Goal: Communication & Community: Answer question/provide support

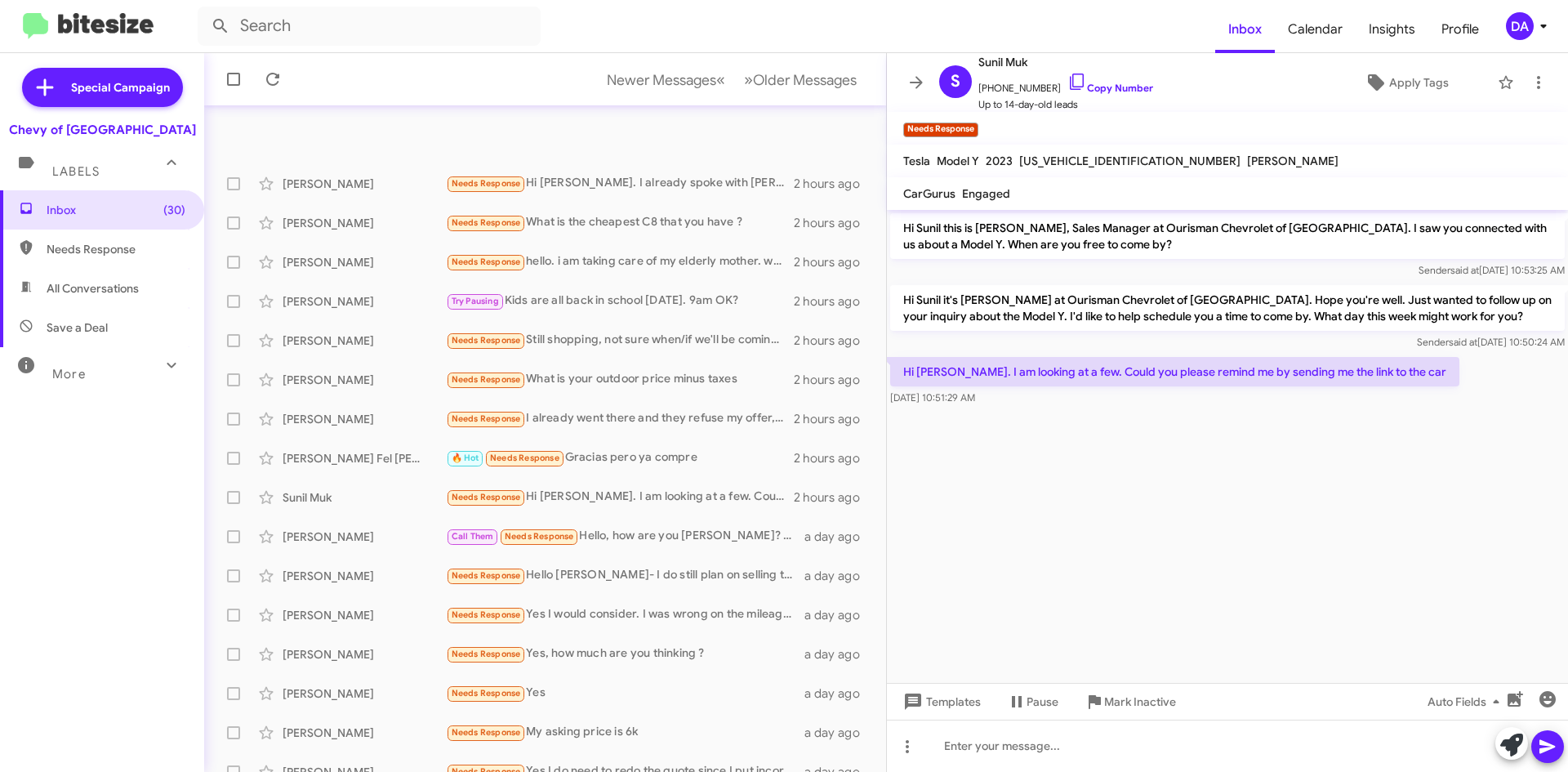
scroll to position [138, 0]
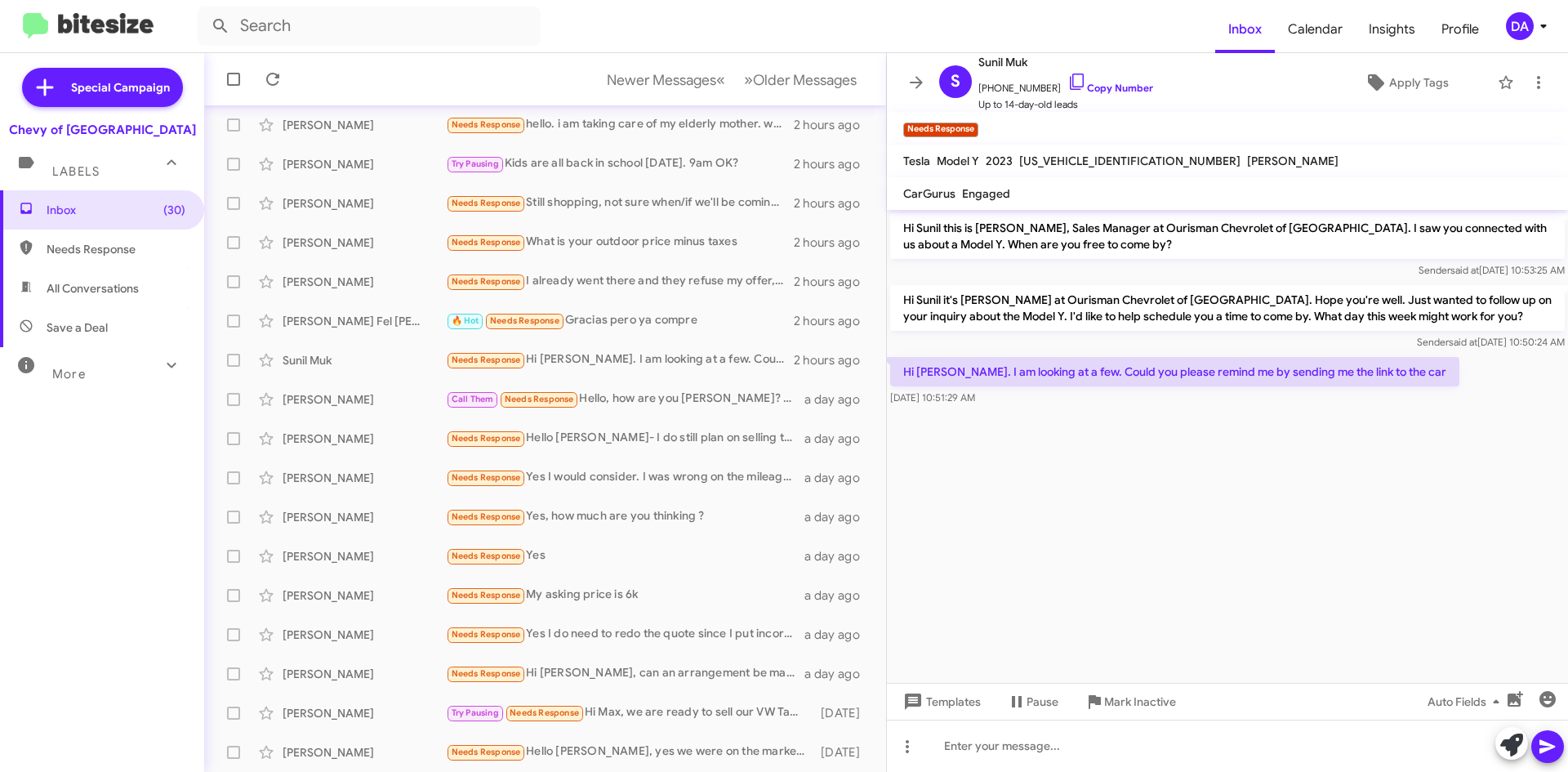
drag, startPoint x: 0, startPoint y: 0, endPoint x: 194, endPoint y: 434, distance: 475.4
click at [1016, 482] on cdk-virtual-scroll-viewport "Hi Sunil this is [PERSON_NAME], Sales Manager at Ourisman Chevrolet of [GEOGRAP…" at bounding box center [1227, 446] width 681 height 473
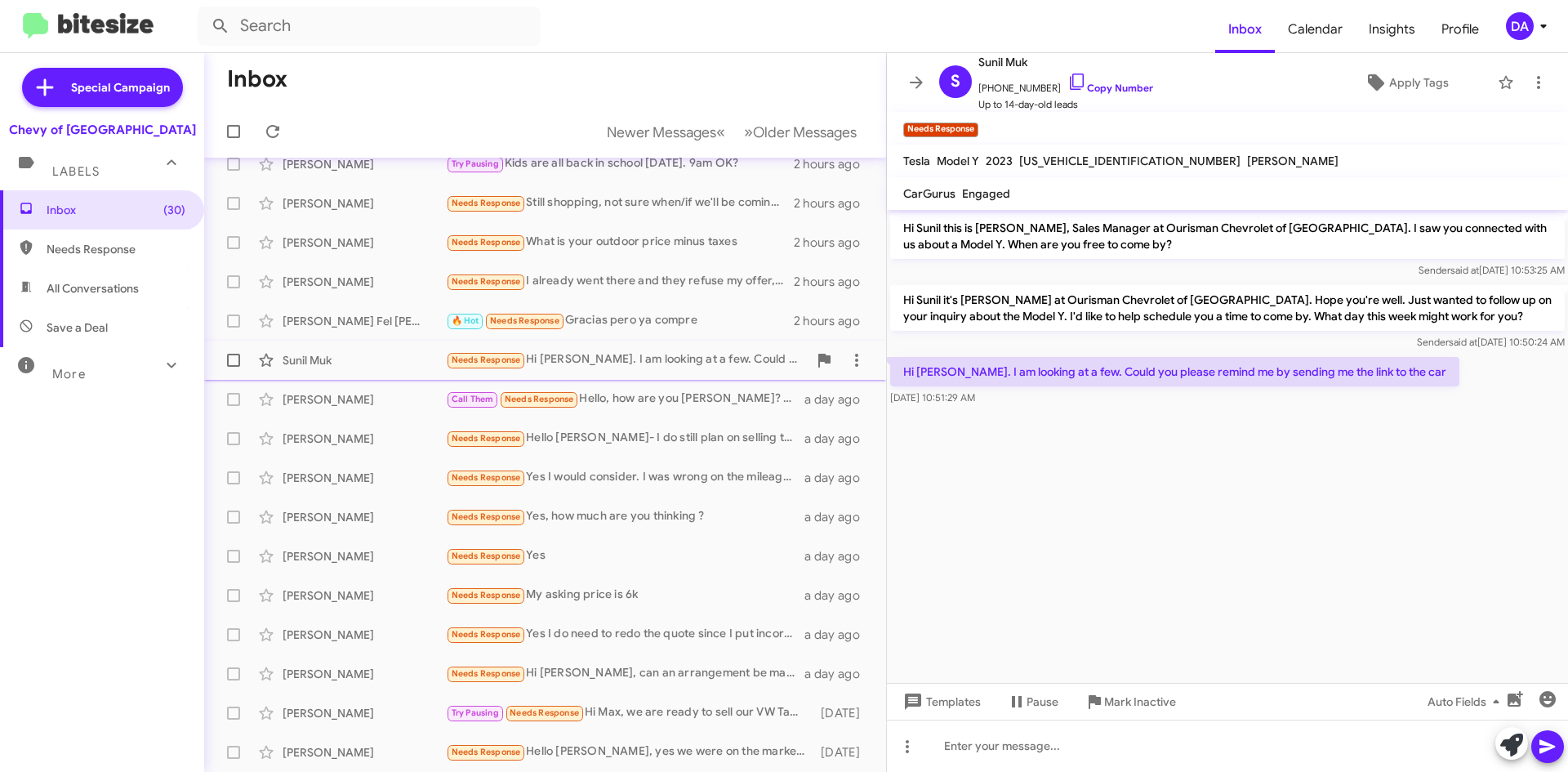
scroll to position [0, 0]
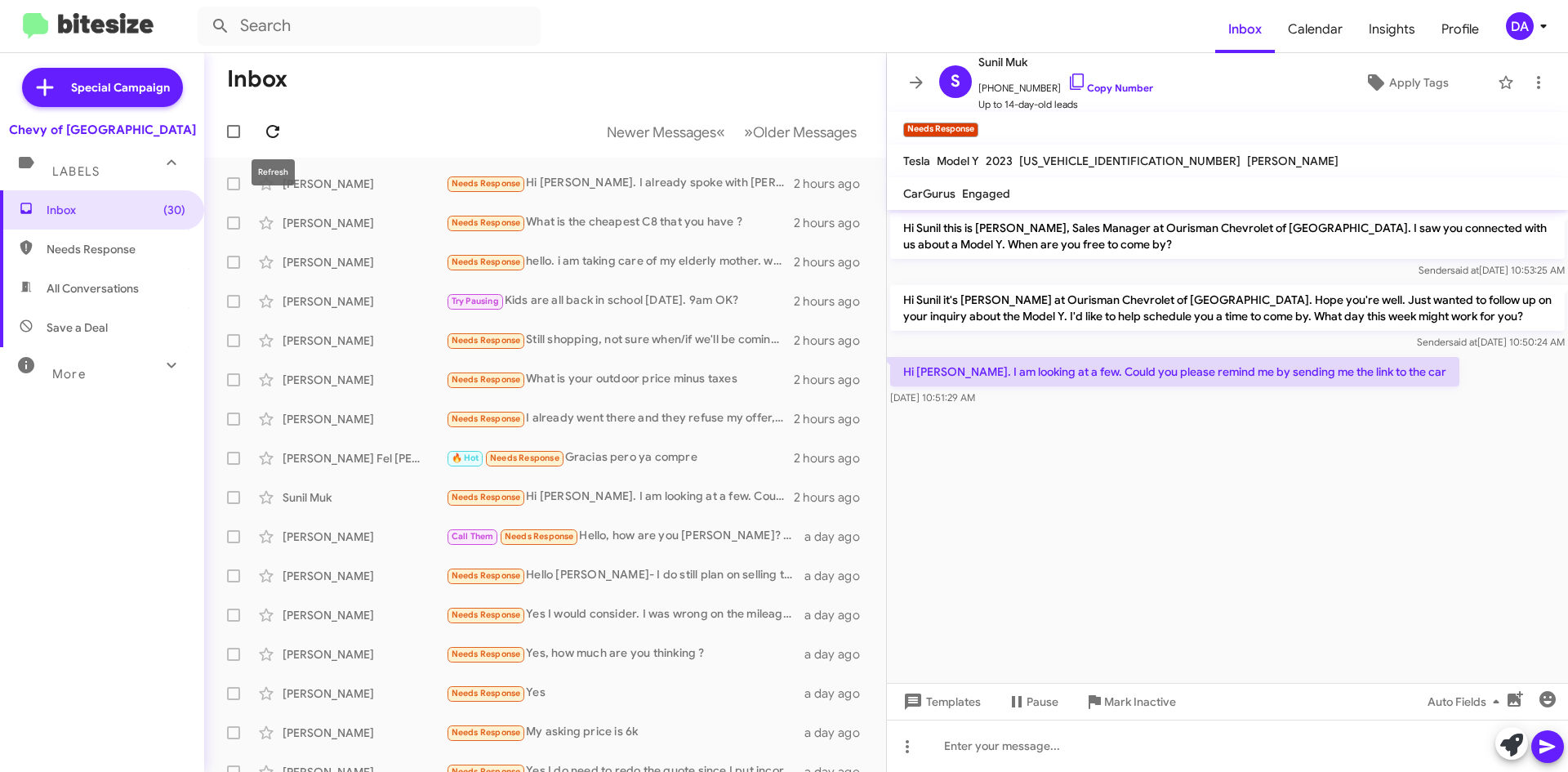
click at [283, 142] on button at bounding box center [272, 131] width 32 height 32
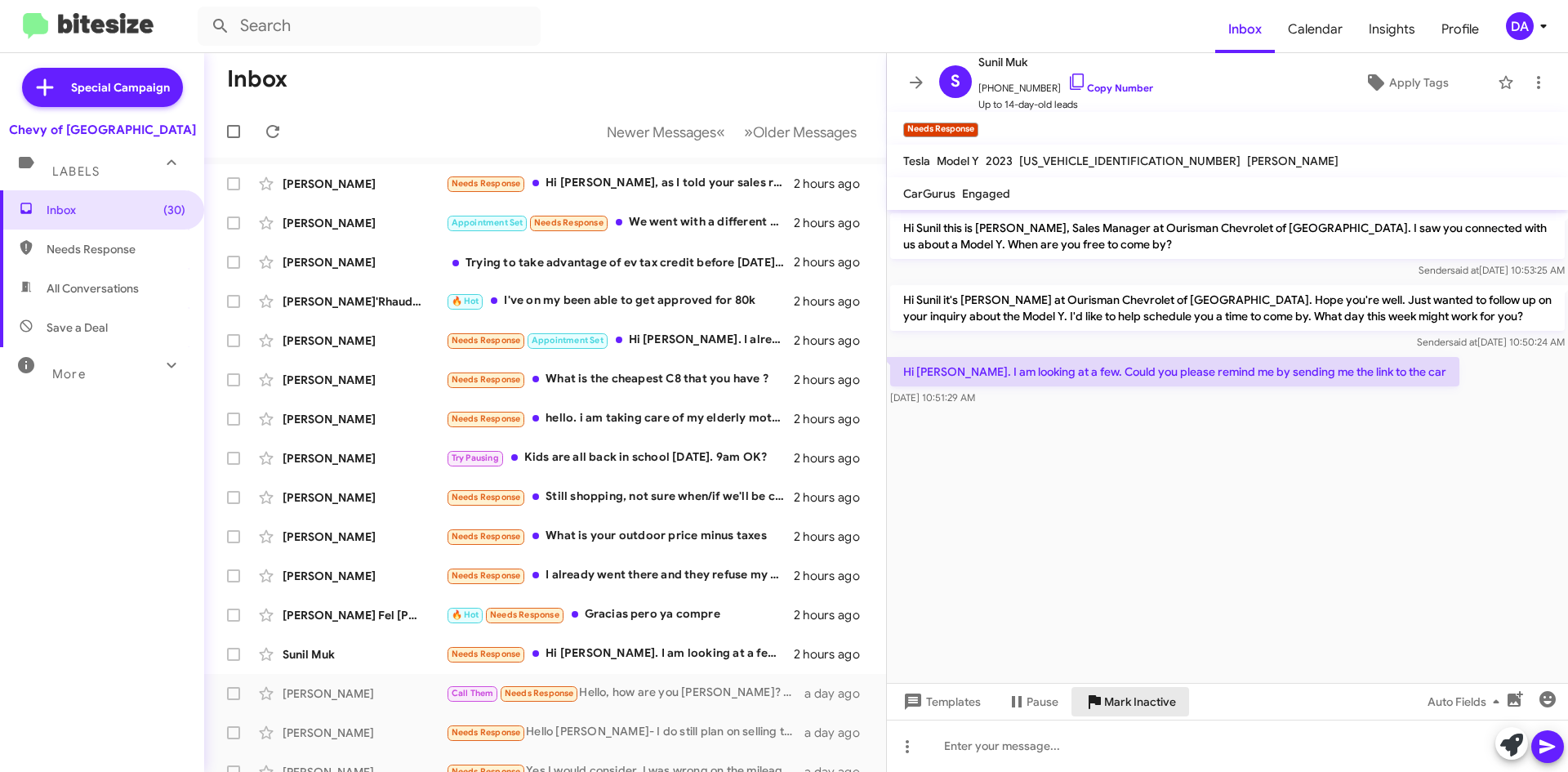
click at [1136, 709] on span "Mark Inactive" at bounding box center [1141, 702] width 72 height 29
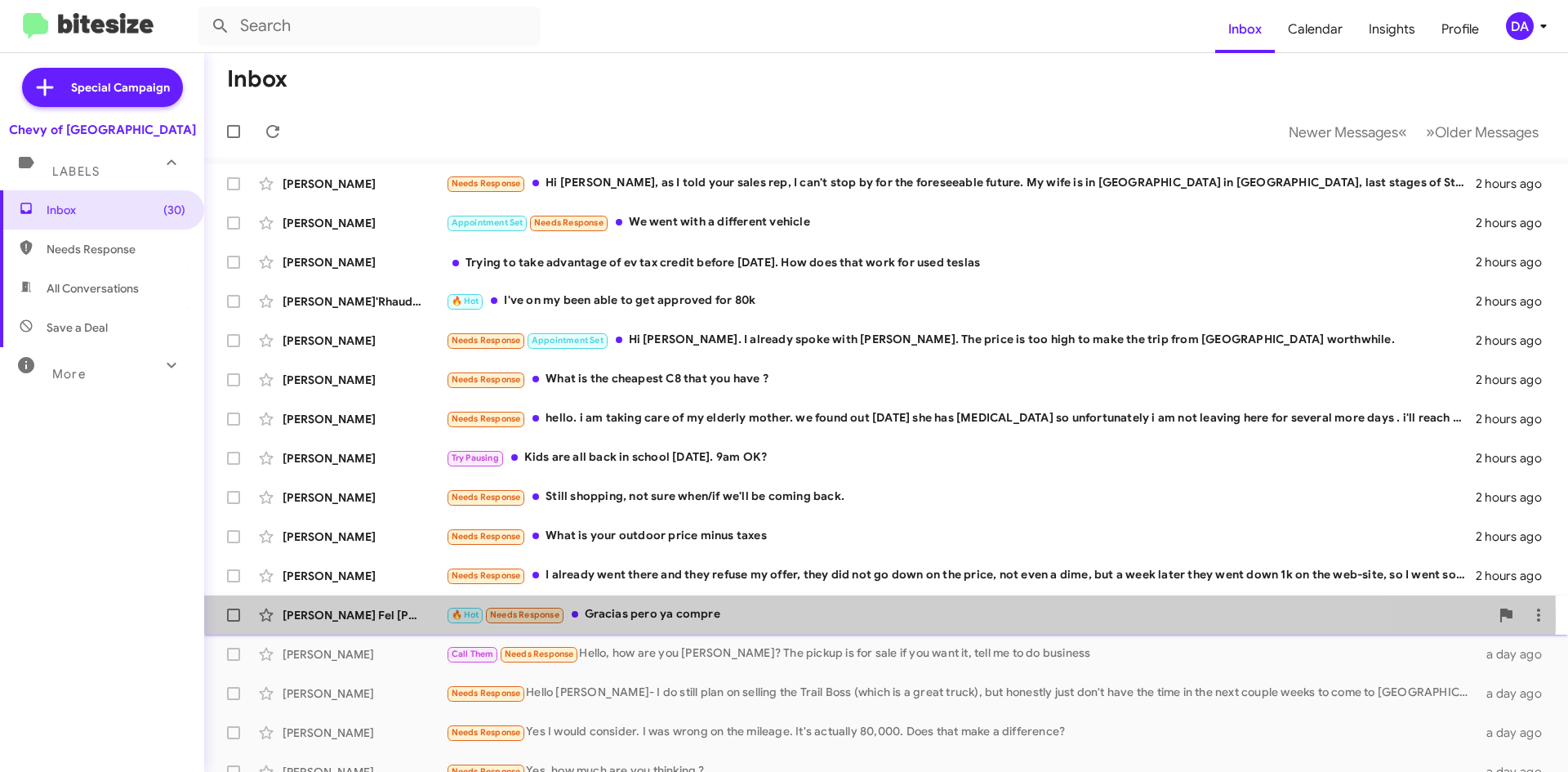
click at [746, 616] on div "🔥 Hot Needs Response Gracias pero ya compre" at bounding box center [968, 614] width 1044 height 19
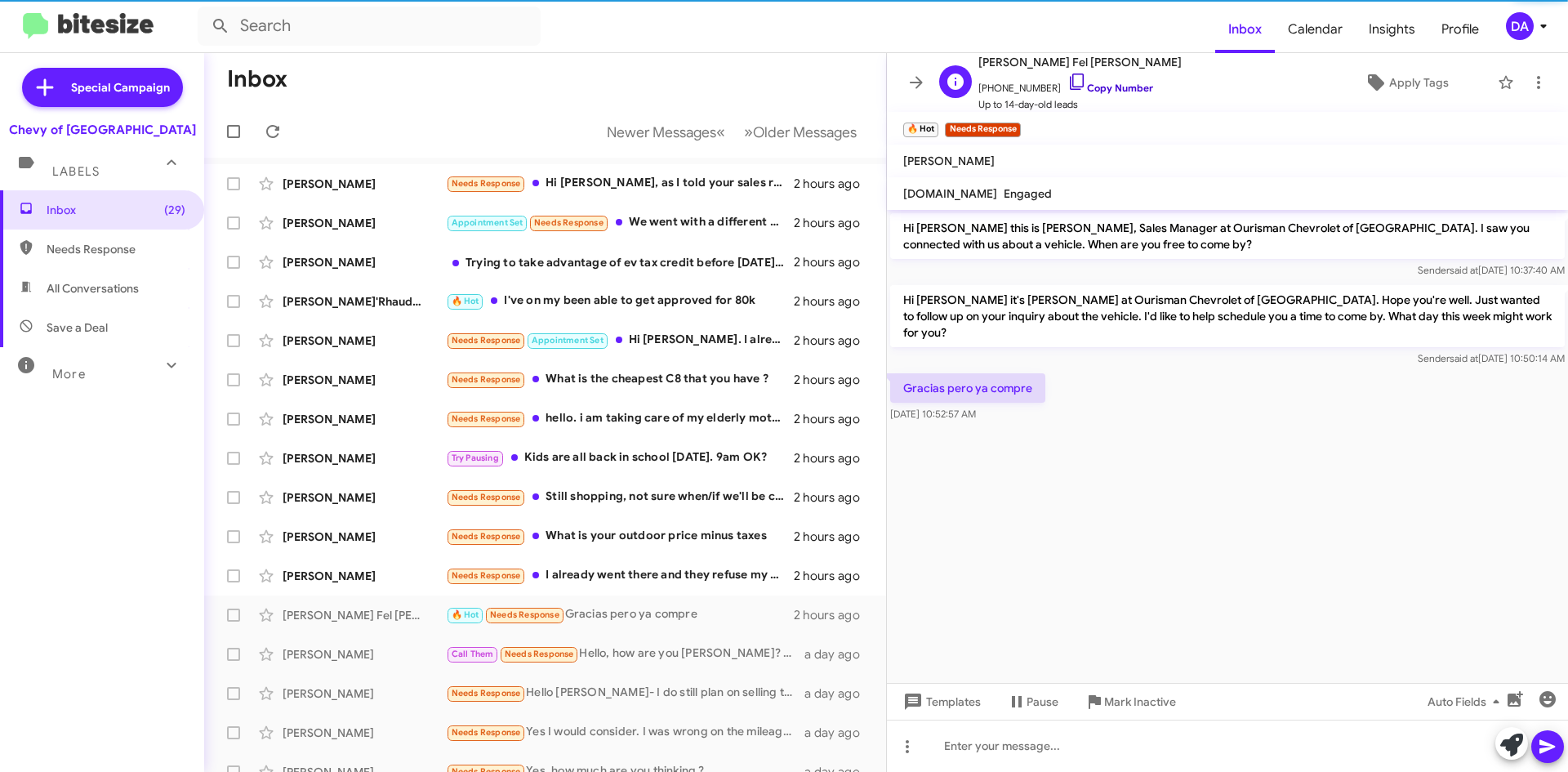
click at [1117, 91] on link "Copy Number" at bounding box center [1110, 88] width 86 height 13
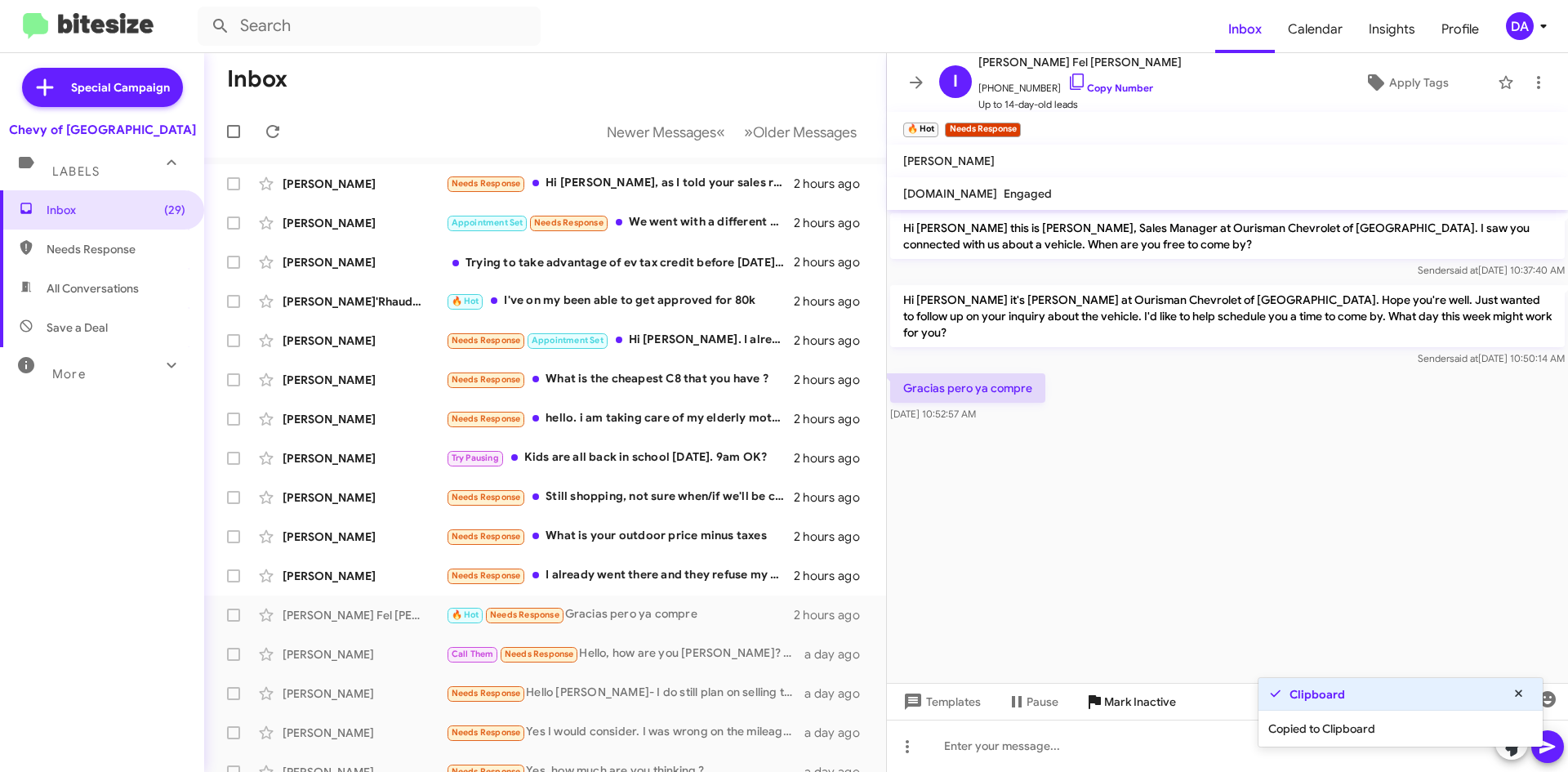
click at [1146, 687] on div "Templates Pause Mark Inactive Auto Fields" at bounding box center [1227, 702] width 681 height 37
click at [1135, 705] on span "Mark Inactive" at bounding box center [1141, 702] width 72 height 29
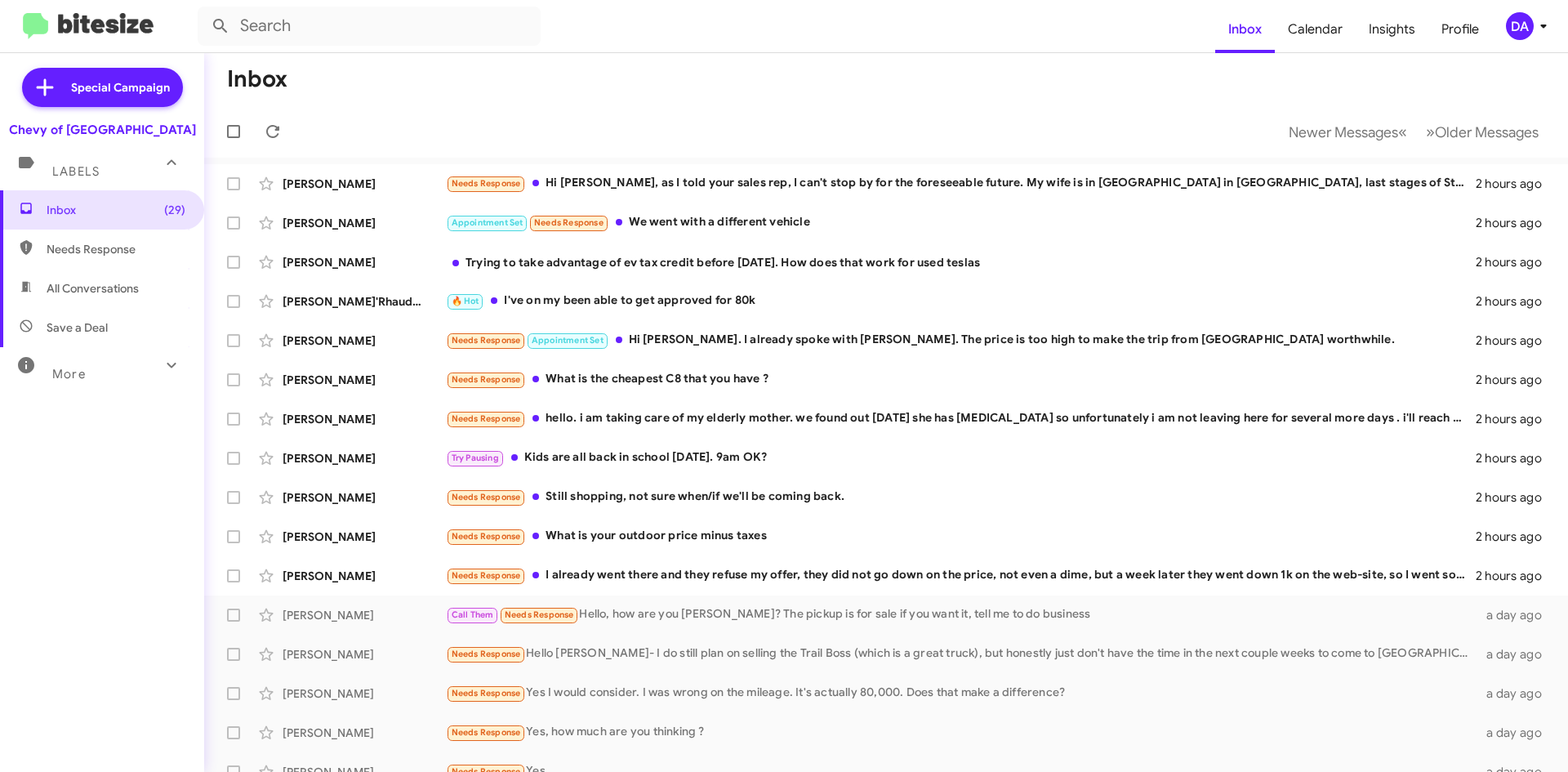
click at [115, 492] on div "Inbox (29) Needs Response All Conversations Save a Deal More Important 🔥 Hot Ap…" at bounding box center [101, 422] width 204 height 464
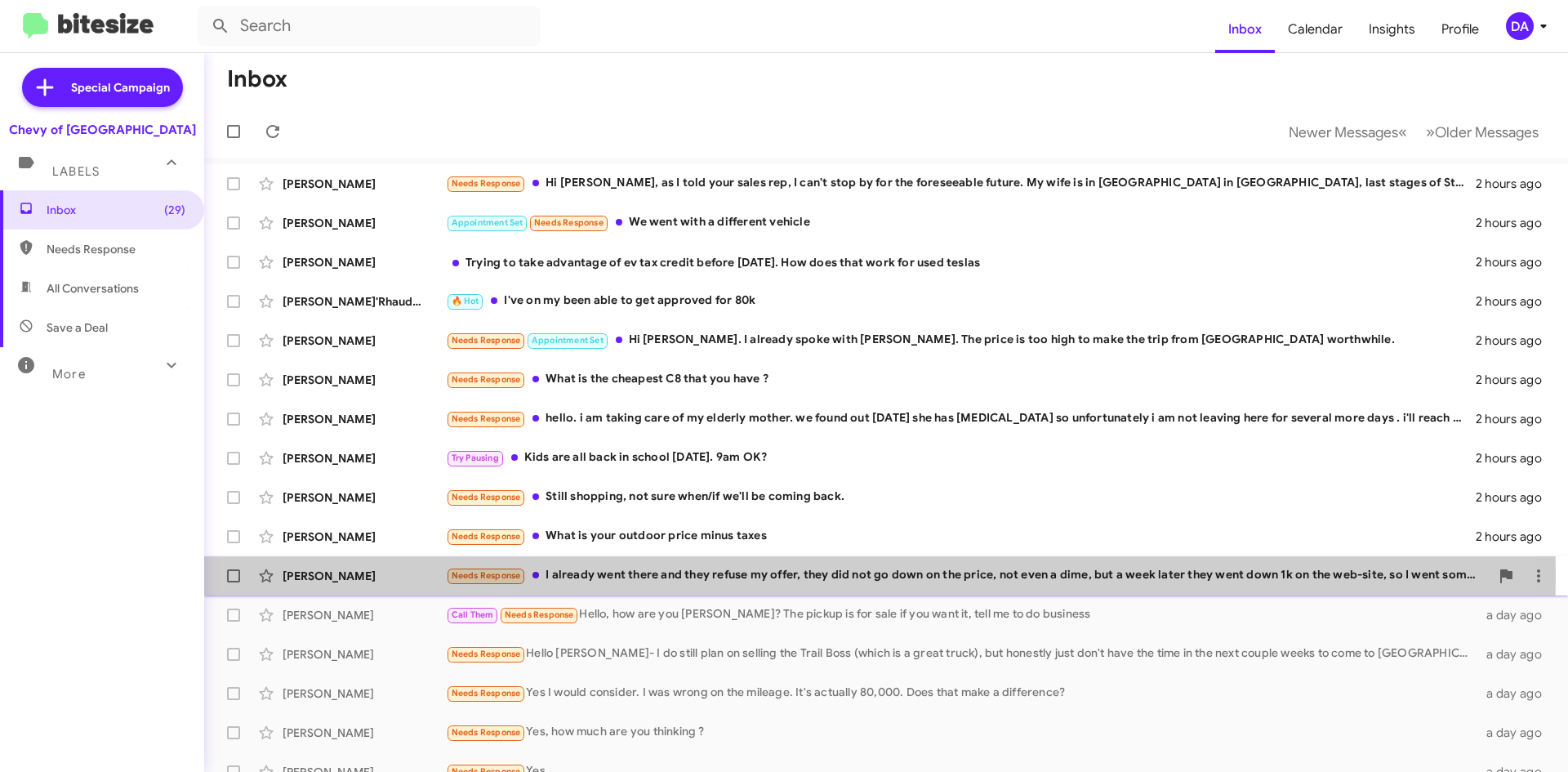
click at [612, 574] on div "Needs Response I already went there and they refuse my offer, they did not go d…" at bounding box center [968, 575] width 1044 height 19
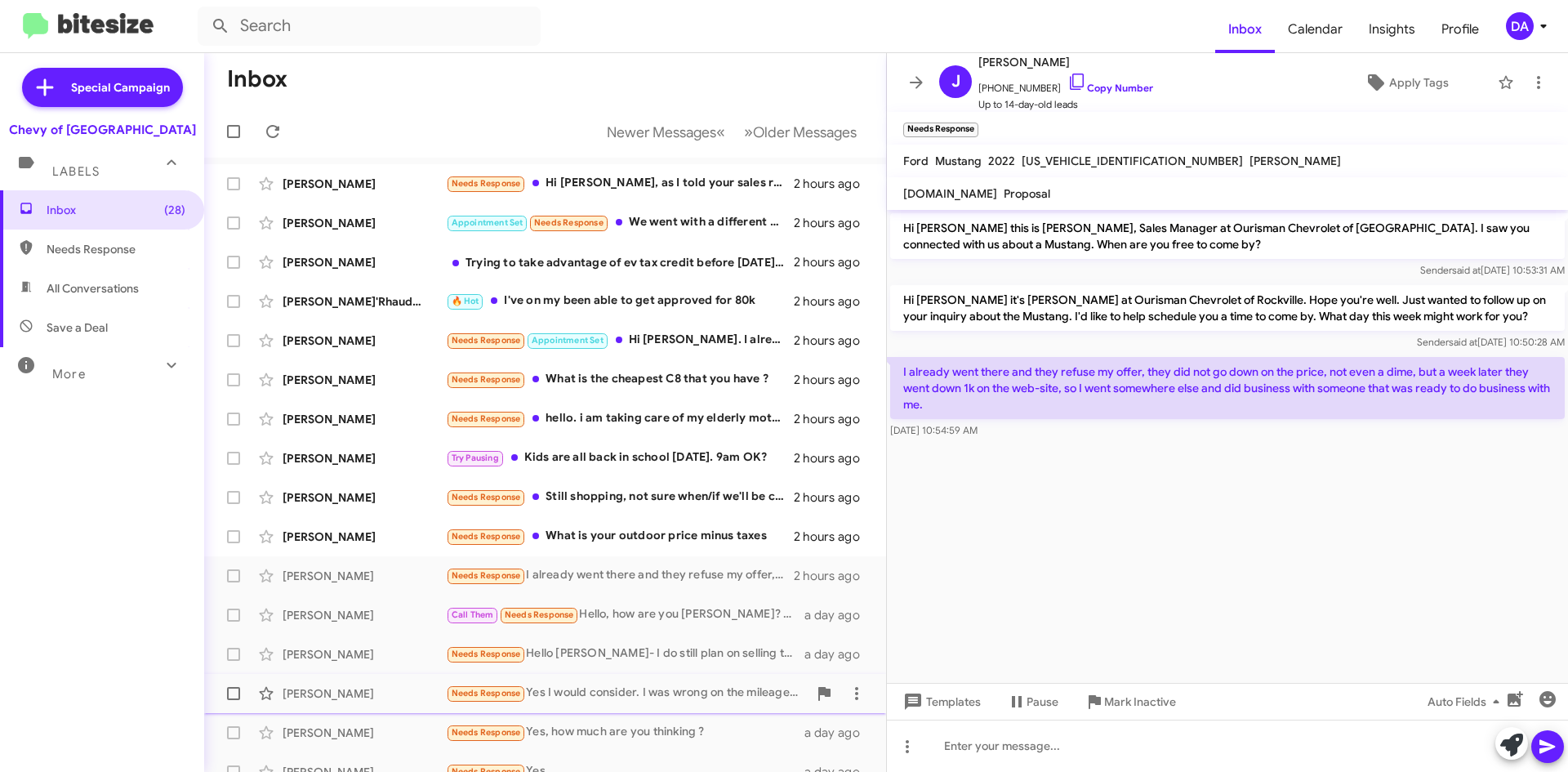
click at [1142, 700] on span "Mark Inactive" at bounding box center [1141, 702] width 72 height 29
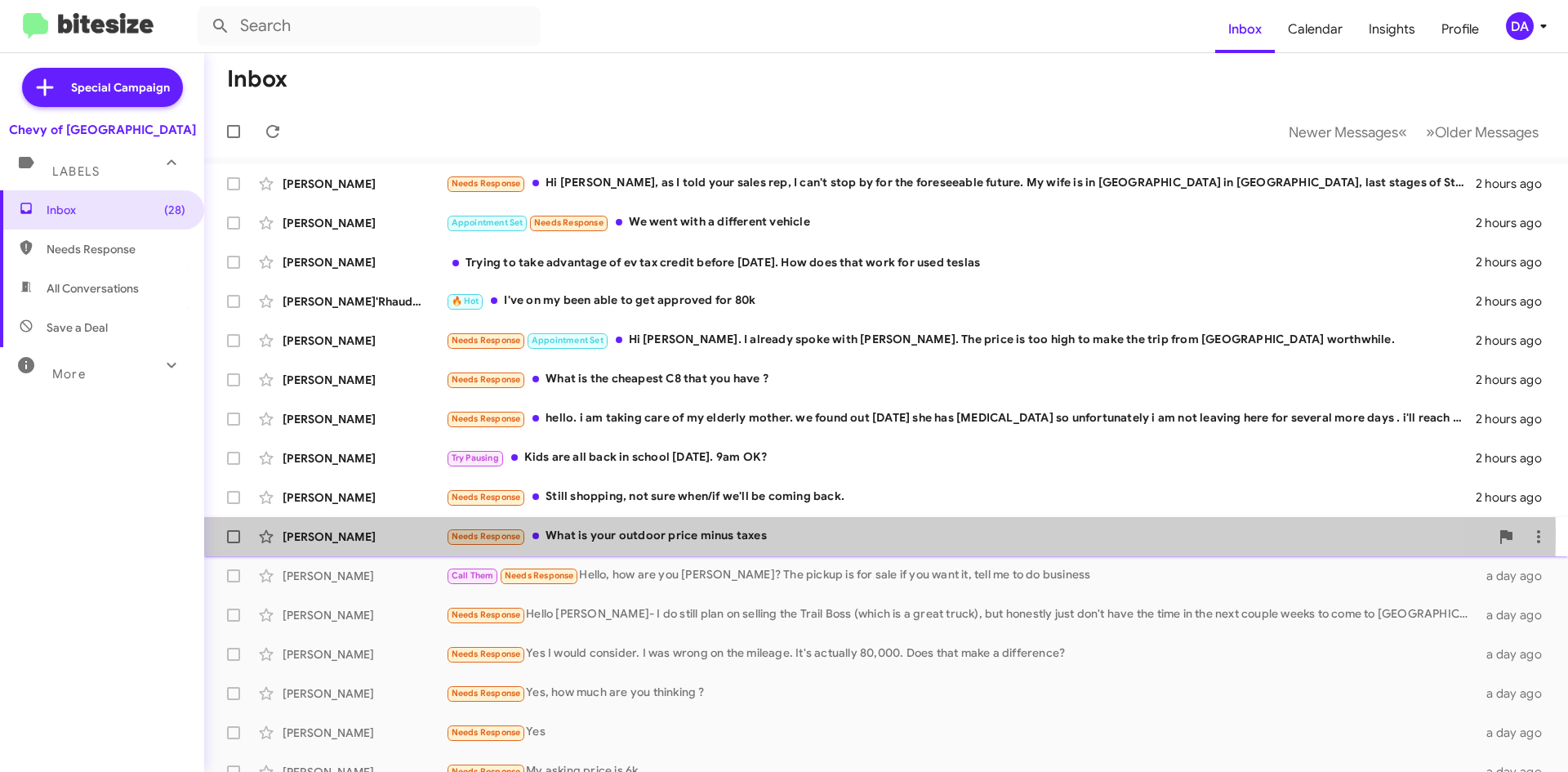
click at [680, 534] on div "Needs Response What is your outdoor price minus taxes" at bounding box center [968, 536] width 1044 height 19
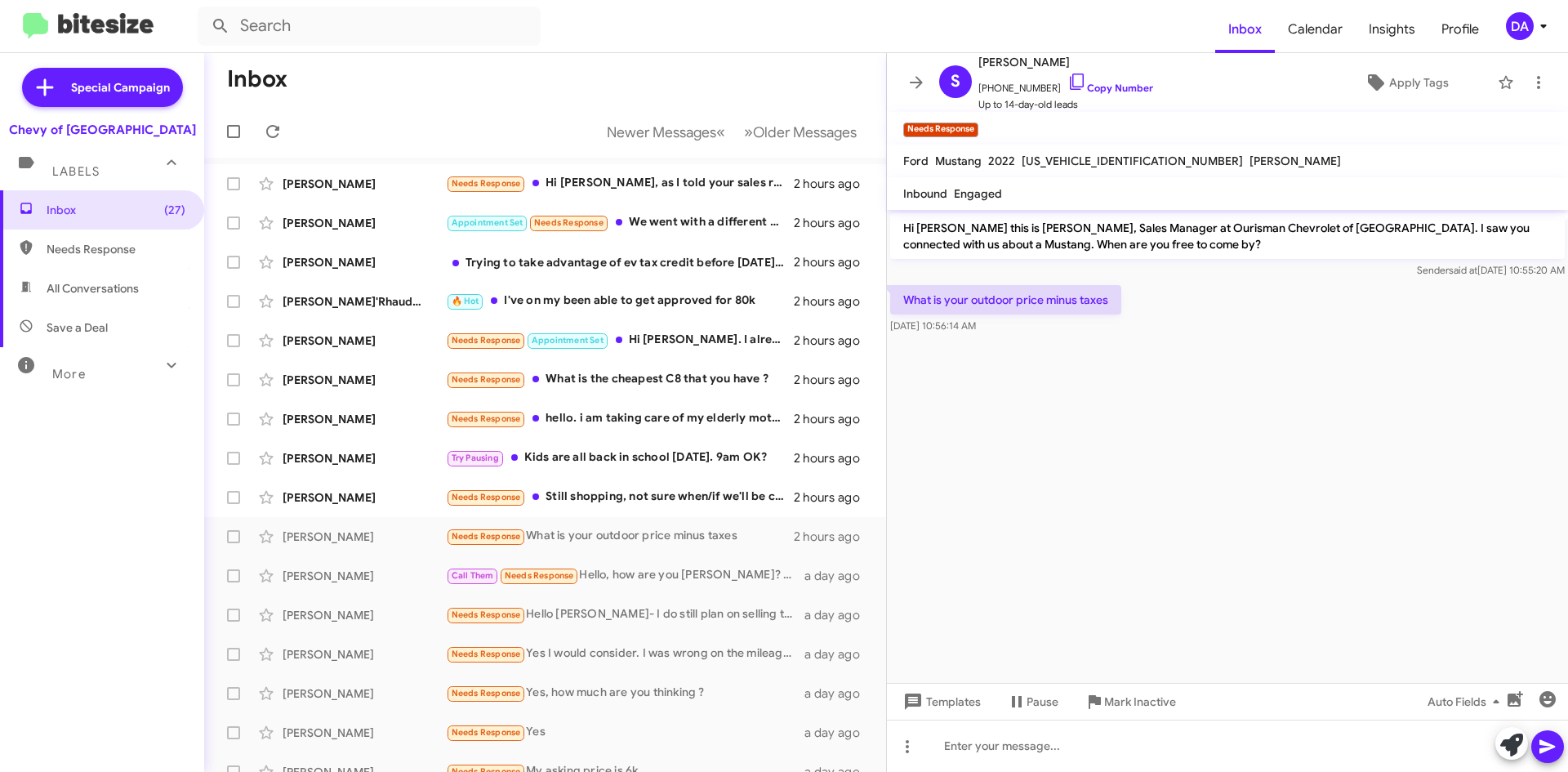
drag, startPoint x: 1080, startPoint y: 84, endPoint x: 895, endPoint y: 133, distance: 191.4
click at [1081, 84] on link "Copy Number" at bounding box center [1110, 88] width 86 height 13
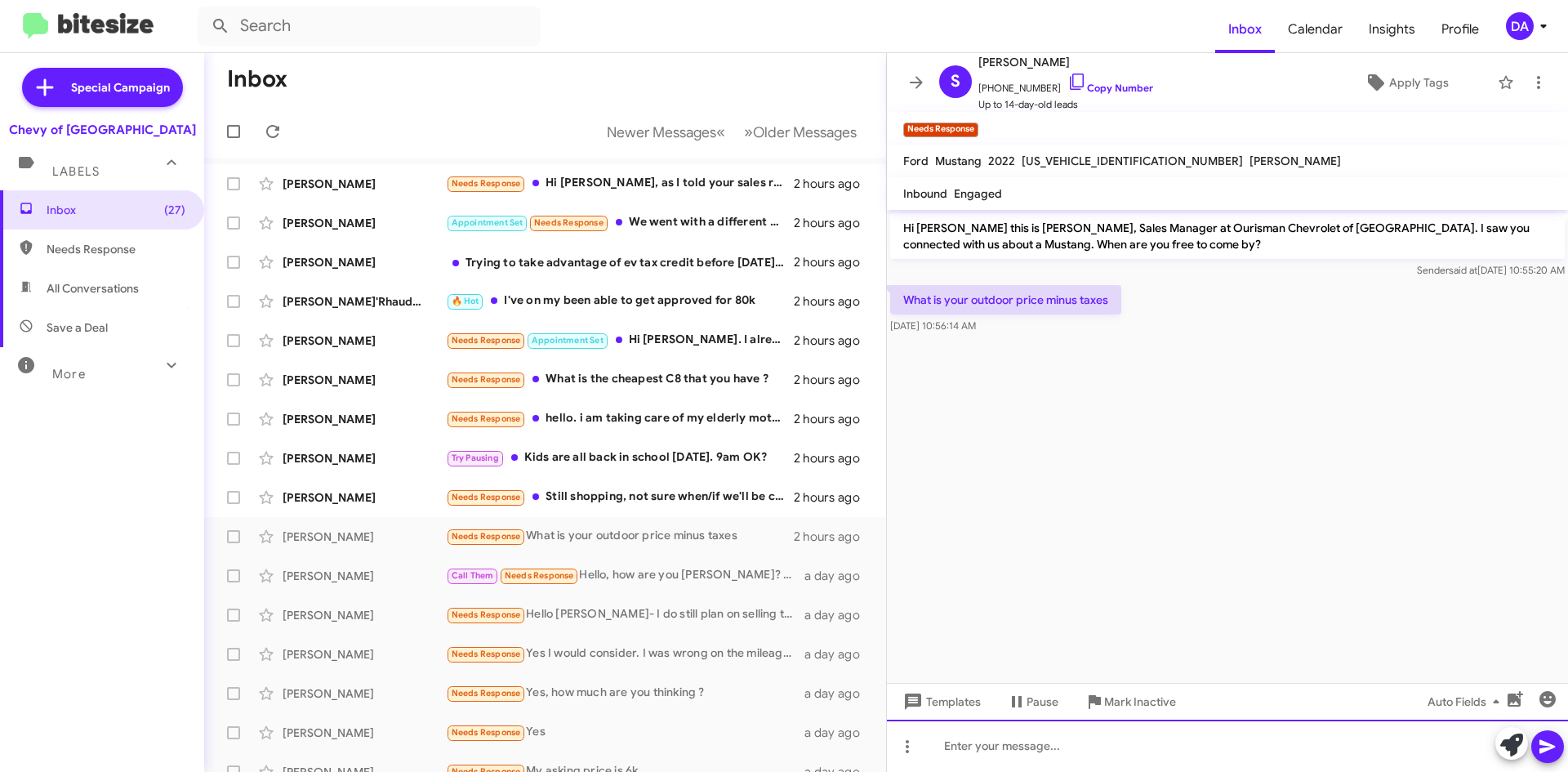
click at [1075, 761] on div at bounding box center [1227, 746] width 681 height 53
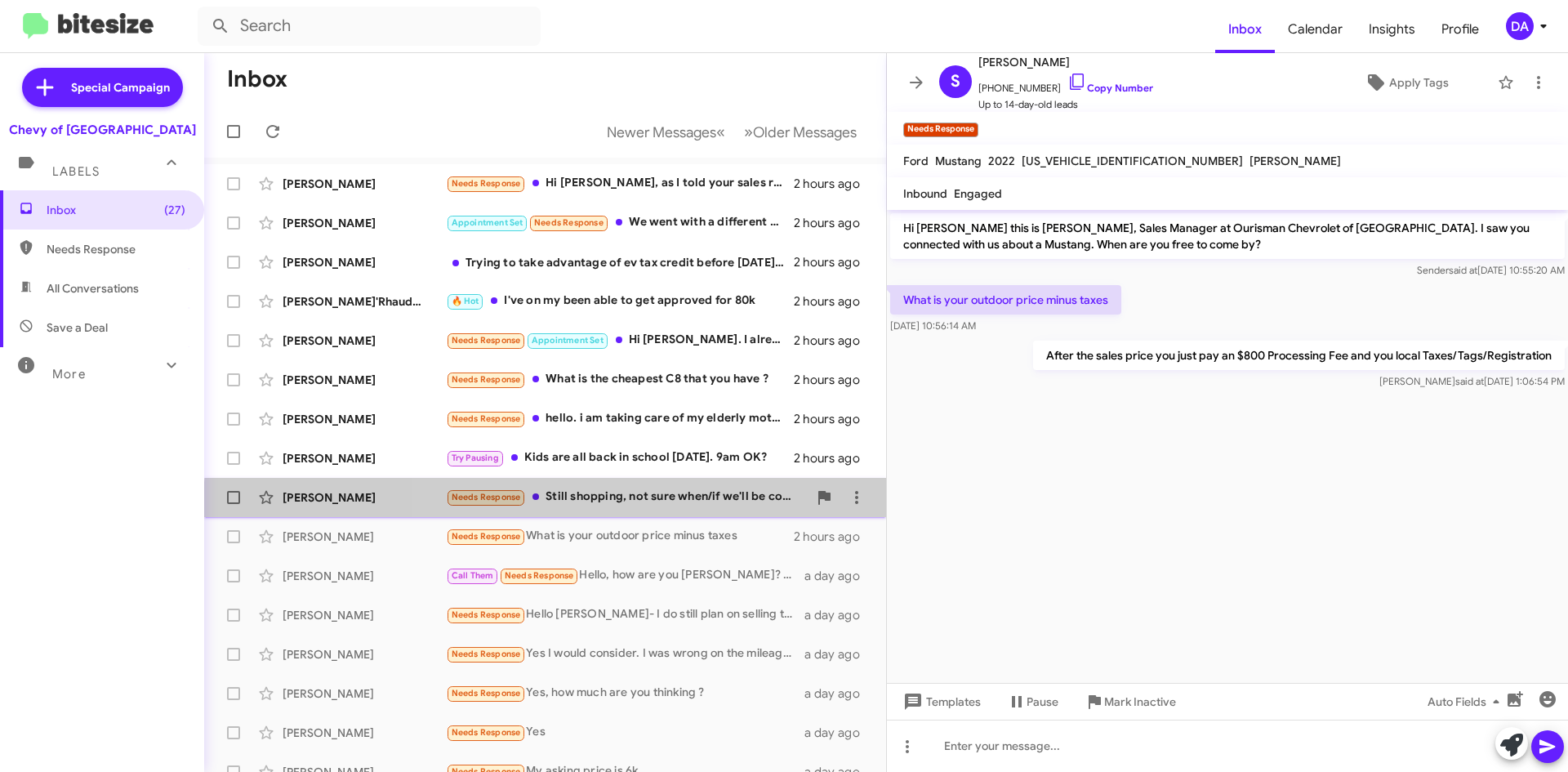
click at [717, 509] on div "[PERSON_NAME] Needs Response Still shopping, not sure when/if we'll be coming b…" at bounding box center [545, 497] width 656 height 32
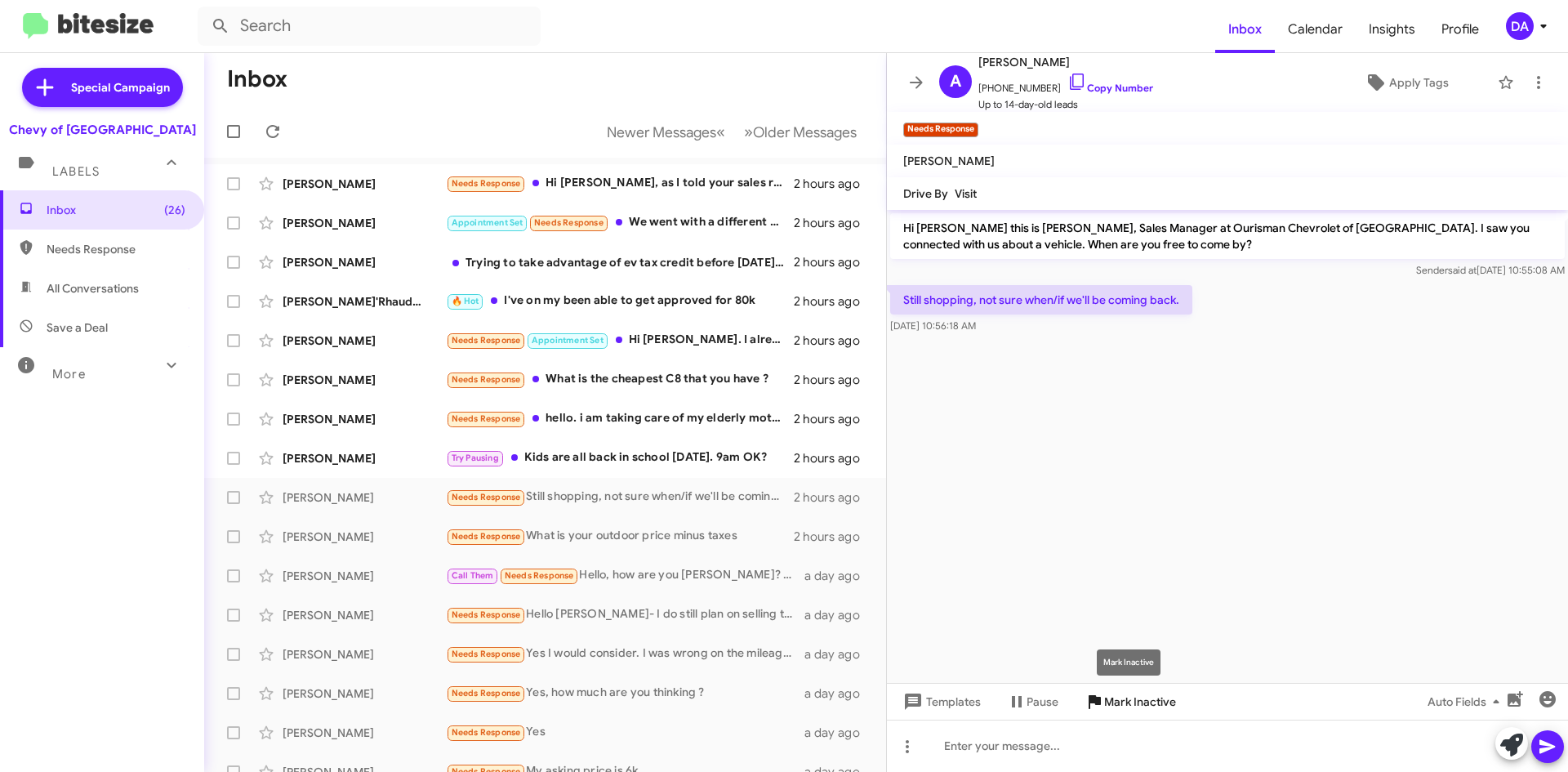
click at [1144, 713] on span "Mark Inactive" at bounding box center [1141, 702] width 72 height 29
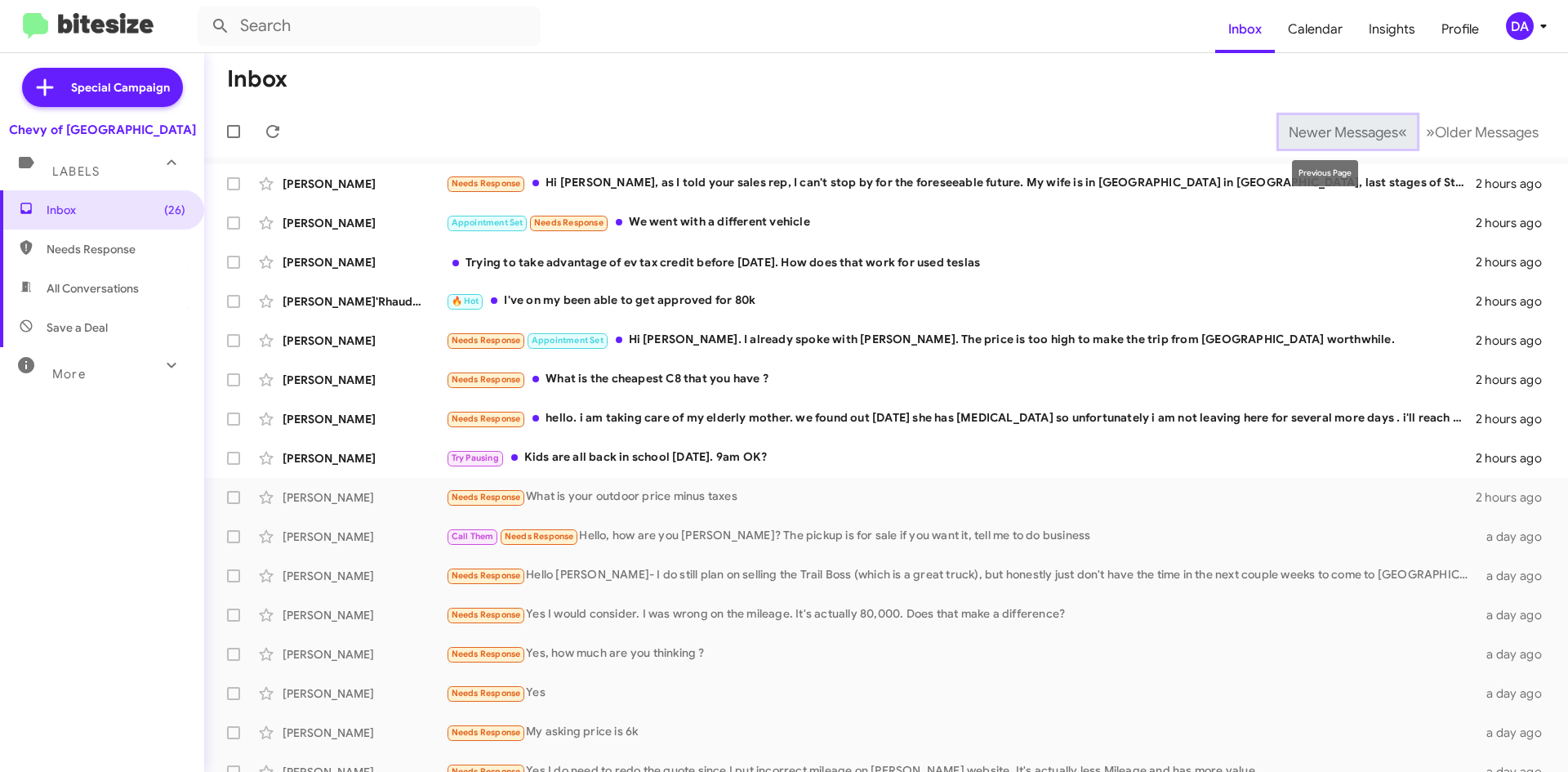
click at [1361, 133] on span "Newer Messages" at bounding box center [1344, 132] width 109 height 18
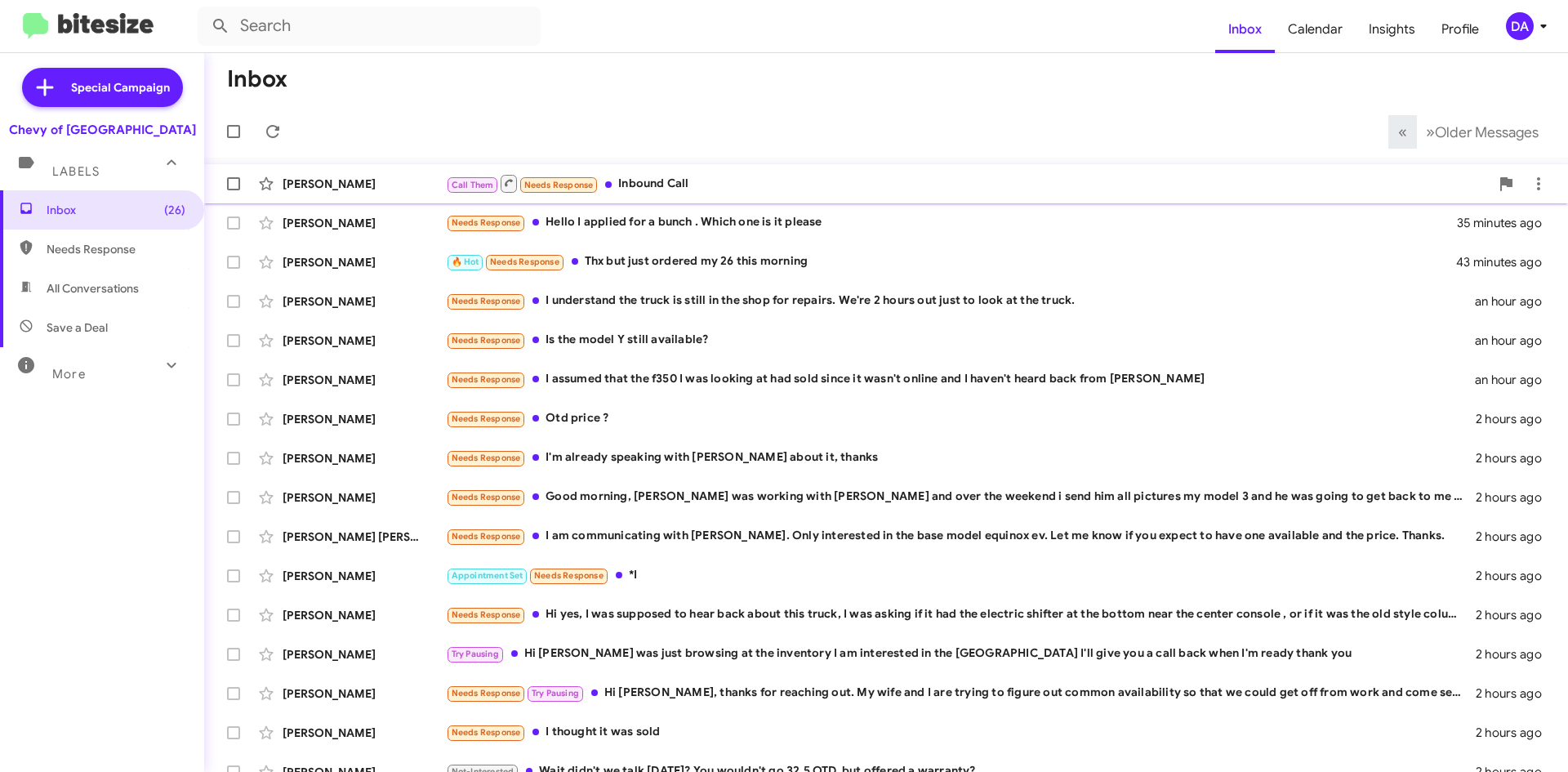
click at [409, 193] on div "[PERSON_NAME] Call Them Needs Response Inbound Call 5 minutes ago" at bounding box center [886, 183] width 1338 height 32
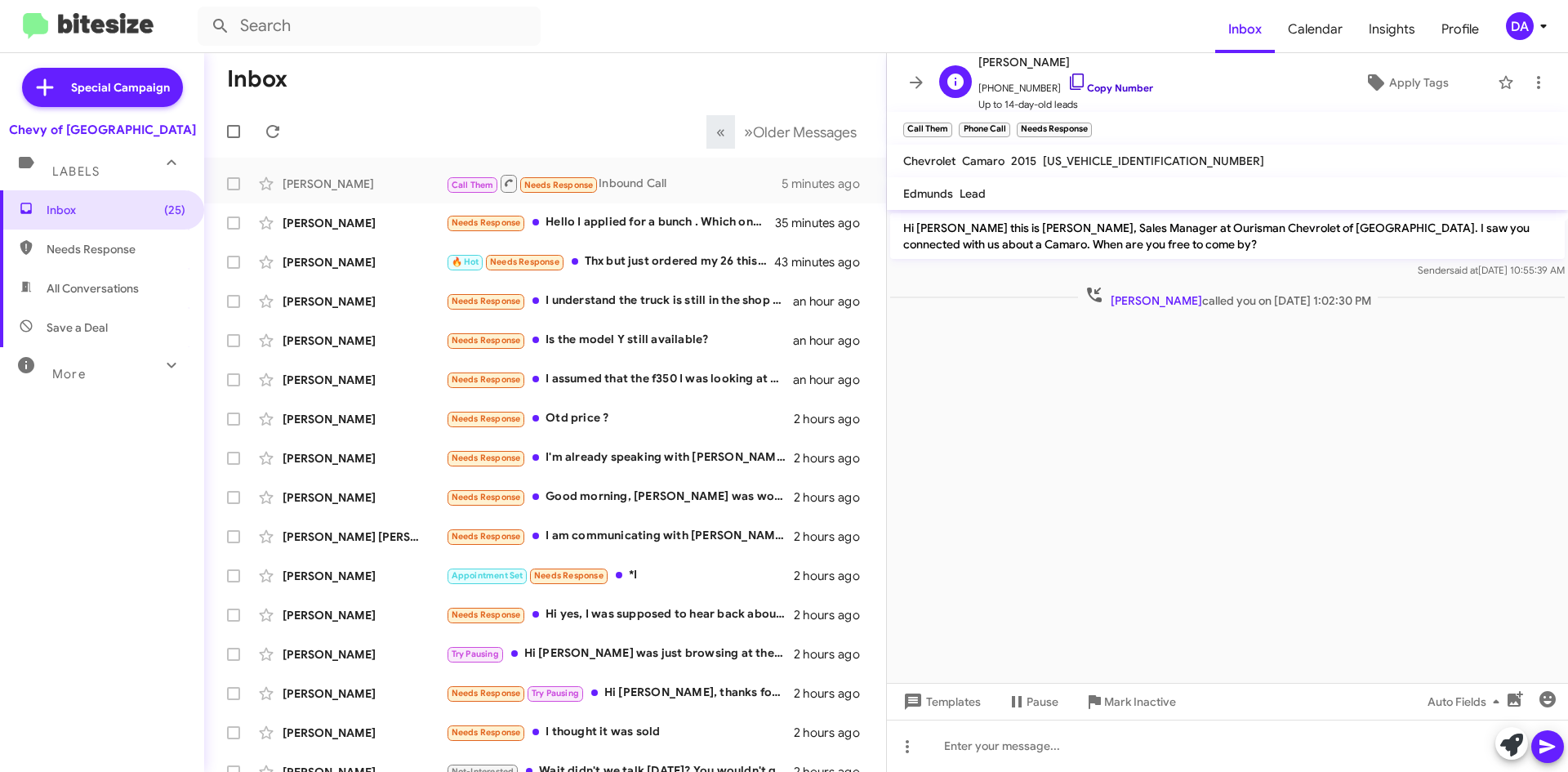
click at [1126, 85] on link "Copy Number" at bounding box center [1110, 88] width 86 height 13
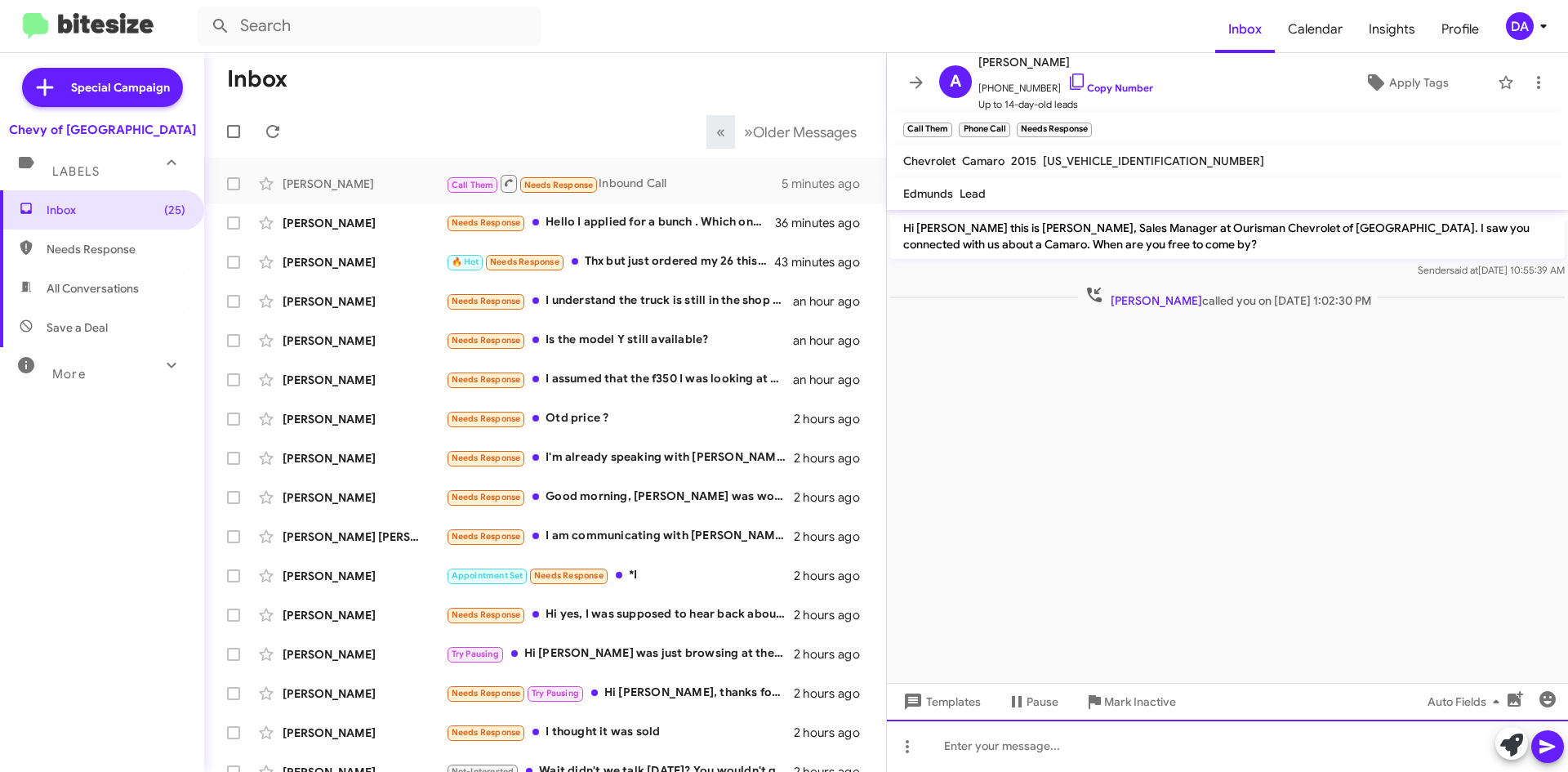
click at [977, 754] on div at bounding box center [1227, 746] width 681 height 53
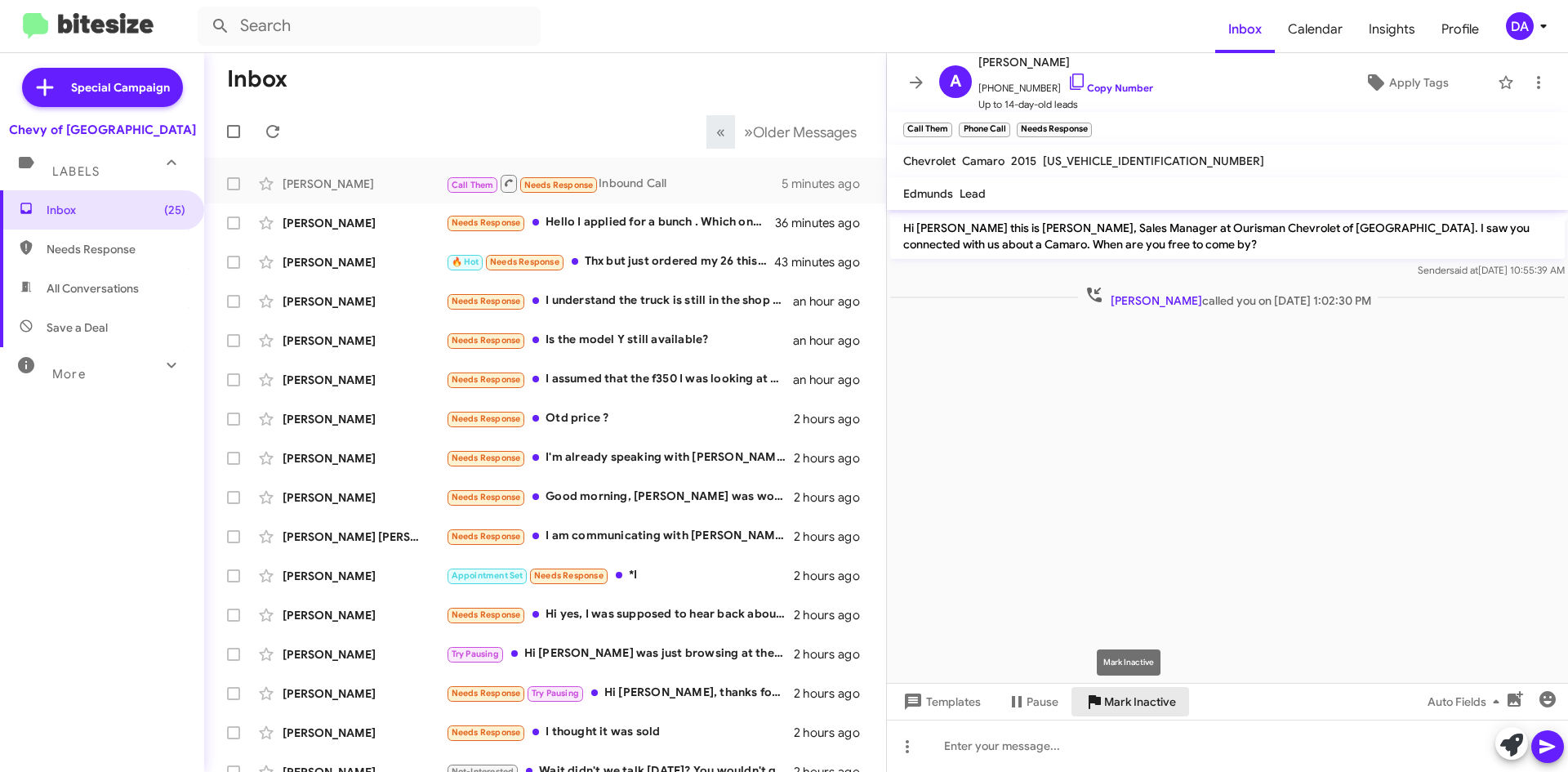
click at [1119, 701] on span "Mark Inactive" at bounding box center [1141, 702] width 72 height 29
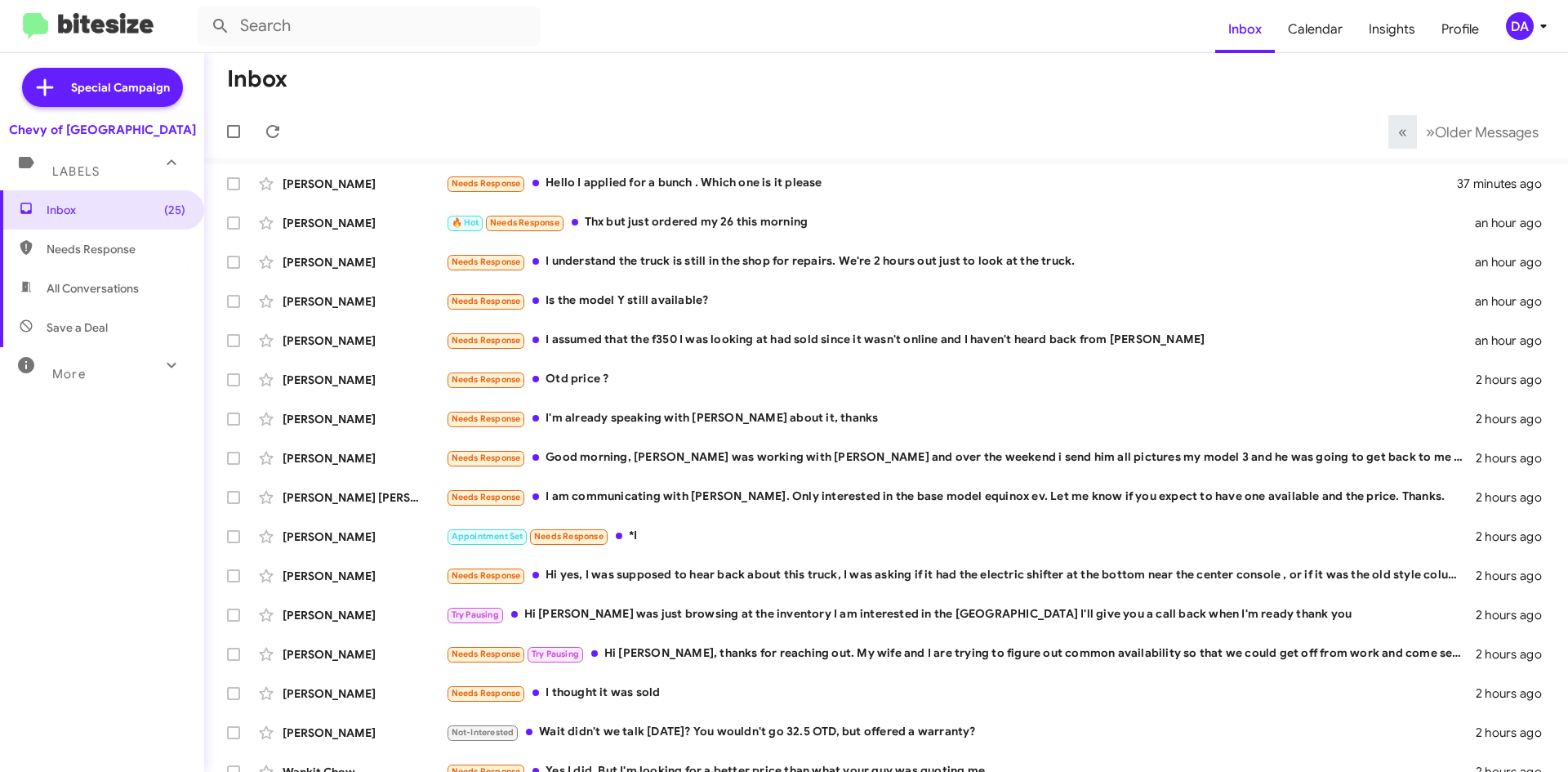
click at [112, 292] on span "All Conversations" at bounding box center [93, 288] width 93 height 17
type input "in:all-conversations"
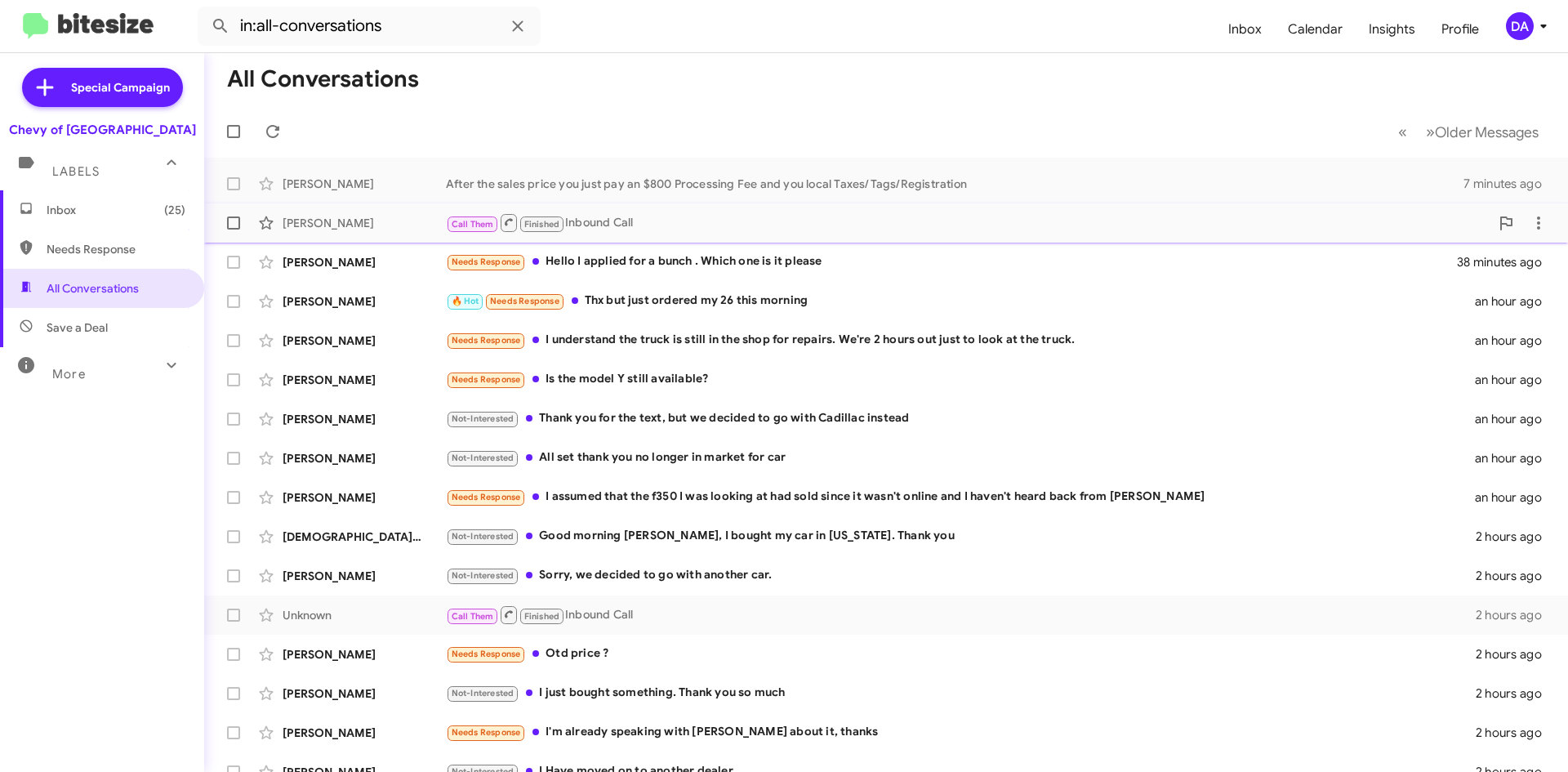
click at [393, 220] on div "[PERSON_NAME]" at bounding box center [364, 223] width 163 height 17
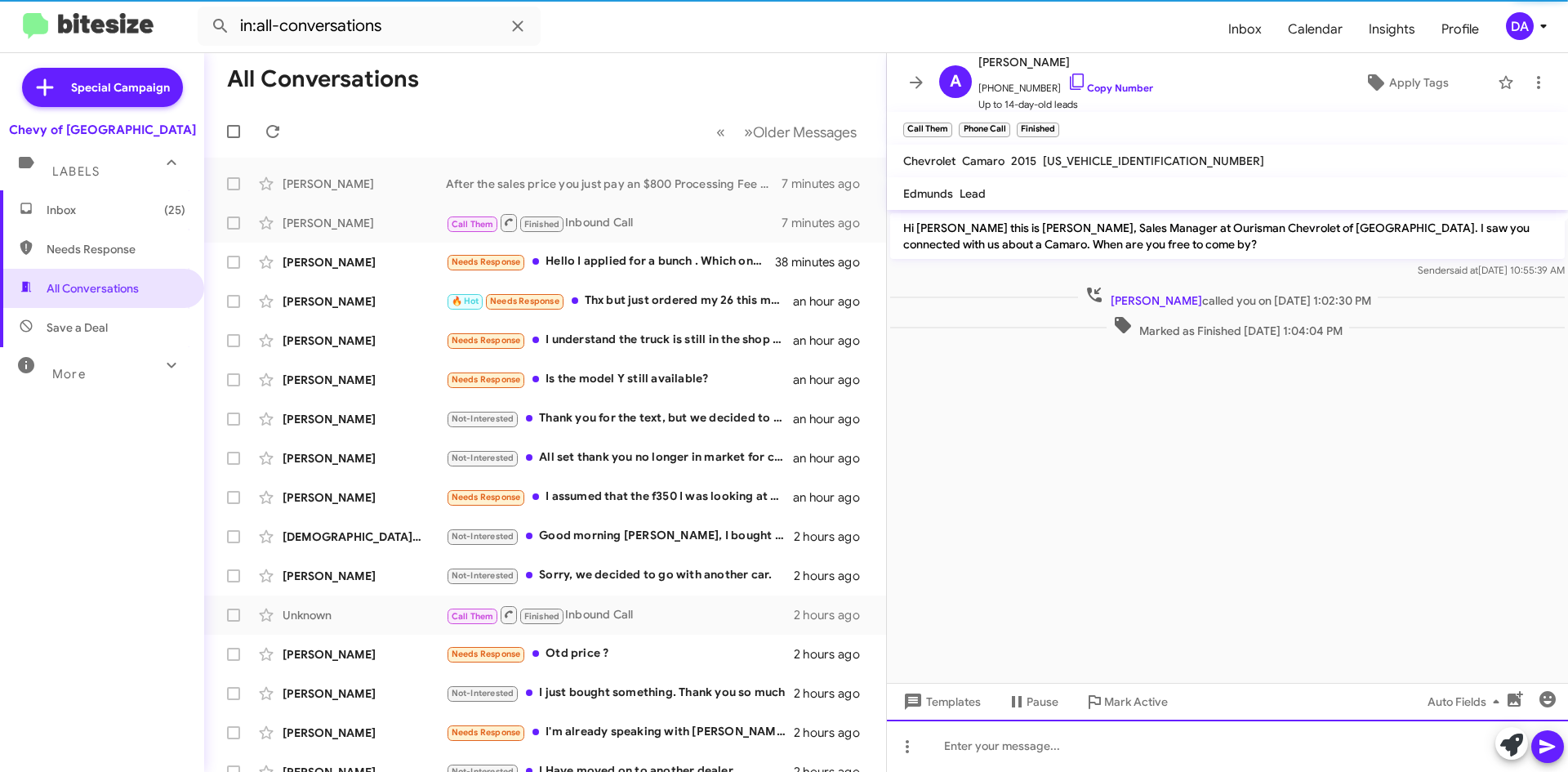
click at [1054, 730] on div at bounding box center [1227, 746] width 681 height 53
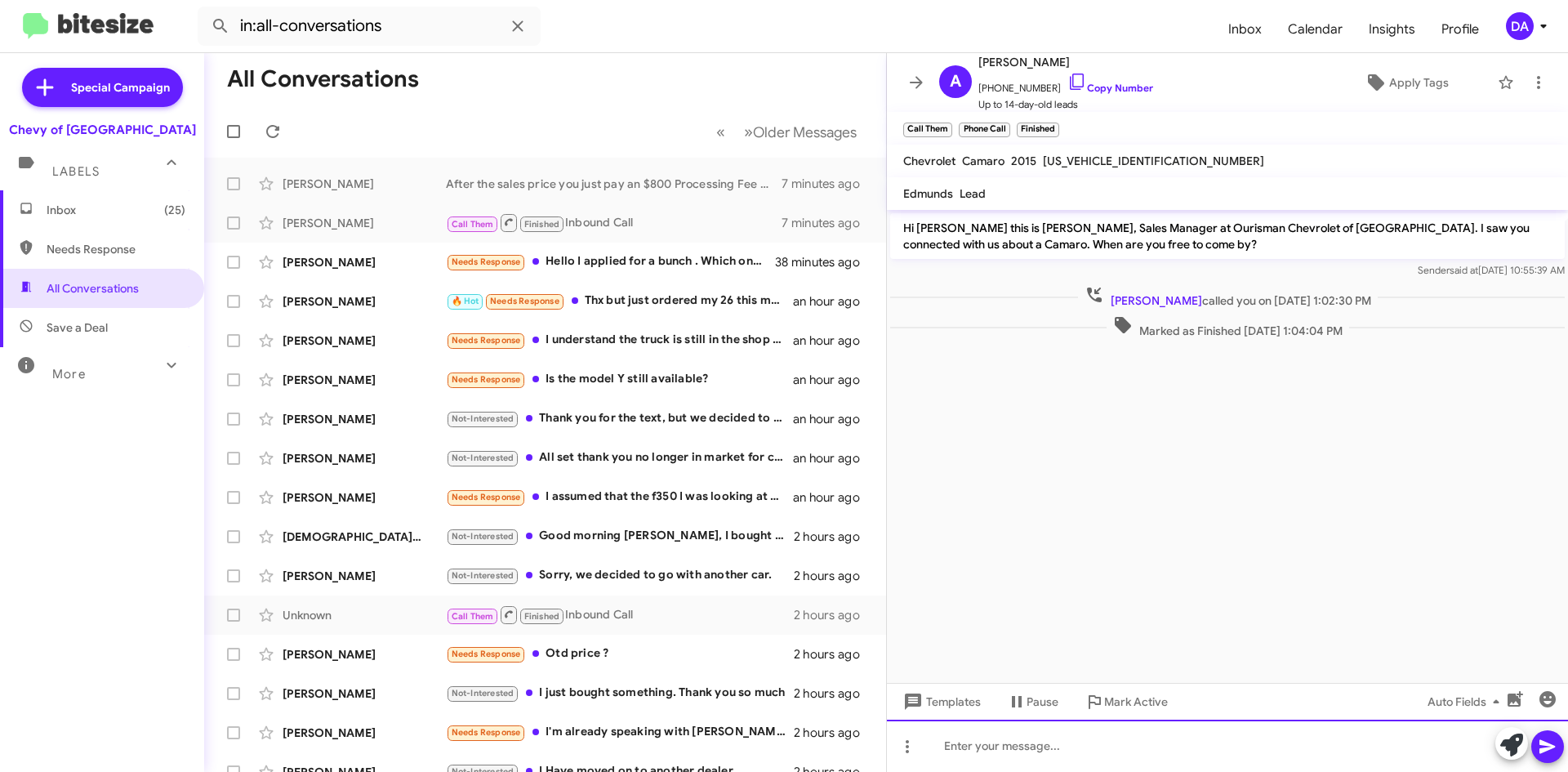
paste div
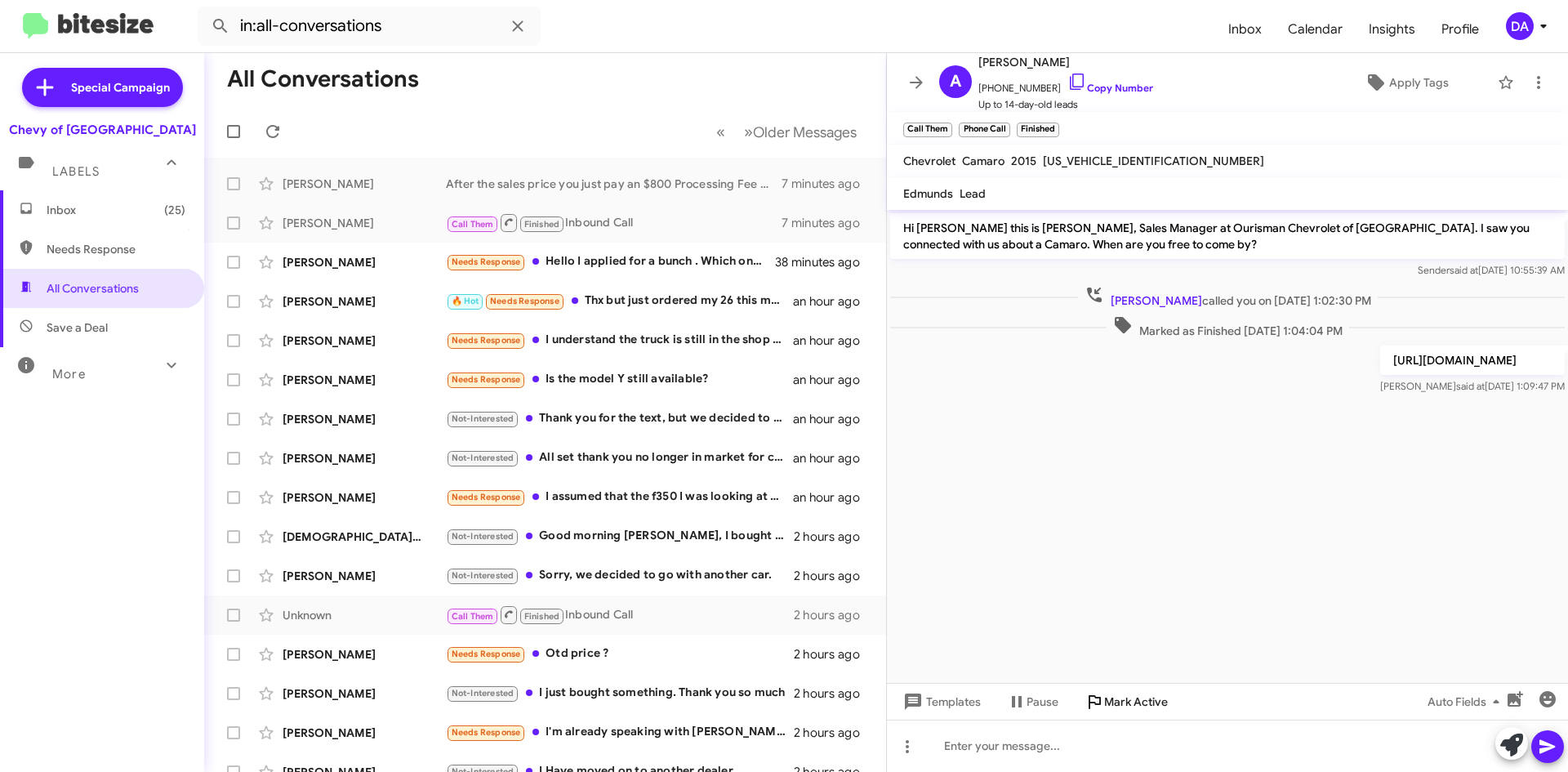
click at [1120, 697] on span "Mark Active" at bounding box center [1136, 702] width 63 height 29
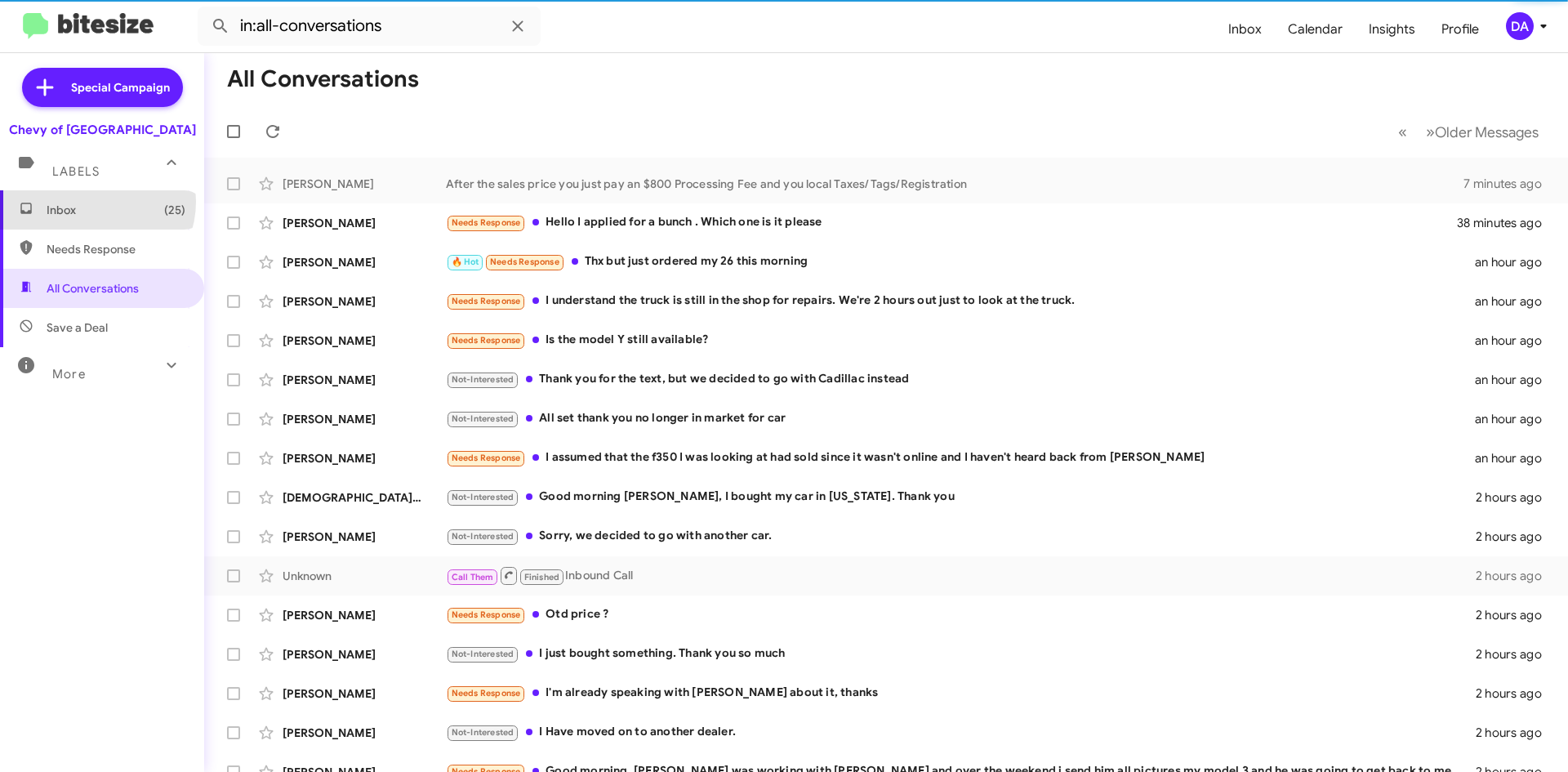
click at [96, 202] on span "Inbox (25)" at bounding box center [116, 210] width 139 height 17
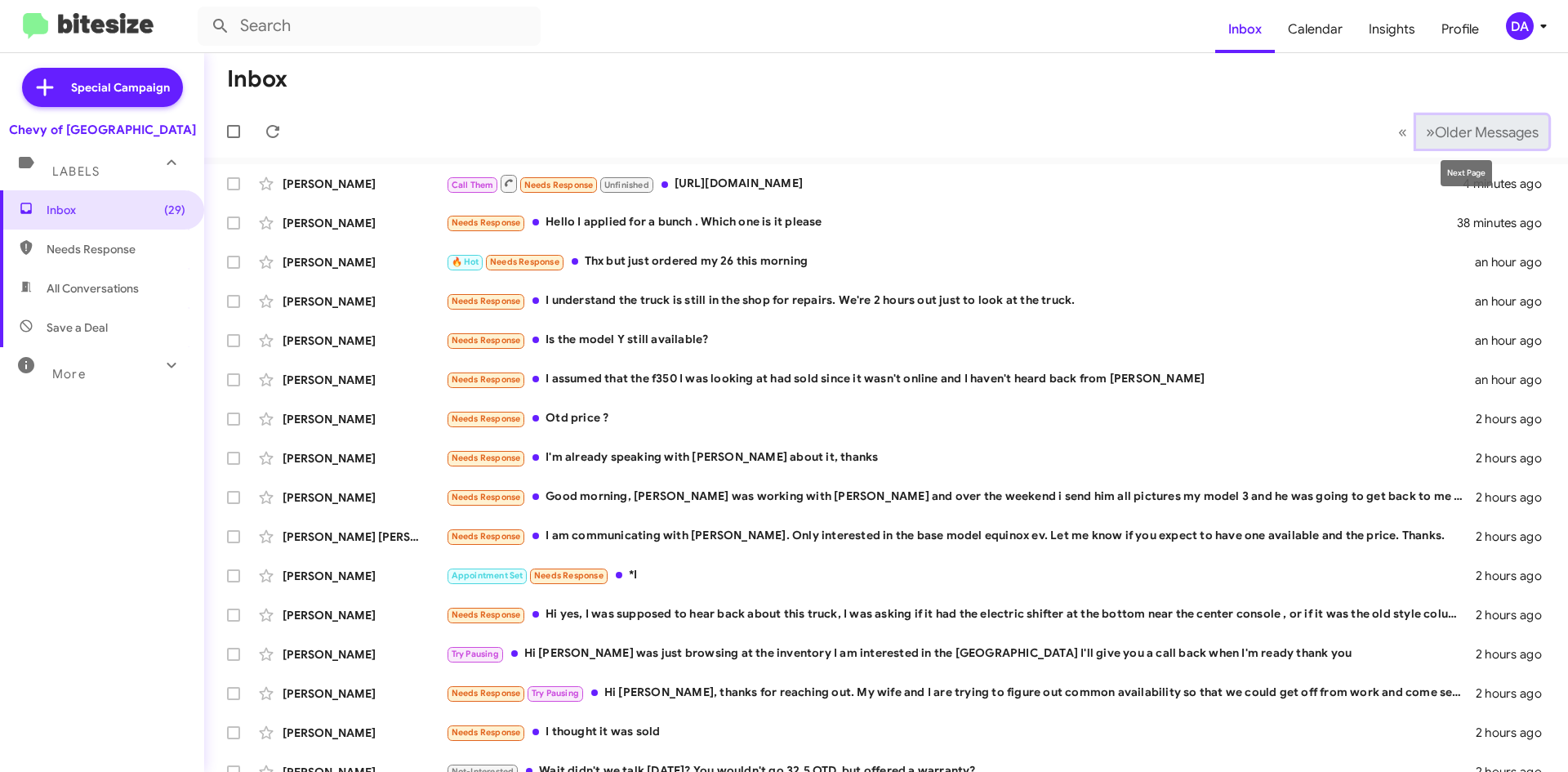
click at [1513, 132] on span "Older Messages" at bounding box center [1487, 132] width 103 height 18
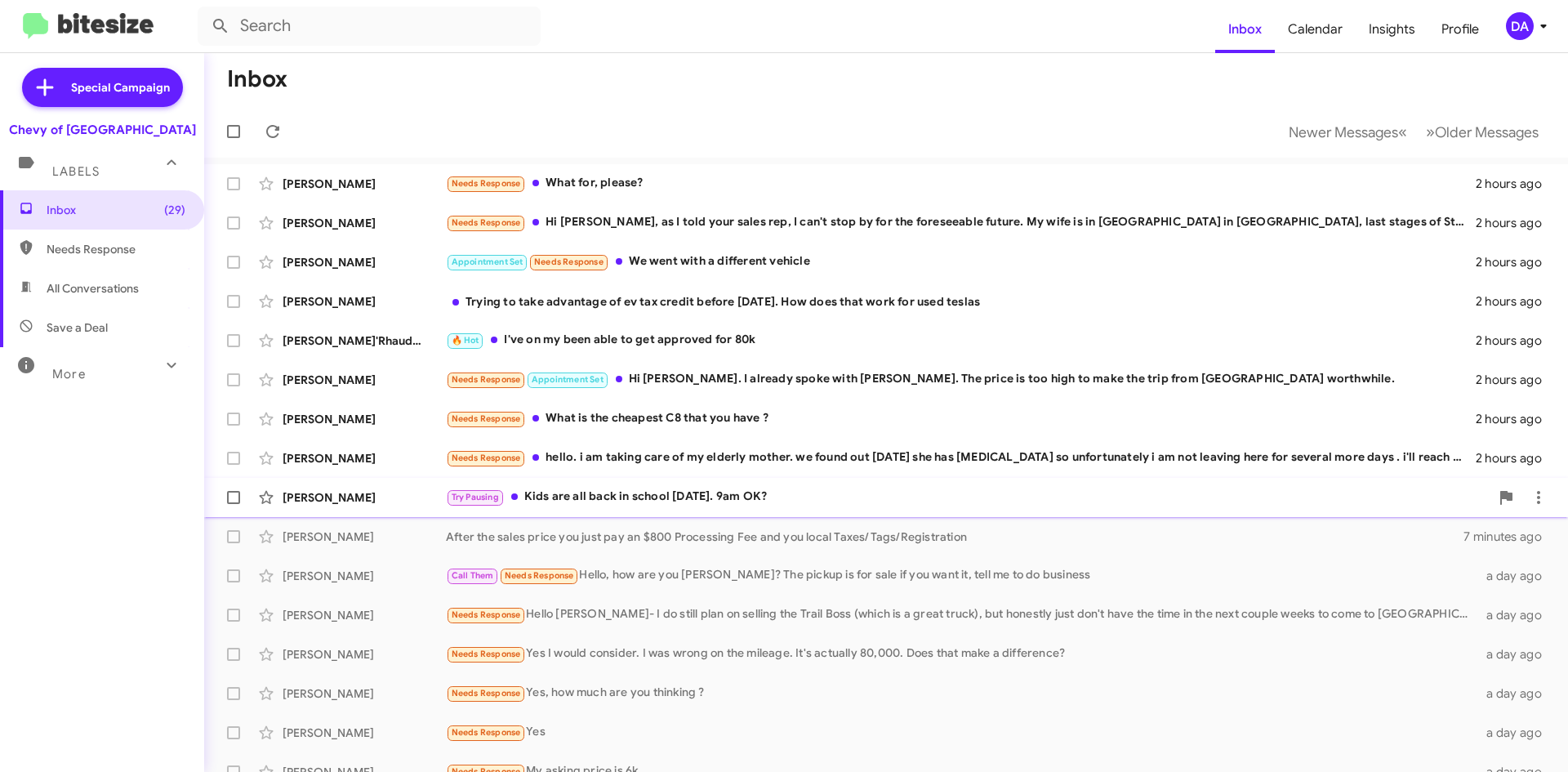
click at [688, 492] on div "Try Pausing Kids are all back in school [DATE]. 9am OK?" at bounding box center [968, 497] width 1044 height 19
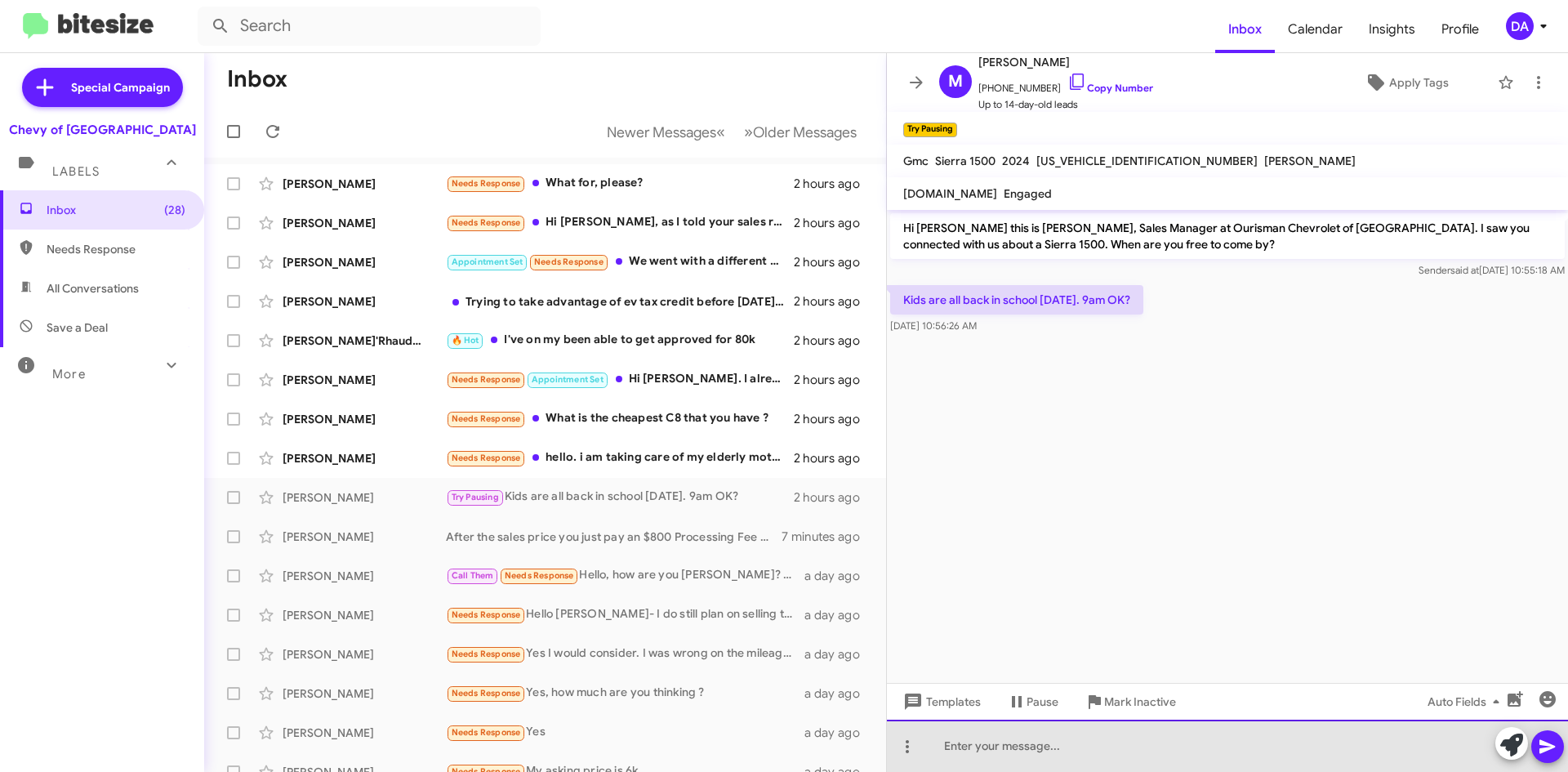
click at [1067, 745] on div at bounding box center [1227, 746] width 681 height 53
click at [1226, 756] on div "That works! you can ask for Maysam or [PERSON_NAME] when" at bounding box center [1227, 746] width 681 height 53
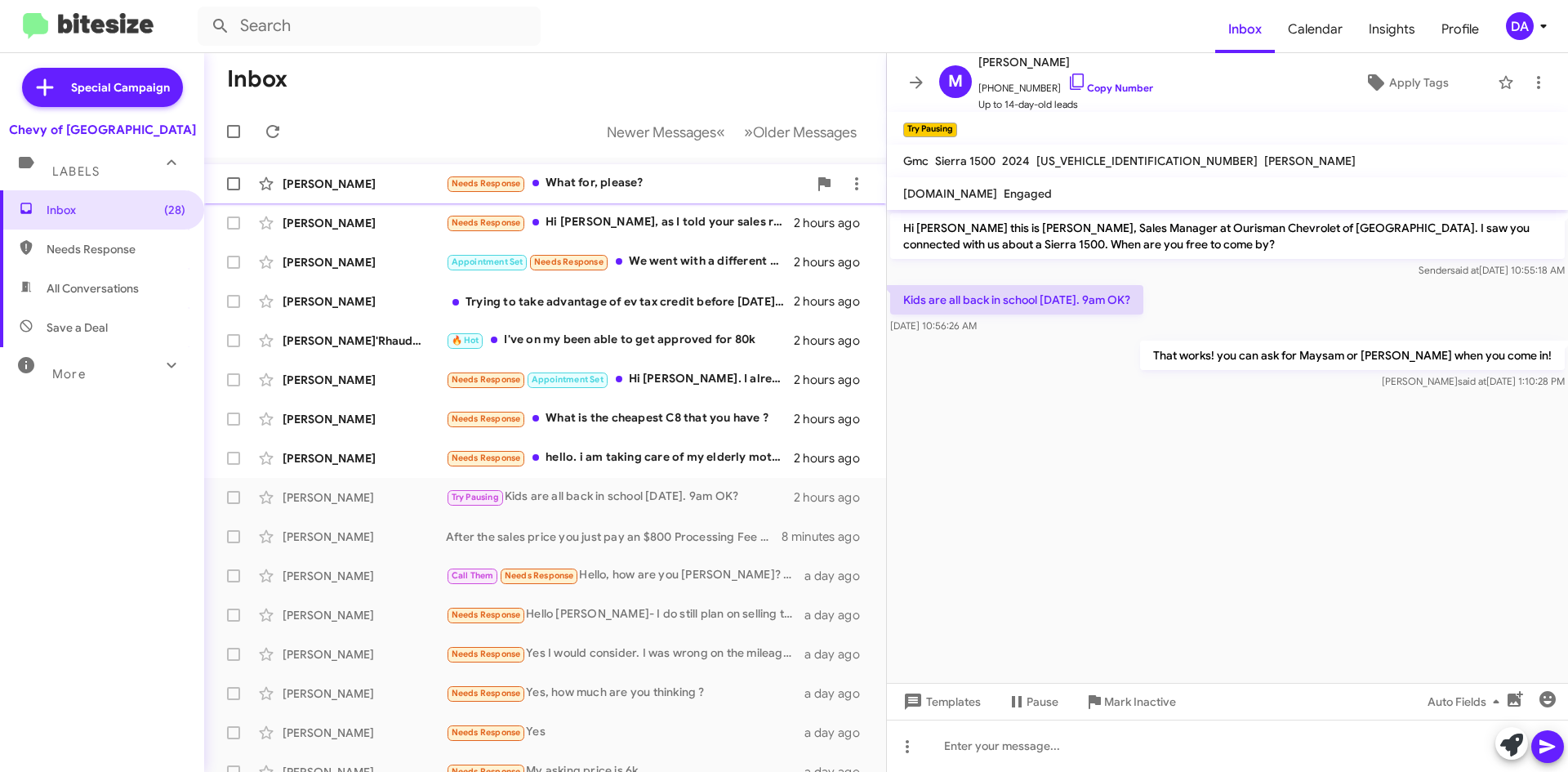
drag, startPoint x: 1116, startPoint y: 87, endPoint x: 837, endPoint y: 189, distance: 297.1
click at [1116, 87] on link "Copy Number" at bounding box center [1110, 88] width 86 height 13
click at [1101, 86] on link "Copy Number" at bounding box center [1110, 88] width 86 height 13
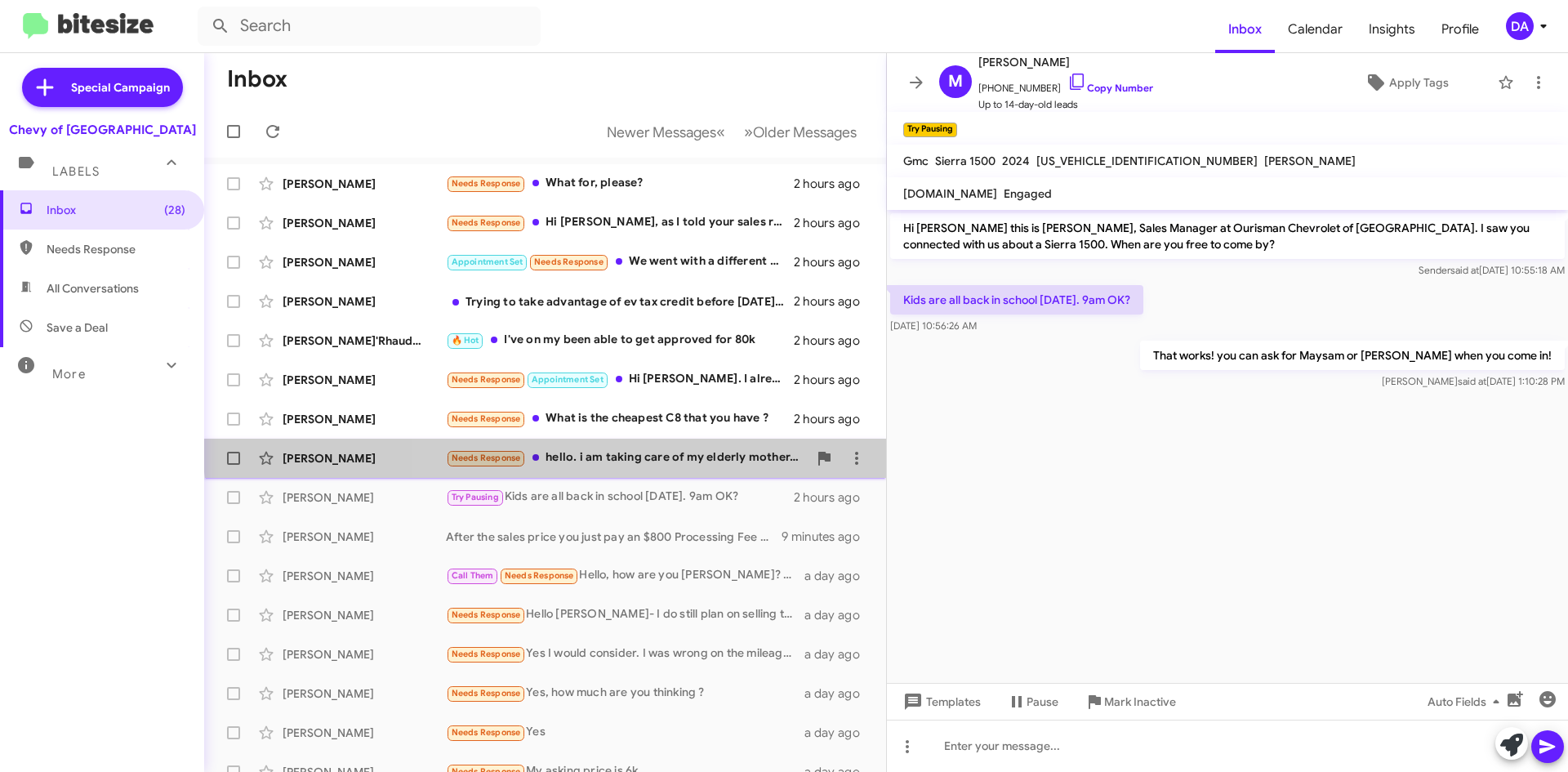
click at [641, 447] on div "[PERSON_NAME] Needs Response hello. i am taking care of my elderly mother. we f…" at bounding box center [545, 458] width 656 height 32
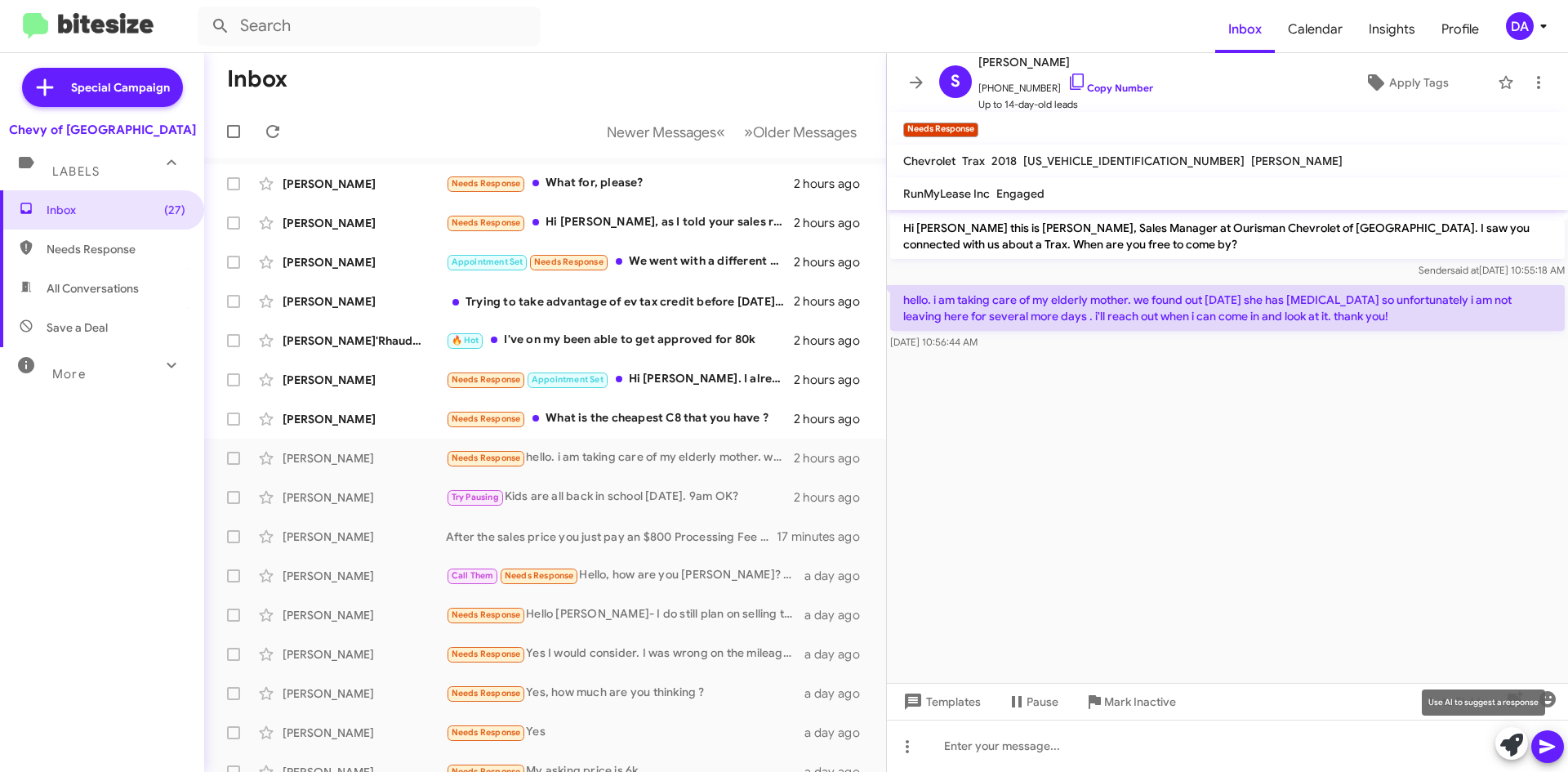
click at [1503, 747] on icon at bounding box center [1511, 745] width 22 height 22
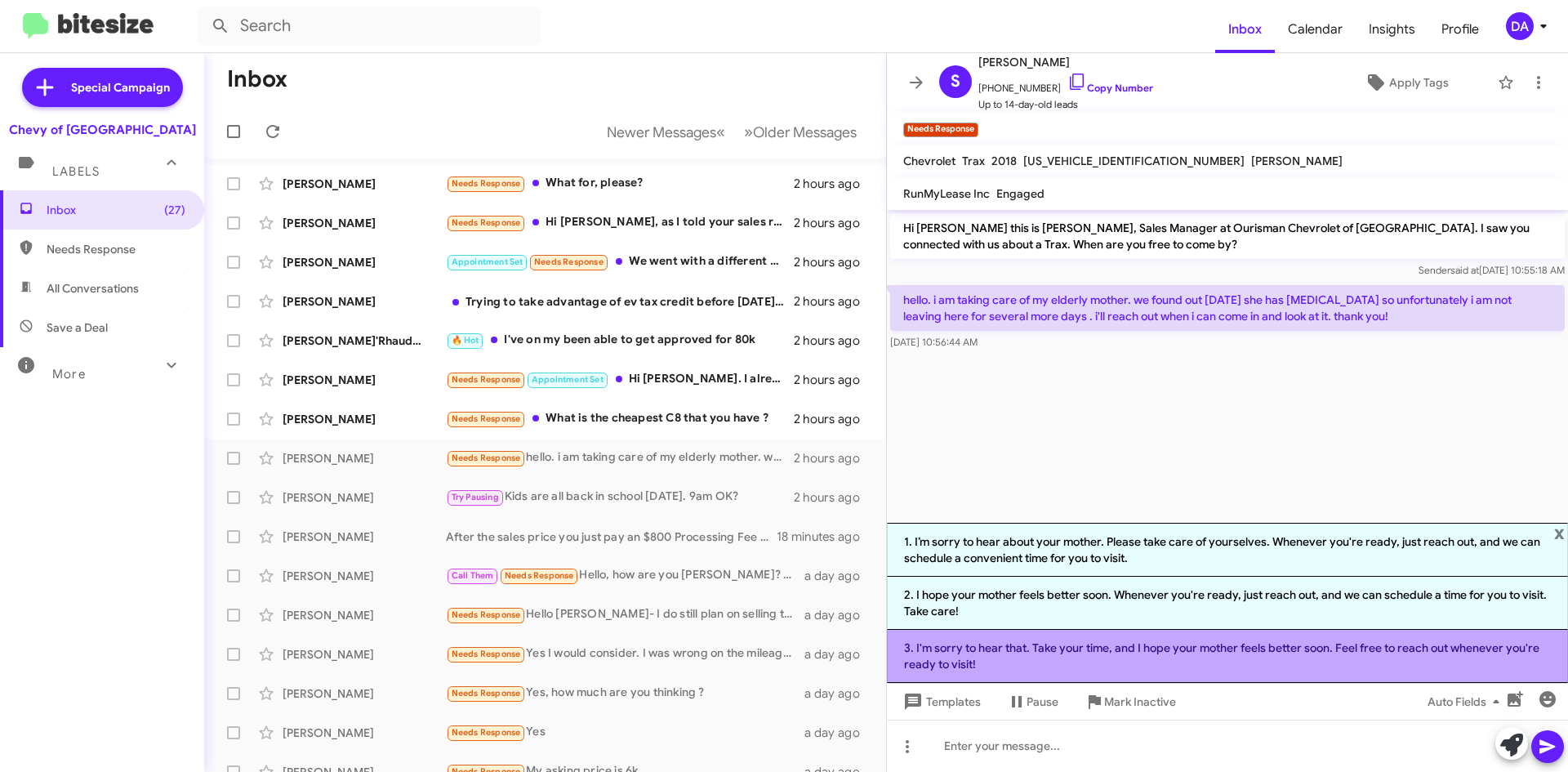
click at [1192, 660] on li "3. I'm sorry to hear that. Take your time, and I hope your mother feels better …" at bounding box center [1227, 656] width 681 height 53
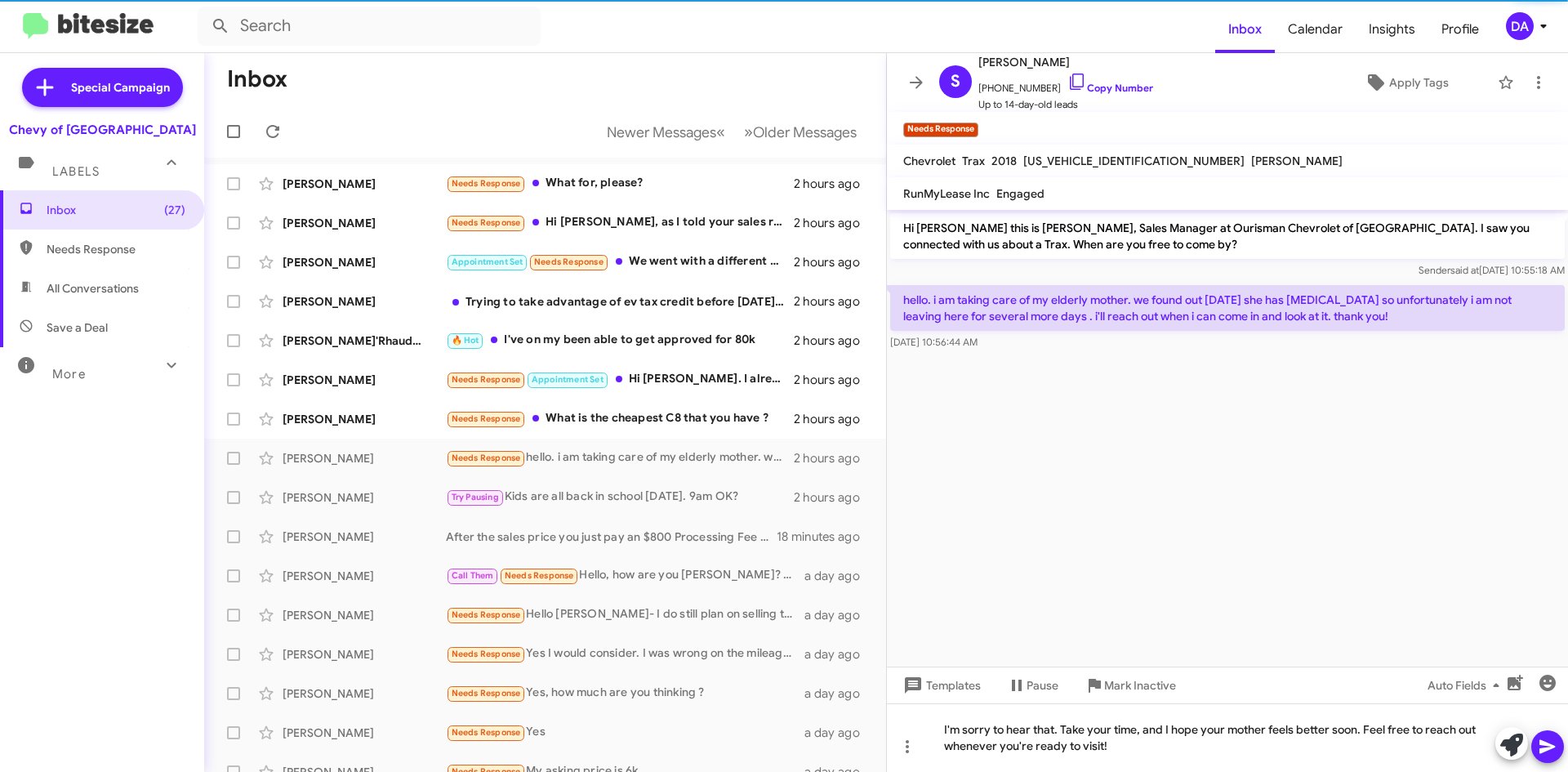
click at [1553, 741] on icon at bounding box center [1548, 747] width 20 height 20
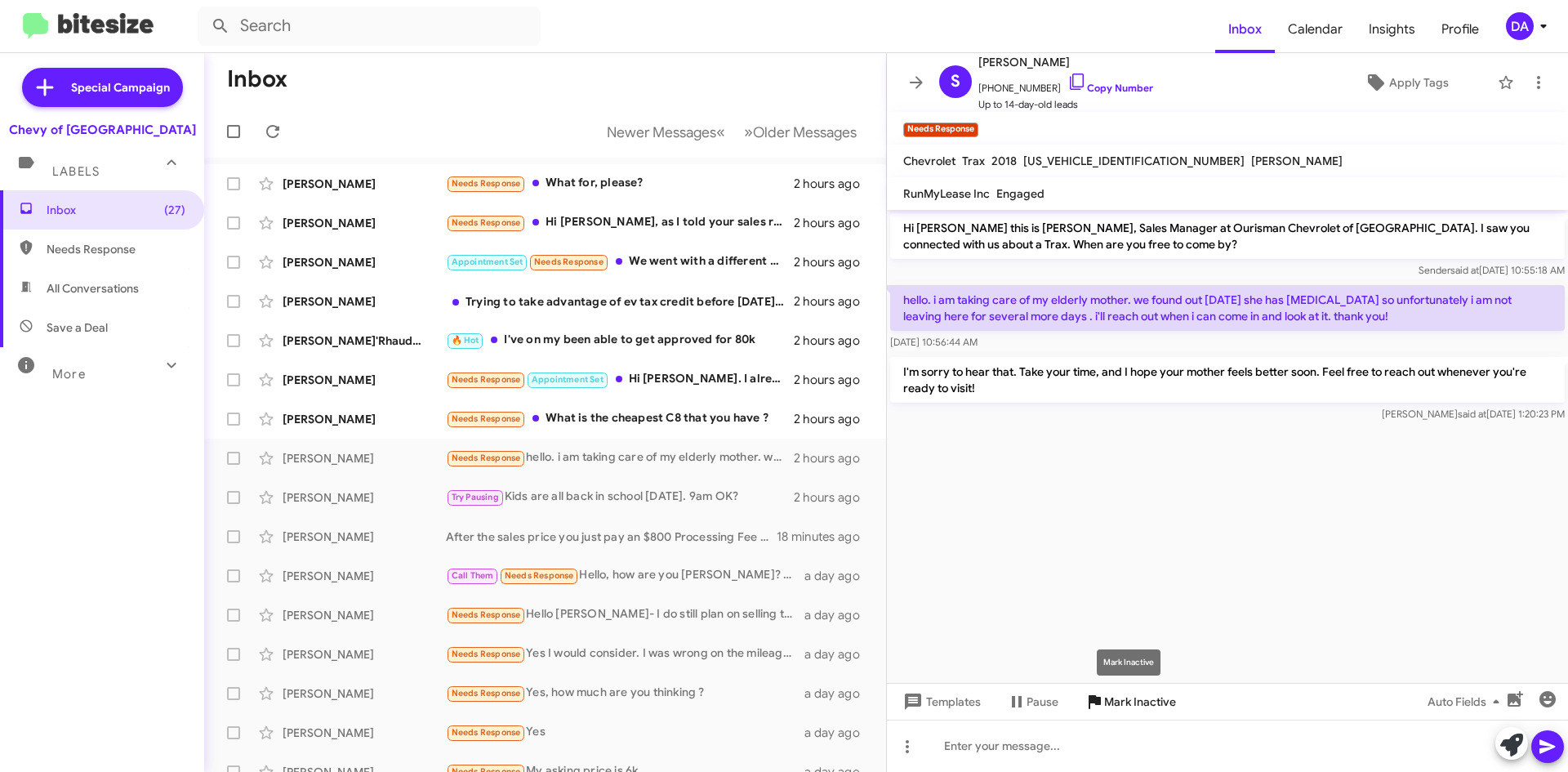
click at [1133, 692] on span "Mark Inactive" at bounding box center [1141, 702] width 72 height 29
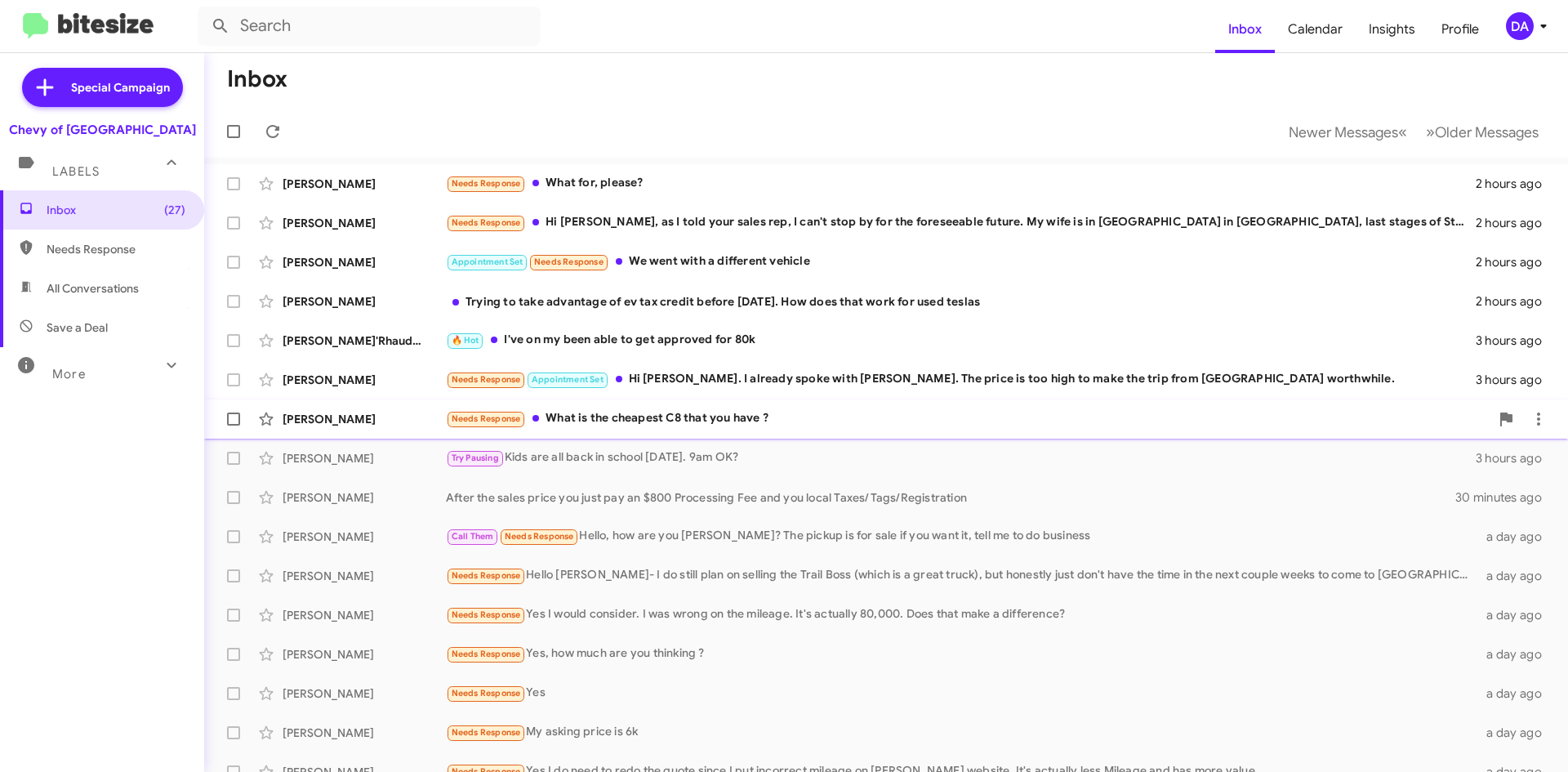
click at [649, 428] on div "[PERSON_NAME] Needs Response What is the cheapest C8 that you have ? 3 hours ago" at bounding box center [886, 419] width 1338 height 32
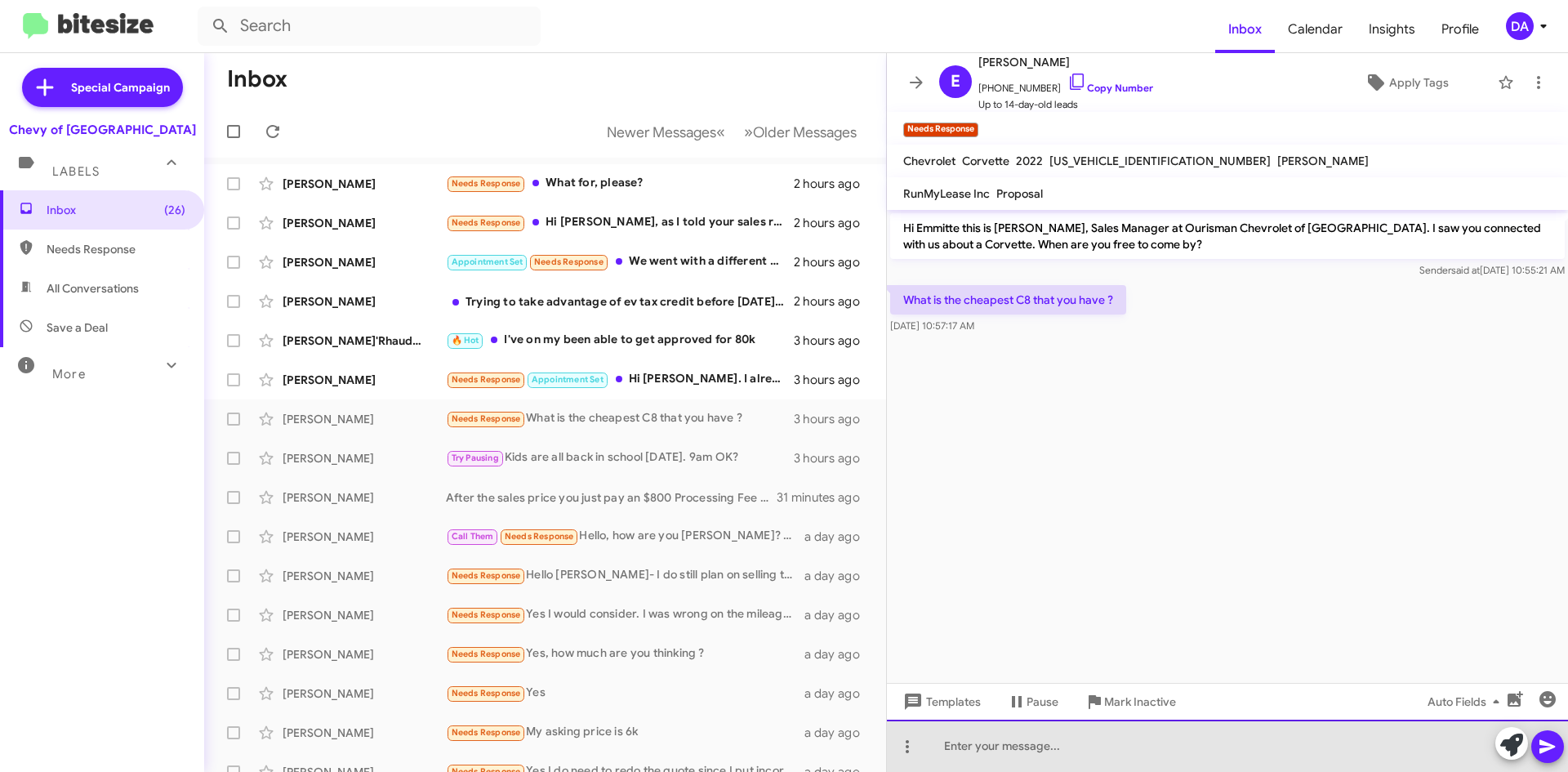
drag, startPoint x: 985, startPoint y: 746, endPoint x: 997, endPoint y: 735, distance: 16.3
click at [996, 741] on div at bounding box center [1227, 746] width 681 height 53
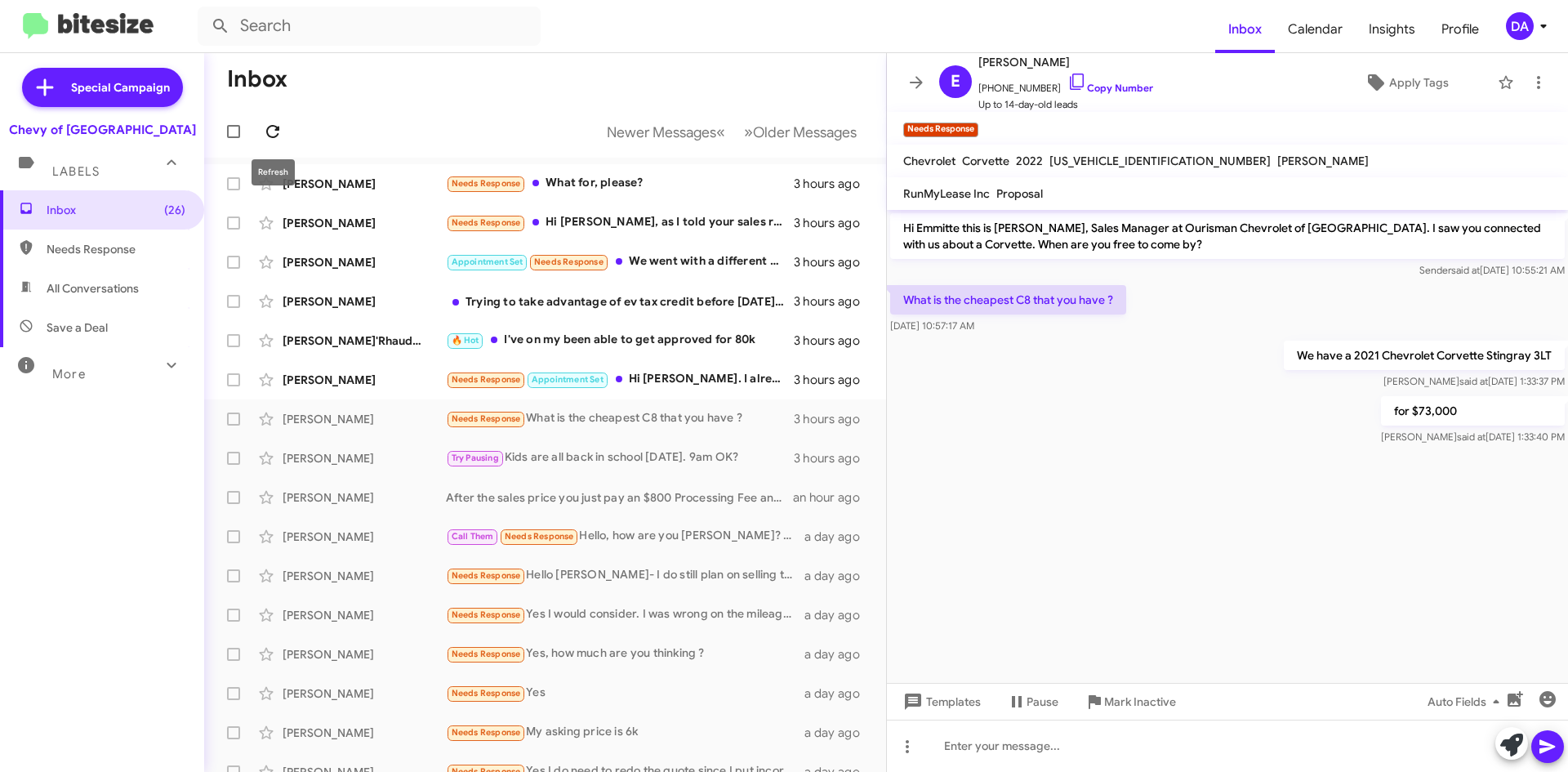
click at [276, 123] on icon at bounding box center [273, 132] width 20 height 20
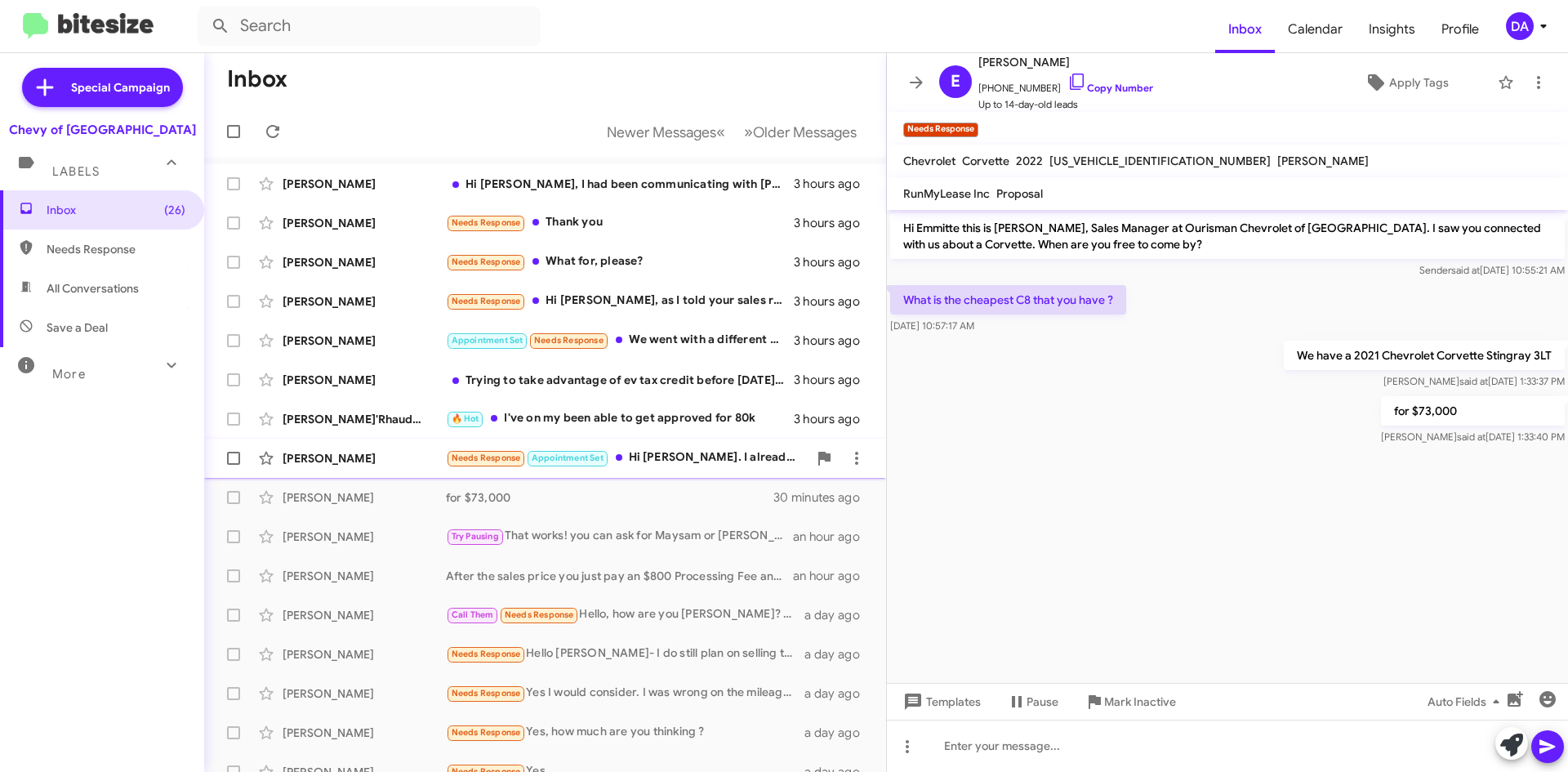
click at [743, 454] on div "Needs Response Appointment Set Hi [PERSON_NAME]. I already spoke with [PERSON_N…" at bounding box center [626, 458] width 362 height 19
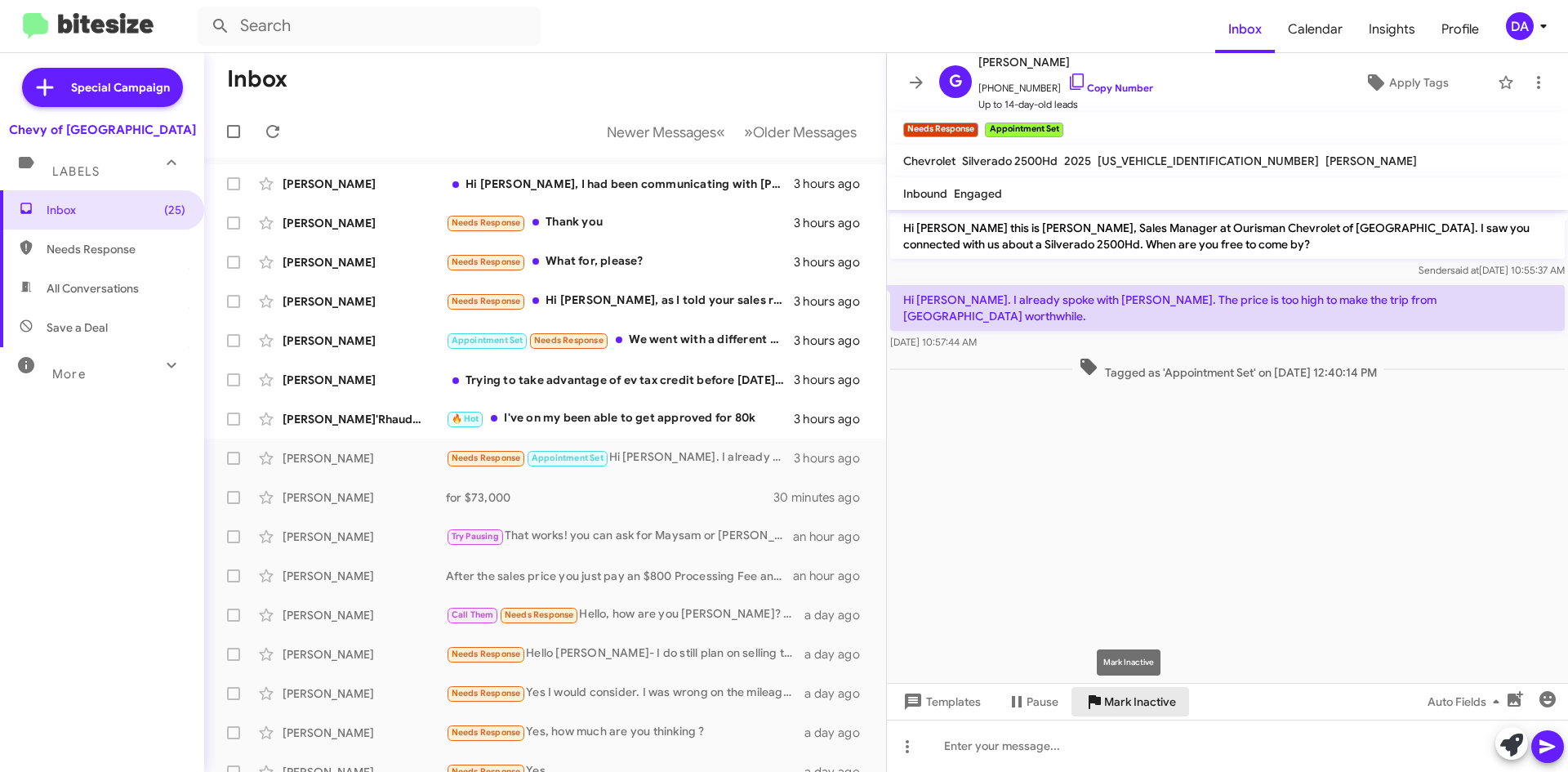
click at [1127, 706] on span "Mark Inactive" at bounding box center [1141, 702] width 72 height 29
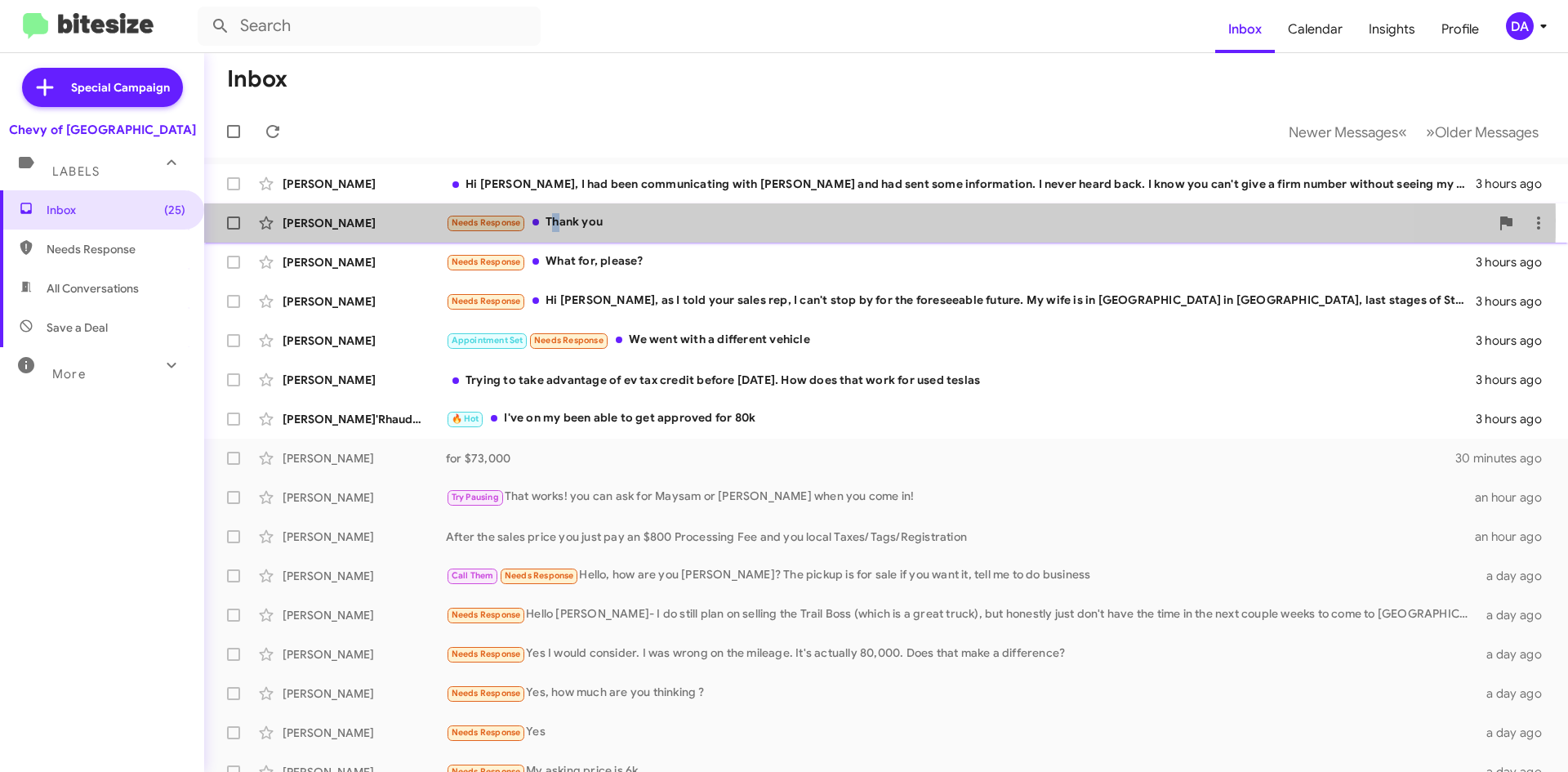
click at [553, 221] on div "Needs Response Thank you" at bounding box center [968, 222] width 1044 height 19
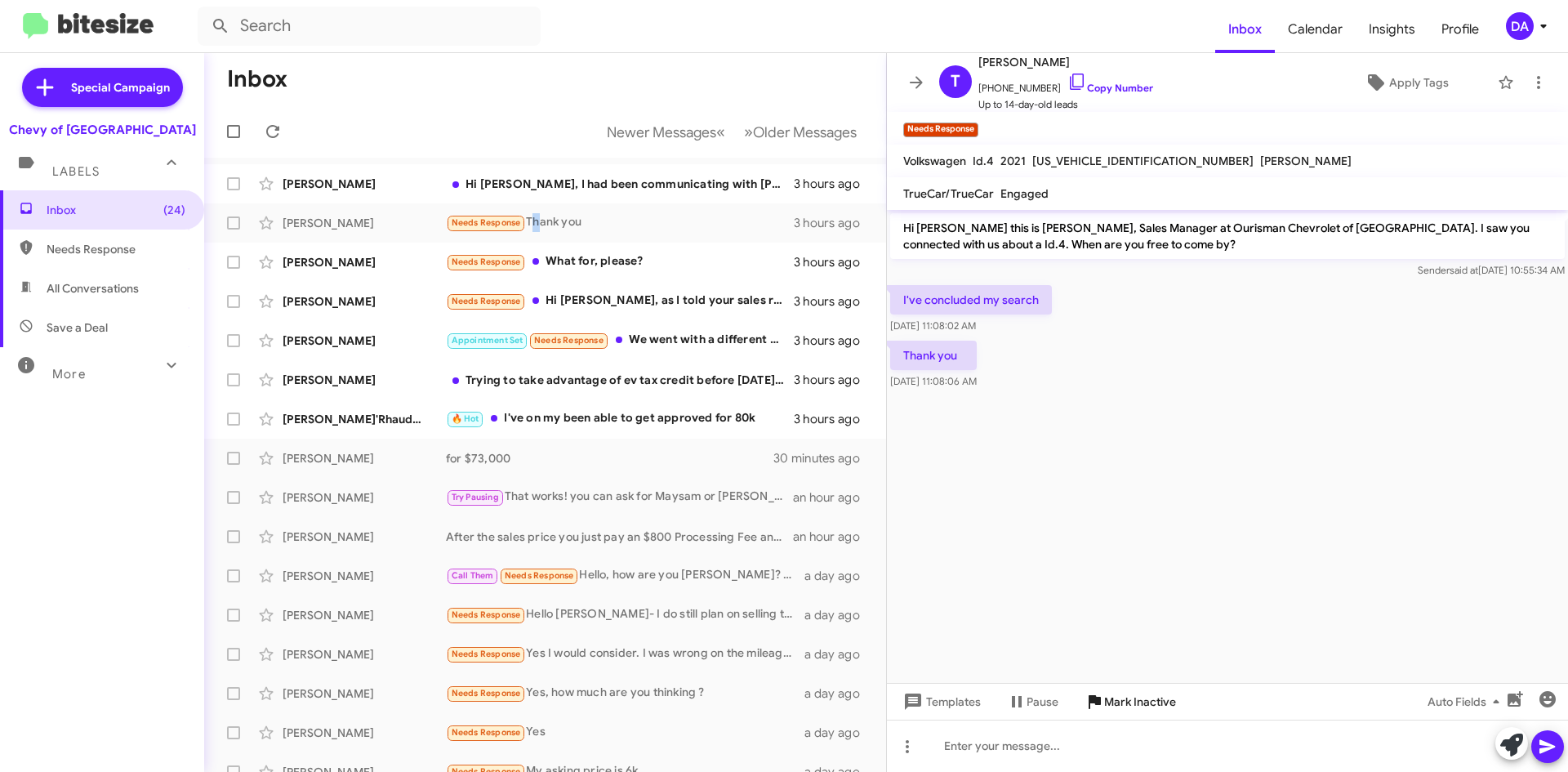
click at [1131, 711] on span "Mark Inactive" at bounding box center [1141, 702] width 72 height 29
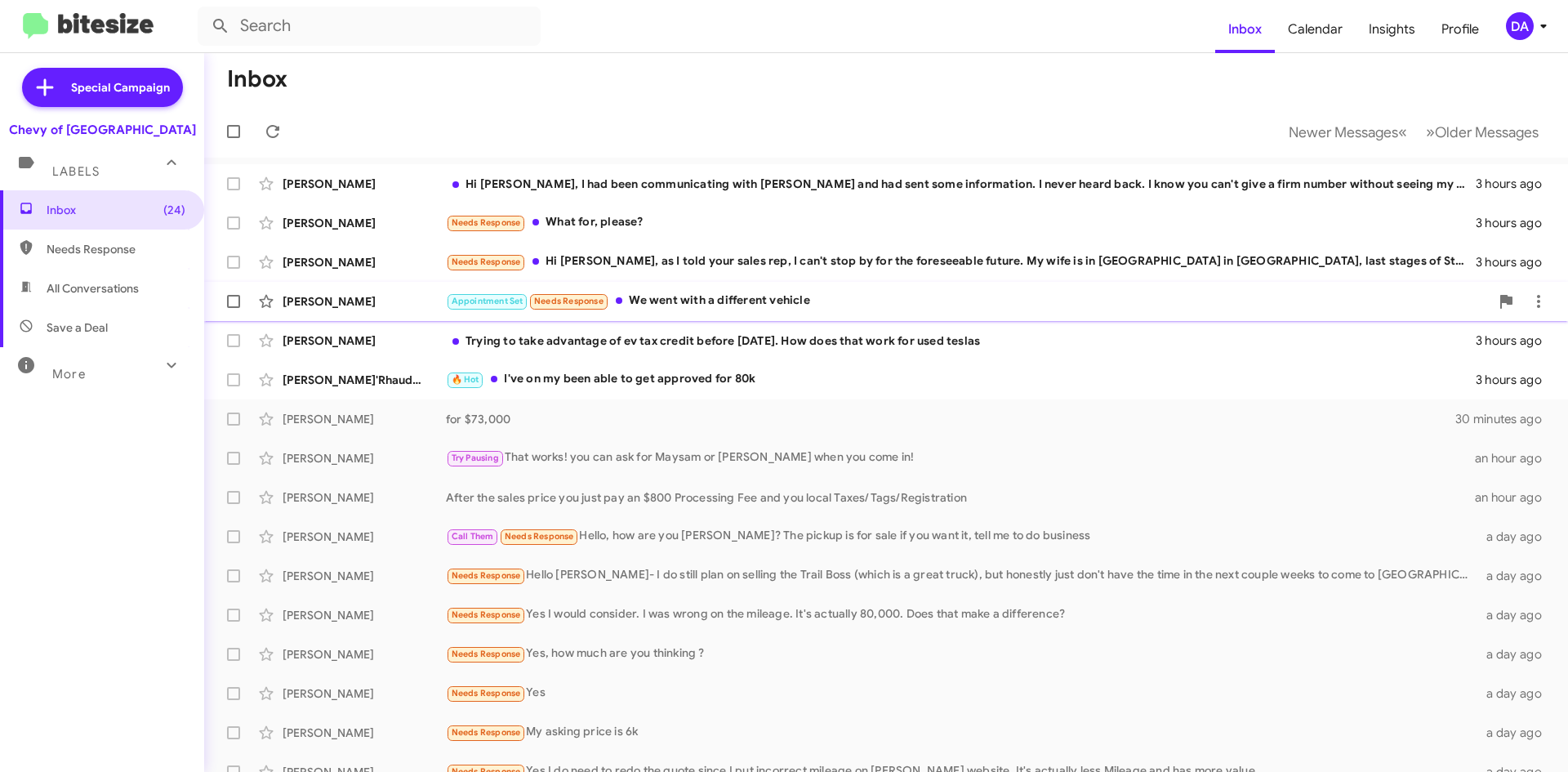
click at [702, 305] on div "Appointment Set Needs Response We went with a different vehicle" at bounding box center [968, 301] width 1044 height 19
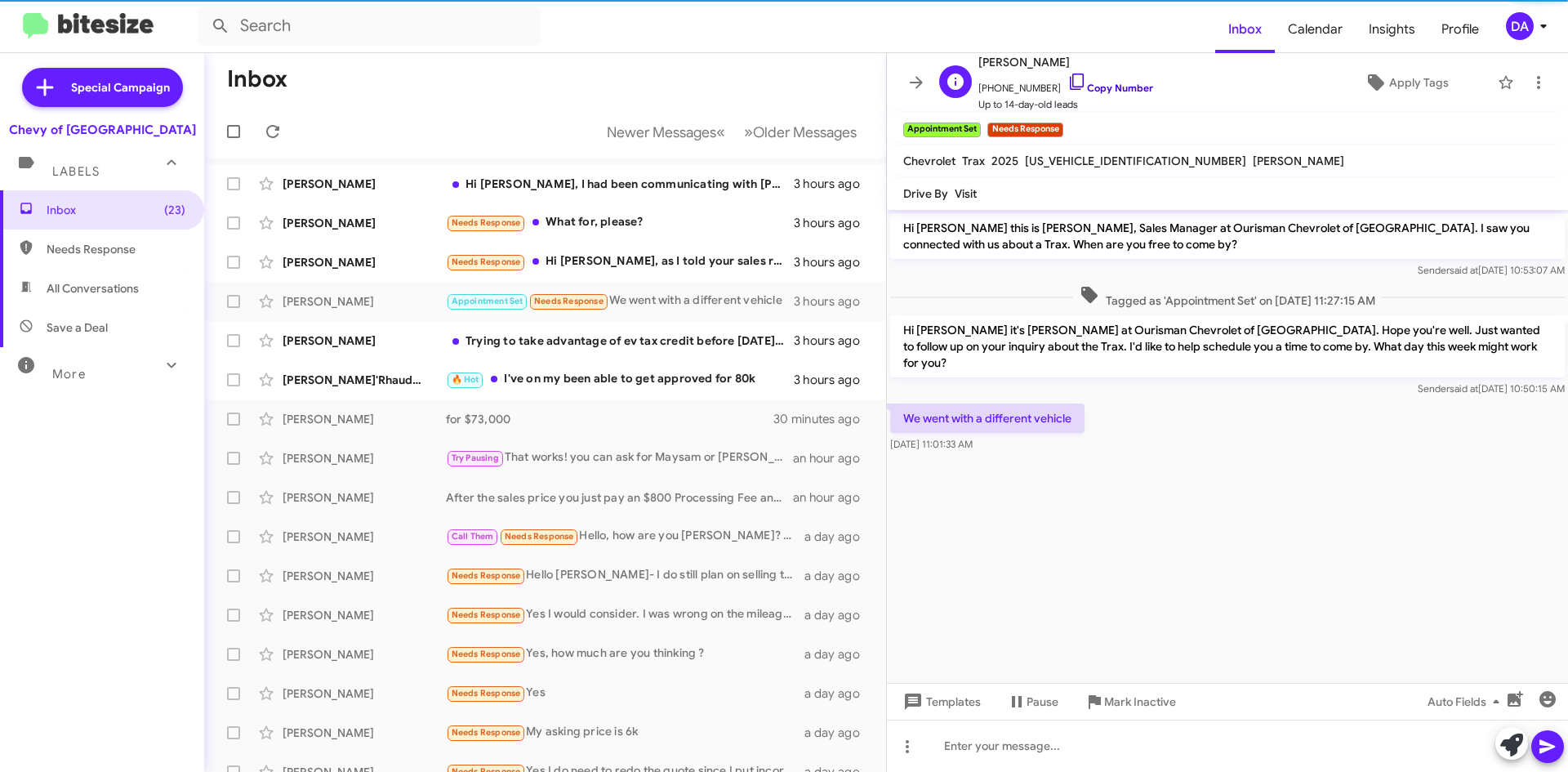
click at [1110, 84] on link "Copy Number" at bounding box center [1110, 88] width 86 height 13
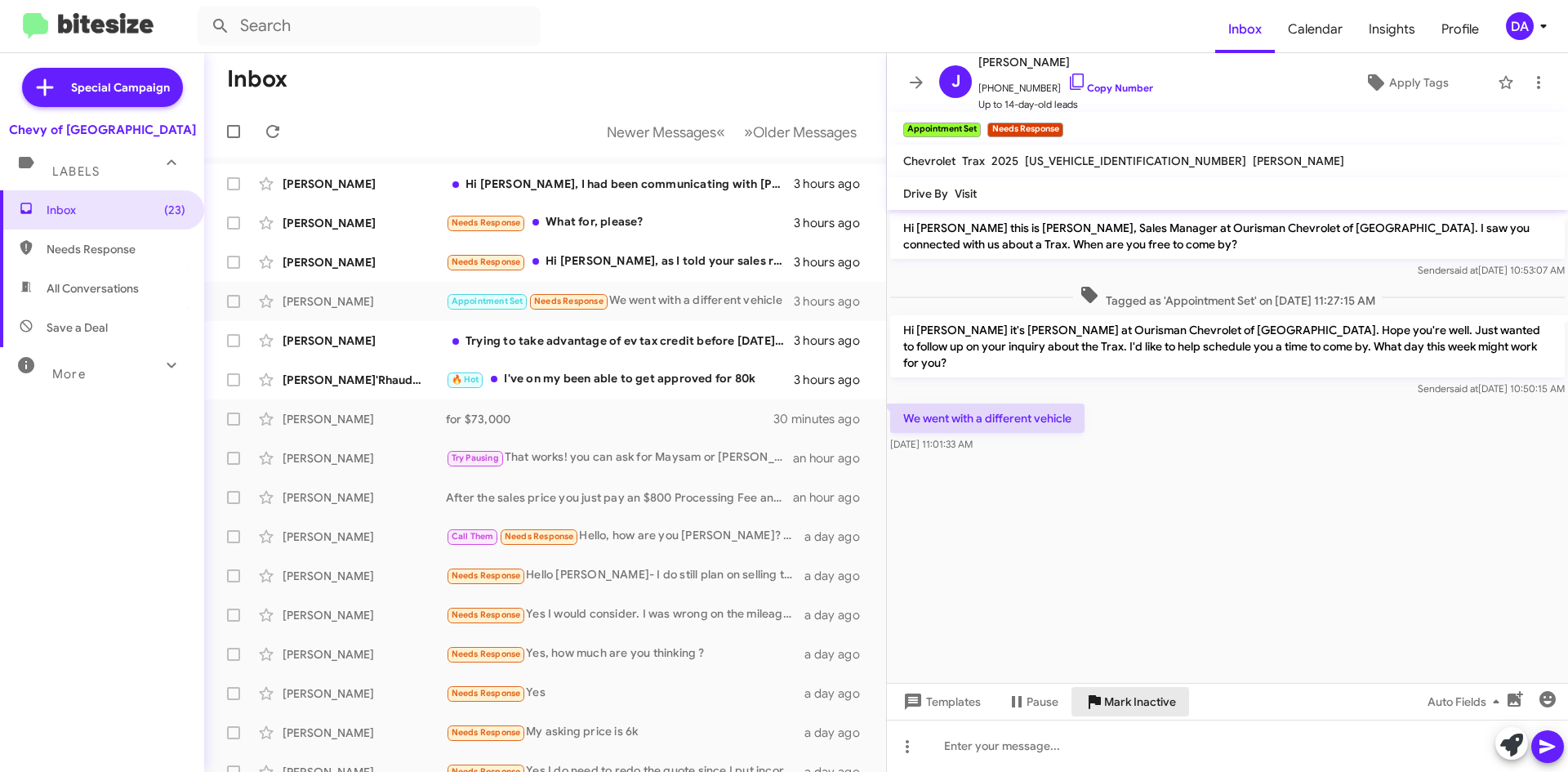
click at [1121, 705] on span "Mark Inactive" at bounding box center [1141, 702] width 72 height 29
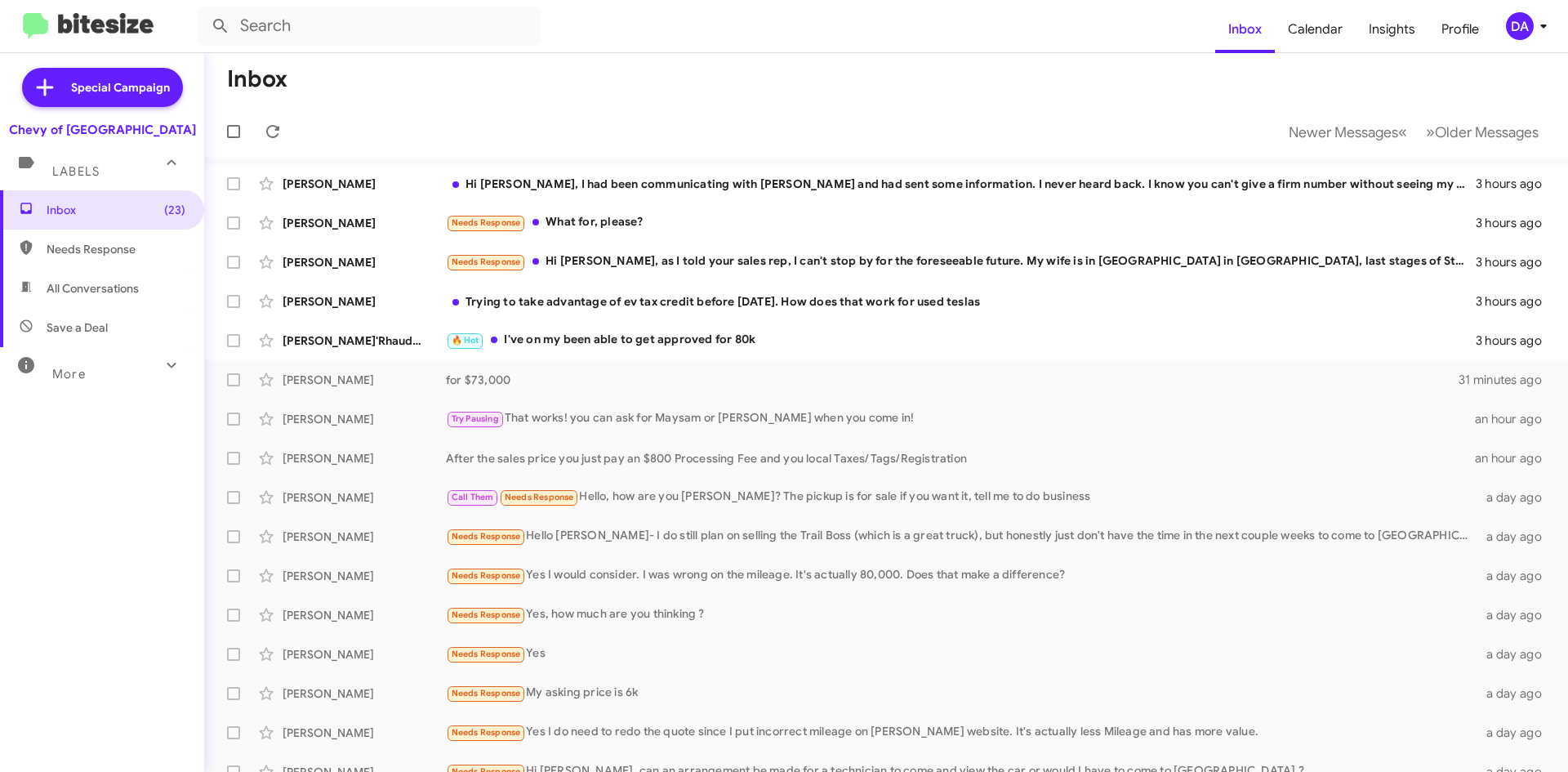
click at [85, 451] on div "Inbox (23) Needs Response All Conversations Save a Deal More Important 🔥 Hot Ap…" at bounding box center [101, 422] width 204 height 464
click at [646, 346] on div "🔥 Hot I've on my been able to get approved for 80k" at bounding box center [968, 340] width 1044 height 19
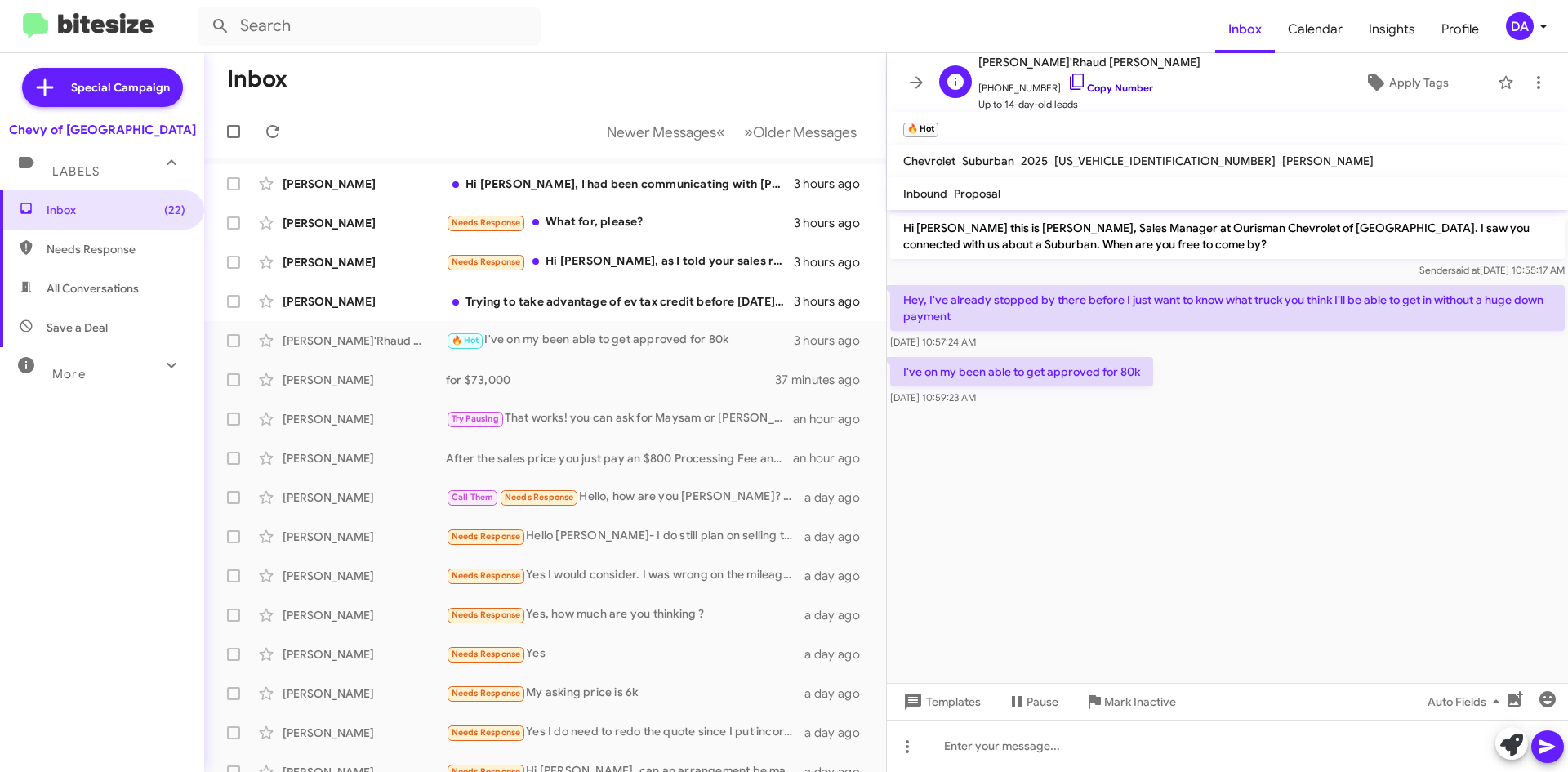
drag, startPoint x: 1115, startPoint y: 85, endPoint x: 1075, endPoint y: 93, distance: 40.8
click at [1115, 85] on link "Copy Number" at bounding box center [1110, 88] width 86 height 13
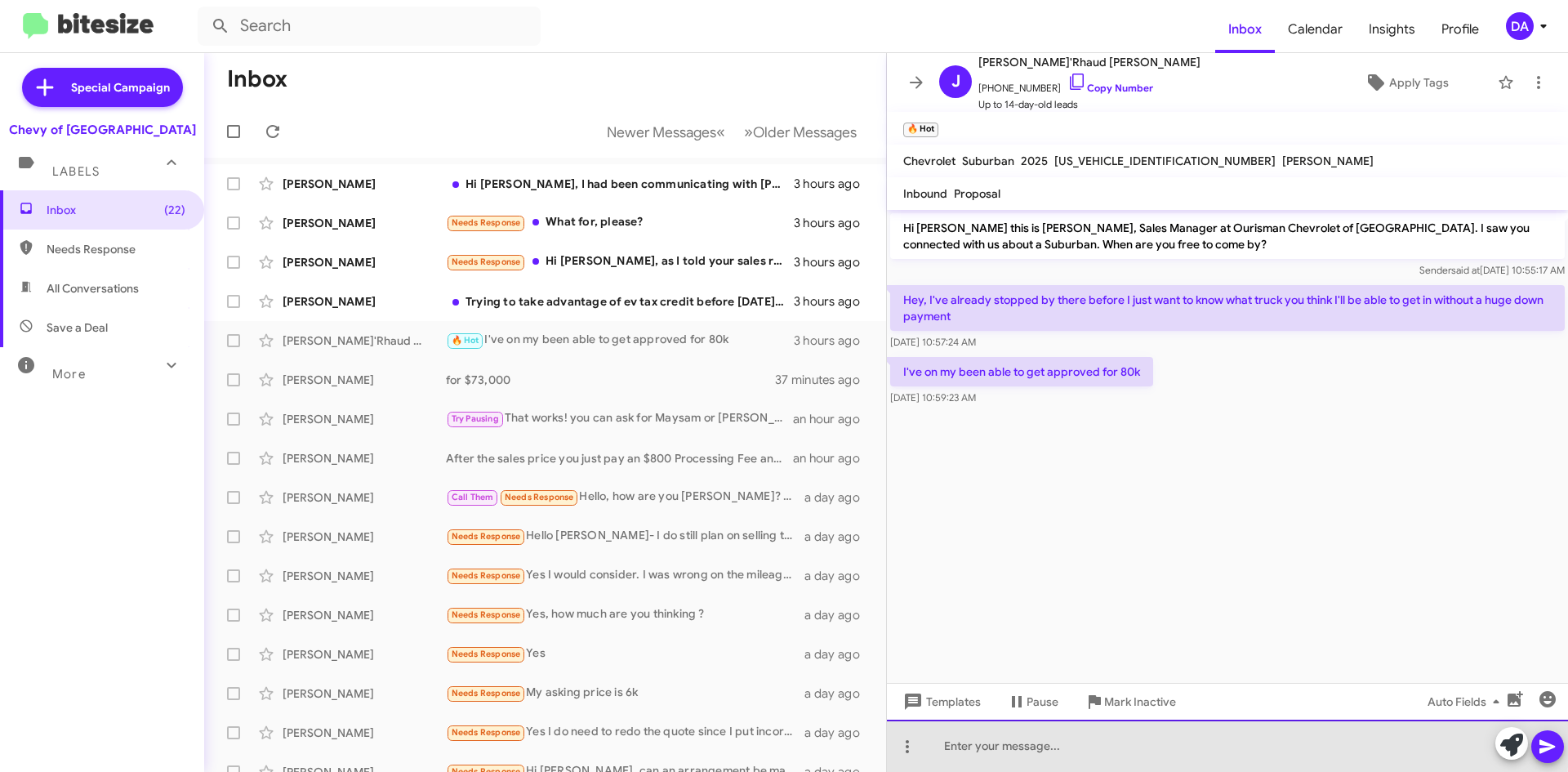
click at [981, 737] on div at bounding box center [1227, 746] width 681 height 53
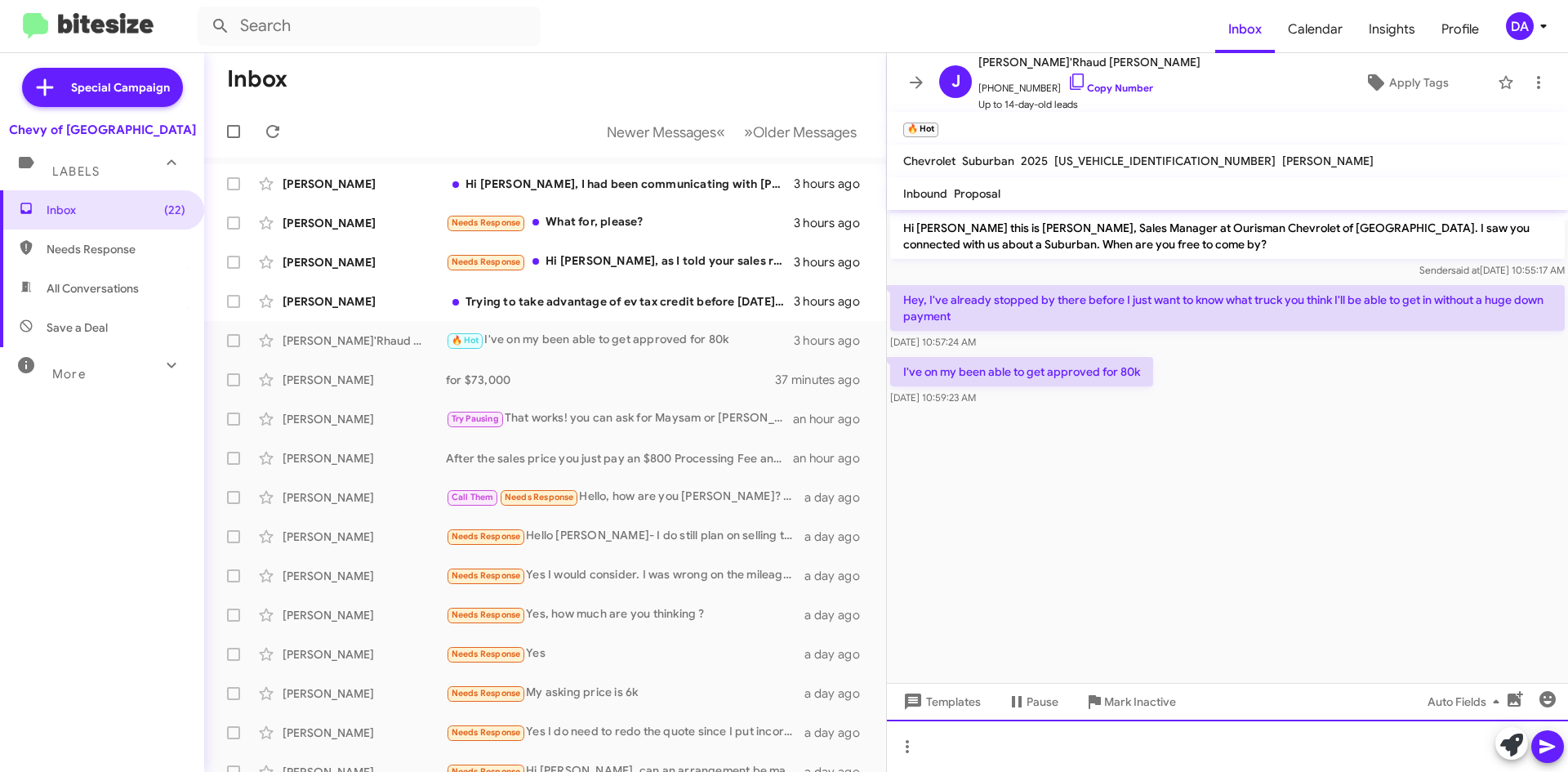
click at [1121, 719] on div at bounding box center [1227, 746] width 681 height 53
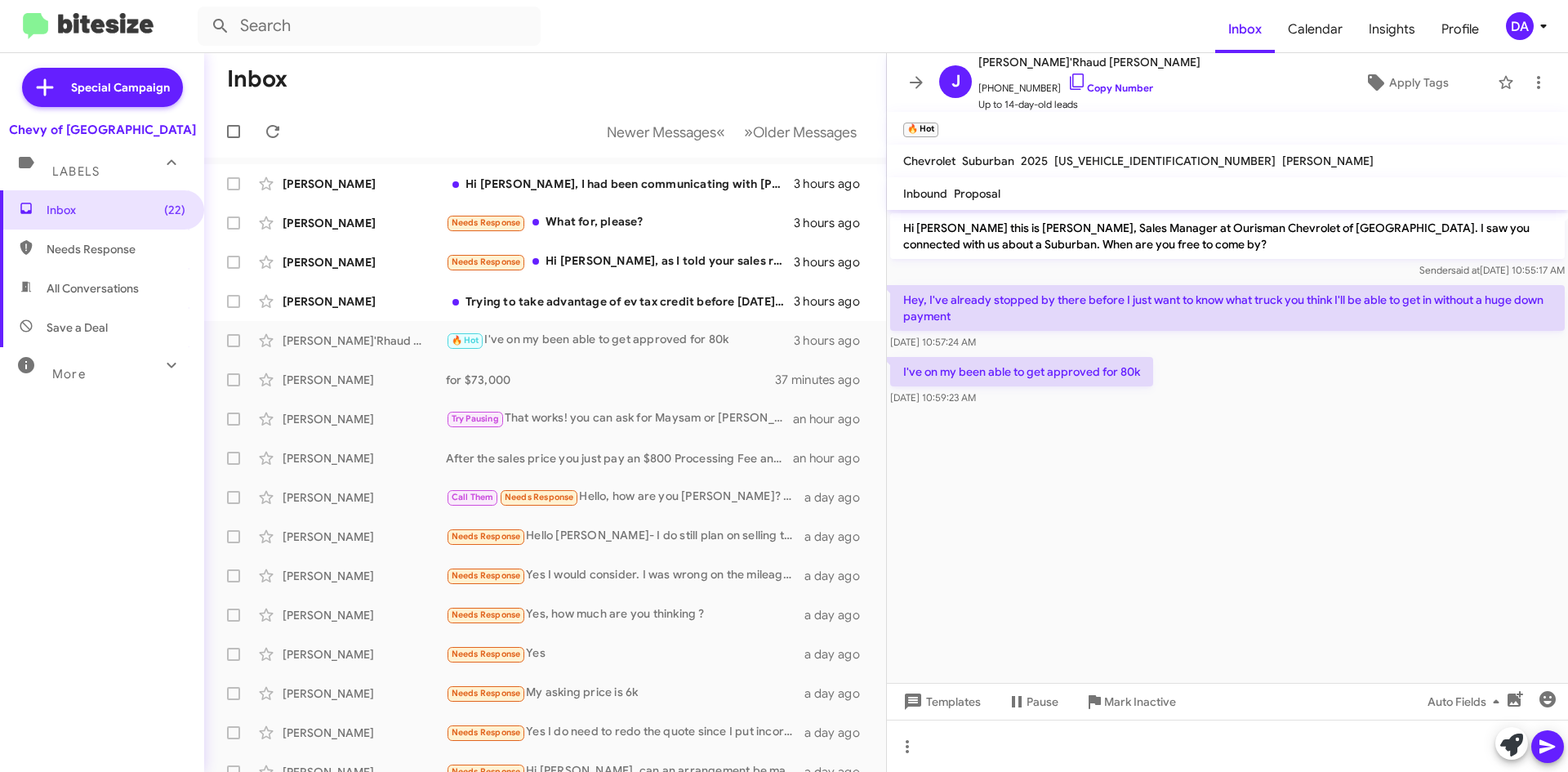
click at [1150, 716] on div "Templates Pause Mark Inactive Auto Fields" at bounding box center [1227, 702] width 681 height 37
click at [1154, 717] on div "Templates Pause Mark Inactive Auto Fields" at bounding box center [1227, 702] width 681 height 37
click at [1141, 708] on span "Mark Inactive" at bounding box center [1141, 702] width 72 height 29
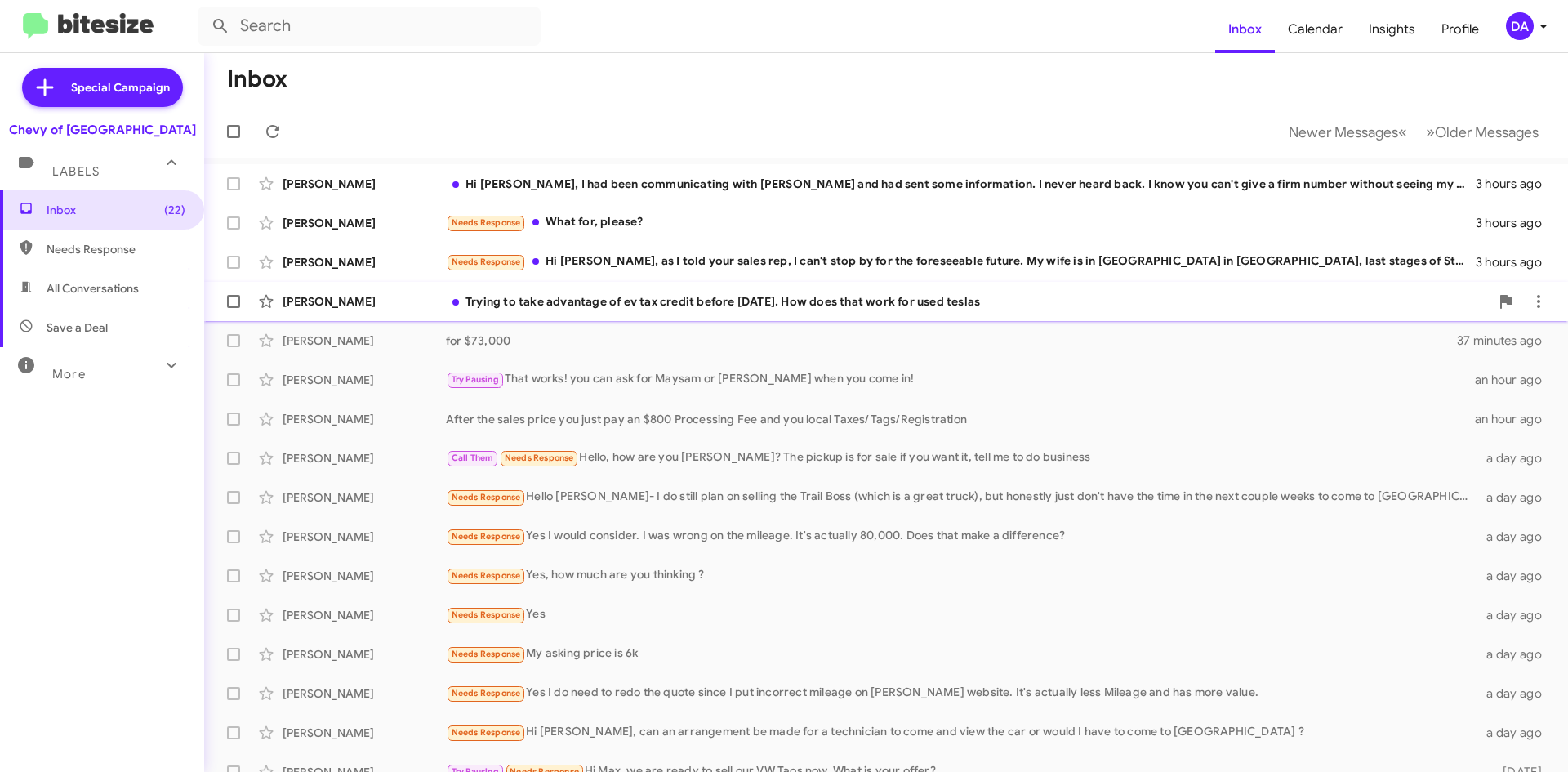
click at [547, 310] on div "[PERSON_NAME] Trying to take advantage of ev tax credit before [DATE]. How does…" at bounding box center [886, 301] width 1338 height 32
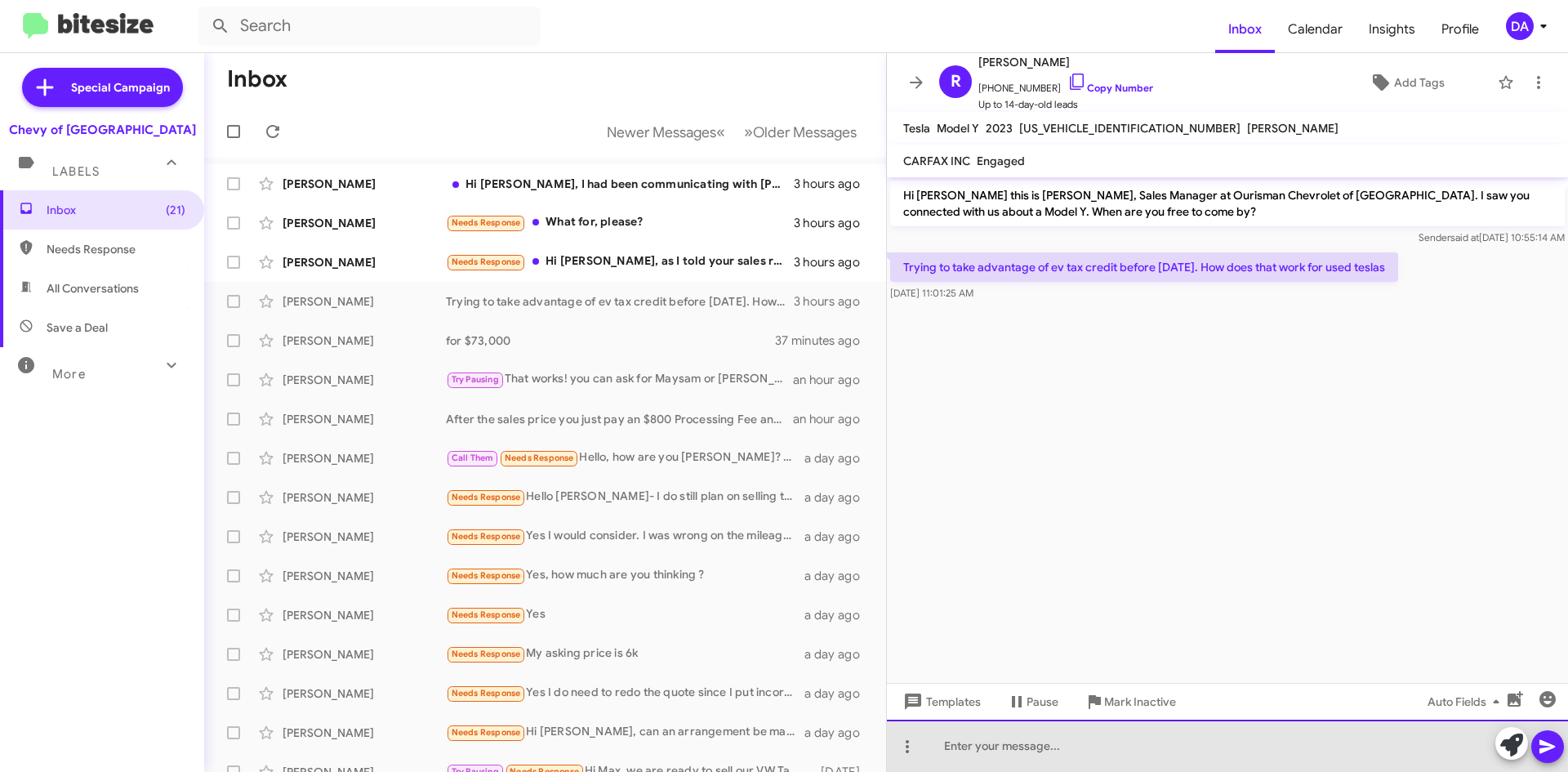
click at [1049, 769] on div at bounding box center [1227, 746] width 681 height 53
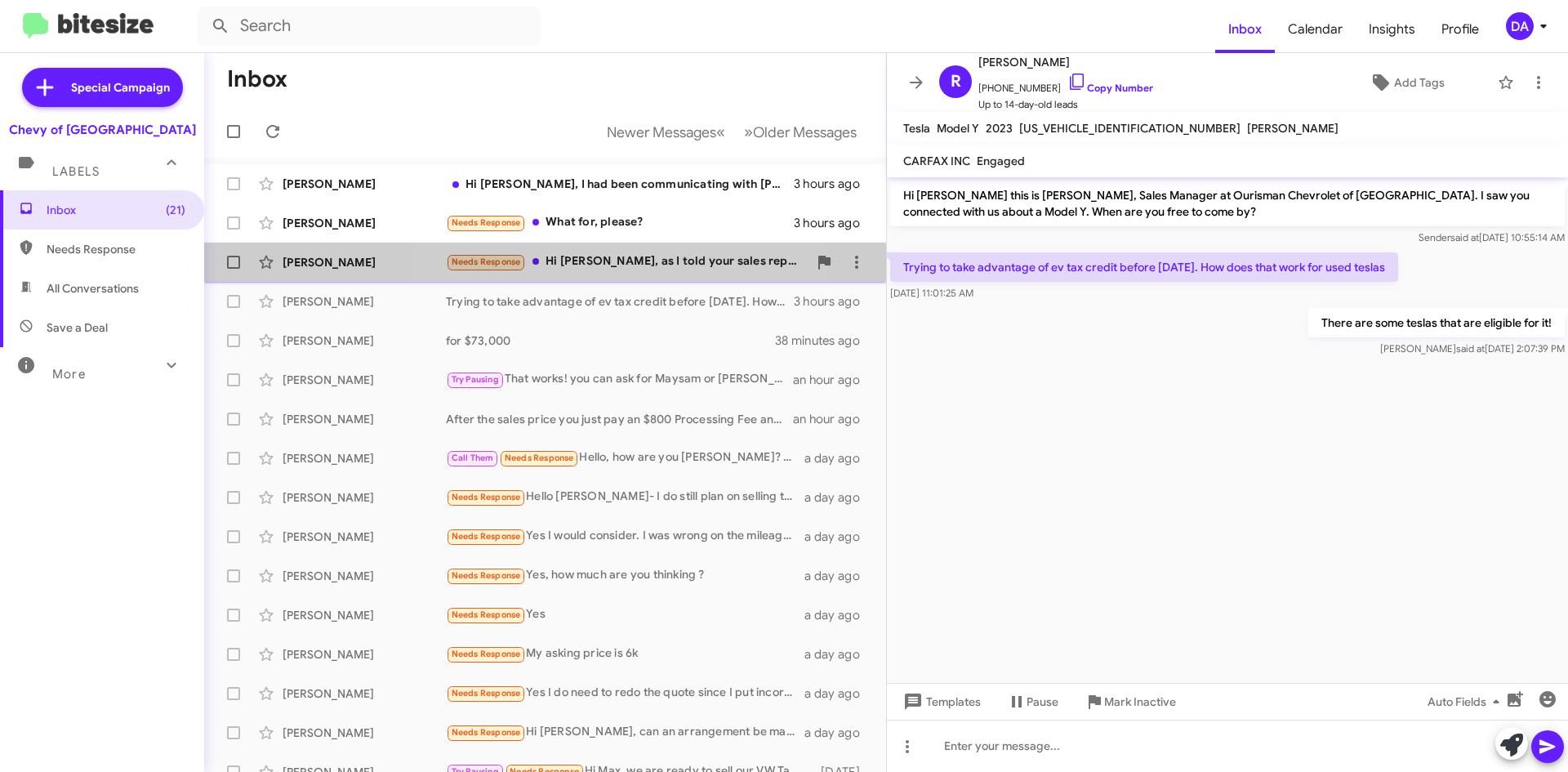
click at [613, 263] on div "Needs Response Hi [PERSON_NAME], as I told your sales rep, I can't stop by for …" at bounding box center [626, 262] width 362 height 19
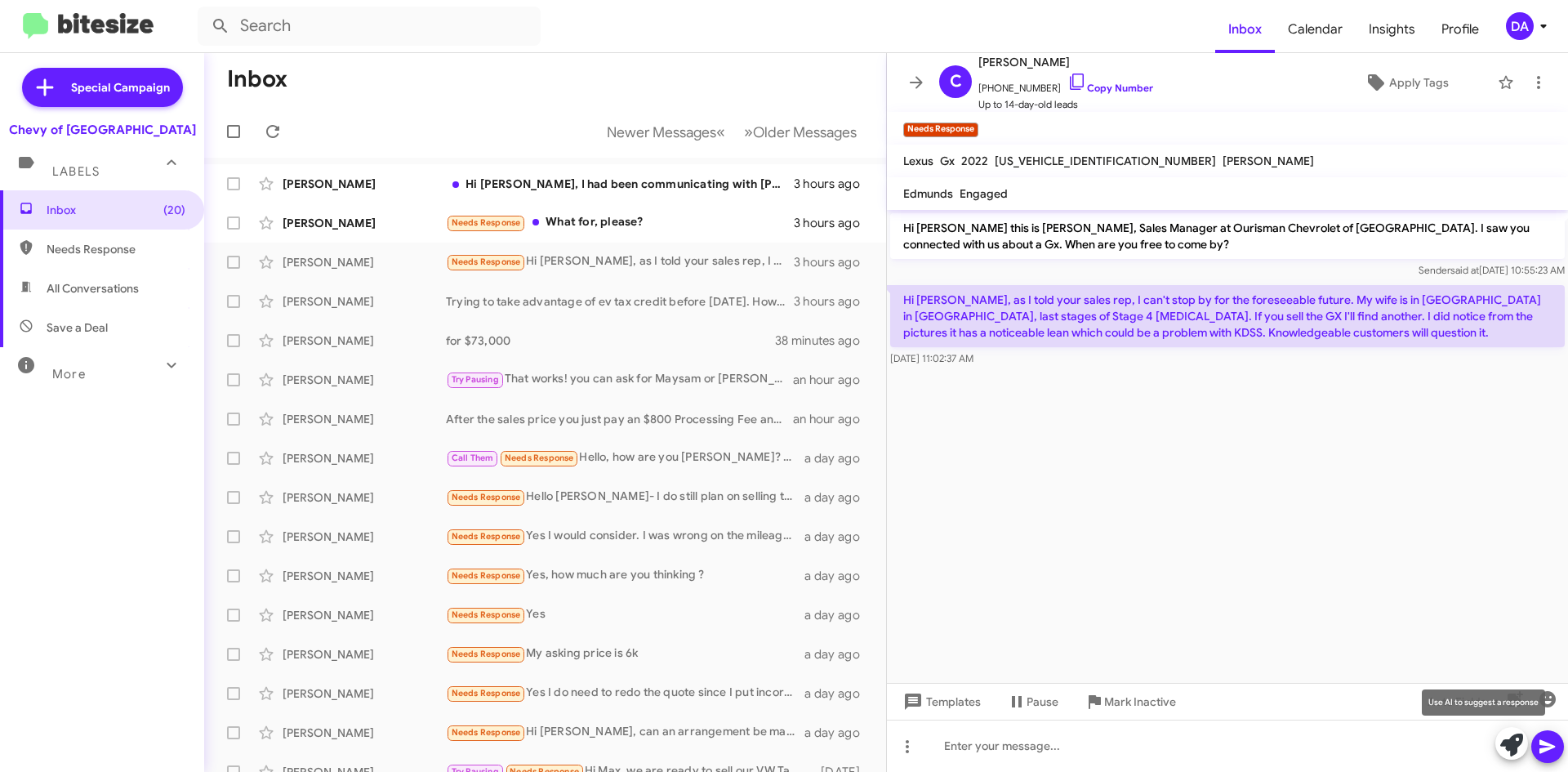
click at [1516, 739] on icon at bounding box center [1511, 745] width 22 height 22
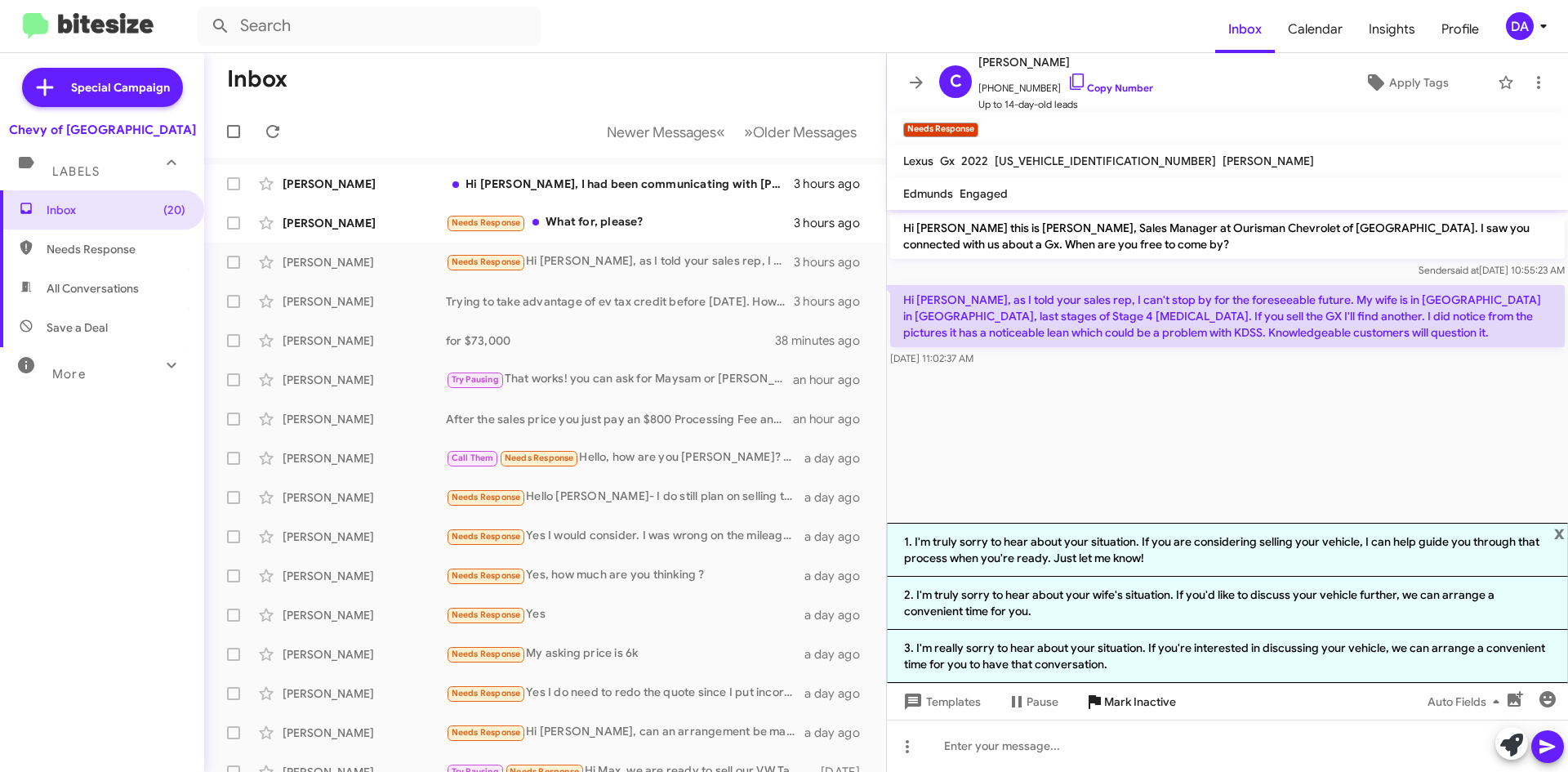
click at [1131, 708] on span "Mark Inactive" at bounding box center [1141, 702] width 72 height 29
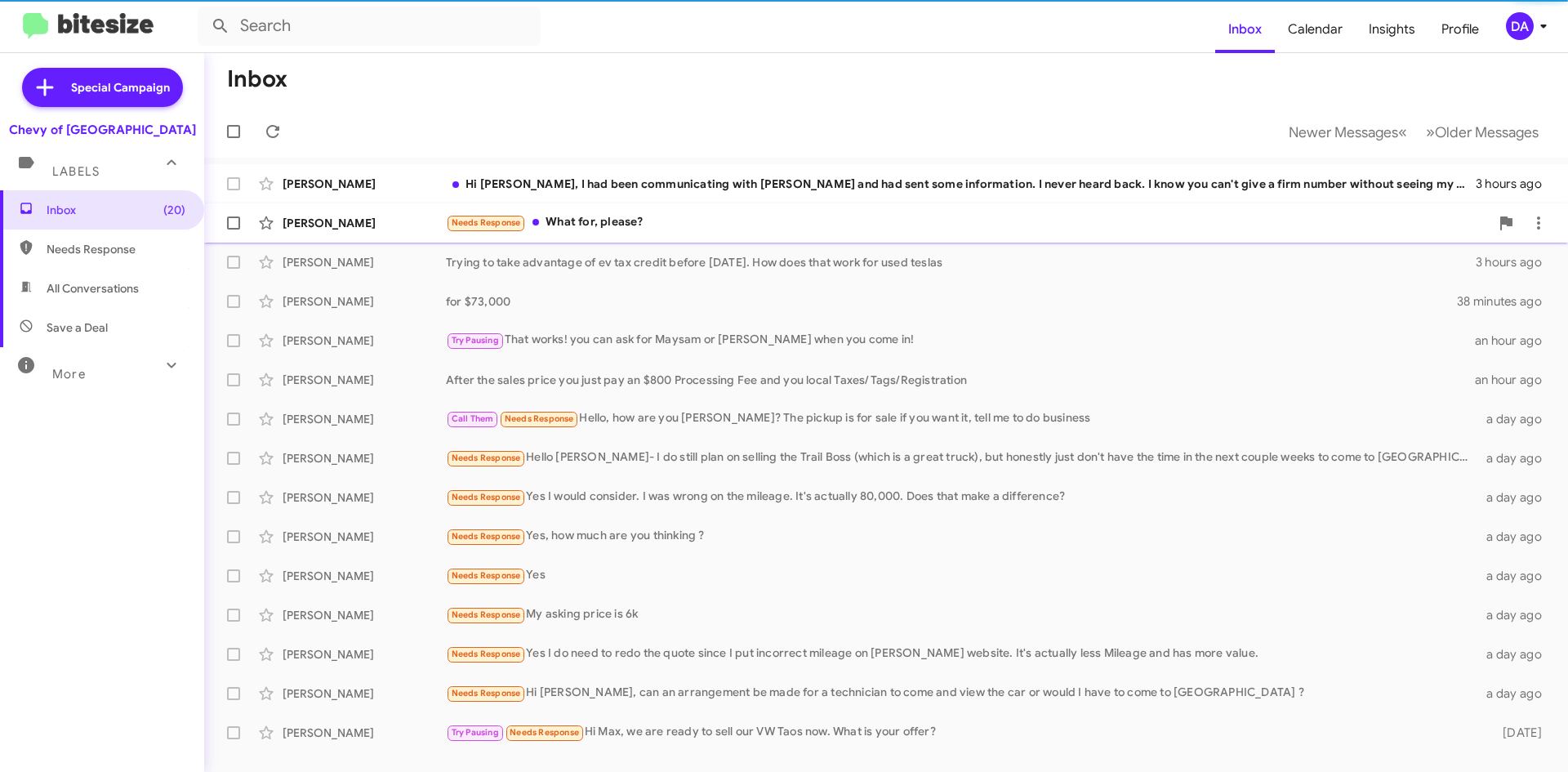
click at [582, 230] on div "Needs Response What for, please?" at bounding box center [968, 222] width 1044 height 19
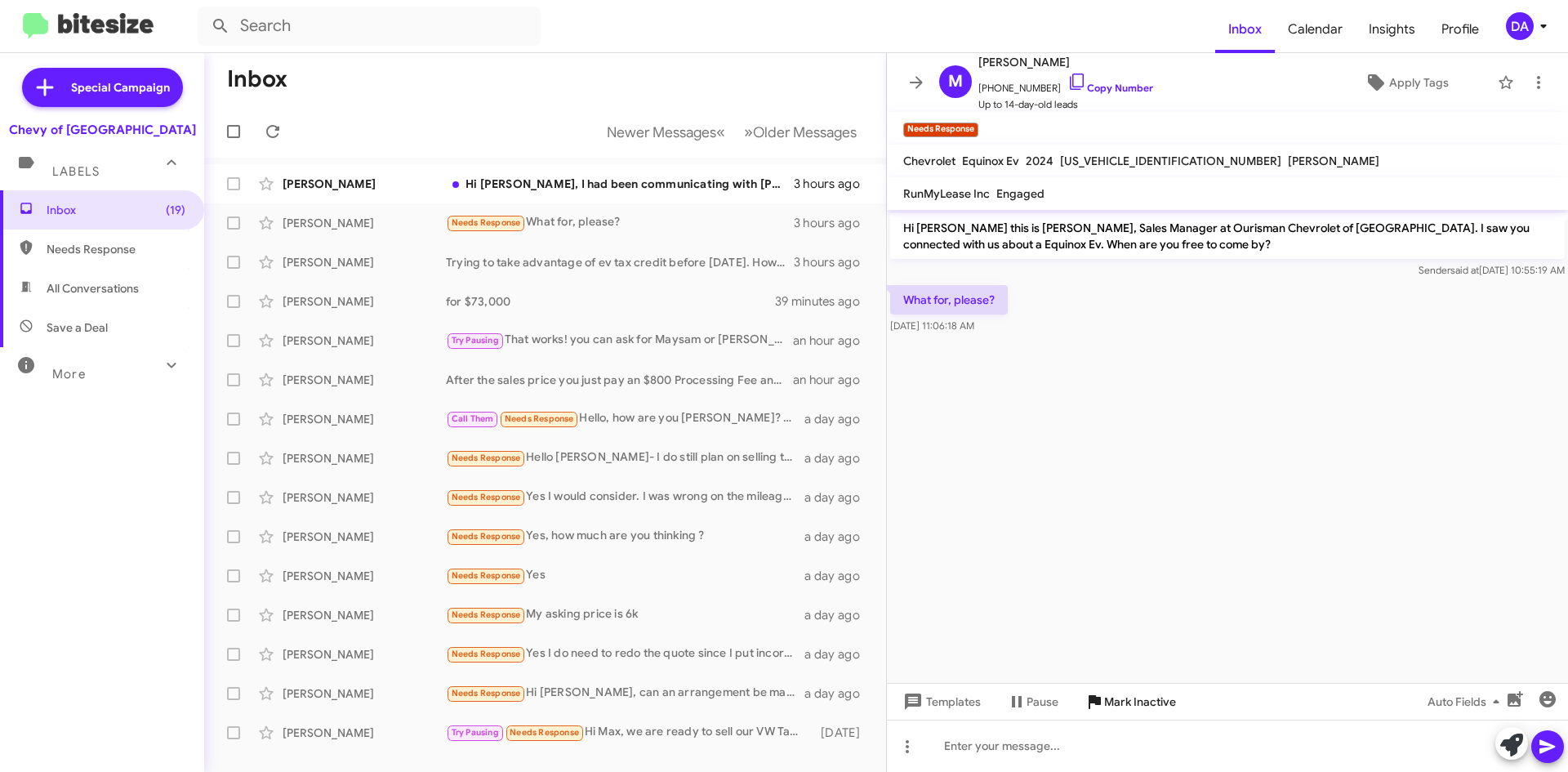
click at [1133, 704] on span "Mark Inactive" at bounding box center [1141, 702] width 72 height 29
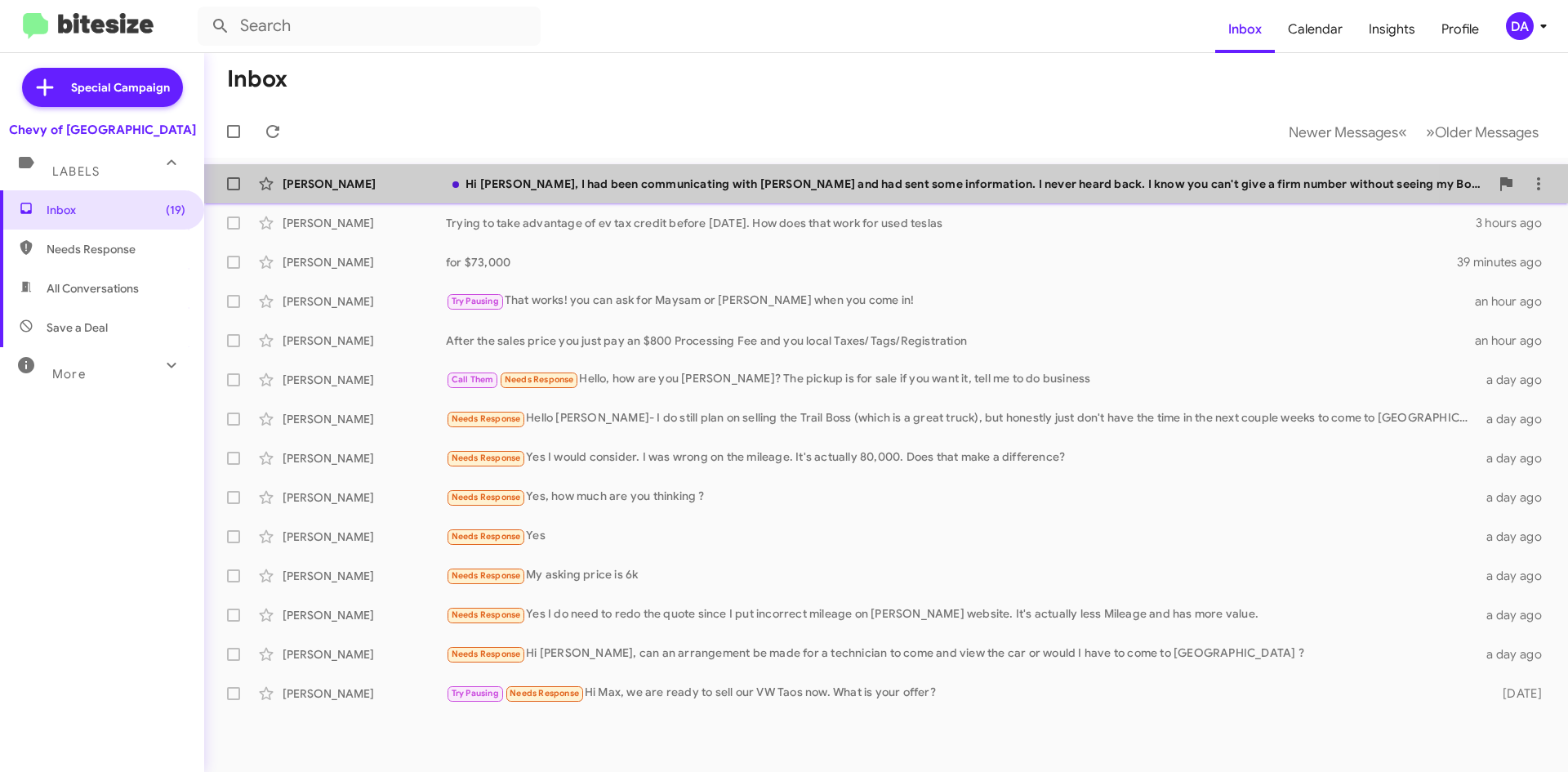
click at [570, 198] on div "[PERSON_NAME] Hi [PERSON_NAME], I had been communicating with [PERSON_NAME] and…" at bounding box center [886, 183] width 1338 height 32
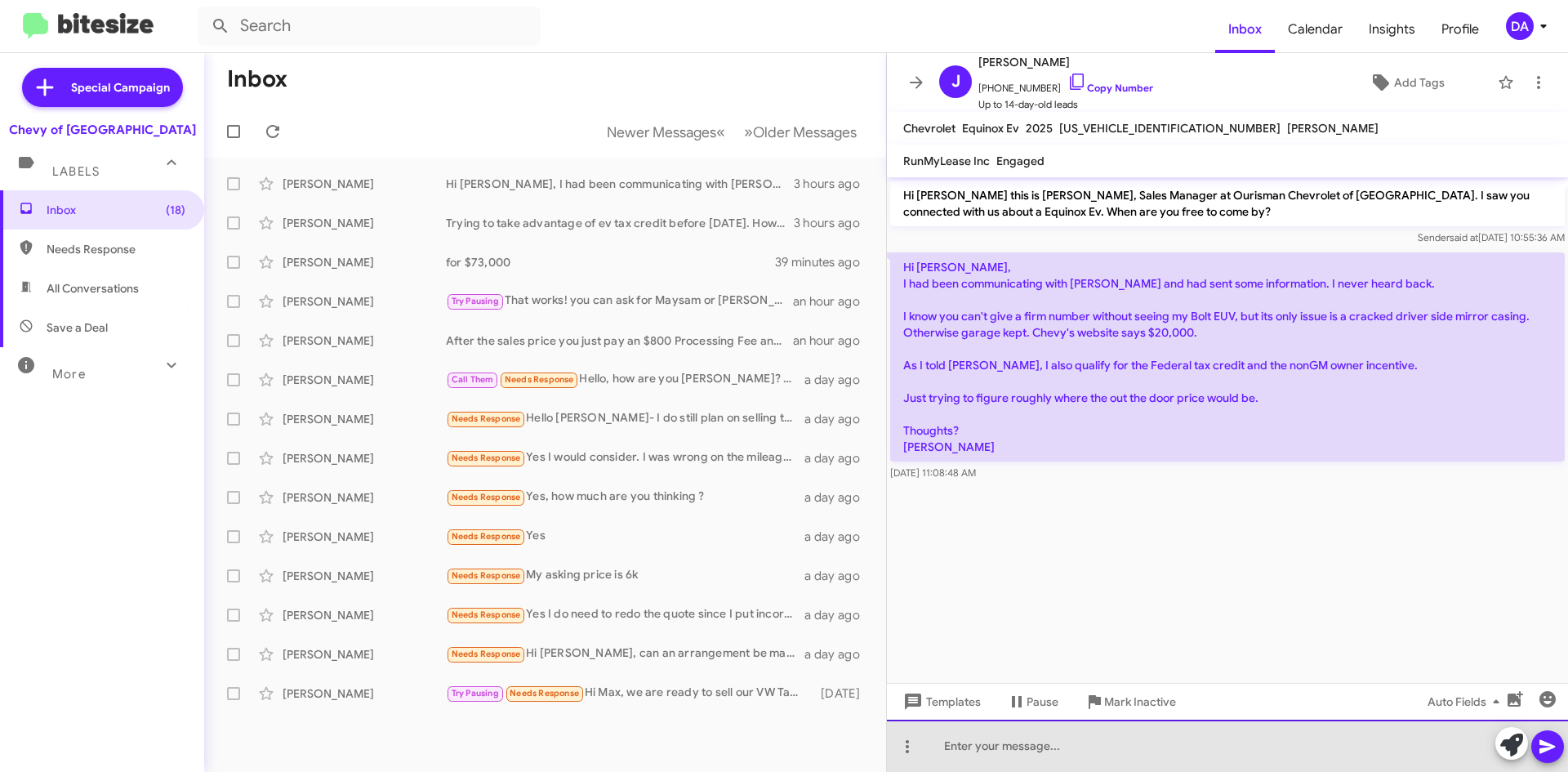
click at [985, 760] on div at bounding box center [1227, 746] width 681 height 53
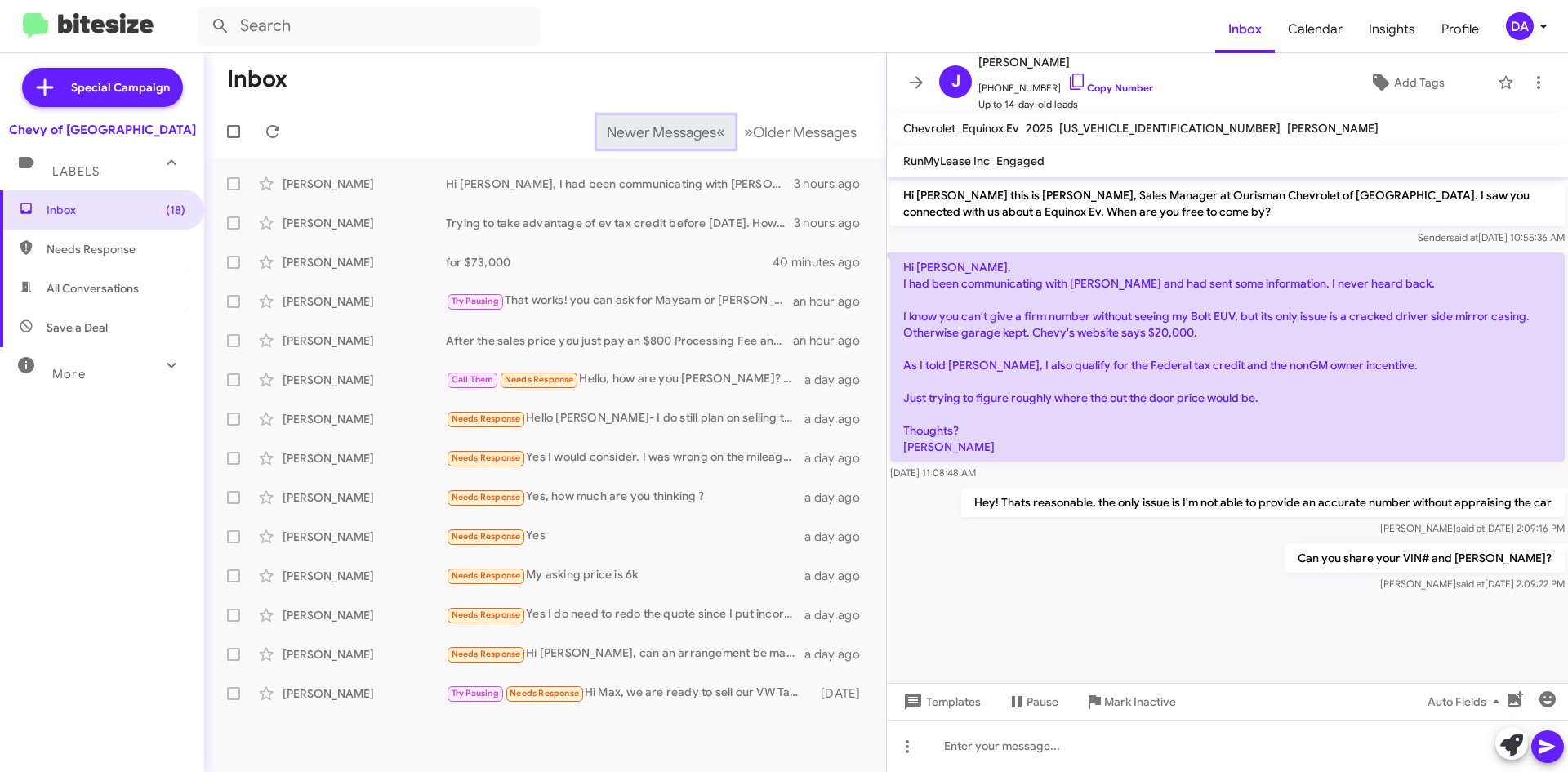
click at [673, 119] on button "Newer Messages « Previous" at bounding box center [665, 132] width 138 height 33
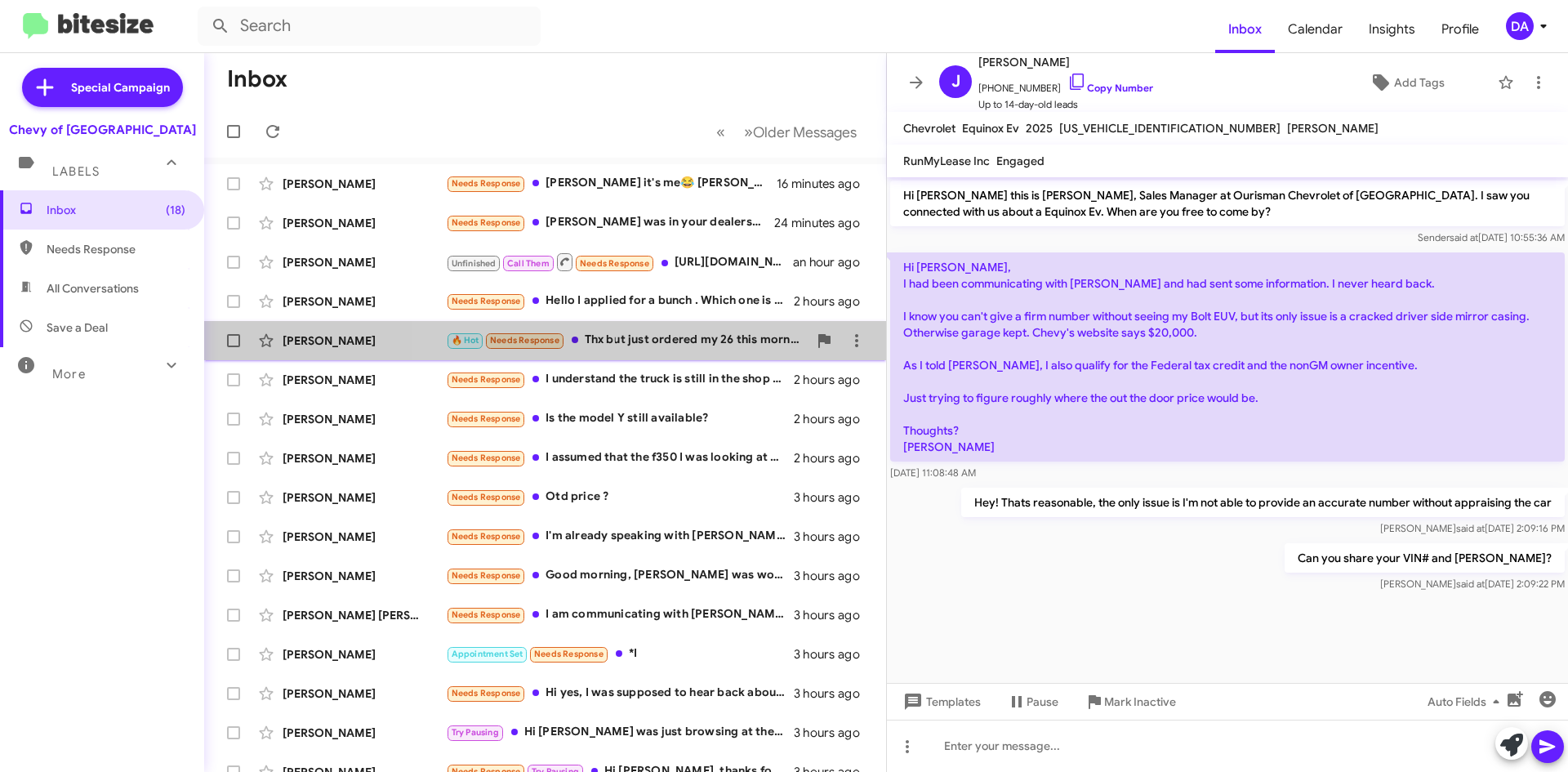
click at [644, 334] on div "🔥 Hot Needs Response Thx but just ordered my 26 this morning" at bounding box center [626, 340] width 362 height 19
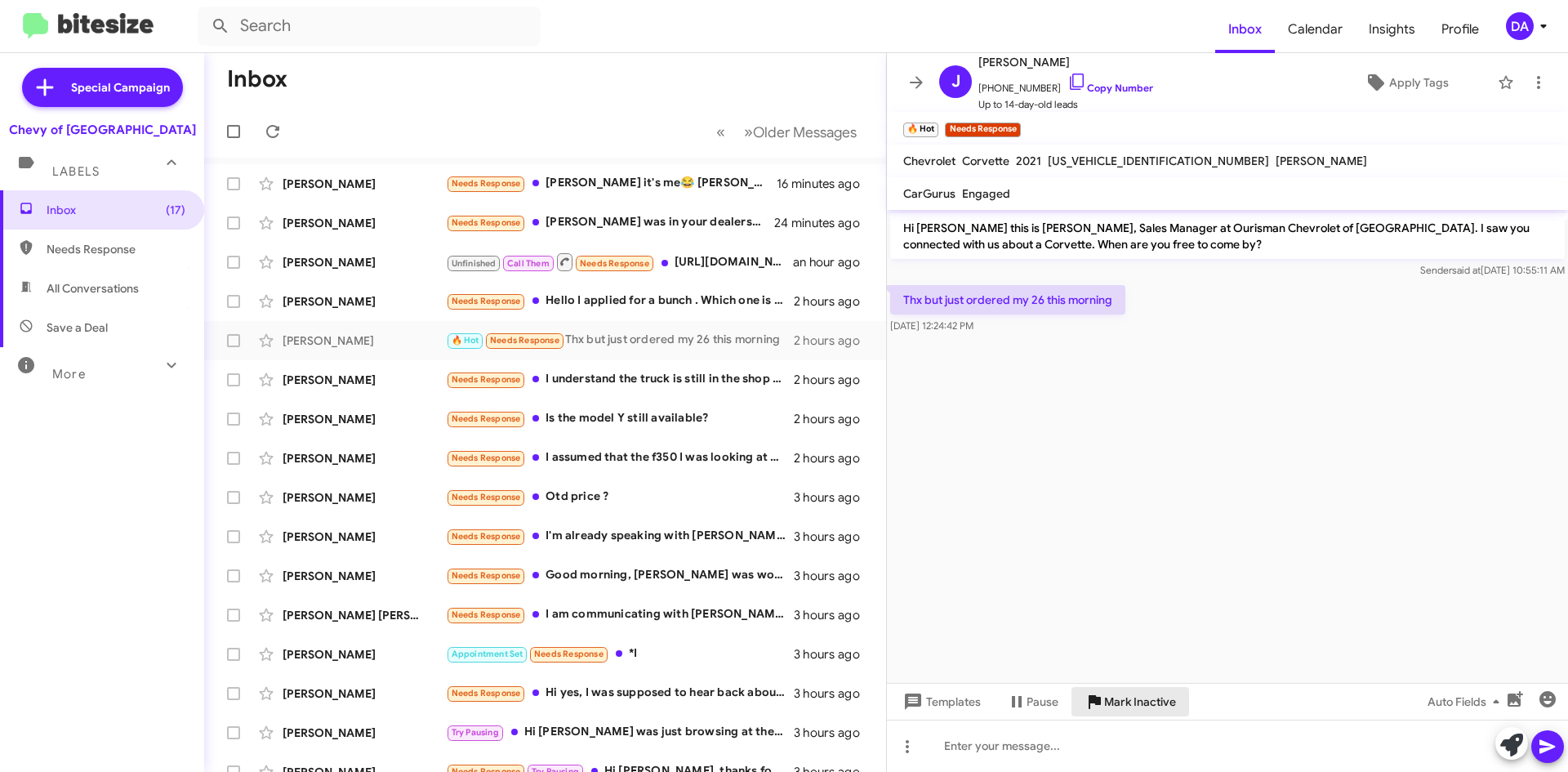
click at [1134, 701] on span "Mark Inactive" at bounding box center [1141, 702] width 72 height 29
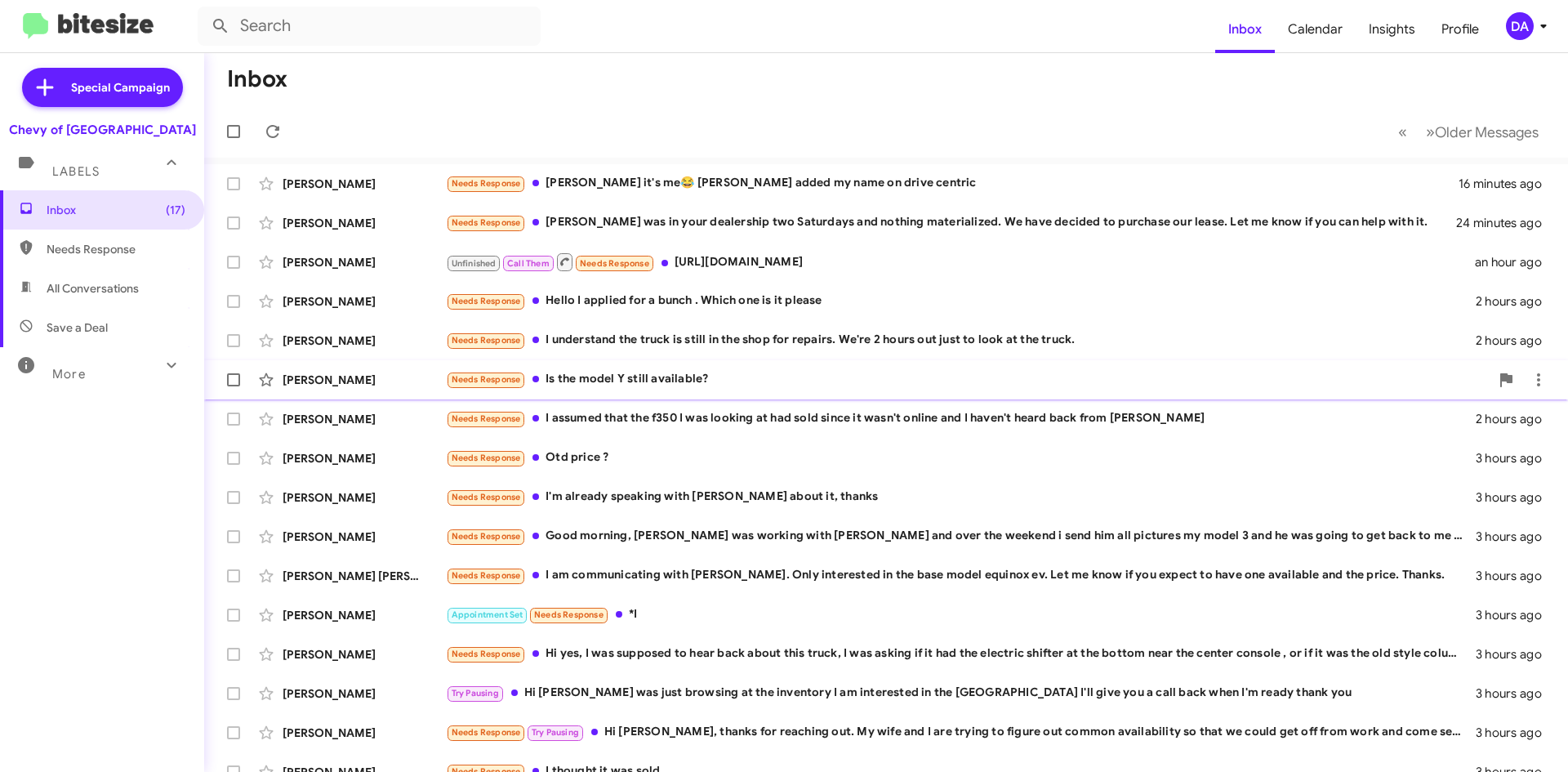
click at [607, 365] on div "[PERSON_NAME] Needs Response Is the model Y still available? 2 hours ago" at bounding box center [886, 380] width 1338 height 32
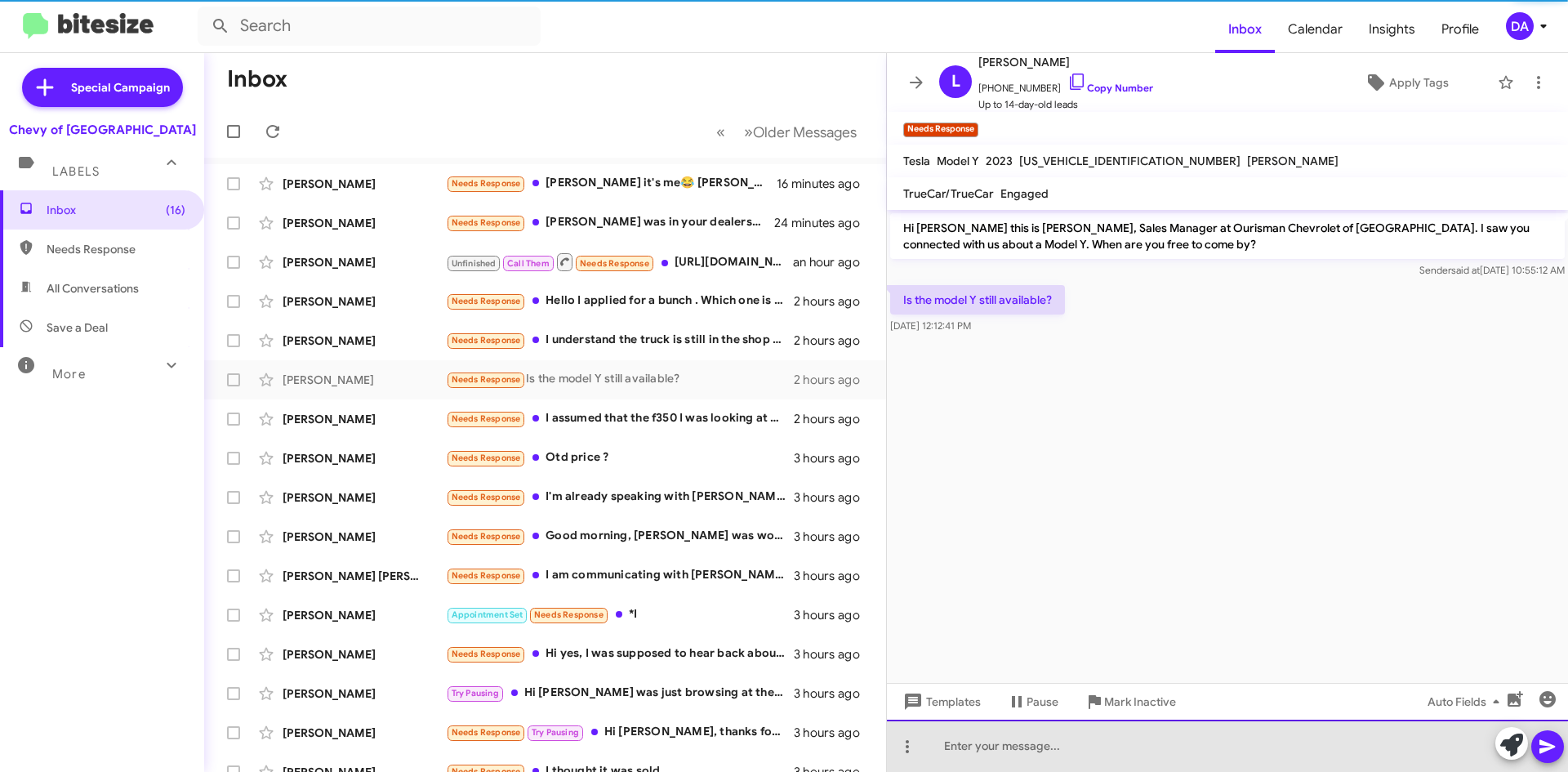
click at [1029, 753] on div at bounding box center [1227, 746] width 681 height 53
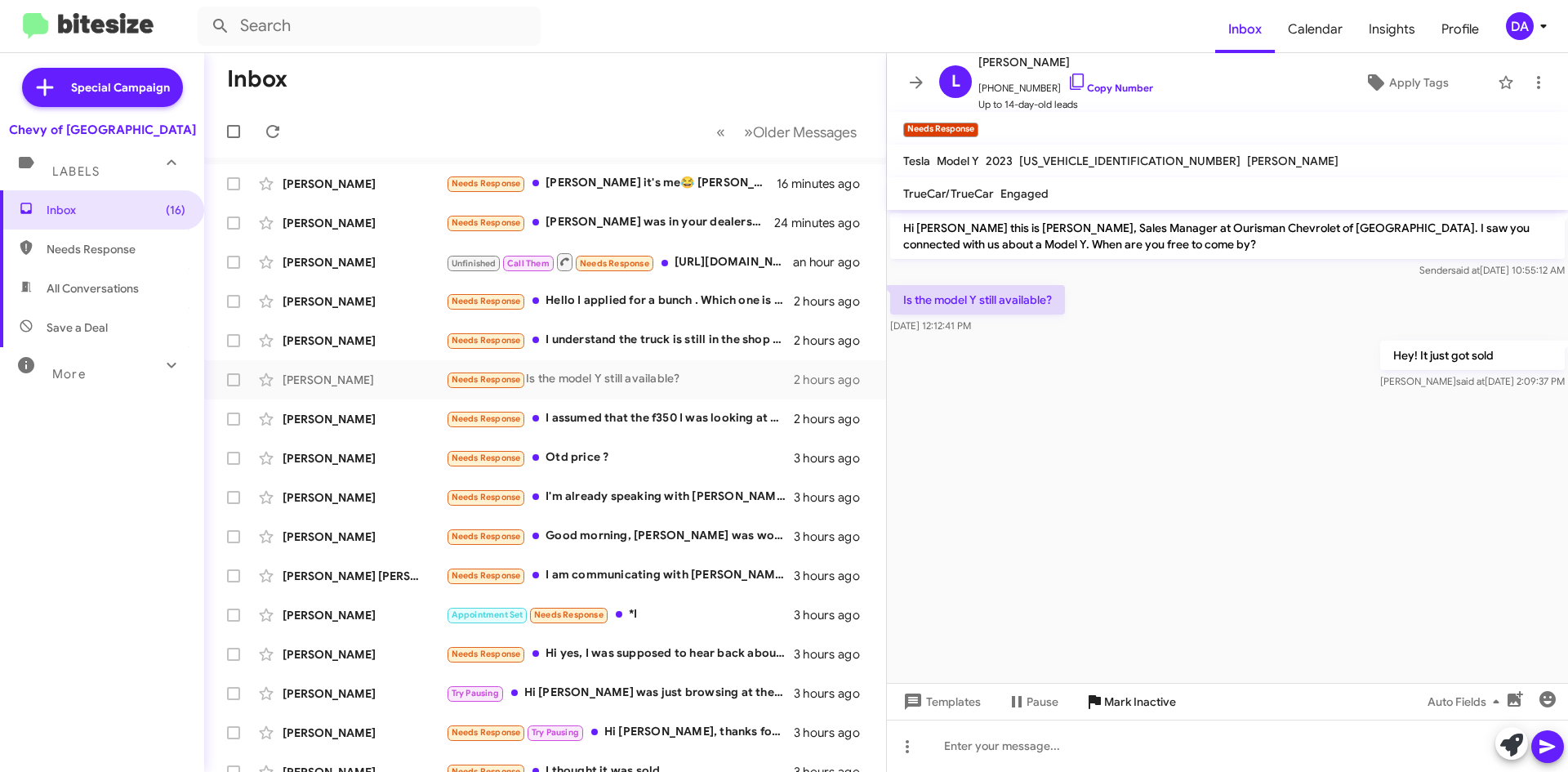
click at [1117, 708] on span "Mark Inactive" at bounding box center [1141, 702] width 72 height 29
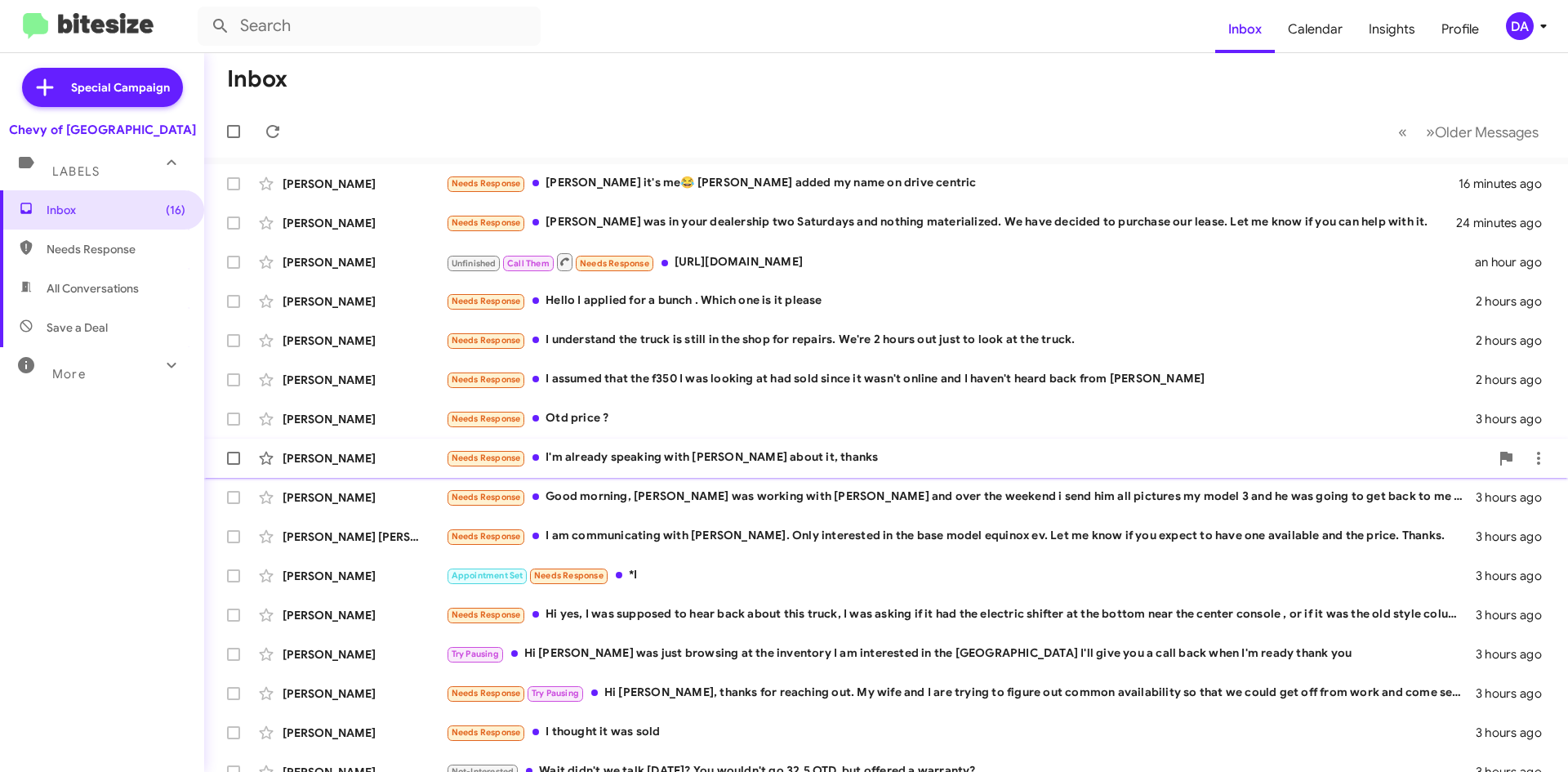
click at [668, 468] on div "[PERSON_NAME] Needs Response I'm already speaking with [PERSON_NAME] about it, …" at bounding box center [886, 458] width 1338 height 32
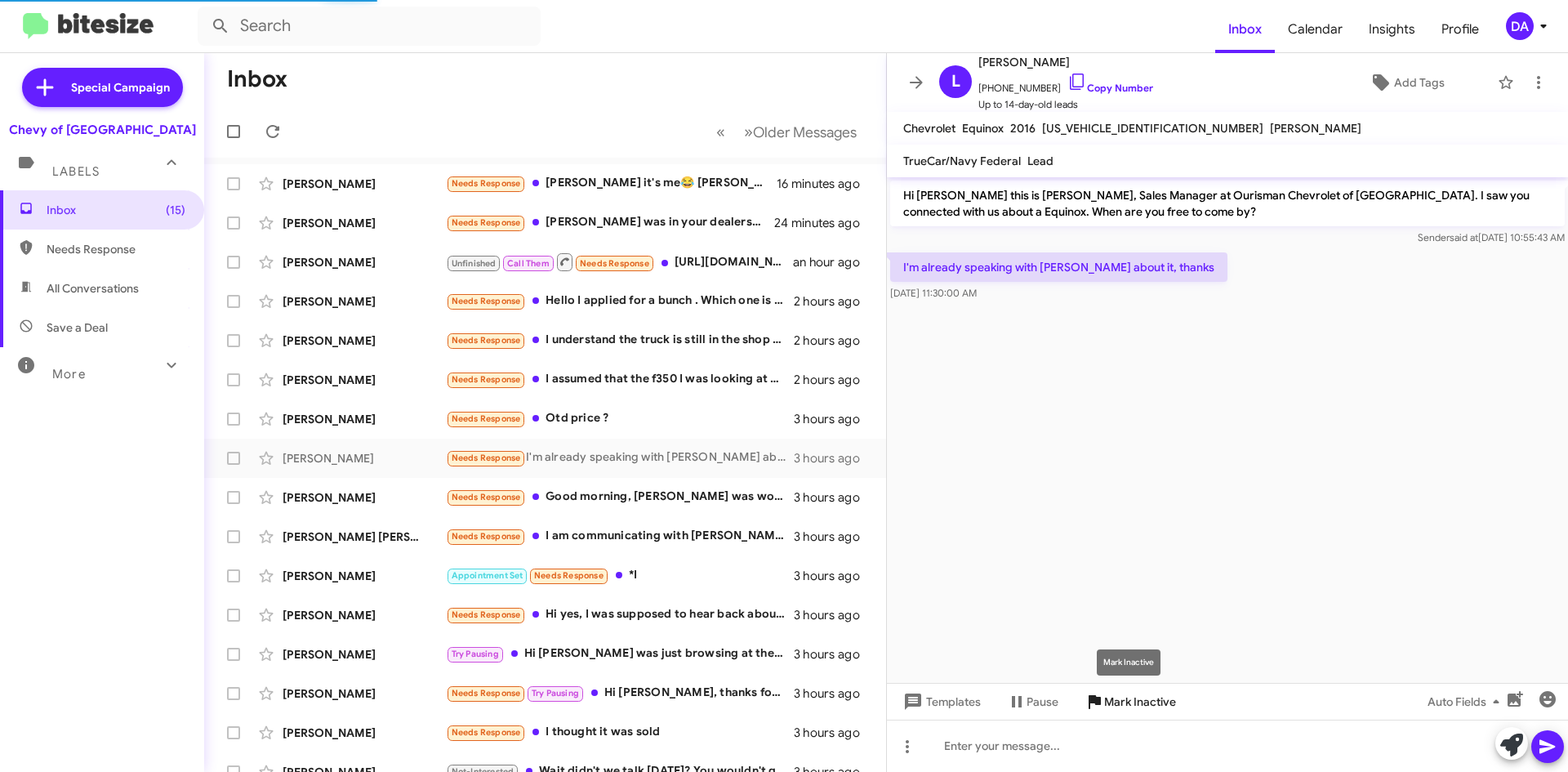
click at [1118, 691] on span "Mark Inactive" at bounding box center [1141, 702] width 72 height 29
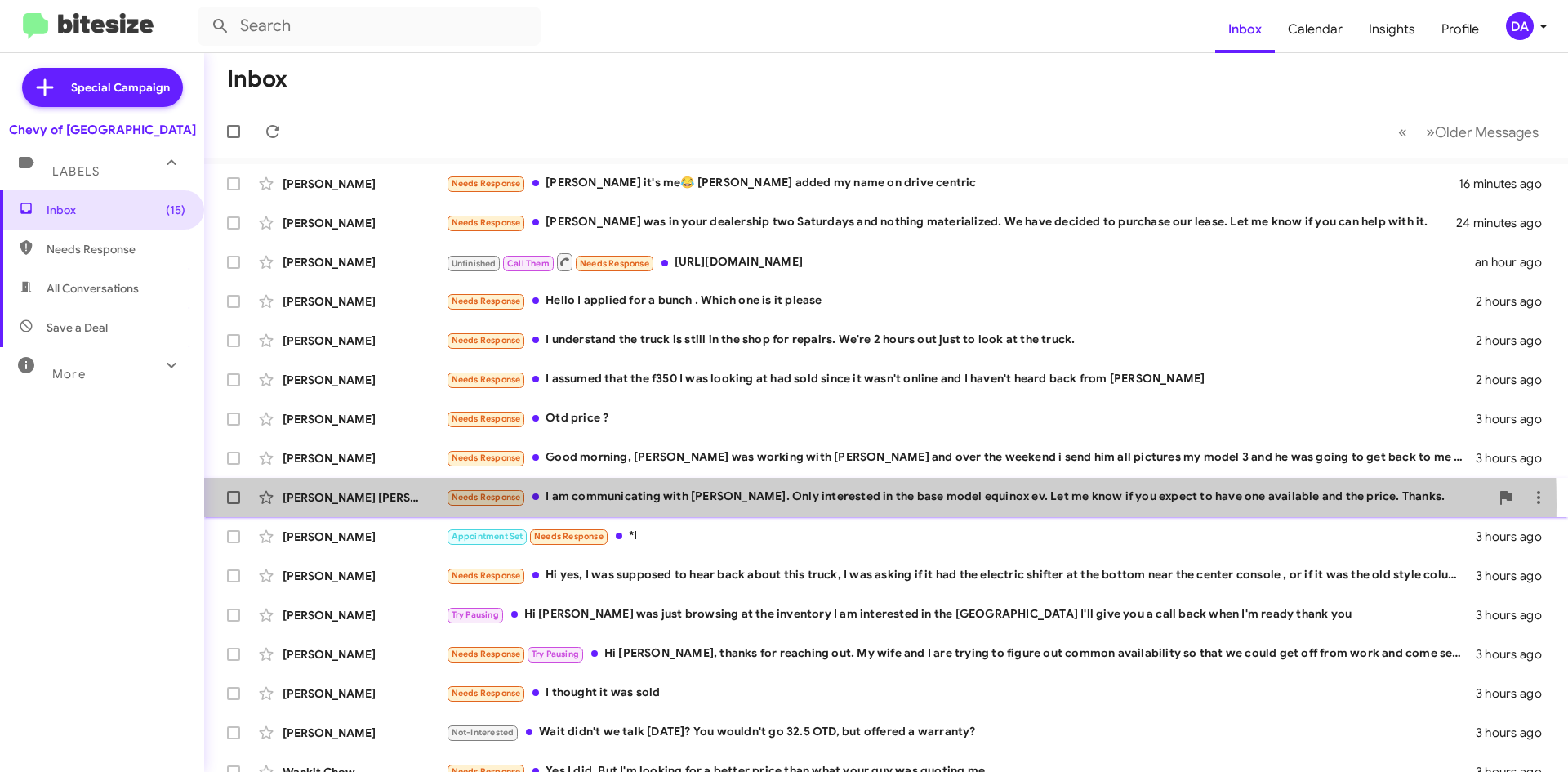
click at [762, 506] on div "Needs Response I am communicating with [PERSON_NAME]. Only interested in the ba…" at bounding box center [968, 497] width 1044 height 19
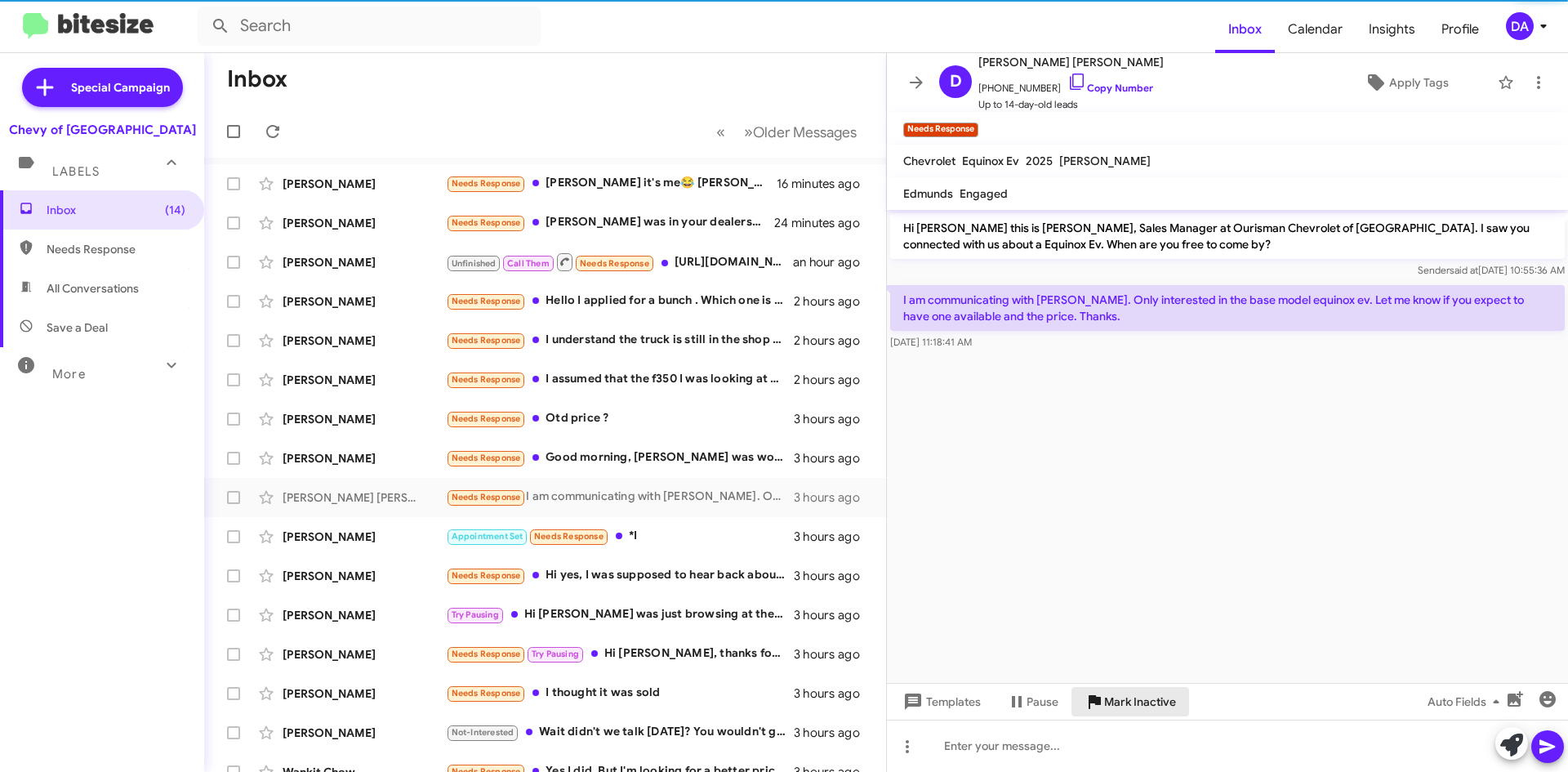
click at [1114, 695] on span "Mark Inactive" at bounding box center [1141, 702] width 72 height 29
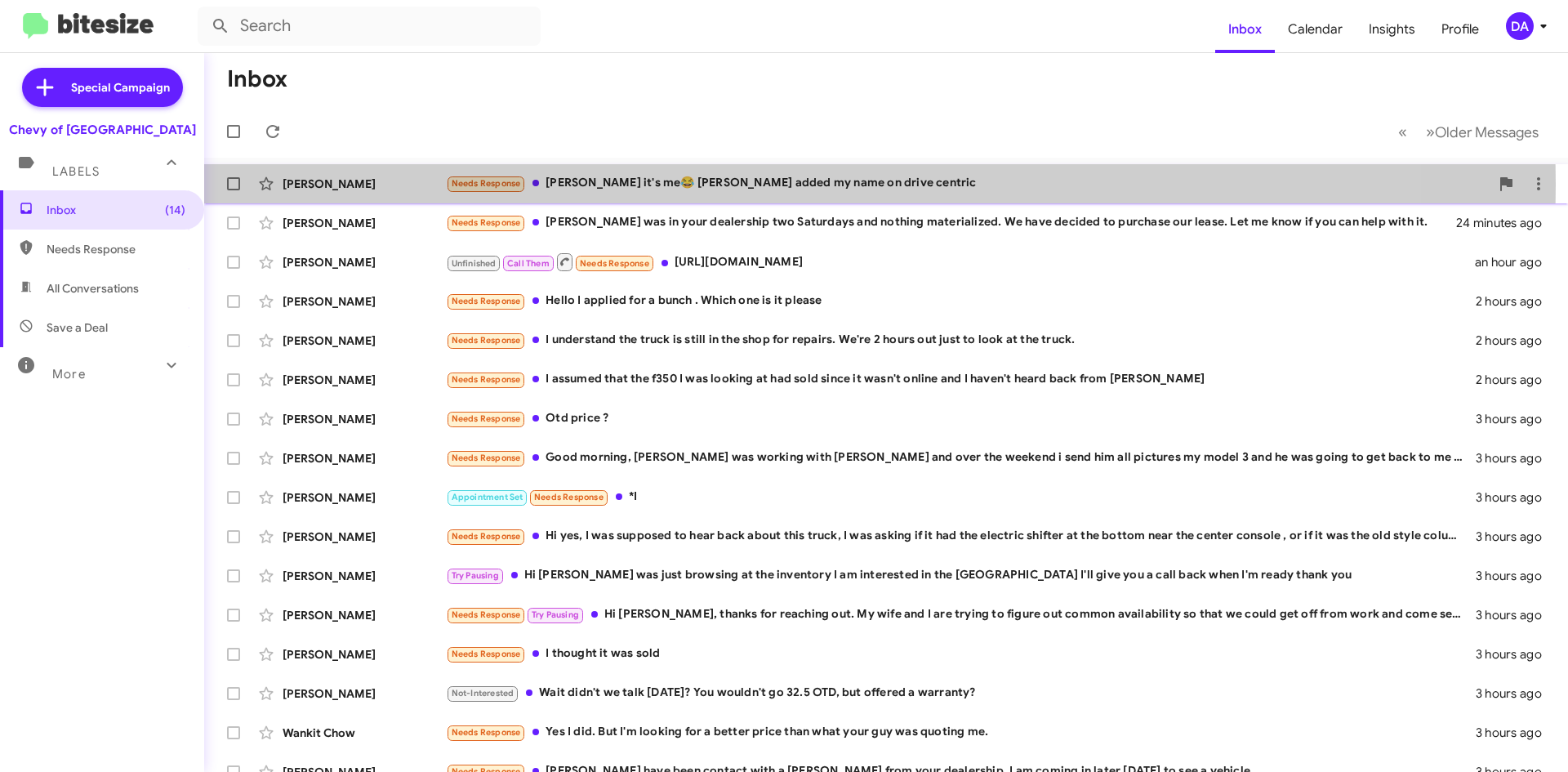
click at [659, 184] on div "Needs Response [PERSON_NAME] it's me😂 [PERSON_NAME] added my name on drive cent…" at bounding box center [968, 183] width 1044 height 19
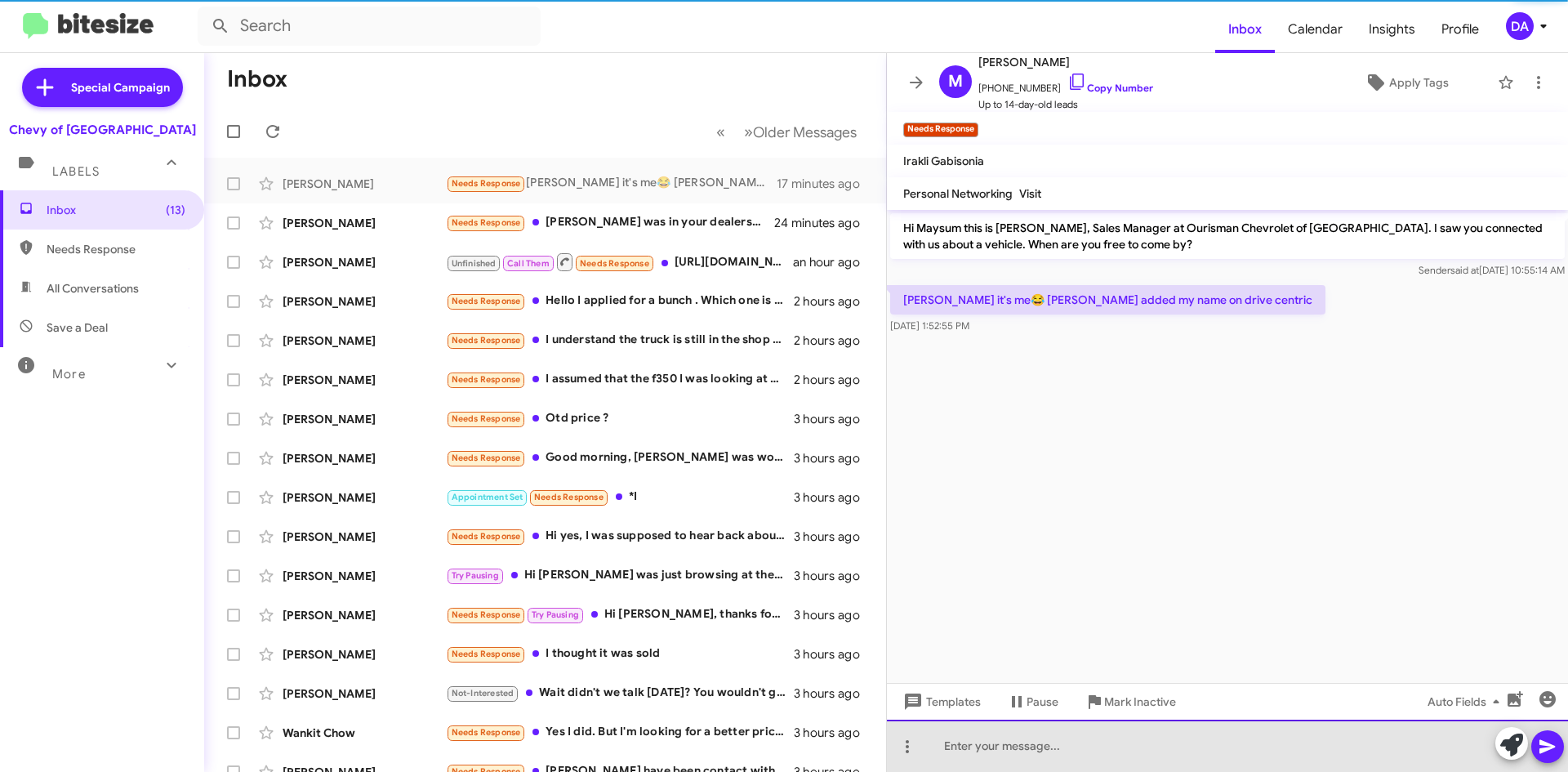
click at [1099, 745] on div at bounding box center [1227, 746] width 681 height 53
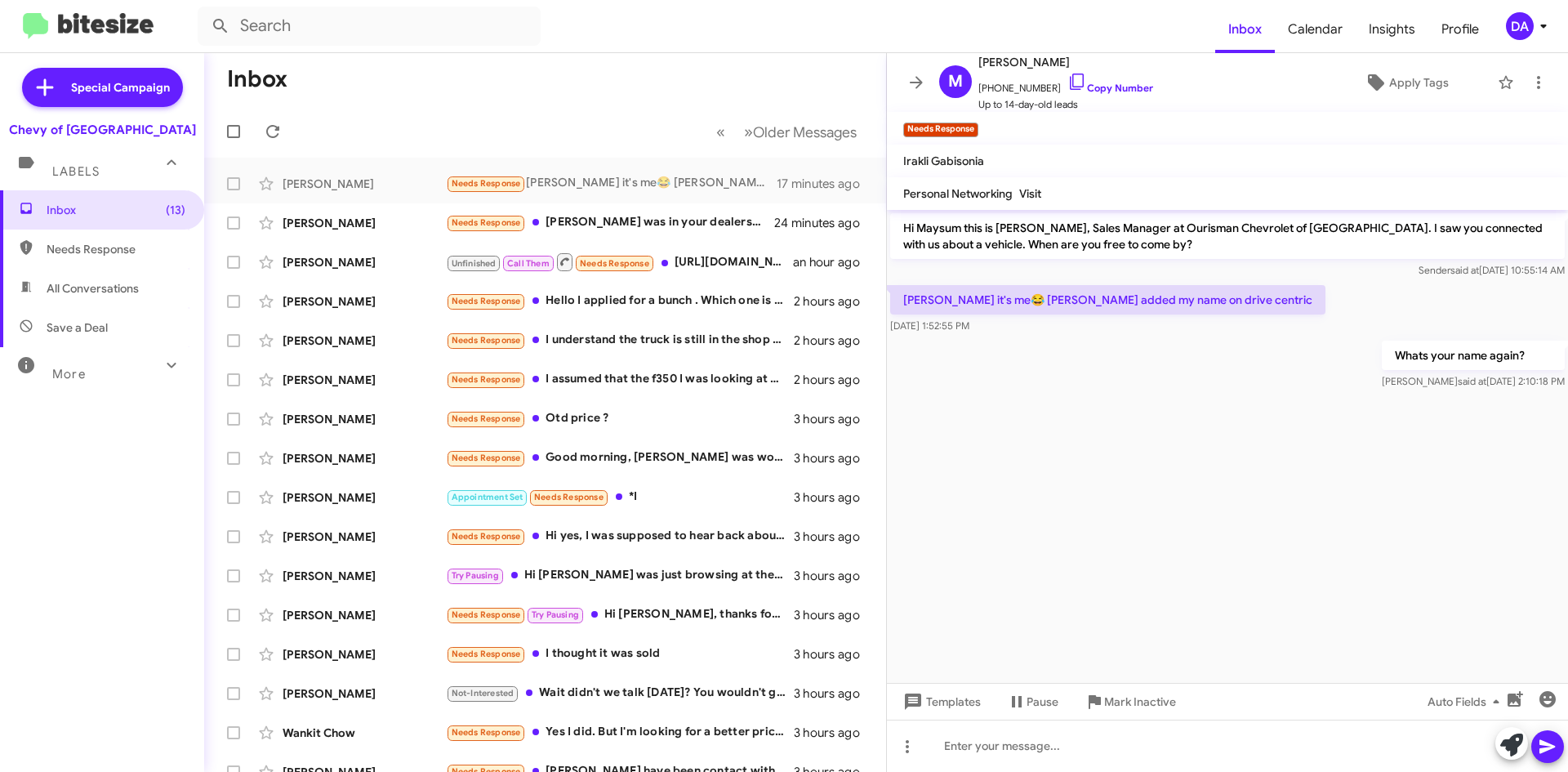
drag, startPoint x: 1106, startPoint y: 88, endPoint x: 798, endPoint y: 101, distance: 308.3
click at [1105, 88] on link "Copy Number" at bounding box center [1110, 88] width 86 height 13
click at [278, 127] on span at bounding box center [272, 132] width 32 height 20
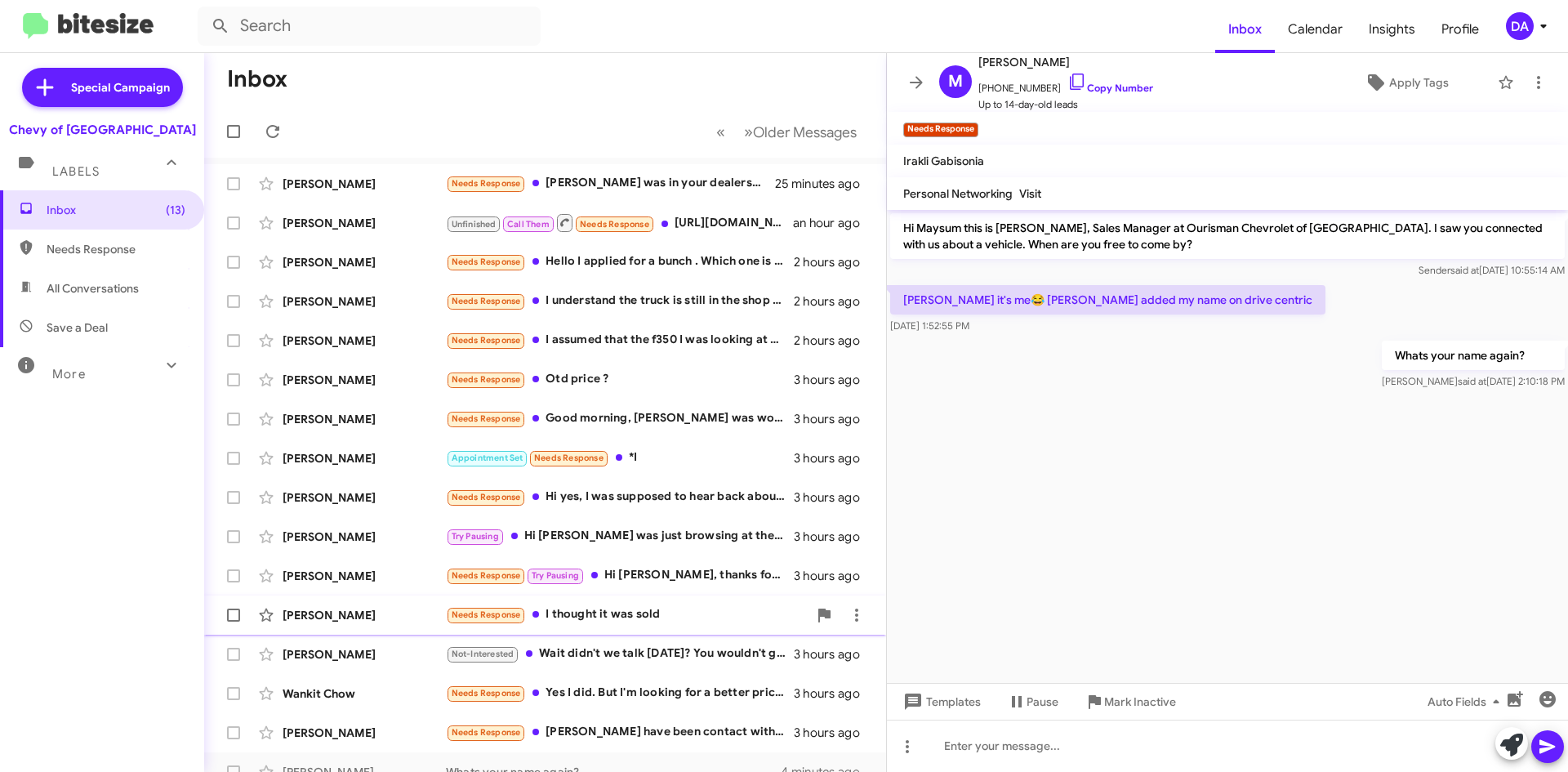
click at [650, 613] on div "Needs Response I thought it was sold" at bounding box center [626, 614] width 362 height 19
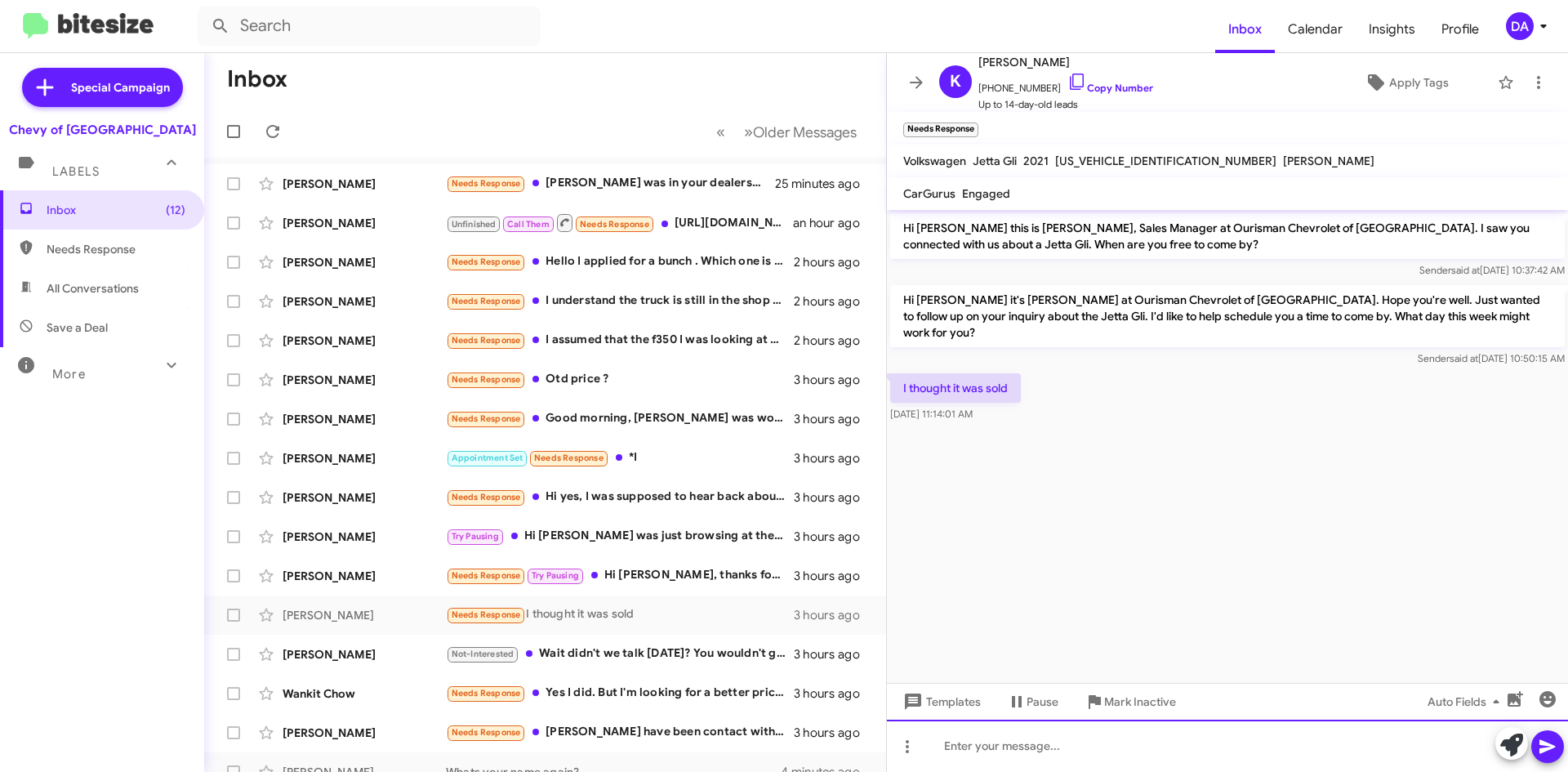
click at [1008, 745] on div at bounding box center [1227, 746] width 681 height 53
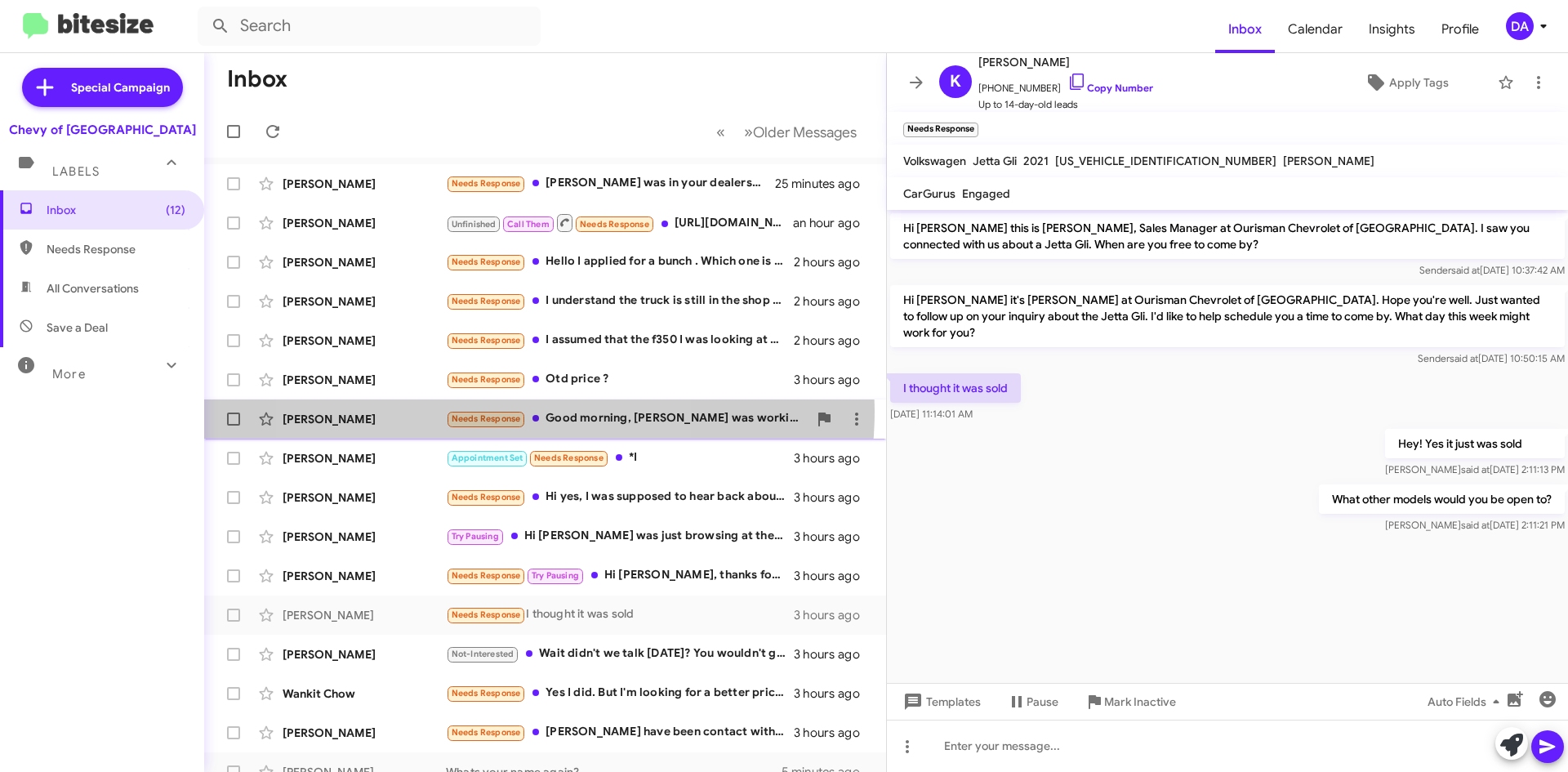
click at [471, 410] on span "Needs Response" at bounding box center [486, 417] width 80 height 15
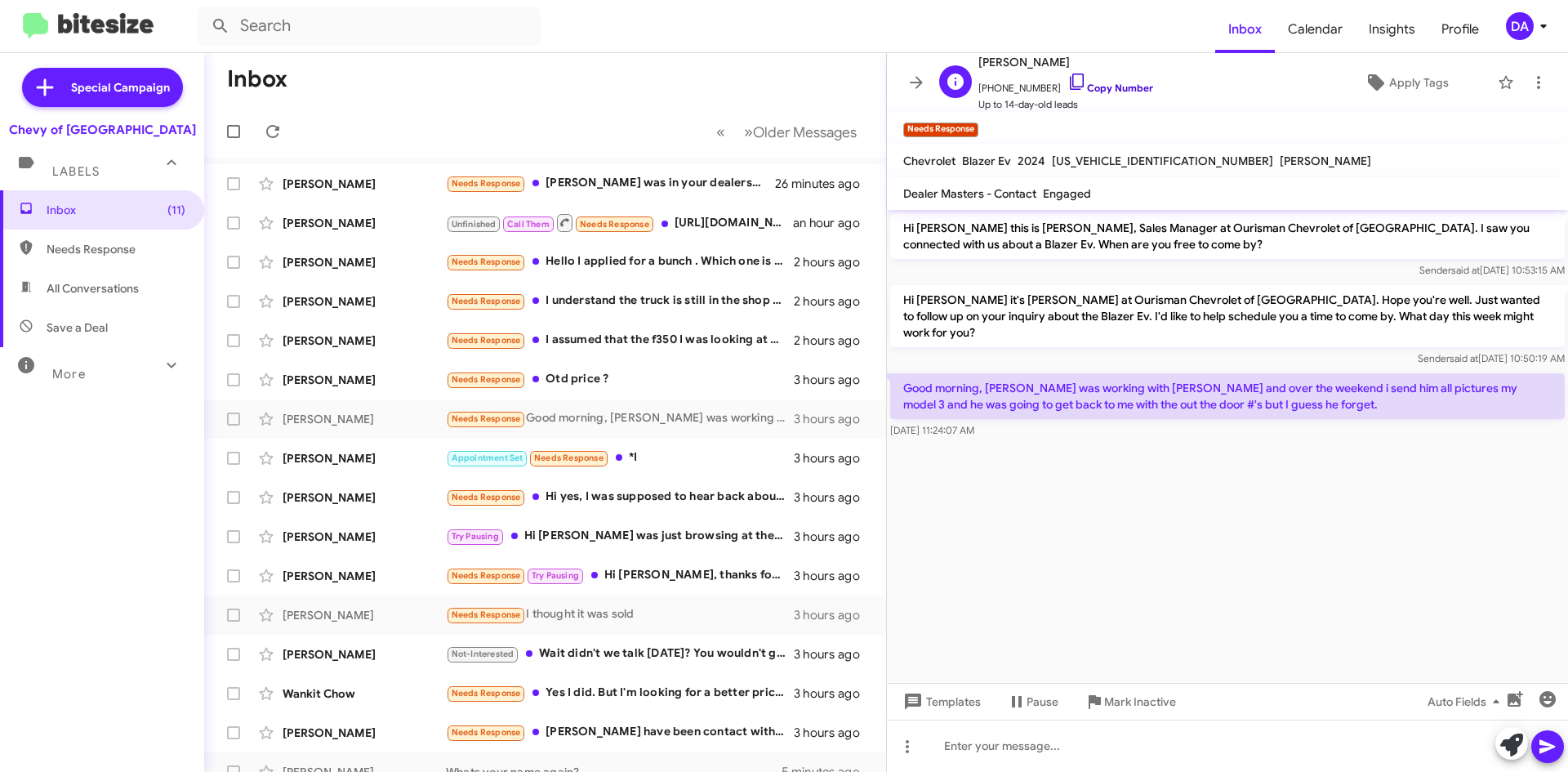
click at [1117, 88] on link "Copy Number" at bounding box center [1110, 88] width 86 height 13
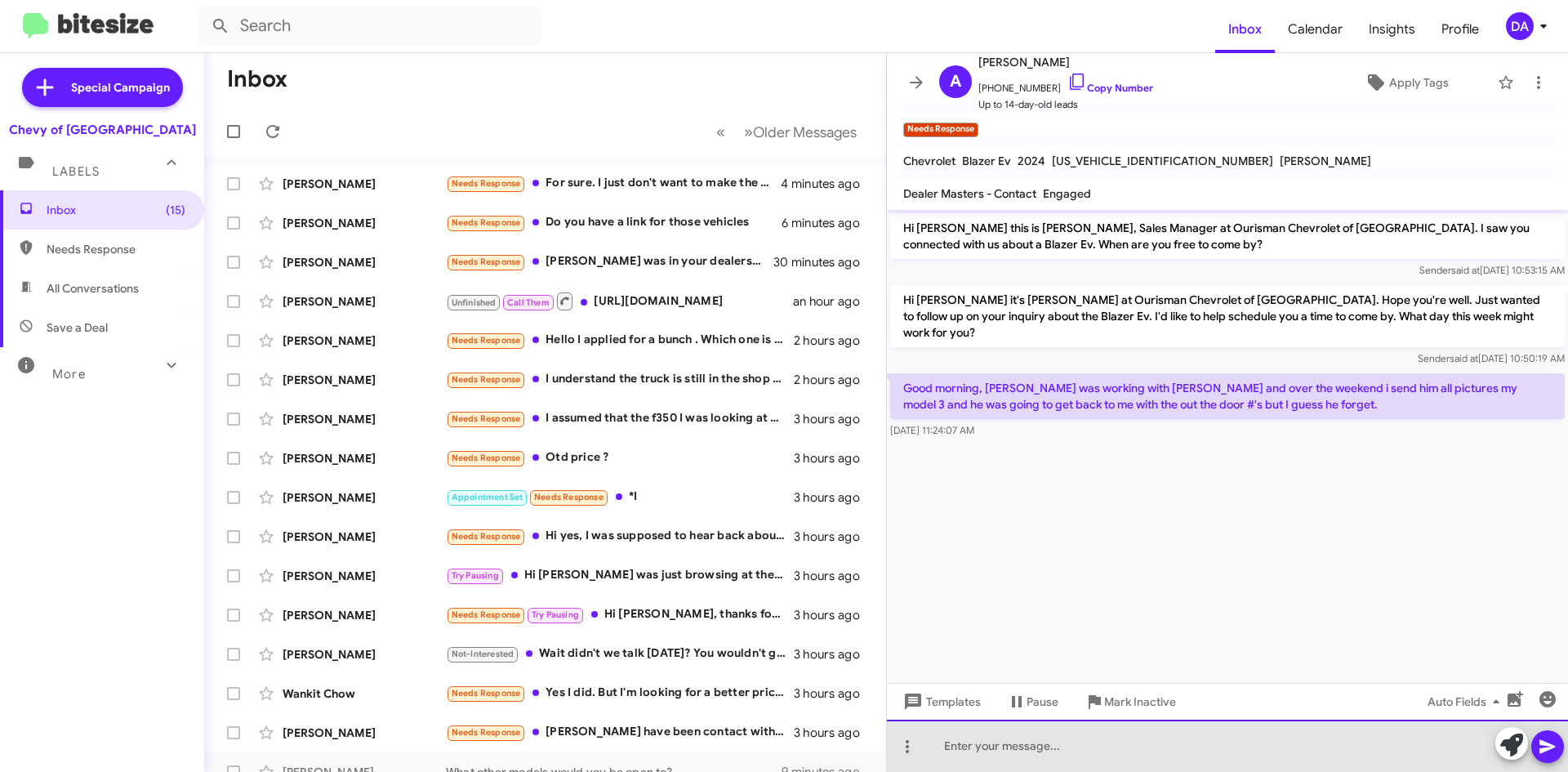
click at [1185, 755] on div at bounding box center [1227, 746] width 681 height 53
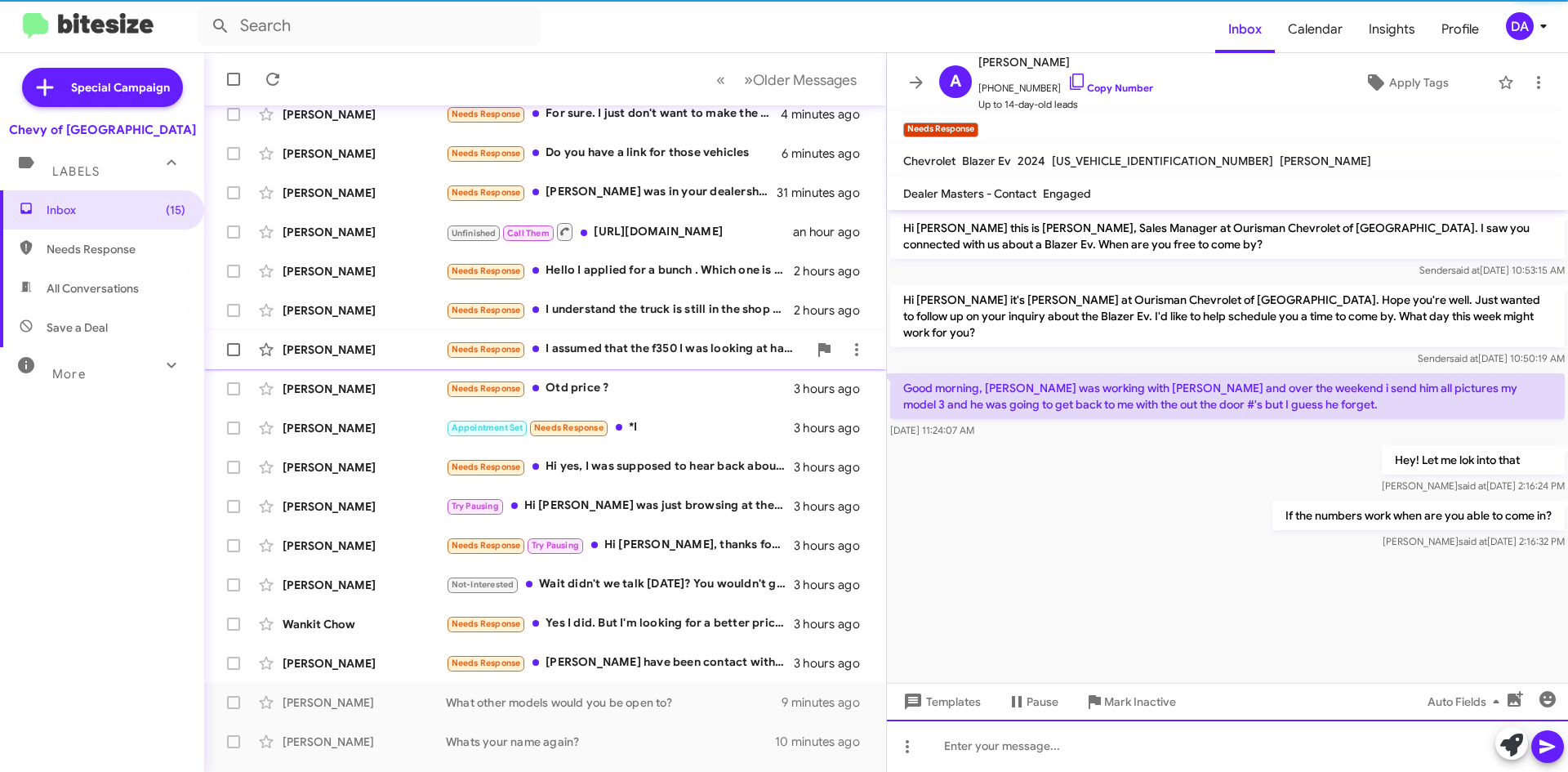
scroll to position [177, 0]
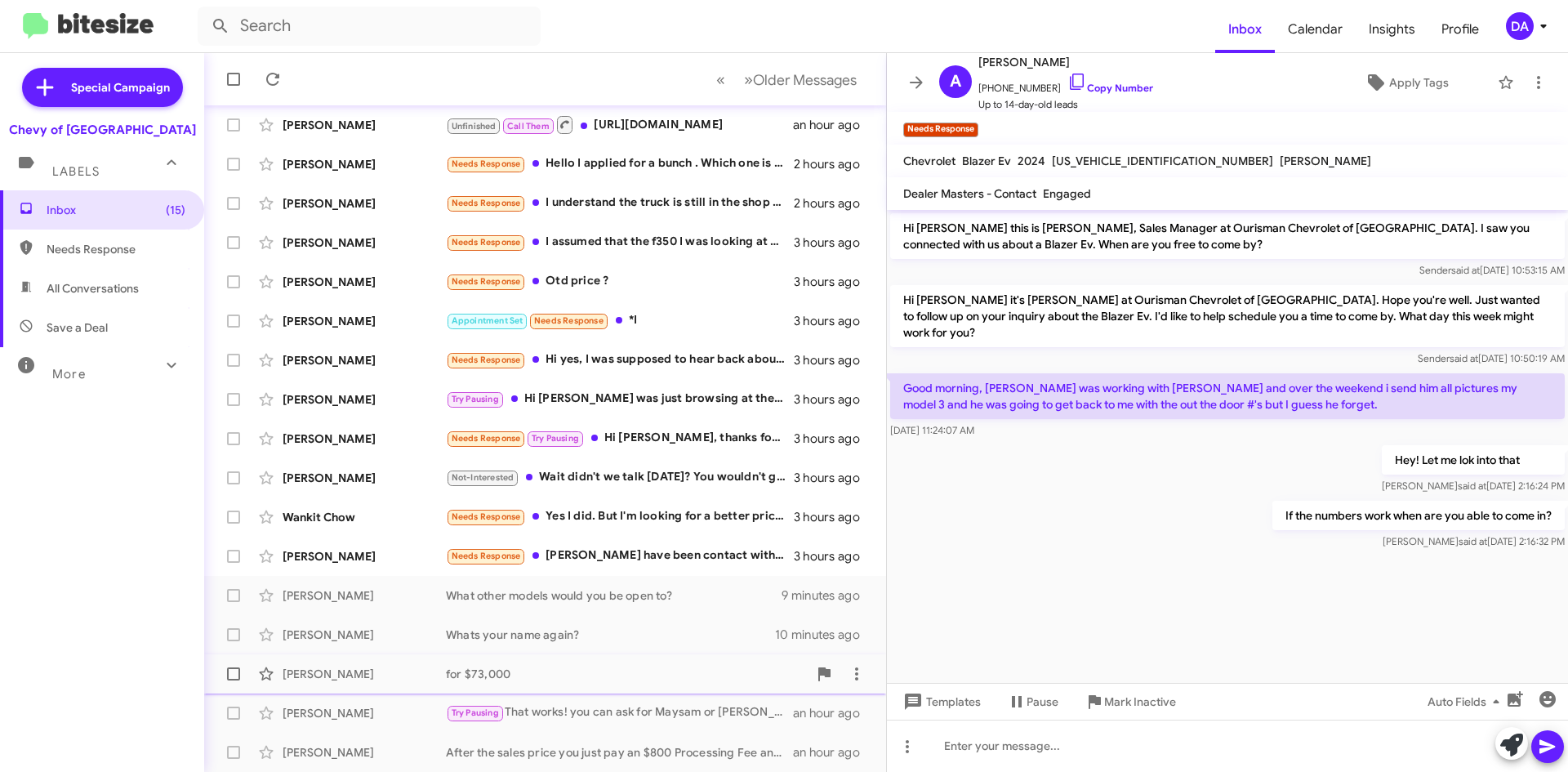
click at [559, 676] on div "for $73,000" at bounding box center [626, 673] width 362 height 17
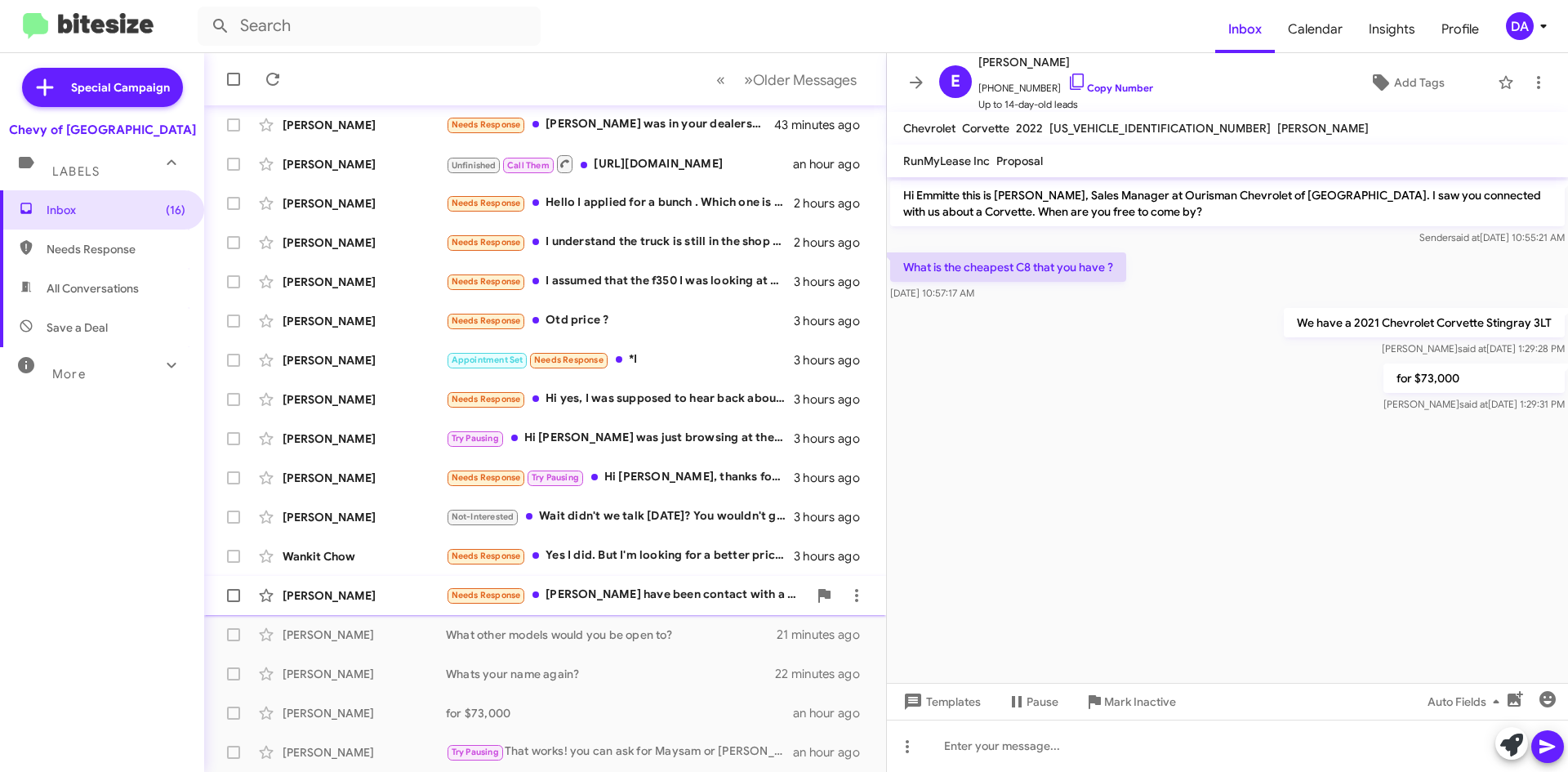
click at [643, 609] on div "[PERSON_NAME] Needs Response [PERSON_NAME] have been contact with a [PERSON_NAM…" at bounding box center [545, 595] width 656 height 32
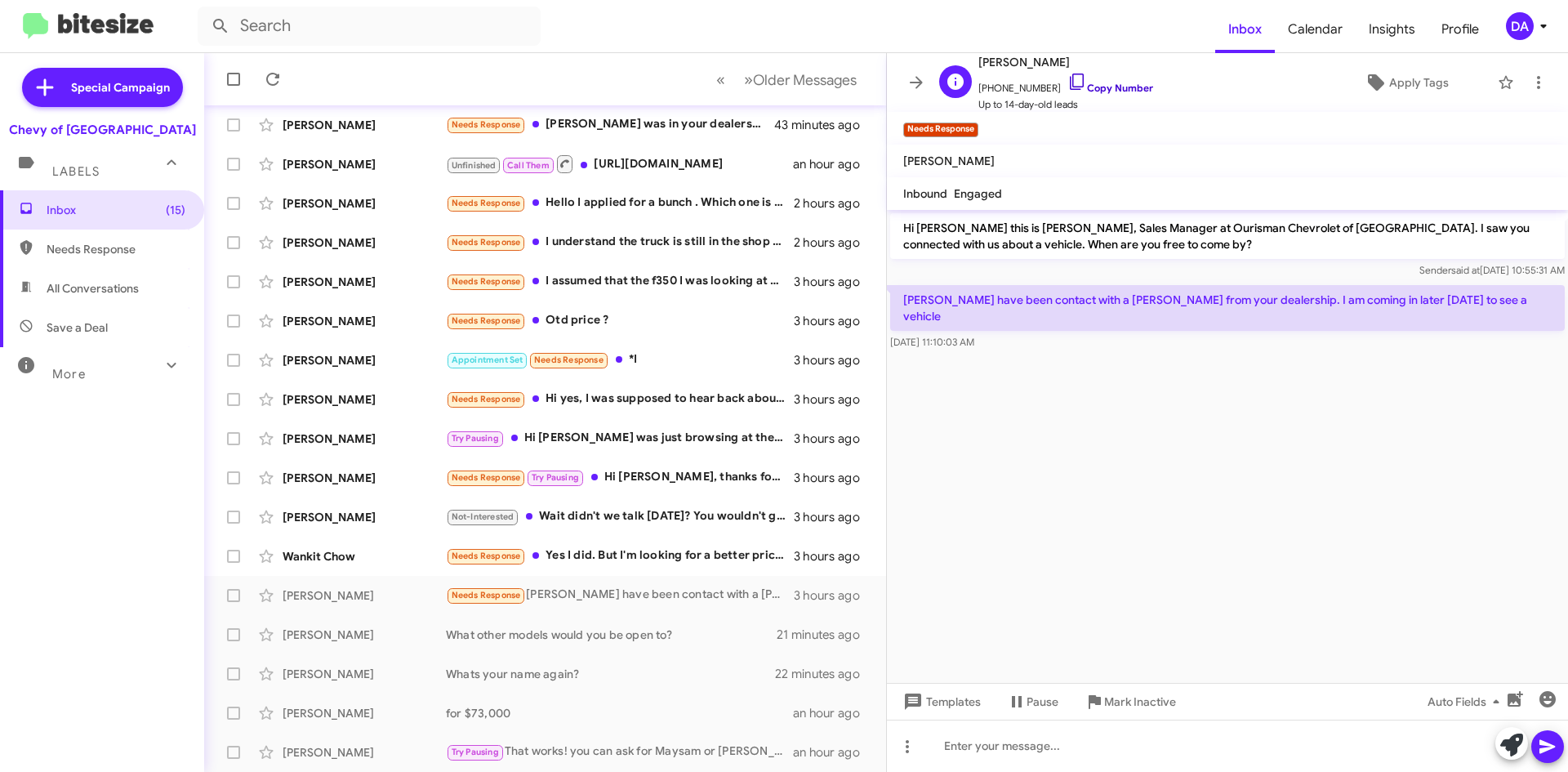
click at [1117, 88] on link "Copy Number" at bounding box center [1110, 88] width 86 height 13
click at [1084, 92] on link "Copy Number" at bounding box center [1110, 88] width 86 height 13
click at [1137, 710] on span "Mark Inactive" at bounding box center [1141, 702] width 72 height 29
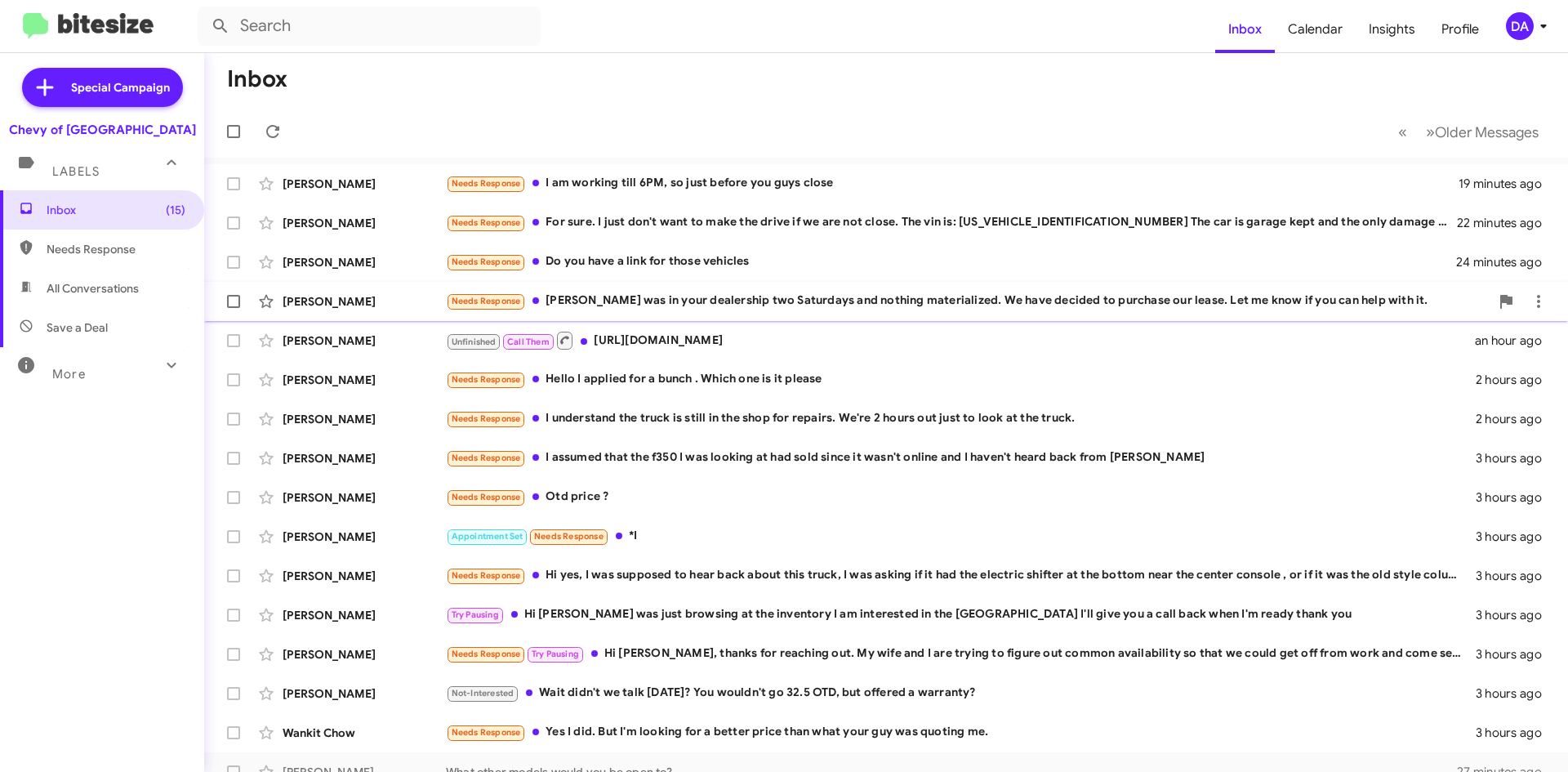
click at [939, 299] on div "Needs Response [PERSON_NAME] - I was in your dealership two Saturdays and nothi…" at bounding box center [968, 301] width 1044 height 19
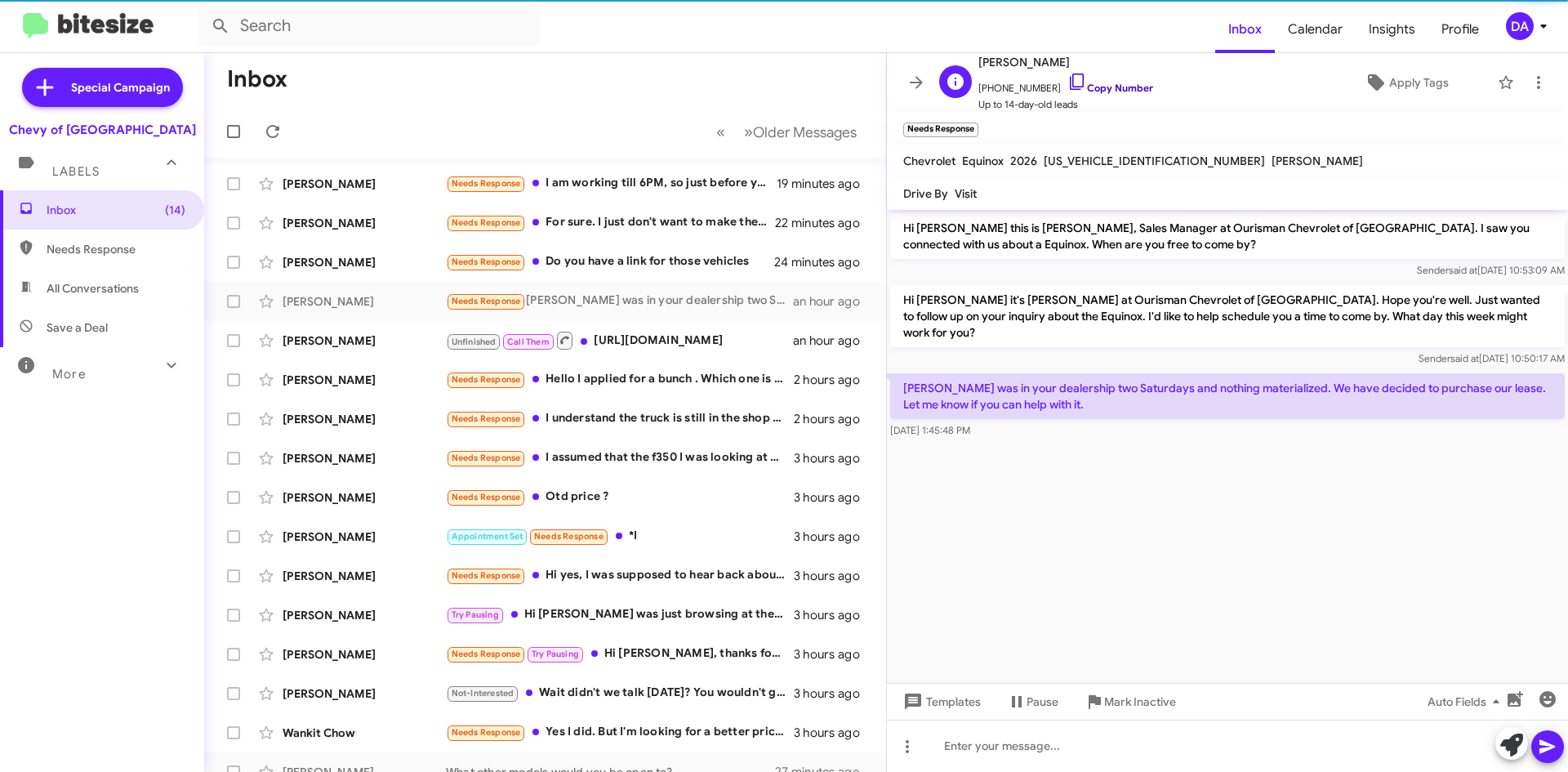
click at [1094, 90] on link "Copy Number" at bounding box center [1110, 88] width 86 height 13
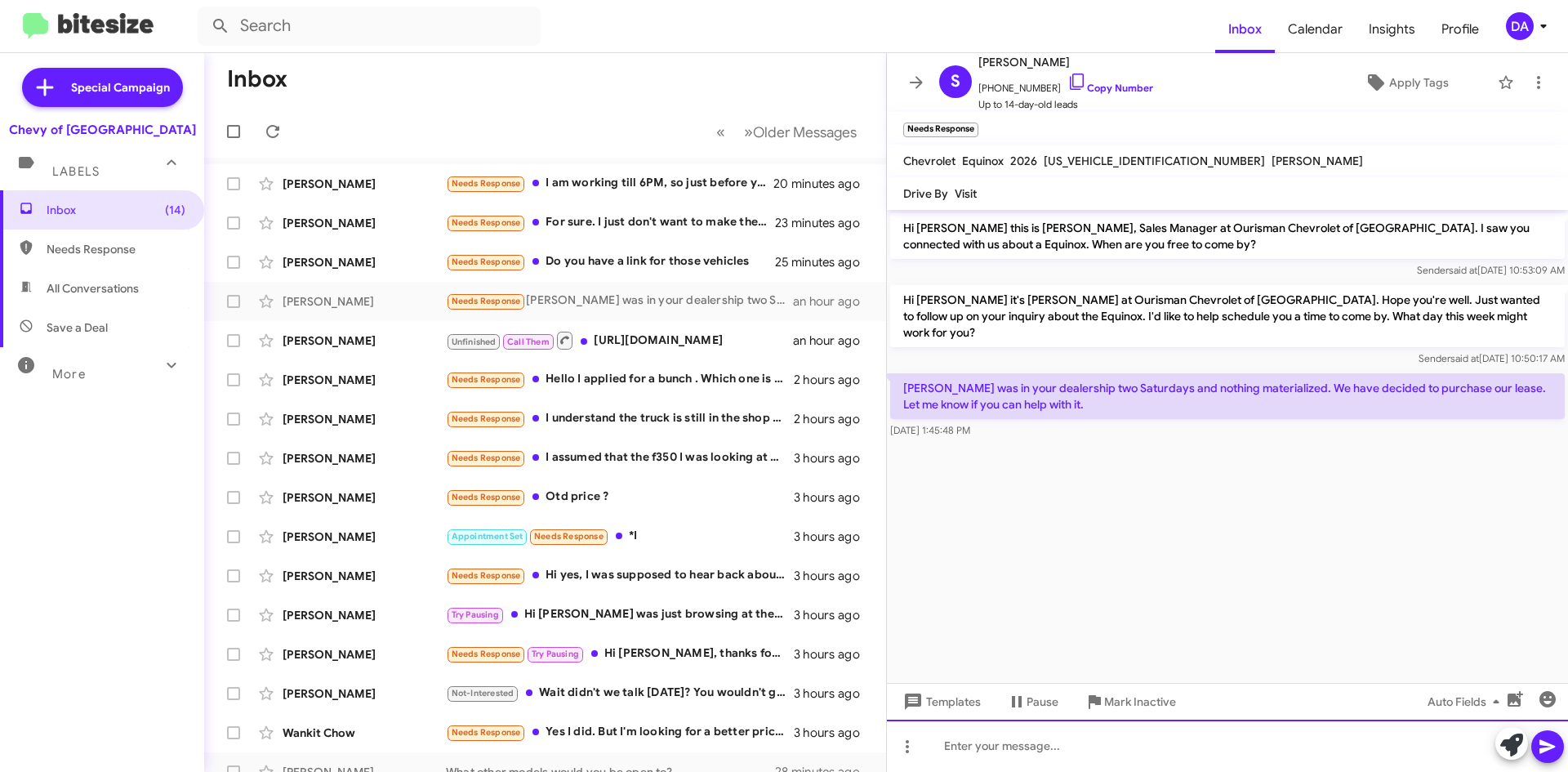
click at [1036, 754] on div at bounding box center [1227, 746] width 681 height 53
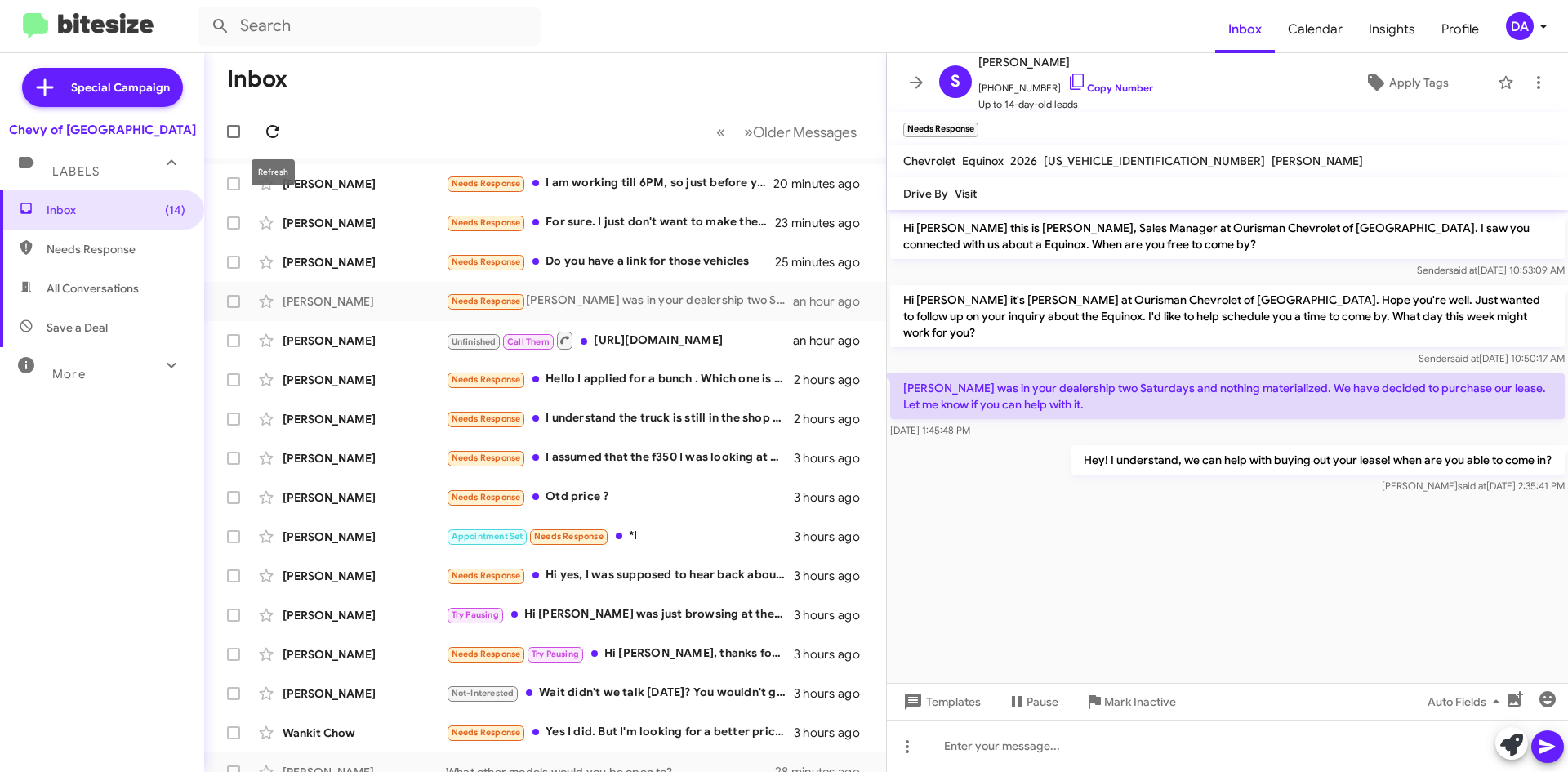
click at [285, 127] on span at bounding box center [272, 132] width 32 height 20
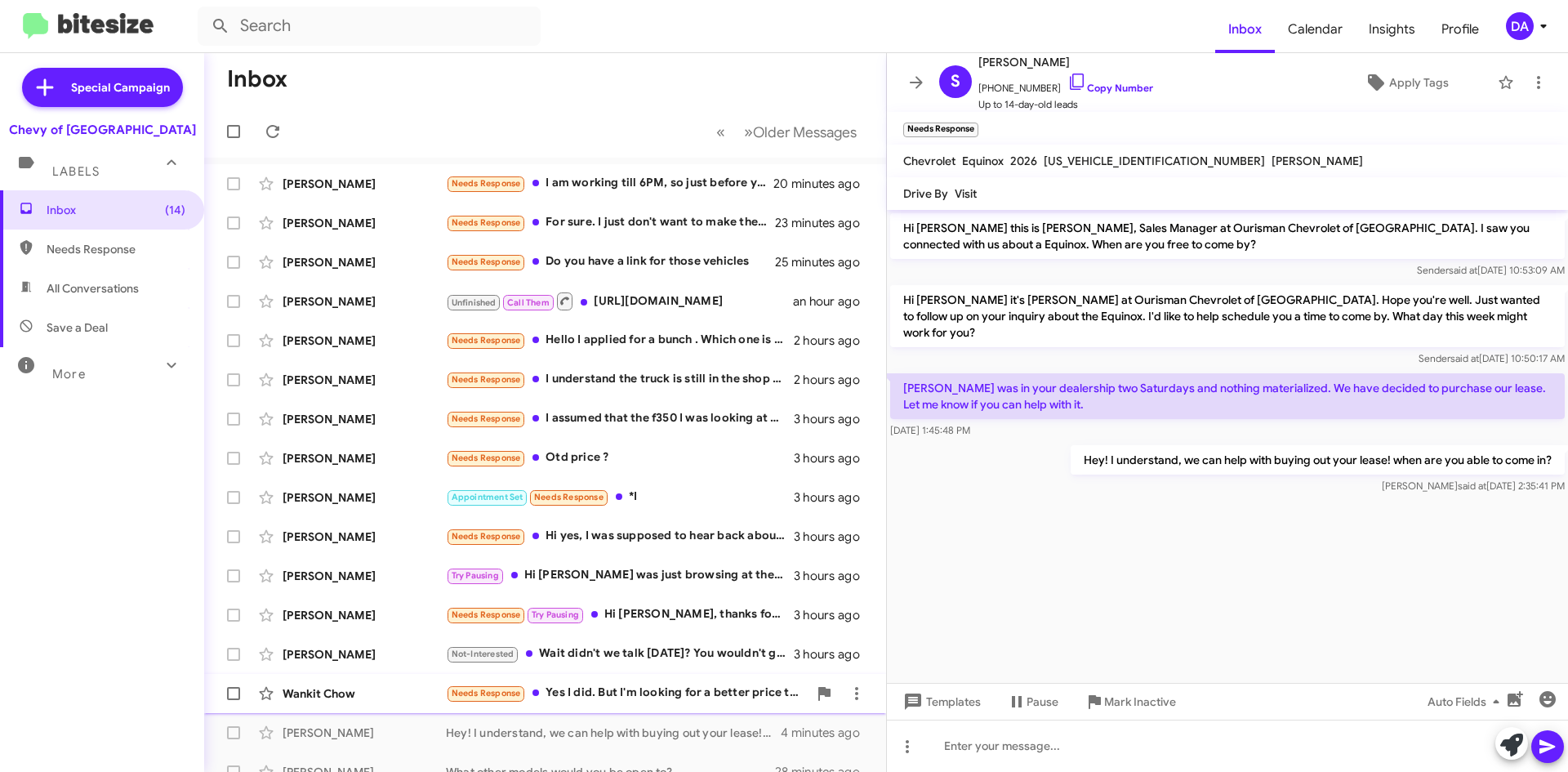
click at [638, 694] on div "Needs Response Yes I did. But I'm looking for a better price than what your guy…" at bounding box center [626, 693] width 362 height 19
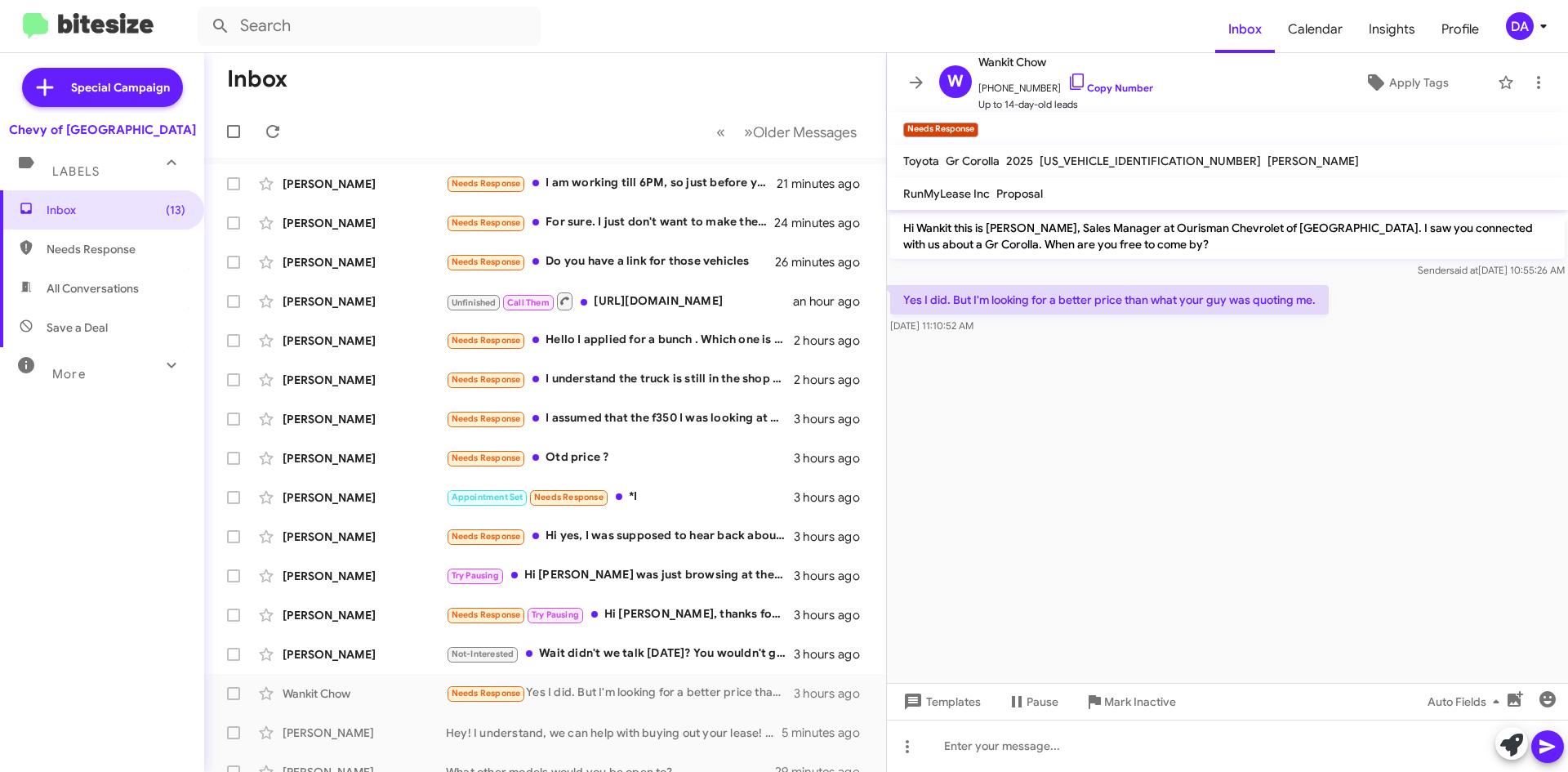
click at [1102, 158] on span "[US_VEHICLE_IDENTIFICATION_NUMBER]" at bounding box center [1150, 160] width 221 height 15
copy span "[US_VEHICLE_IDENTIFICATION_NUMBER]"
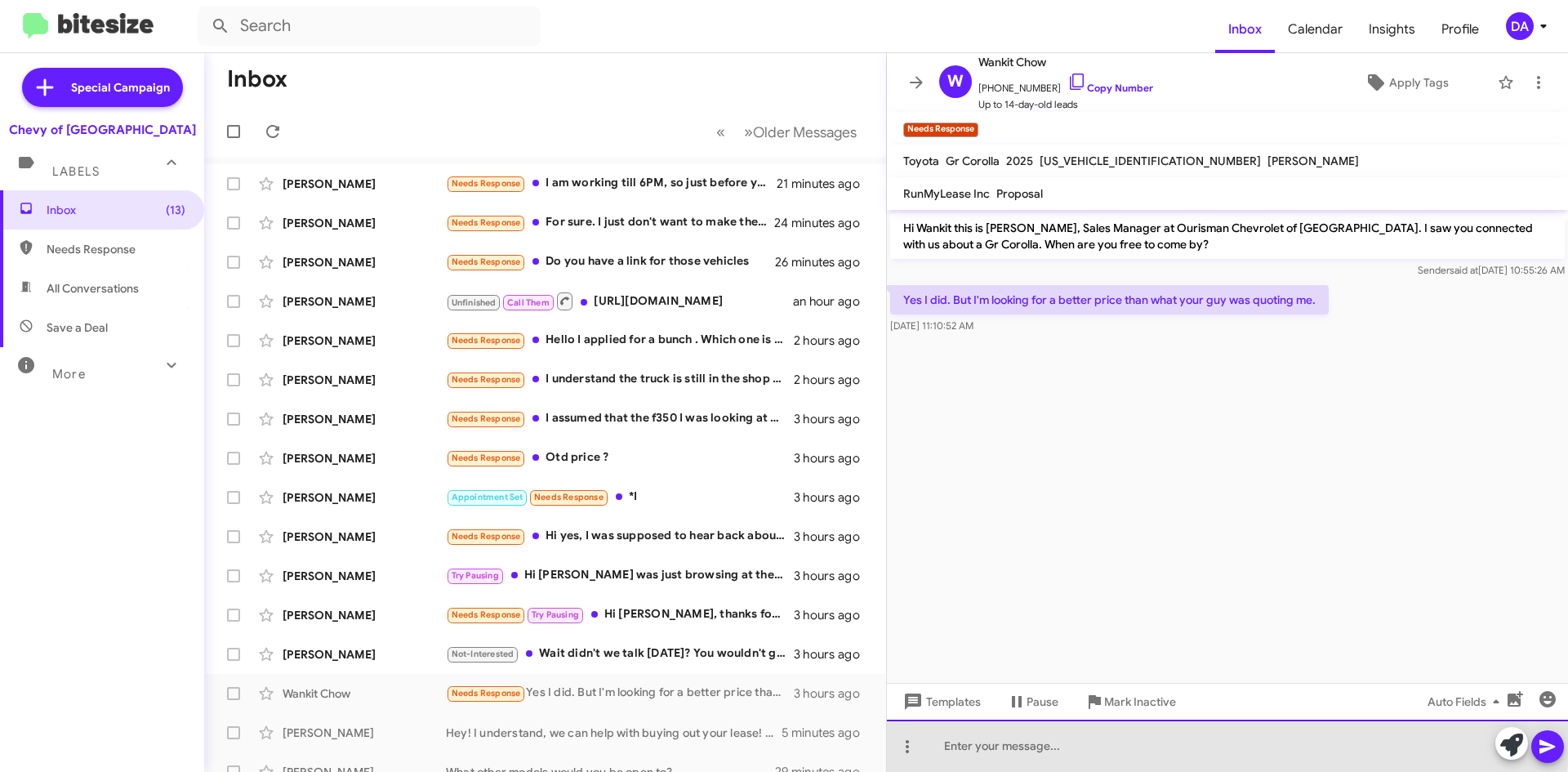
click at [1025, 725] on div at bounding box center [1227, 746] width 681 height 53
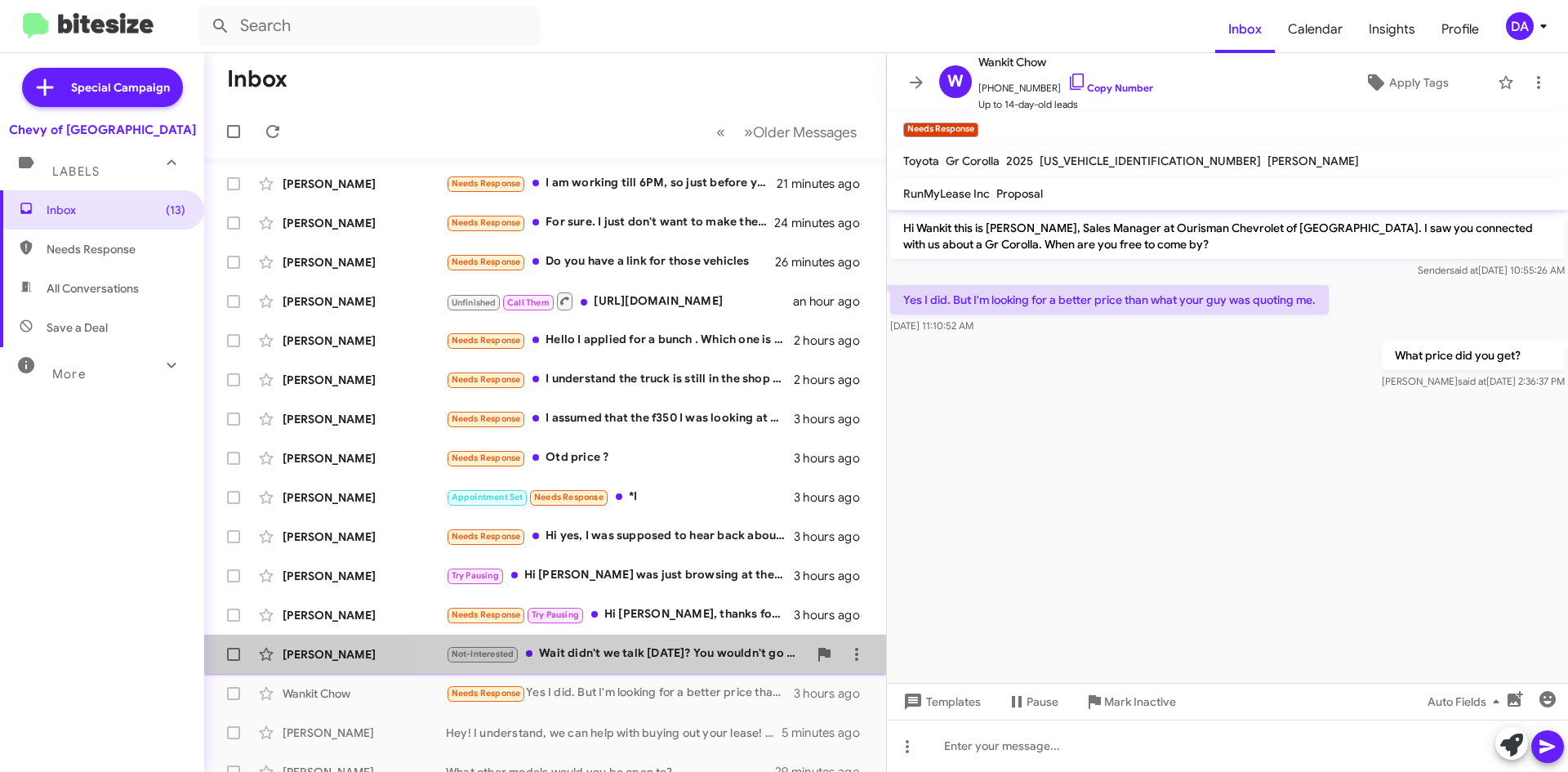
click at [687, 653] on div "Not-Interested Wait didn't we talk [DATE]? You wouldn't go 32.5 OTD, but offere…" at bounding box center [626, 653] width 362 height 19
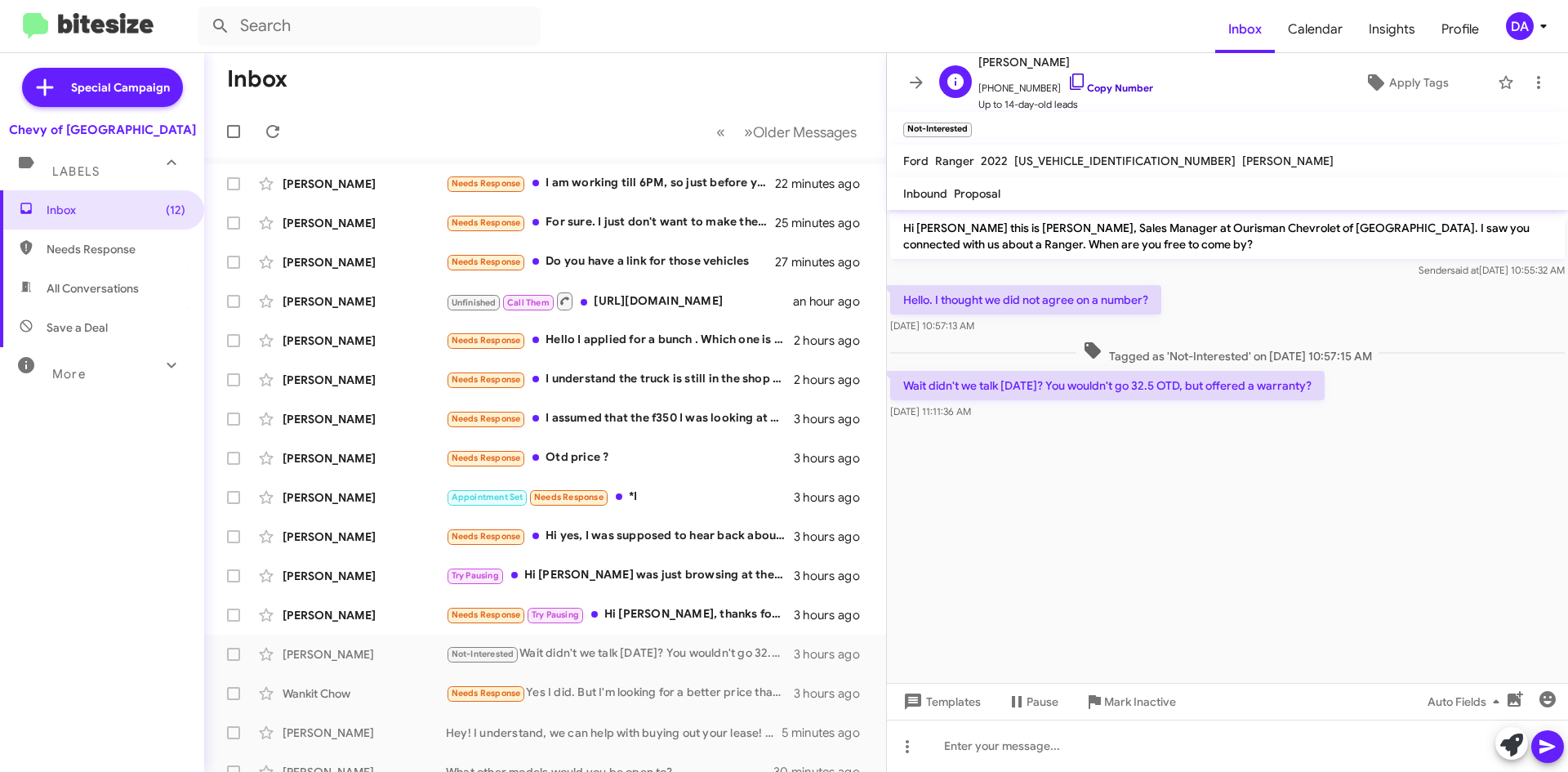
click at [1121, 93] on link "Copy Number" at bounding box center [1110, 88] width 86 height 13
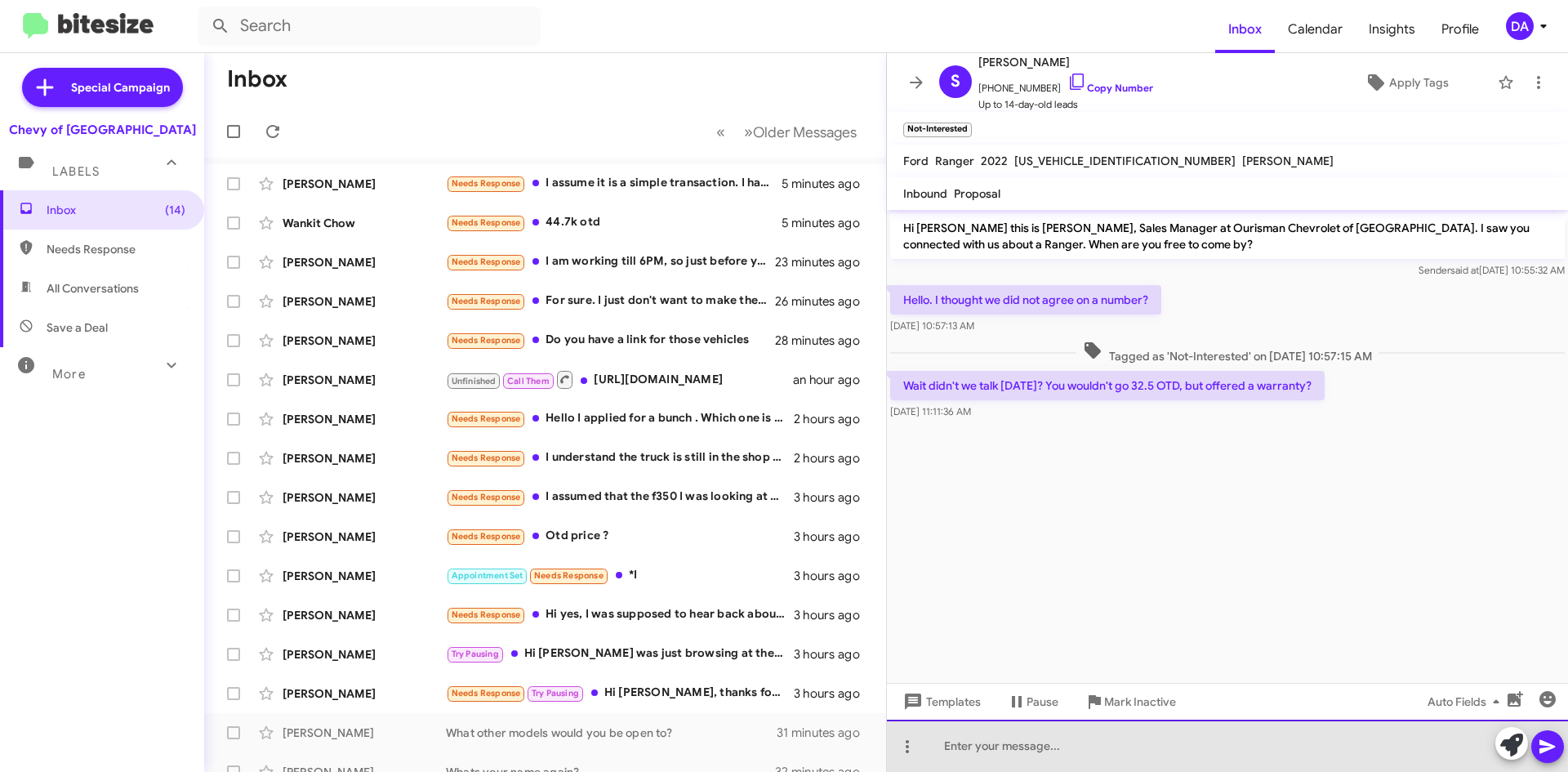
click at [1065, 750] on div at bounding box center [1227, 746] width 681 height 53
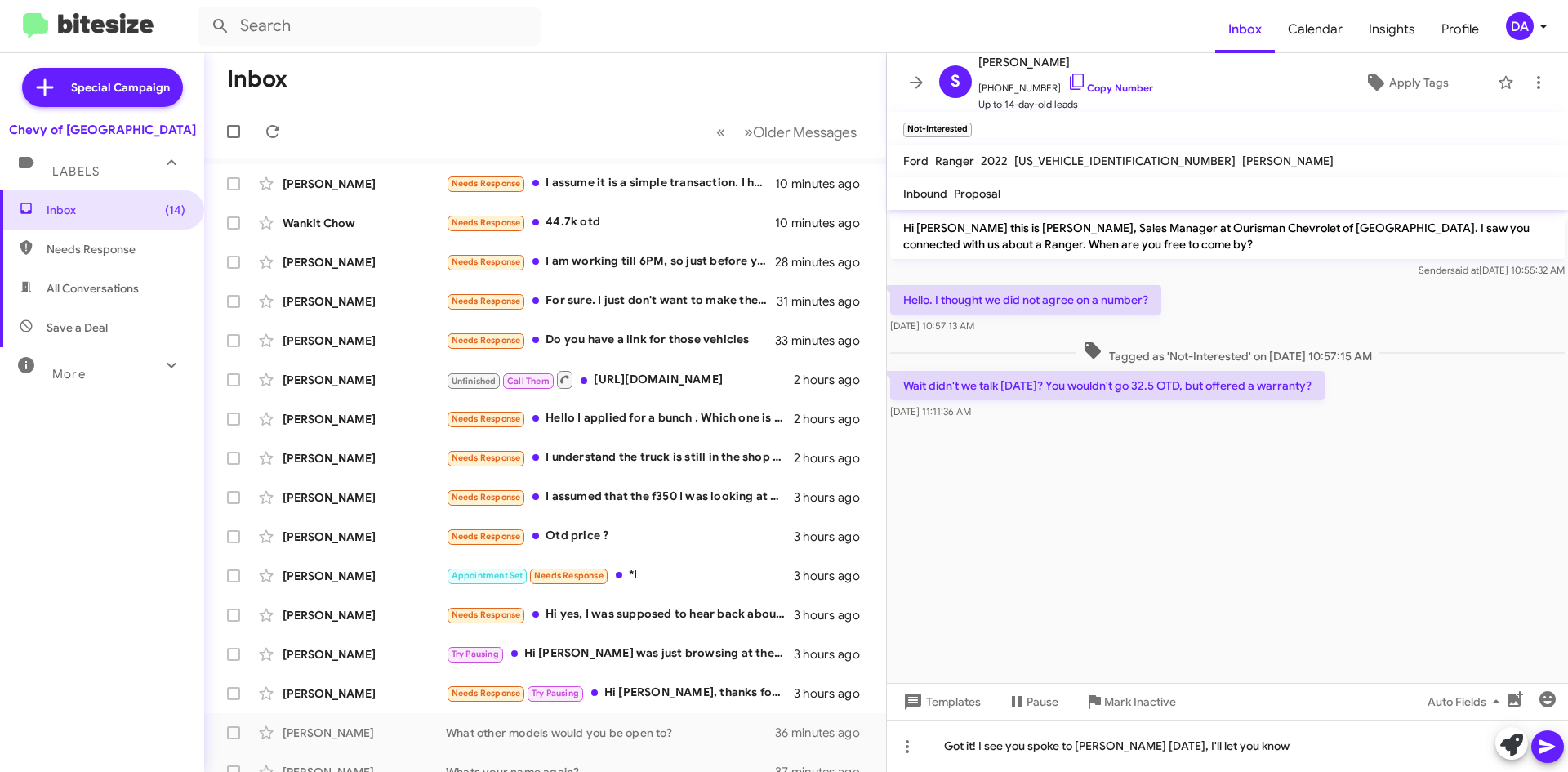
click at [116, 548] on div "Inbox (14) Needs Response All Conversations Save a Deal More Important 🔥 Hot Ap…" at bounding box center [101, 422] width 204 height 464
click at [286, 125] on span at bounding box center [272, 132] width 32 height 20
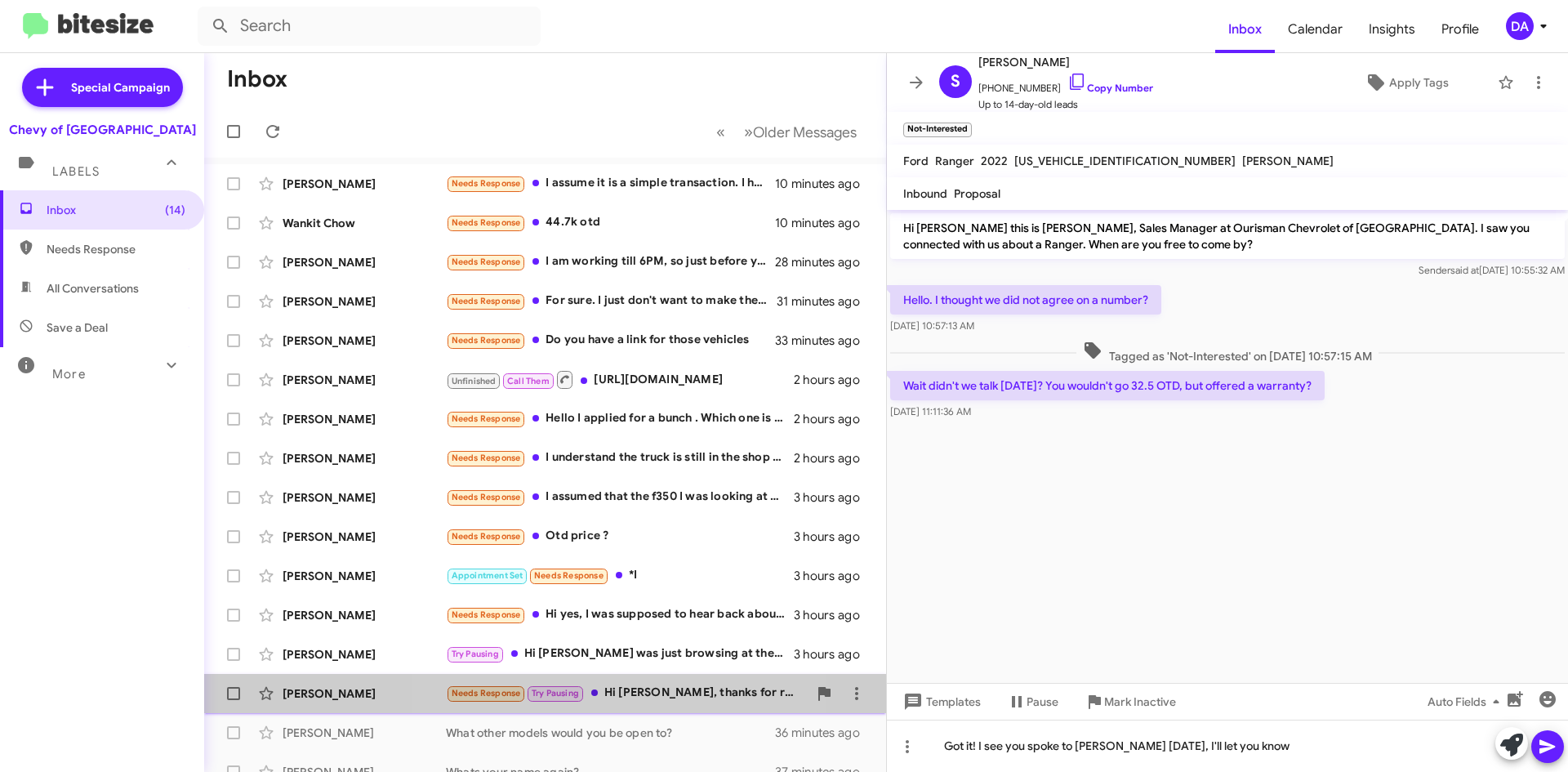
click at [601, 695] on div "Needs Response Try Pausing Hi [PERSON_NAME], thanks for reaching out. My wife a…" at bounding box center [626, 693] width 362 height 19
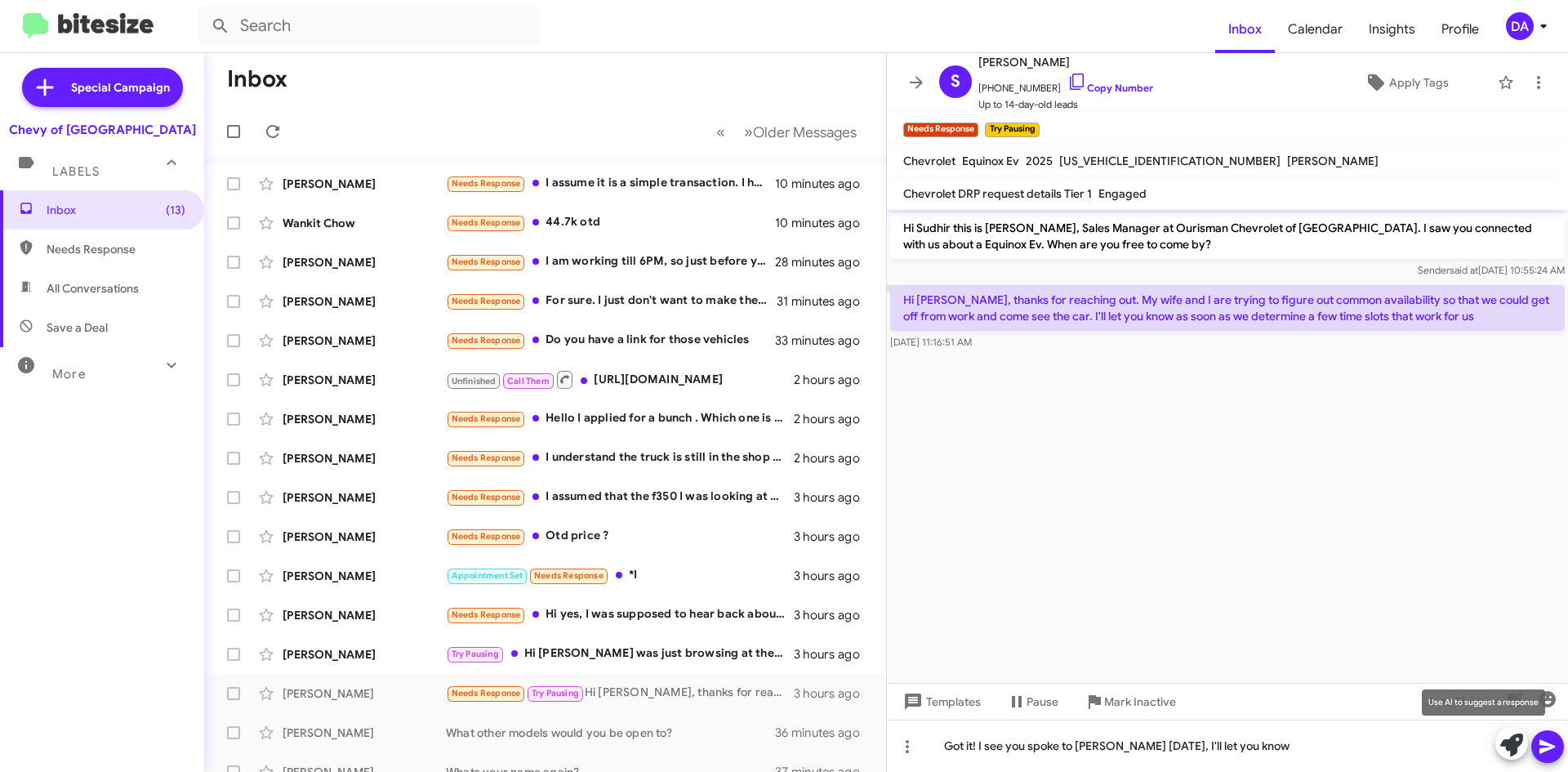
click at [1504, 751] on icon at bounding box center [1511, 745] width 22 height 22
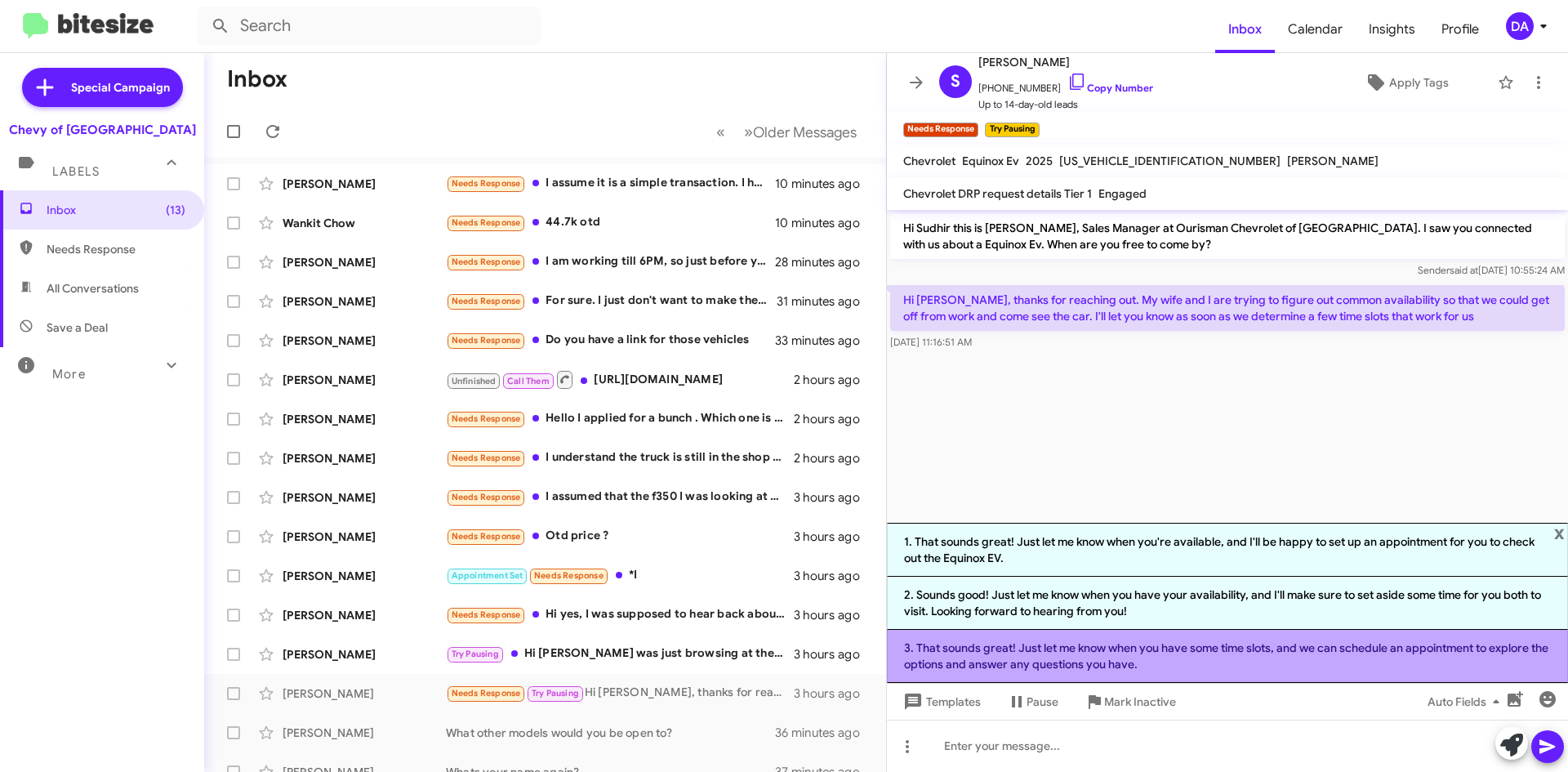
click at [1020, 653] on li "3. That sounds great! Just let me know when you have some time slots, and we ca…" at bounding box center [1227, 656] width 681 height 53
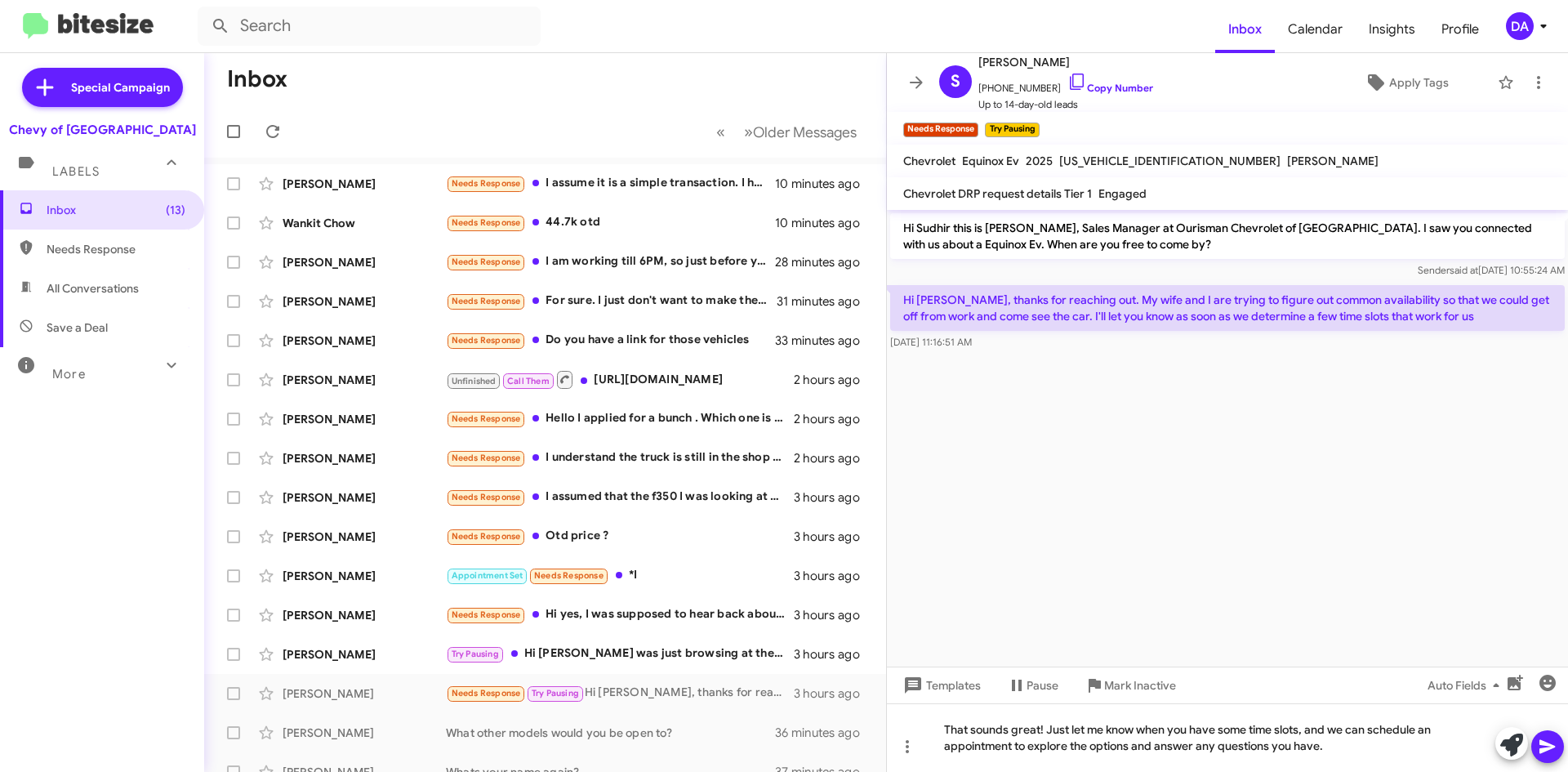
click at [1538, 743] on button at bounding box center [1548, 746] width 32 height 32
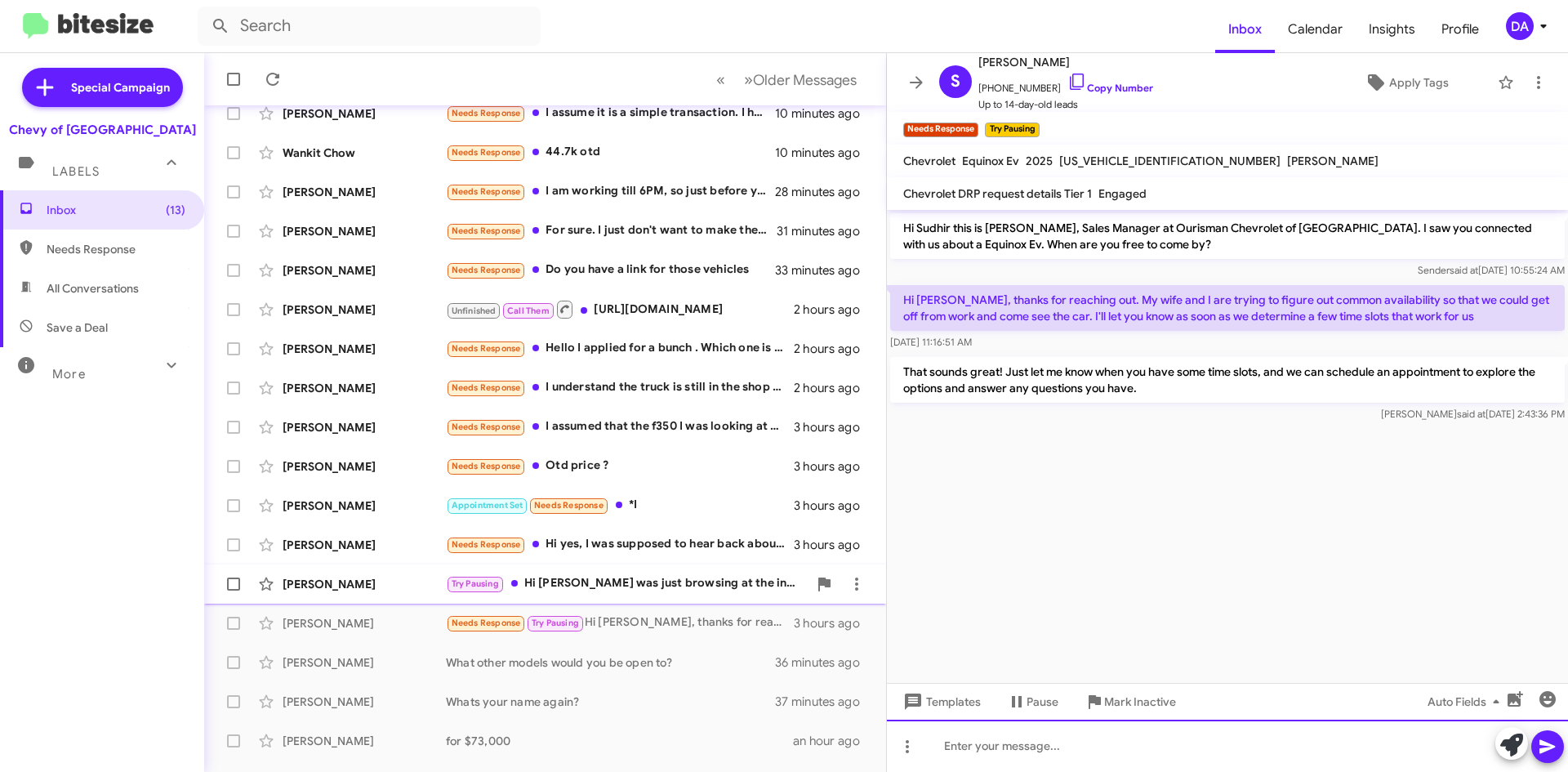
scroll to position [163, 0]
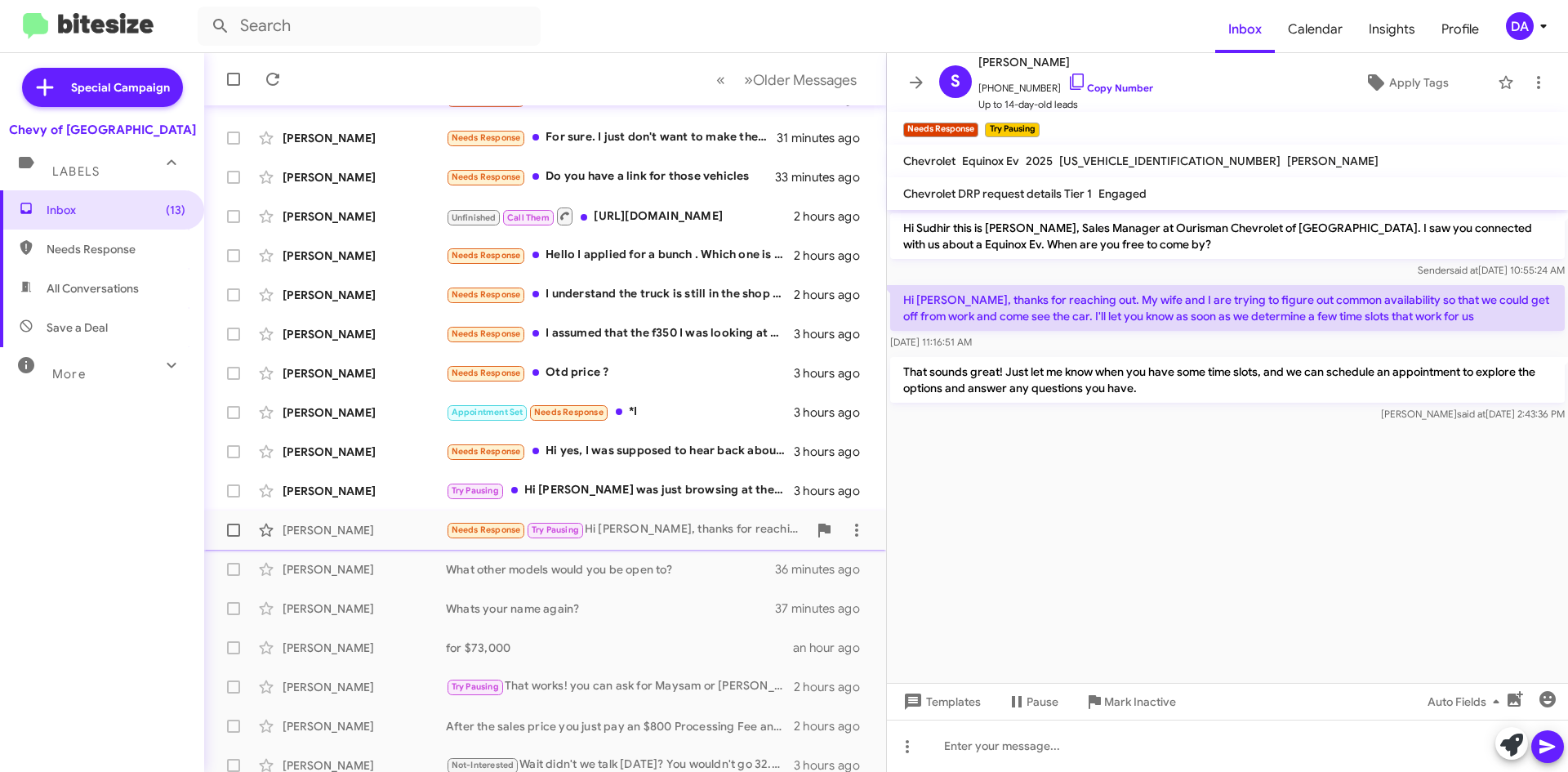
click at [661, 535] on div "Needs Response Try Pausing Hi [PERSON_NAME], thanks for reaching out. My wife a…" at bounding box center [626, 529] width 362 height 19
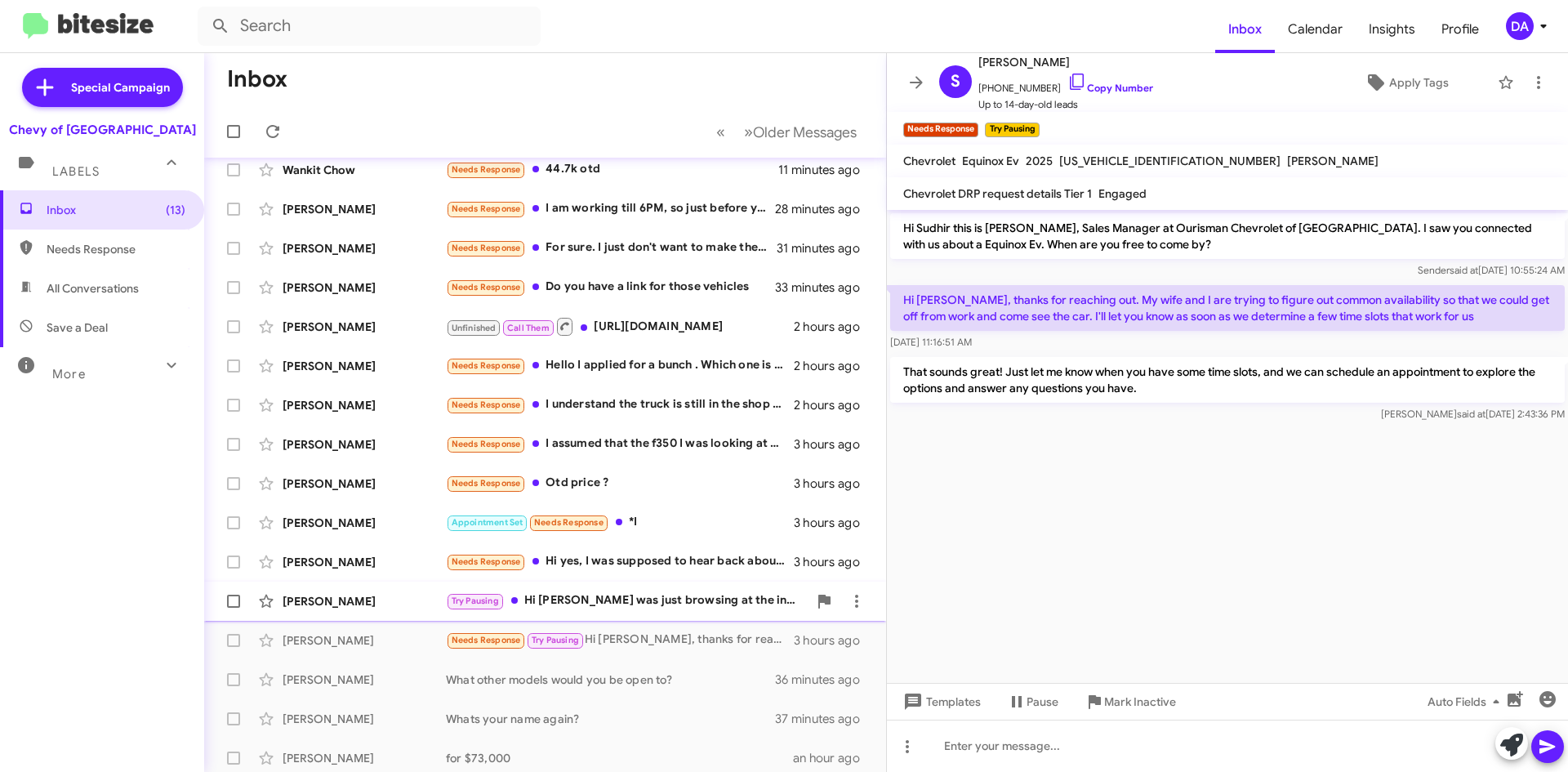
scroll to position [13, 0]
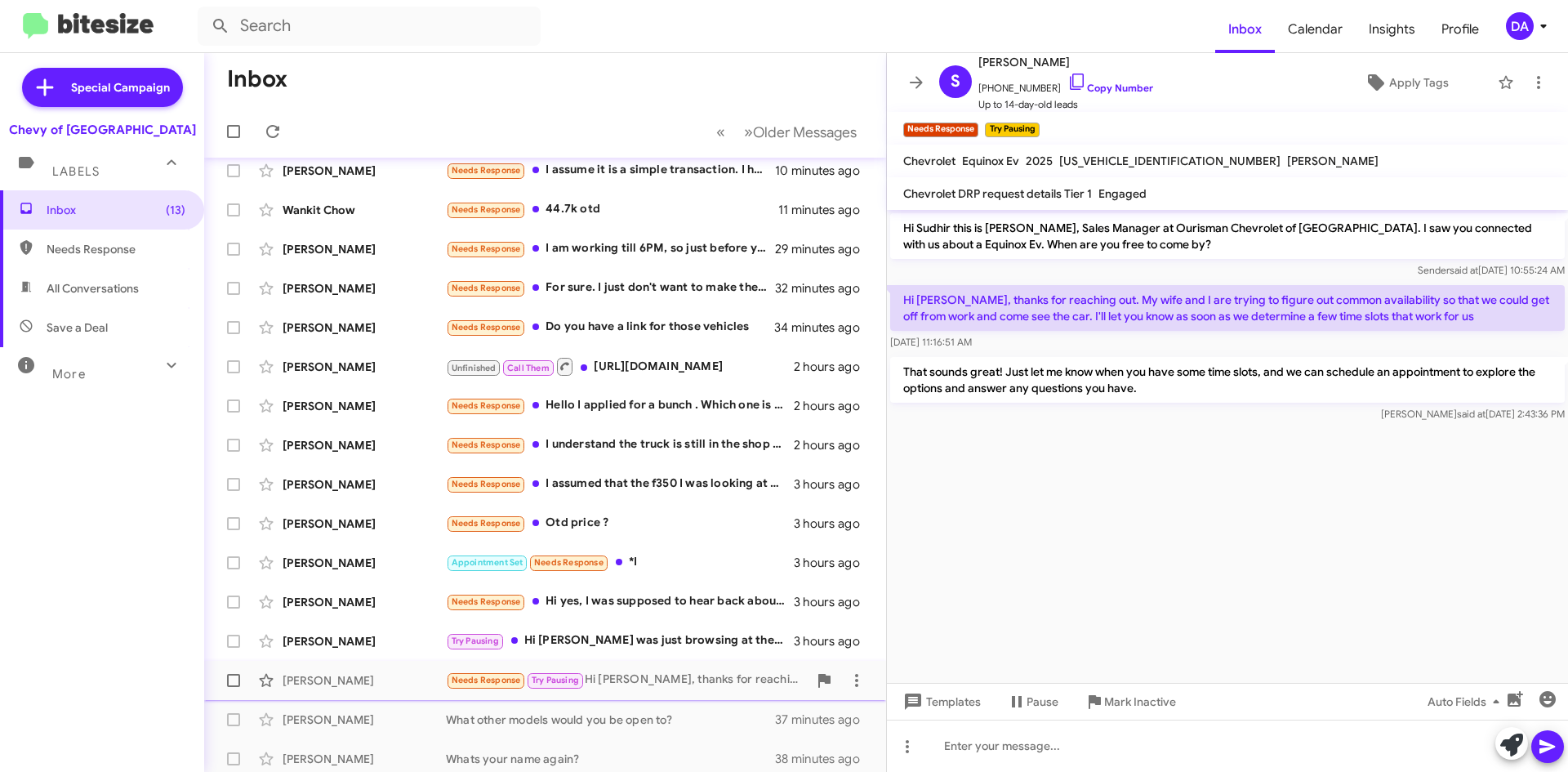
click at [683, 661] on span "[PERSON_NAME] Needs Response Try Pausing Hi [PERSON_NAME], thanks for reaching …" at bounding box center [544, 680] width 682 height 39
click at [682, 644] on div "Try Pausing Hi [PERSON_NAME] was just browsing at the inventory I am interested…" at bounding box center [626, 640] width 362 height 19
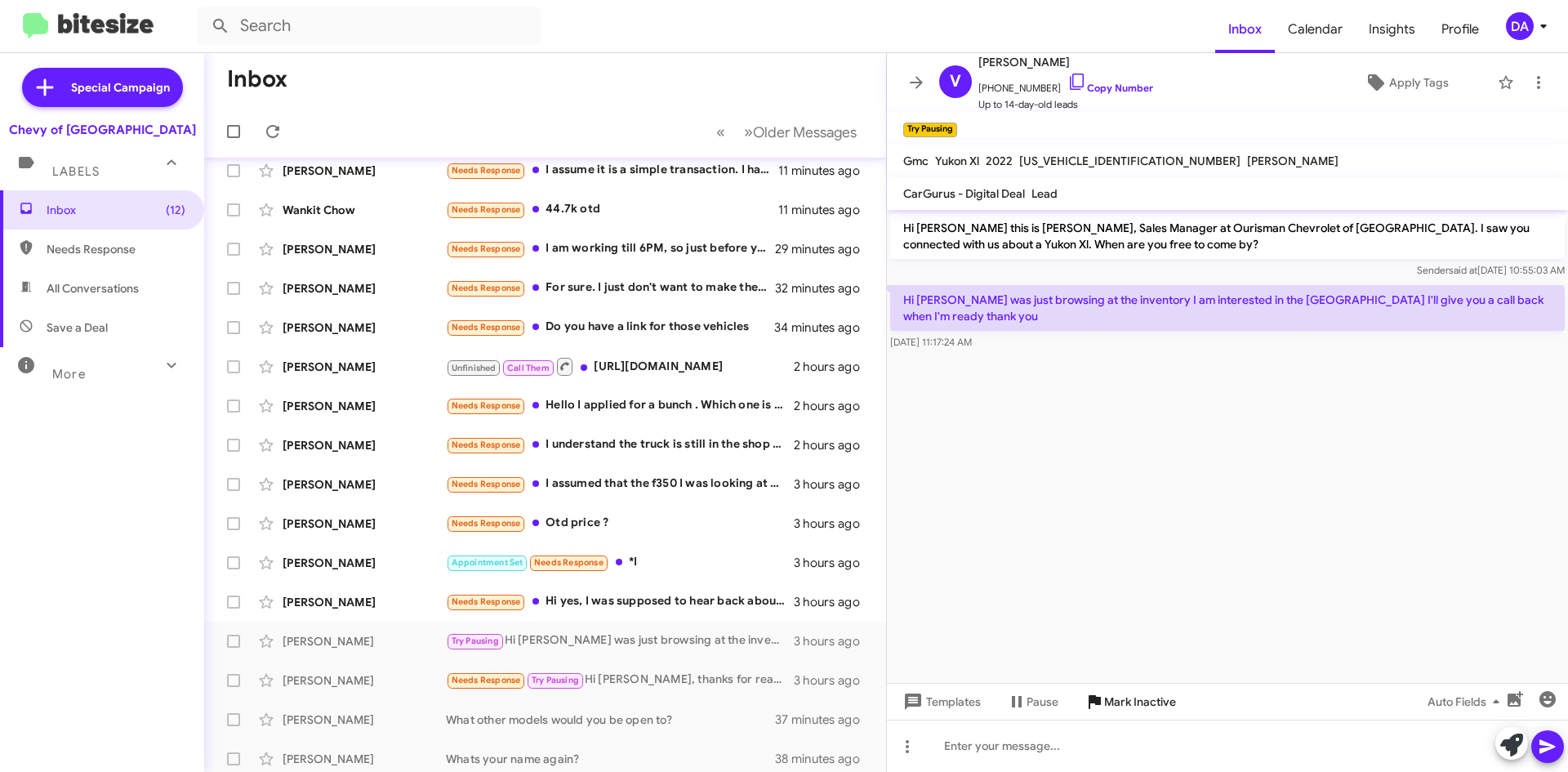
click at [1098, 696] on icon at bounding box center [1095, 702] width 20 height 20
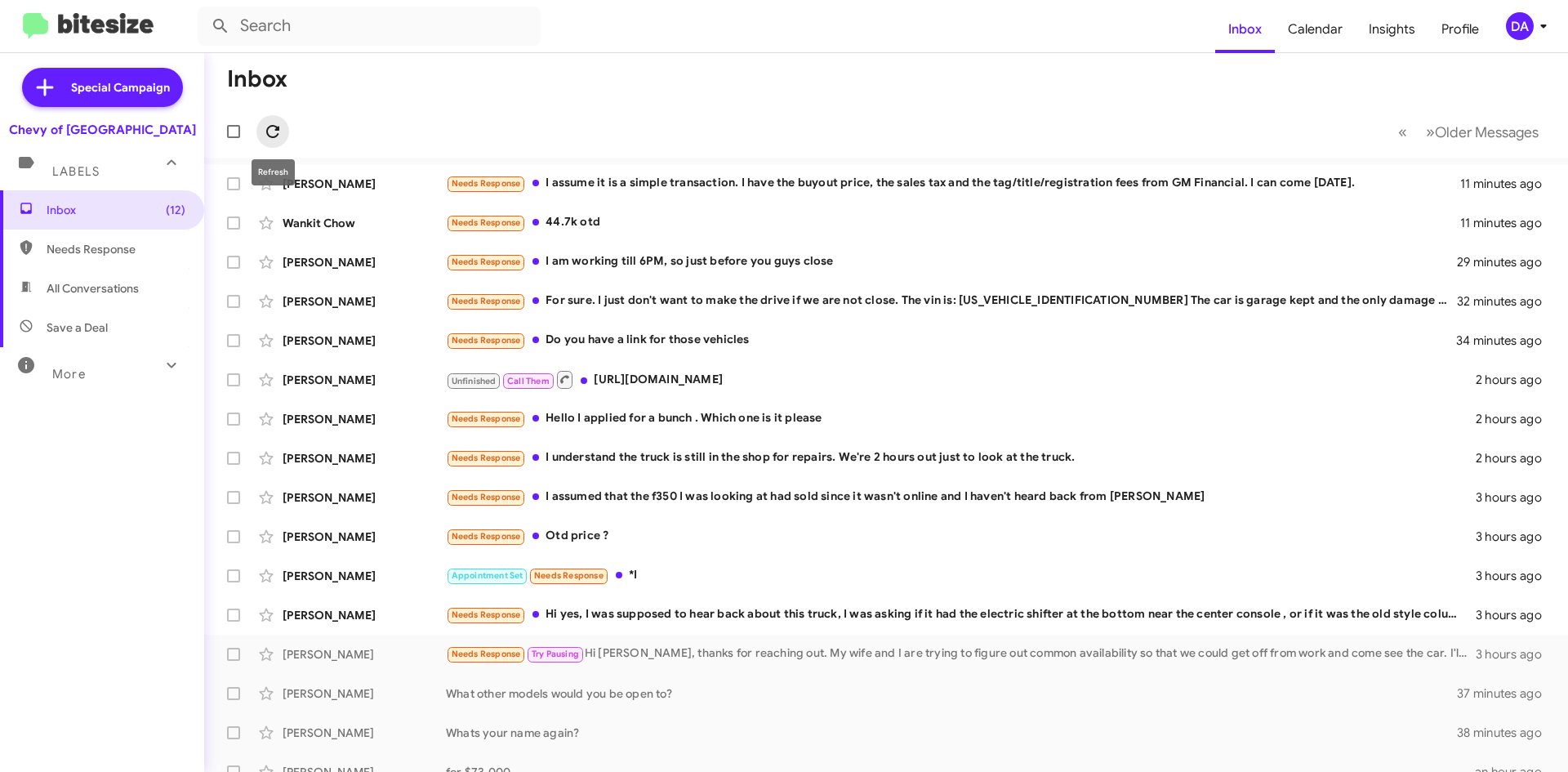
click at [261, 125] on span at bounding box center [272, 132] width 32 height 20
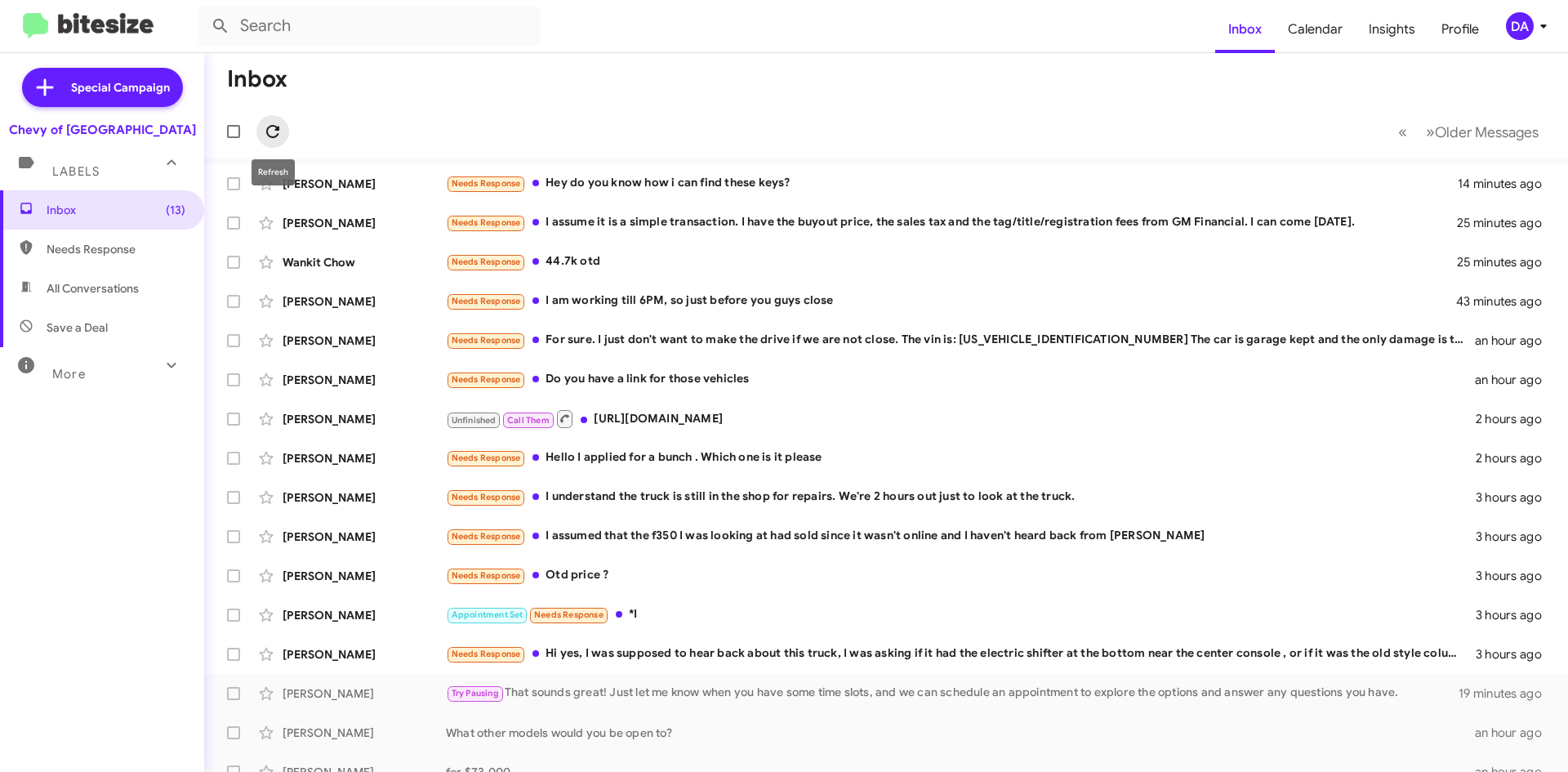
drag, startPoint x: 281, startPoint y: 127, endPoint x: 331, endPoint y: 158, distance: 58.8
click at [281, 127] on icon at bounding box center [273, 132] width 20 height 20
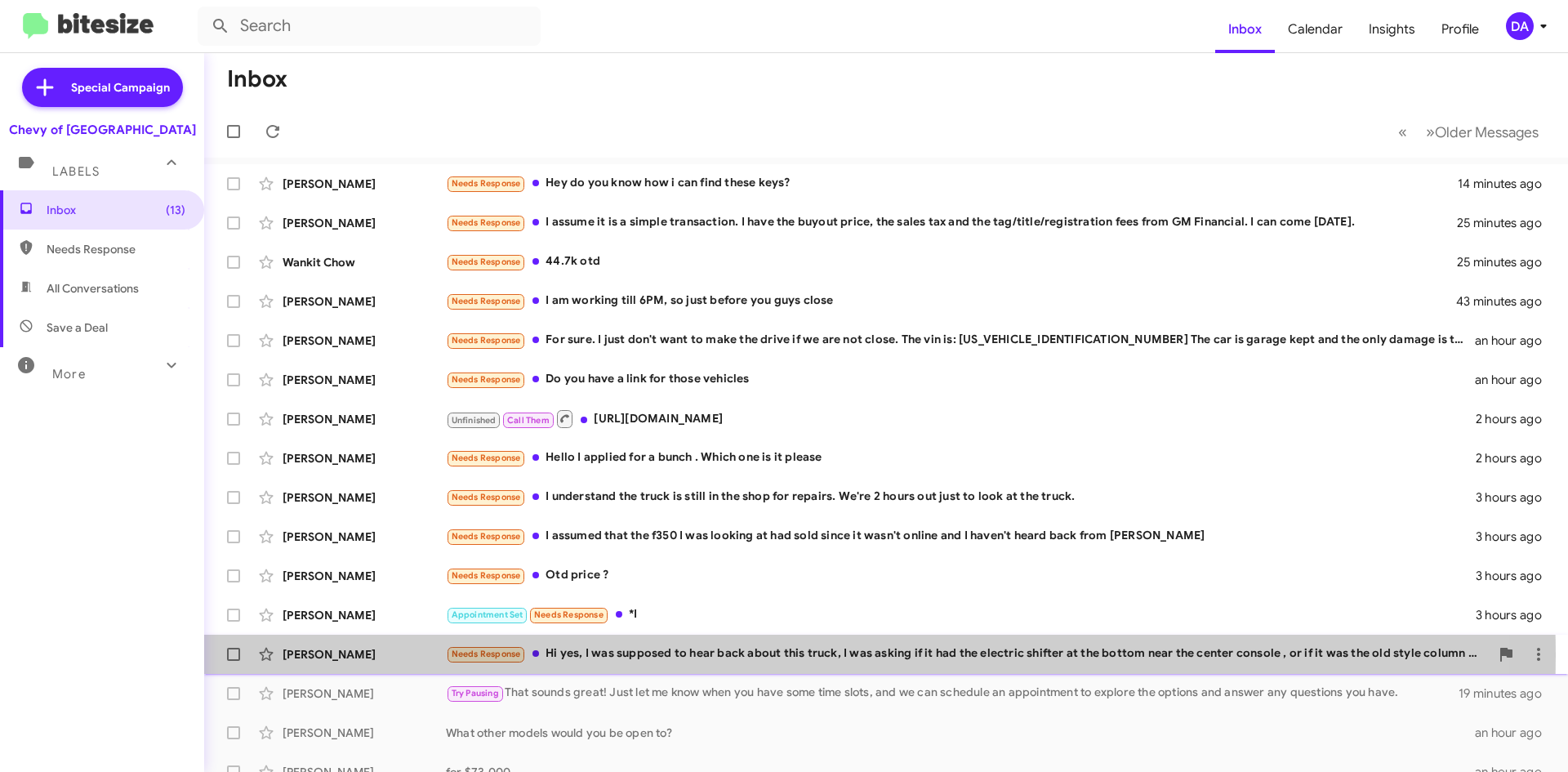
click at [703, 656] on div "Needs Response Hi yes, I was supposed to hear back about this truck, I was aski…" at bounding box center [968, 653] width 1044 height 19
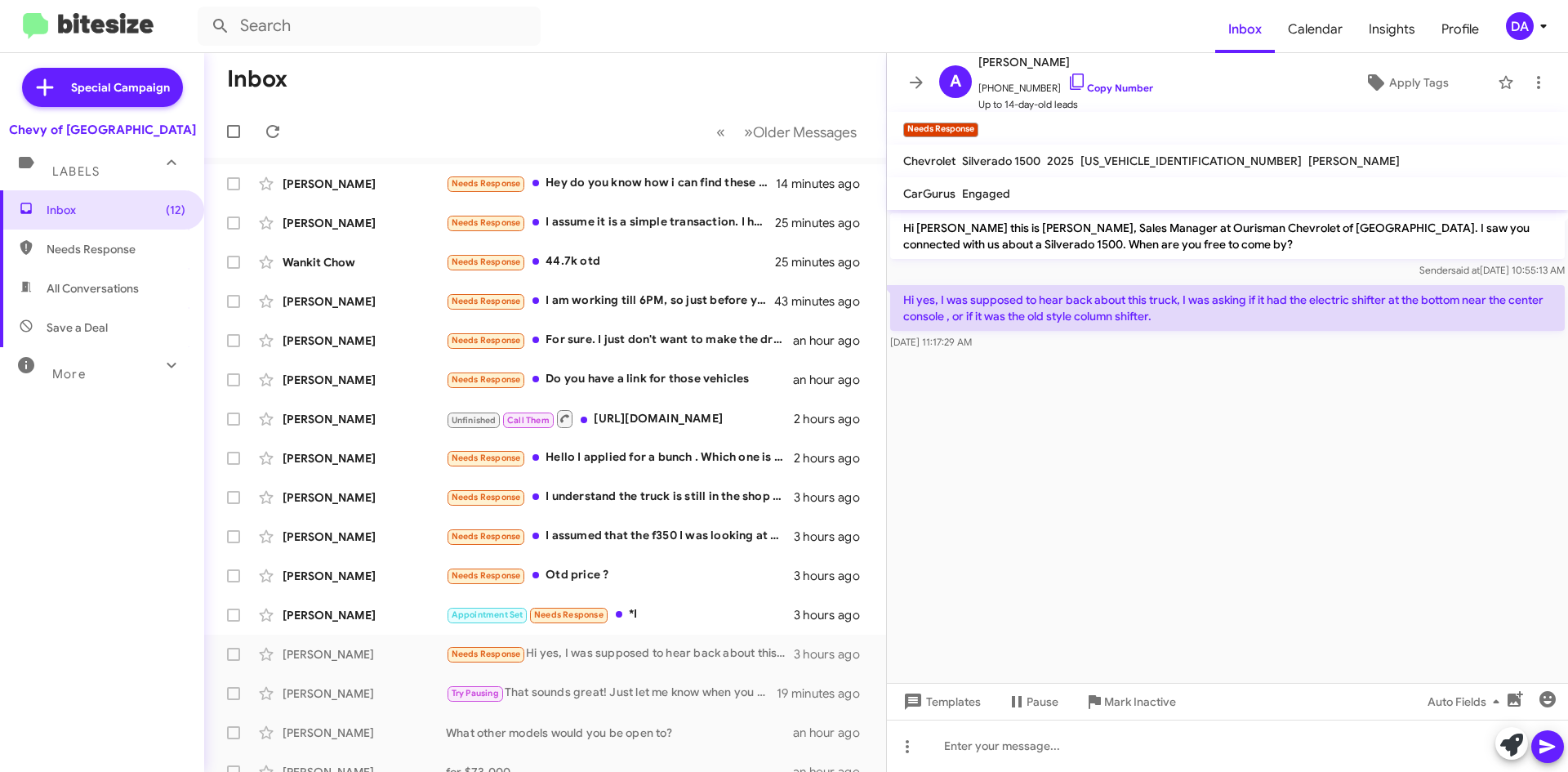
click at [1122, 163] on span "[US_VEHICLE_IDENTIFICATION_NUMBER]" at bounding box center [1191, 160] width 221 height 15
copy span "[US_VEHICLE_IDENTIFICATION_NUMBER]"
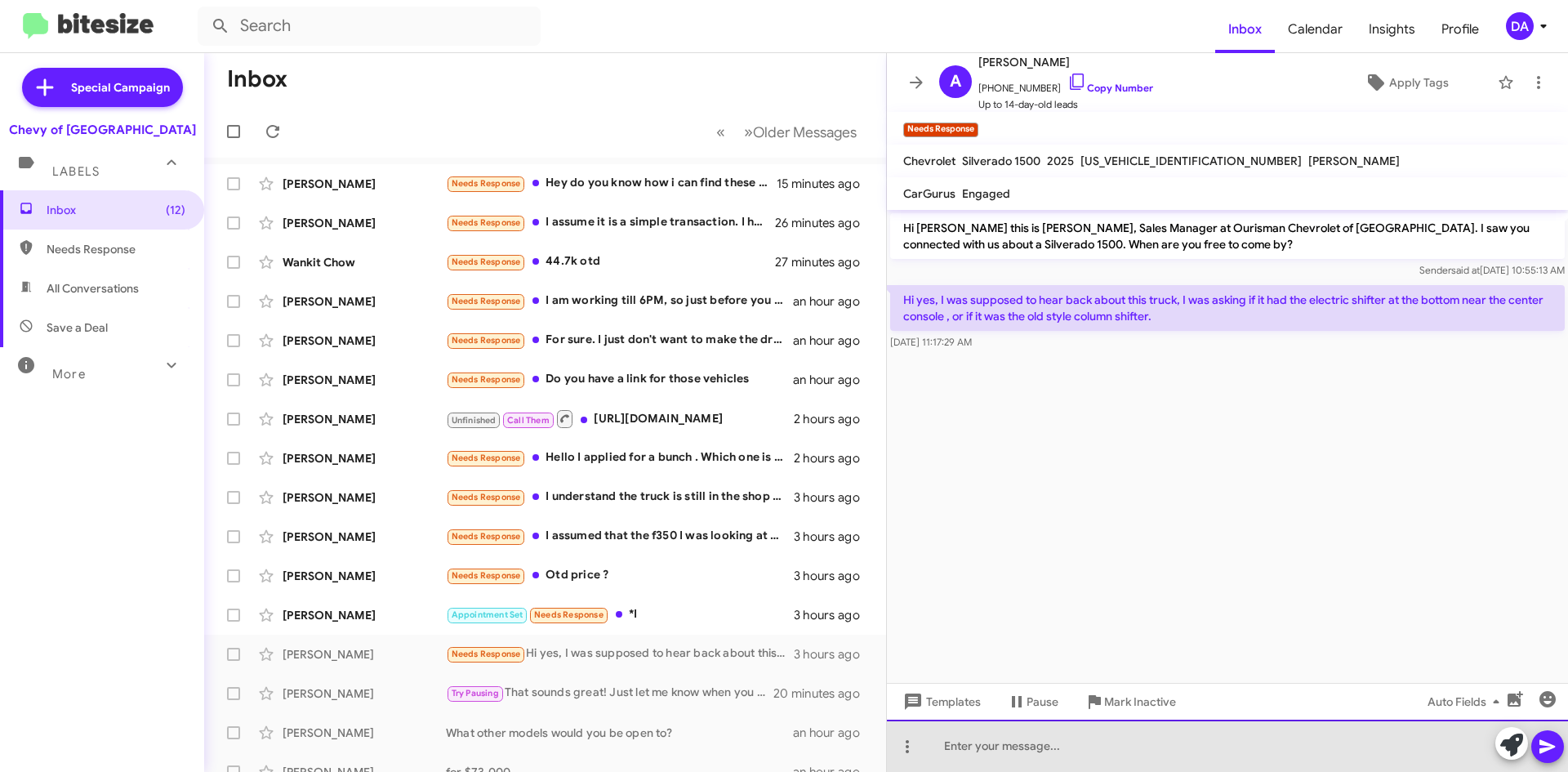
click at [1033, 752] on div at bounding box center [1227, 746] width 681 height 53
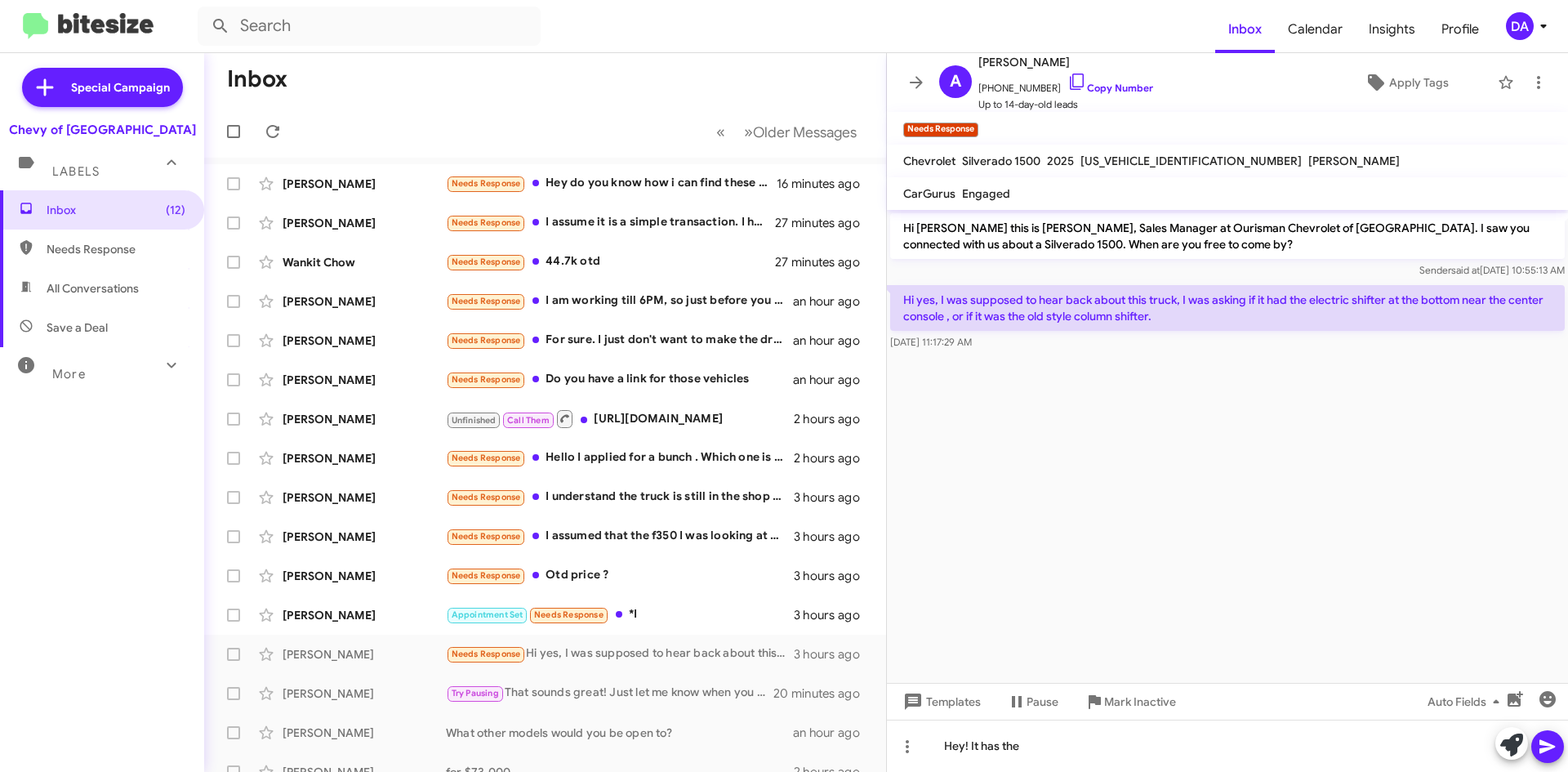
click at [1197, 158] on div "[US_VEHICLE_IDENTIFICATION_NUMBER]" at bounding box center [1191, 161] width 228 height 20
click at [1156, 153] on span "[US_VEHICLE_IDENTIFICATION_NUMBER]" at bounding box center [1191, 160] width 221 height 15
copy span "[US_VEHICLE_IDENTIFICATION_NUMBER]"
click at [1438, 142] on mat-toolbar "Needs Response ×" at bounding box center [1227, 128] width 681 height 32
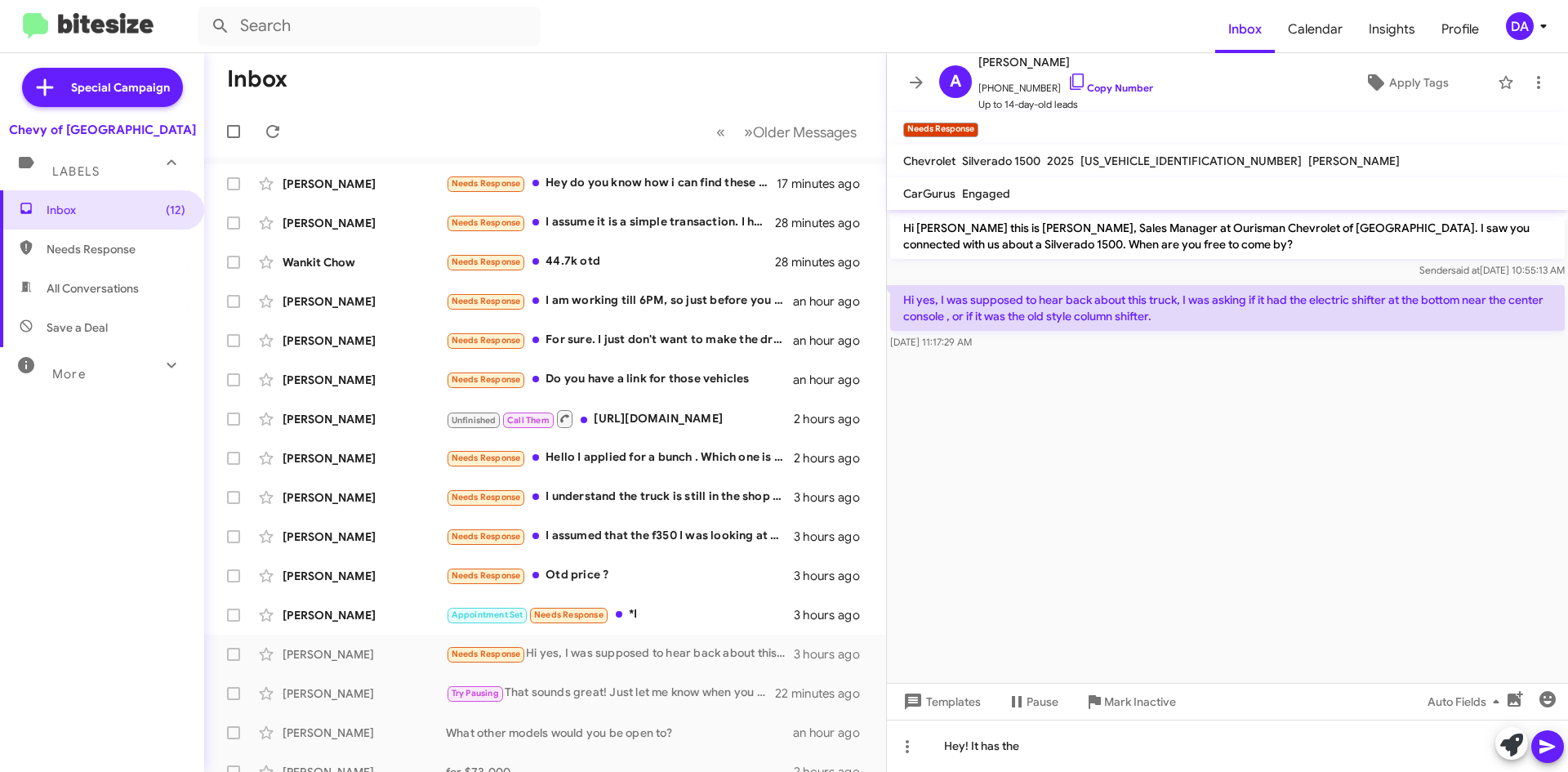
click at [1178, 159] on span "[US_VEHICLE_IDENTIFICATION_NUMBER]" at bounding box center [1191, 160] width 221 height 15
copy span "[US_VEHICLE_IDENTIFICATION_NUMBER]"
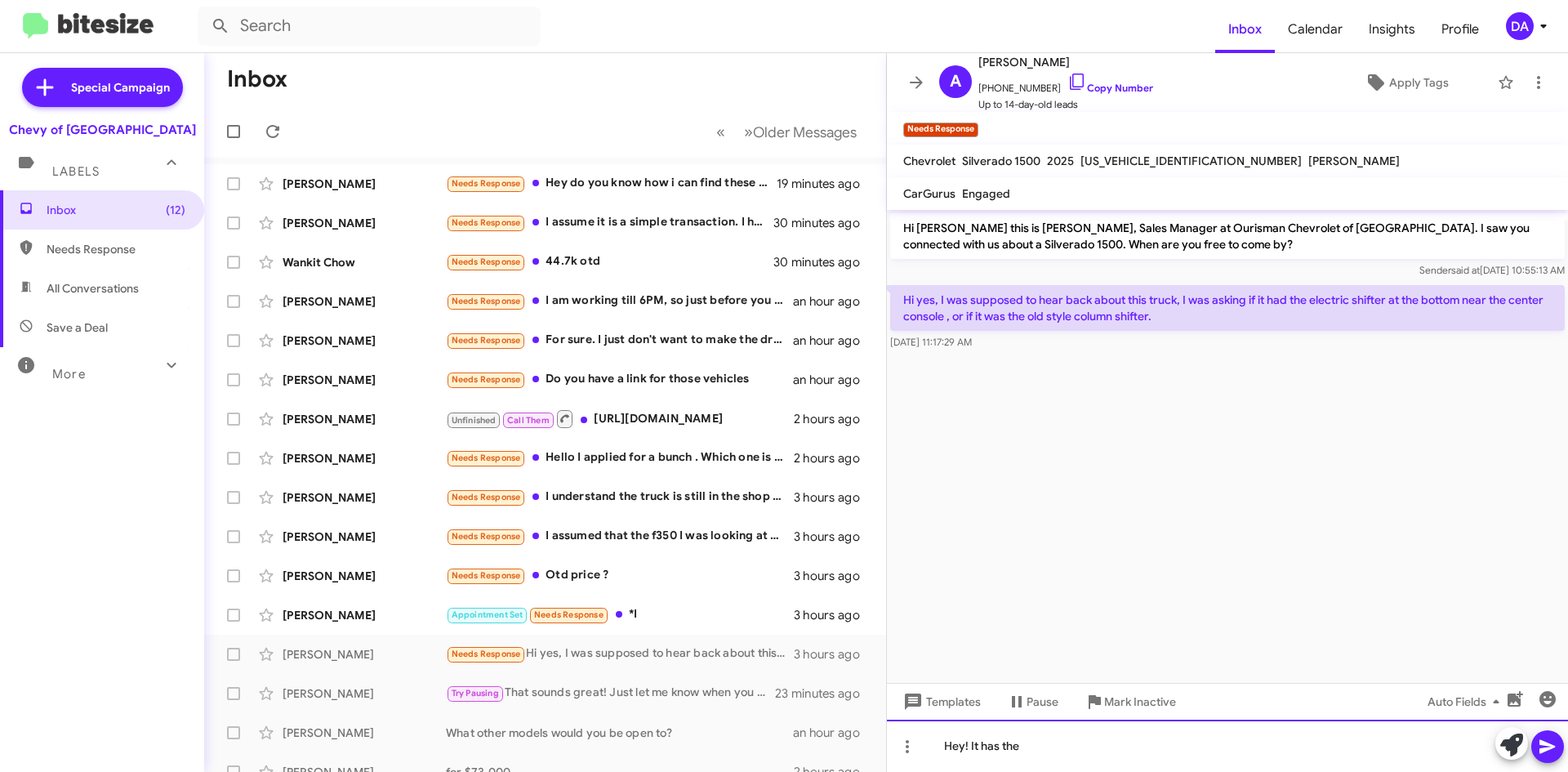
click at [1141, 741] on div "Hey! It has the" at bounding box center [1227, 746] width 681 height 53
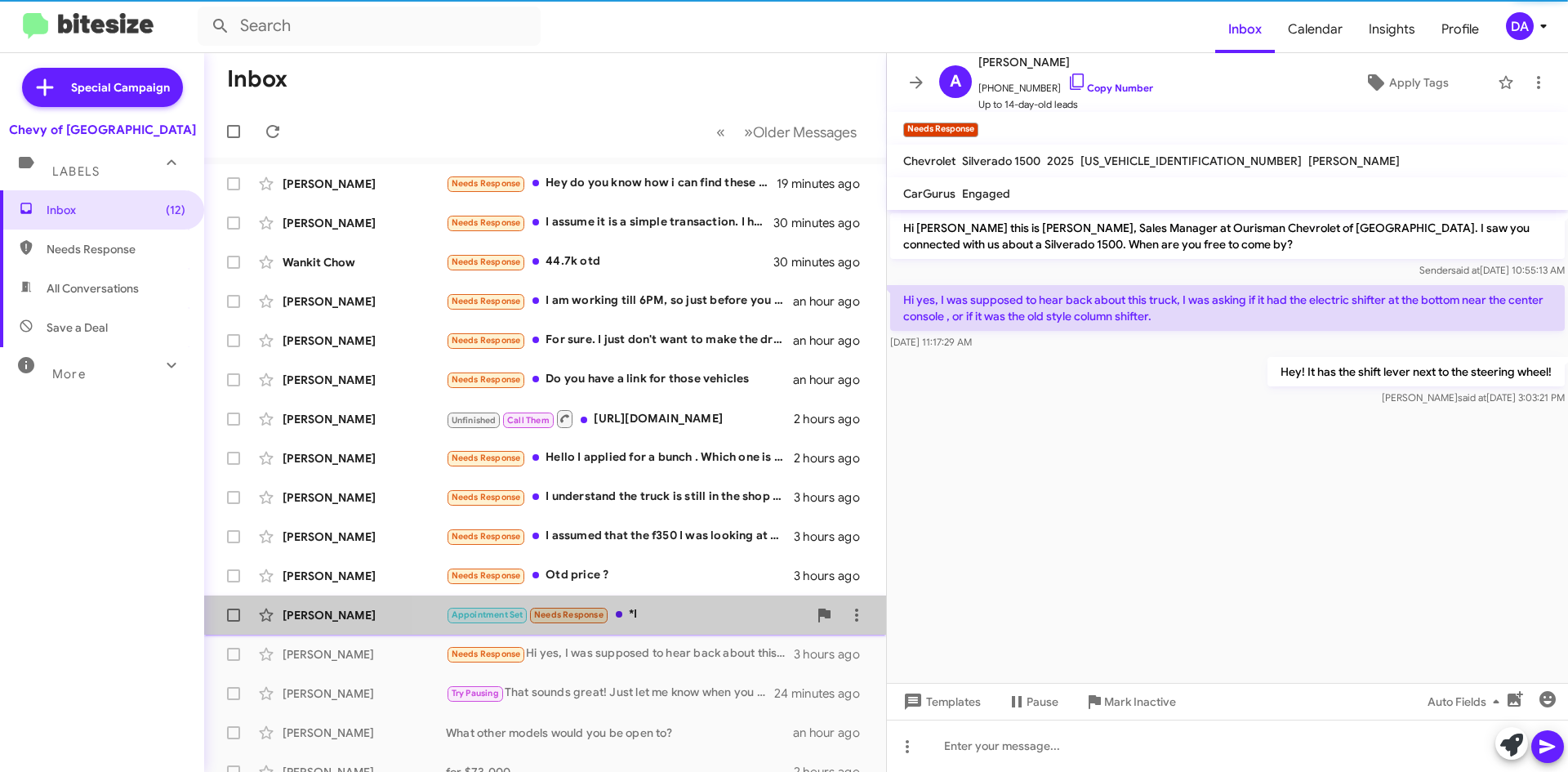
click at [645, 609] on div "Appointment Set Needs Response *I" at bounding box center [626, 614] width 362 height 19
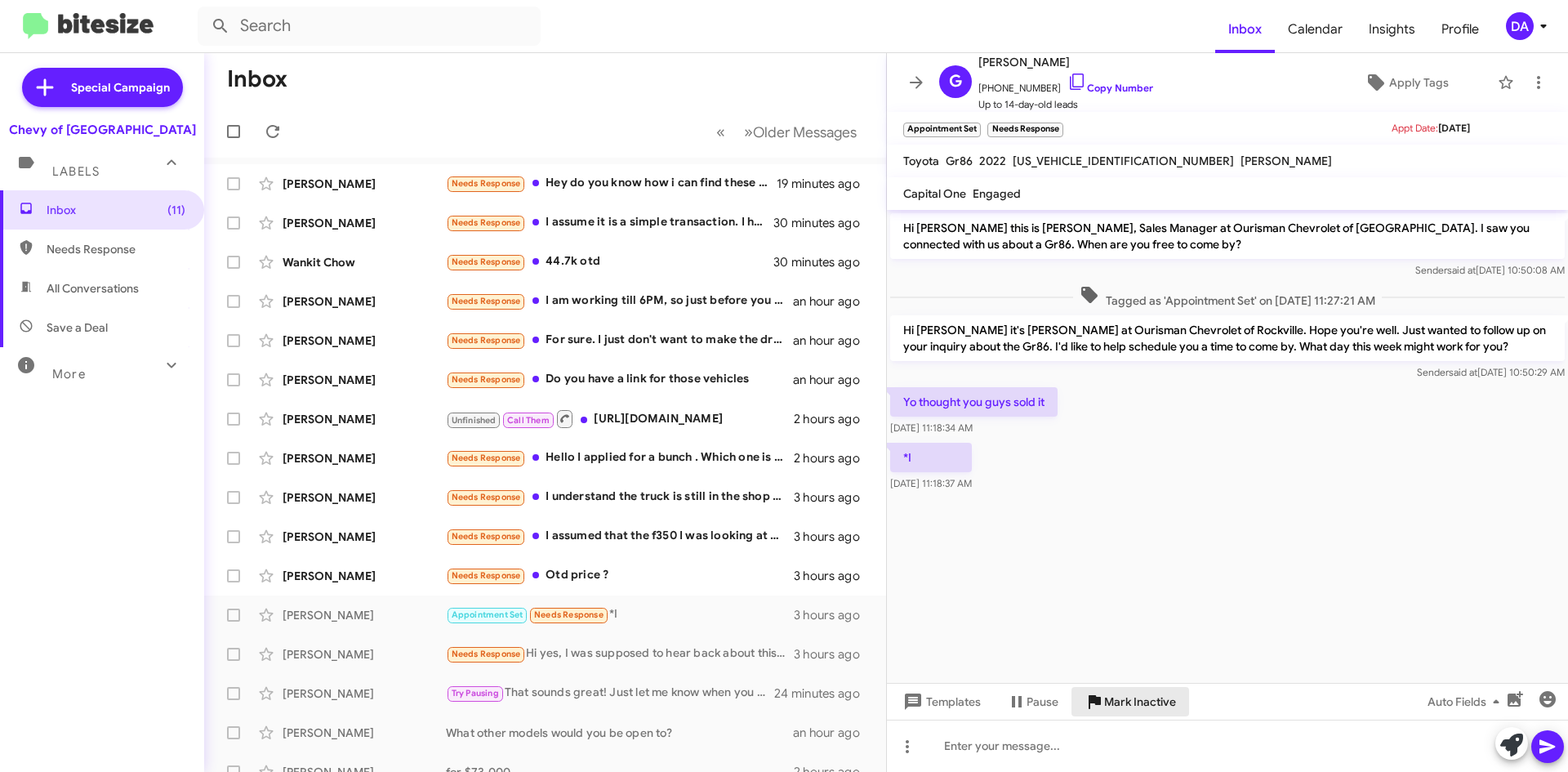
click at [1146, 713] on span "Mark Inactive" at bounding box center [1141, 702] width 72 height 29
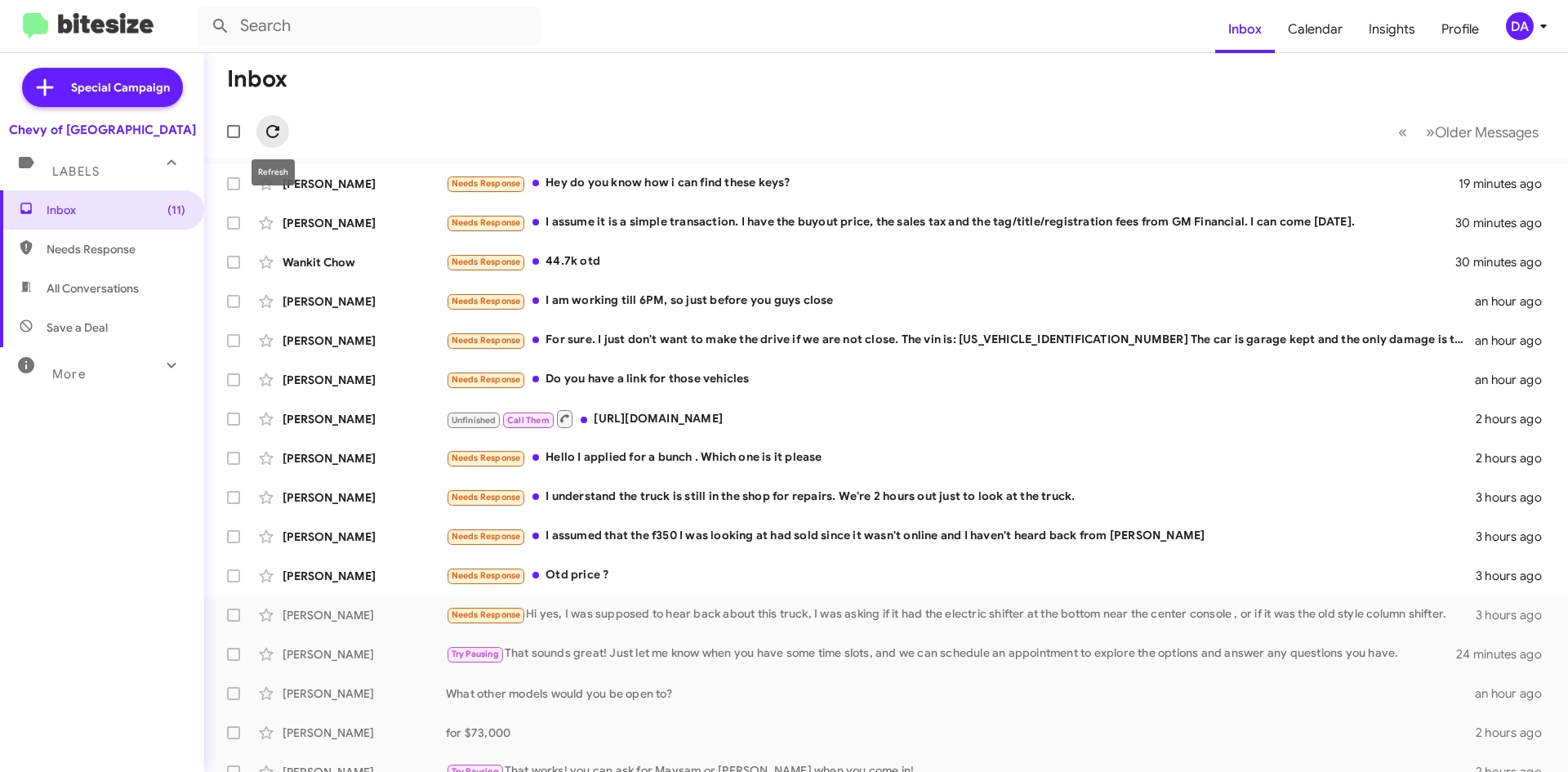
click at [272, 132] on icon at bounding box center [273, 132] width 20 height 20
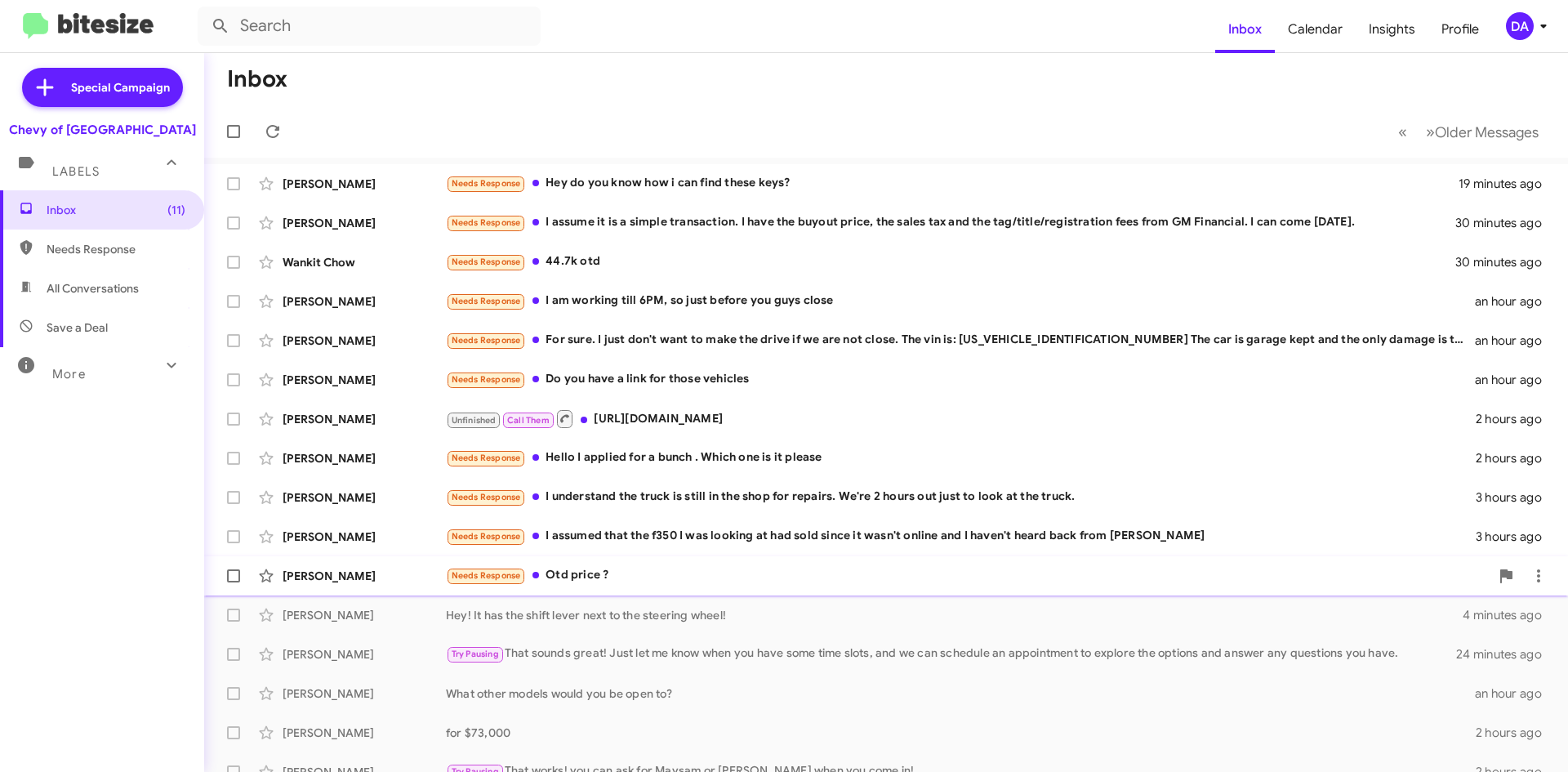
click at [592, 574] on div "Needs Response Otd price ?" at bounding box center [968, 575] width 1044 height 19
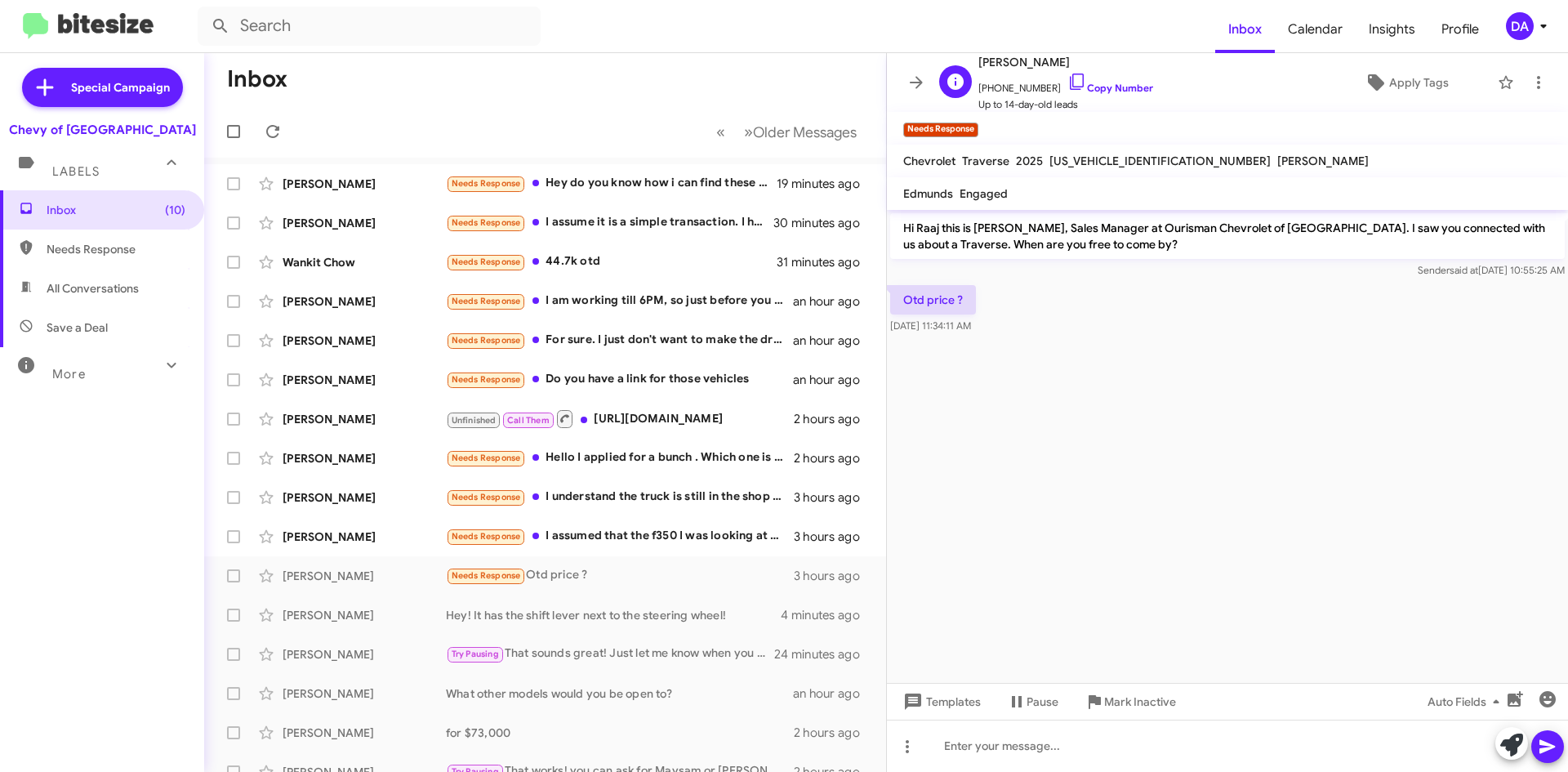
drag, startPoint x: 1105, startPoint y: 85, endPoint x: 1066, endPoint y: 102, distance: 42.5
click at [1105, 85] on link "Copy Number" at bounding box center [1110, 88] width 86 height 13
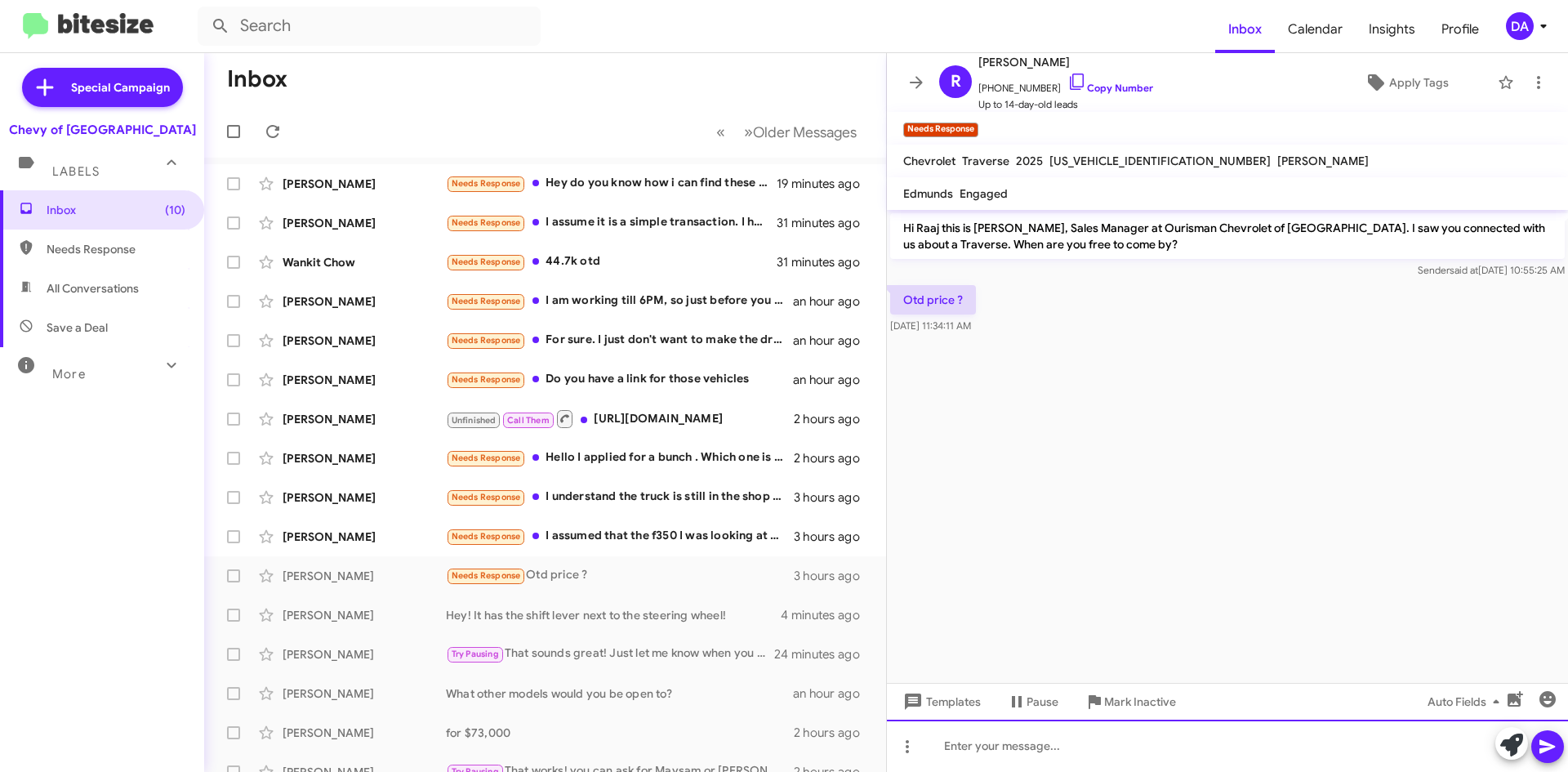
click at [1038, 752] on div at bounding box center [1227, 746] width 681 height 53
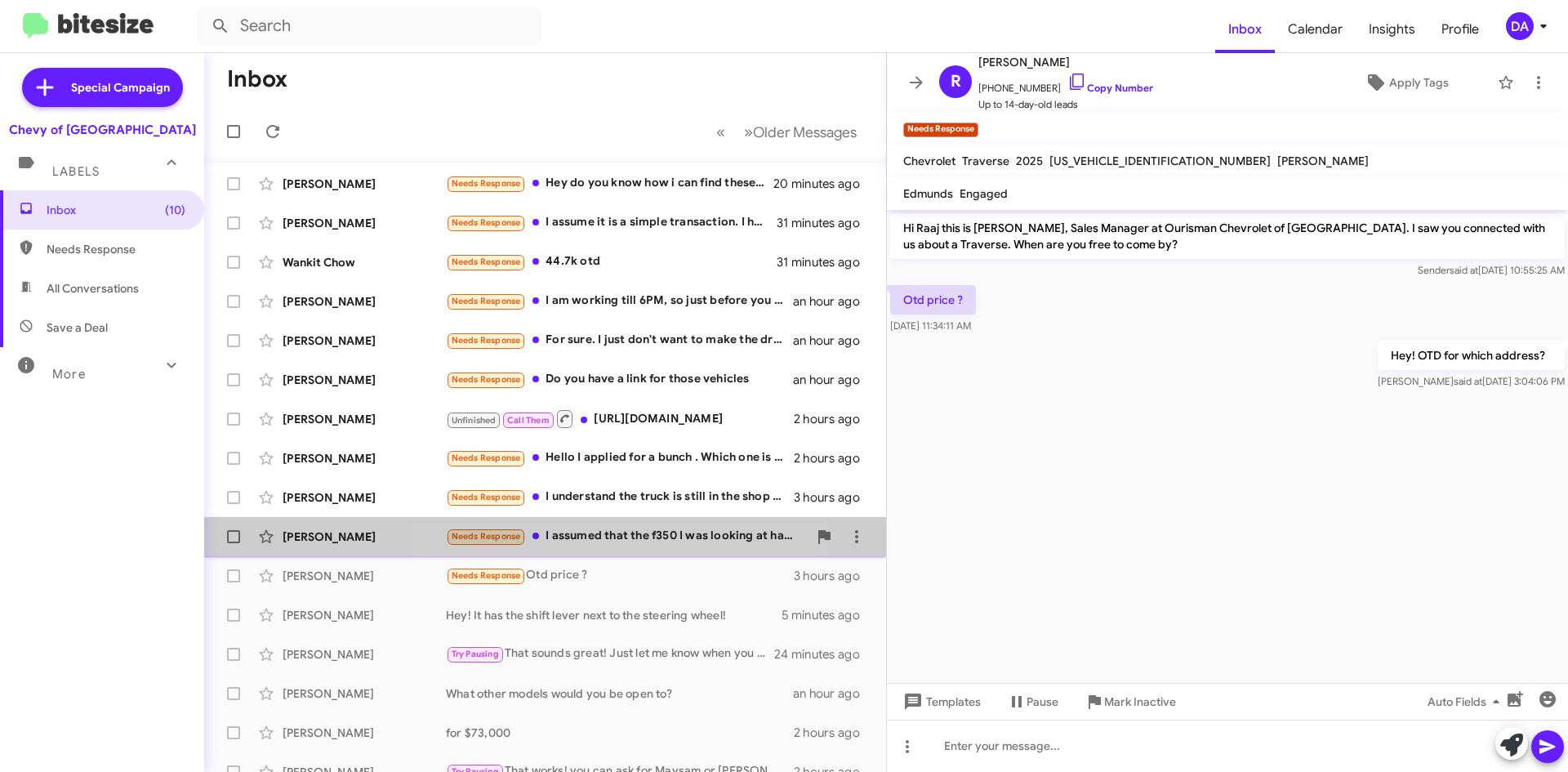
click at [613, 543] on div "Needs Response I assumed that the f350 I was looking at had sold since it wasn'…" at bounding box center [626, 536] width 362 height 19
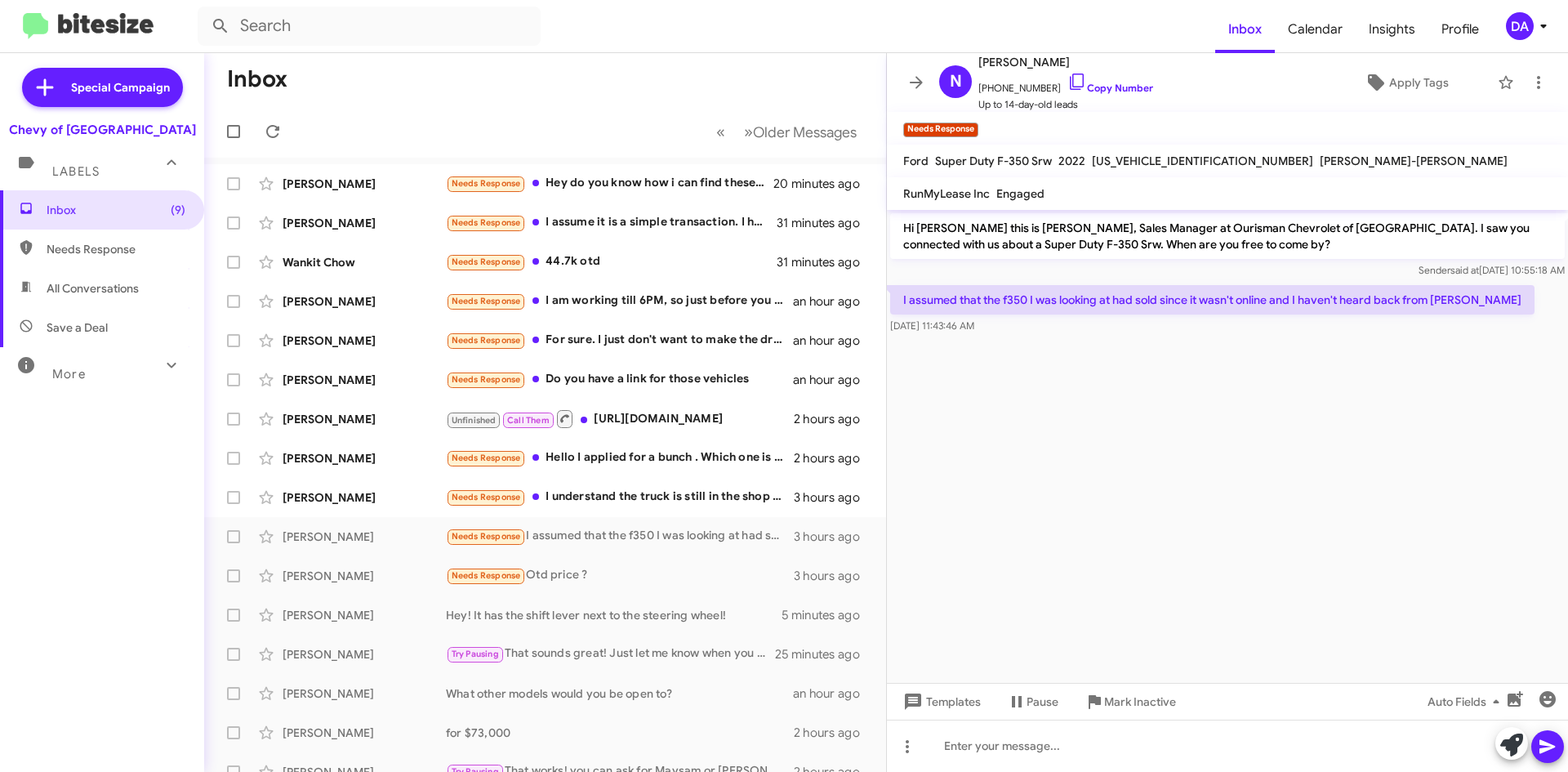
click at [1131, 165] on span "[US_VEHICLE_IDENTIFICATION_NUMBER]" at bounding box center [1202, 160] width 221 height 15
copy span "[US_VEHICLE_IDENTIFICATION_NUMBER]"
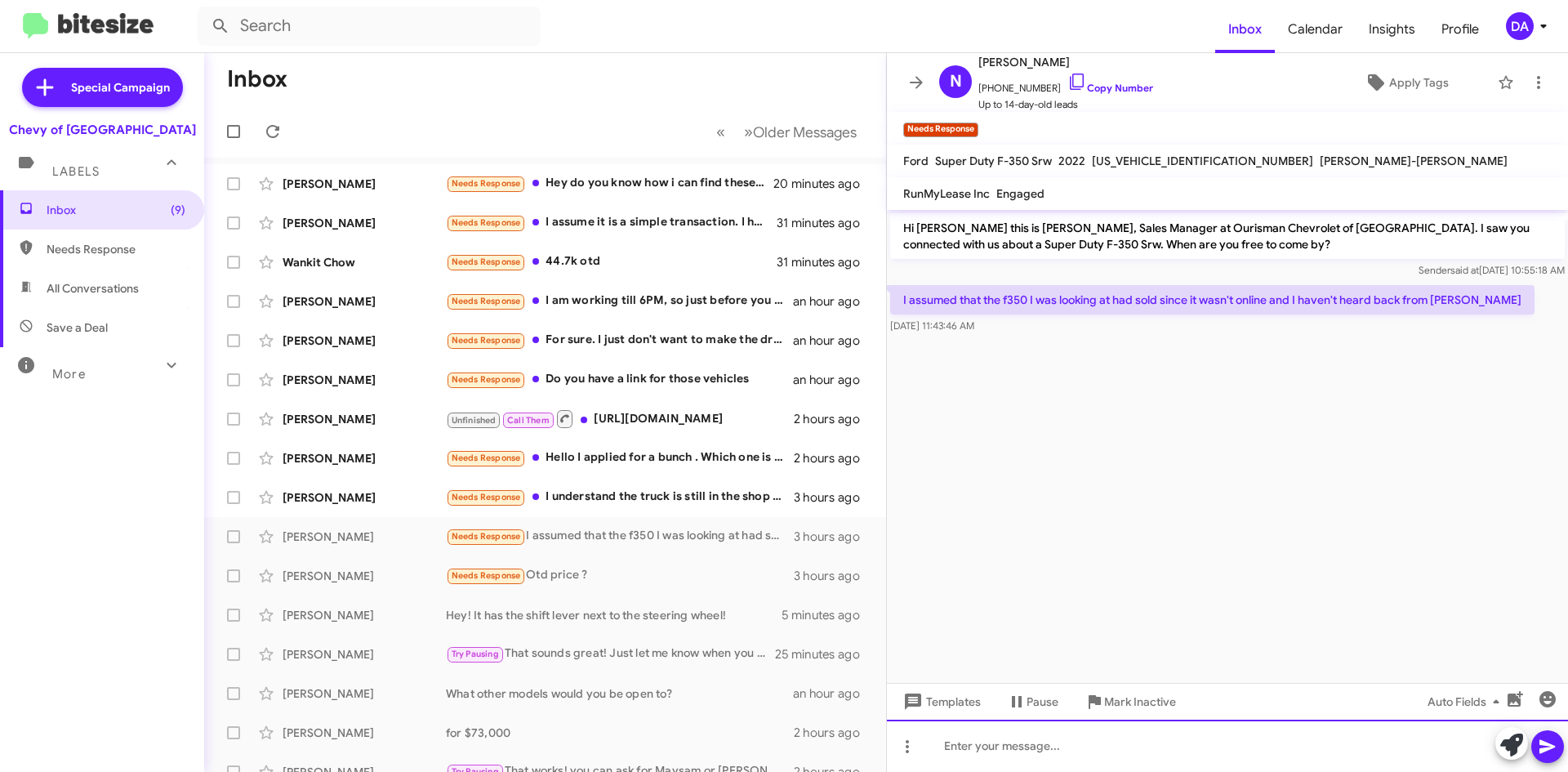
click at [1099, 739] on div at bounding box center [1227, 746] width 681 height 53
click at [1139, 747] on div "Hey! Yes it was recently sold," at bounding box center [1227, 746] width 681 height 53
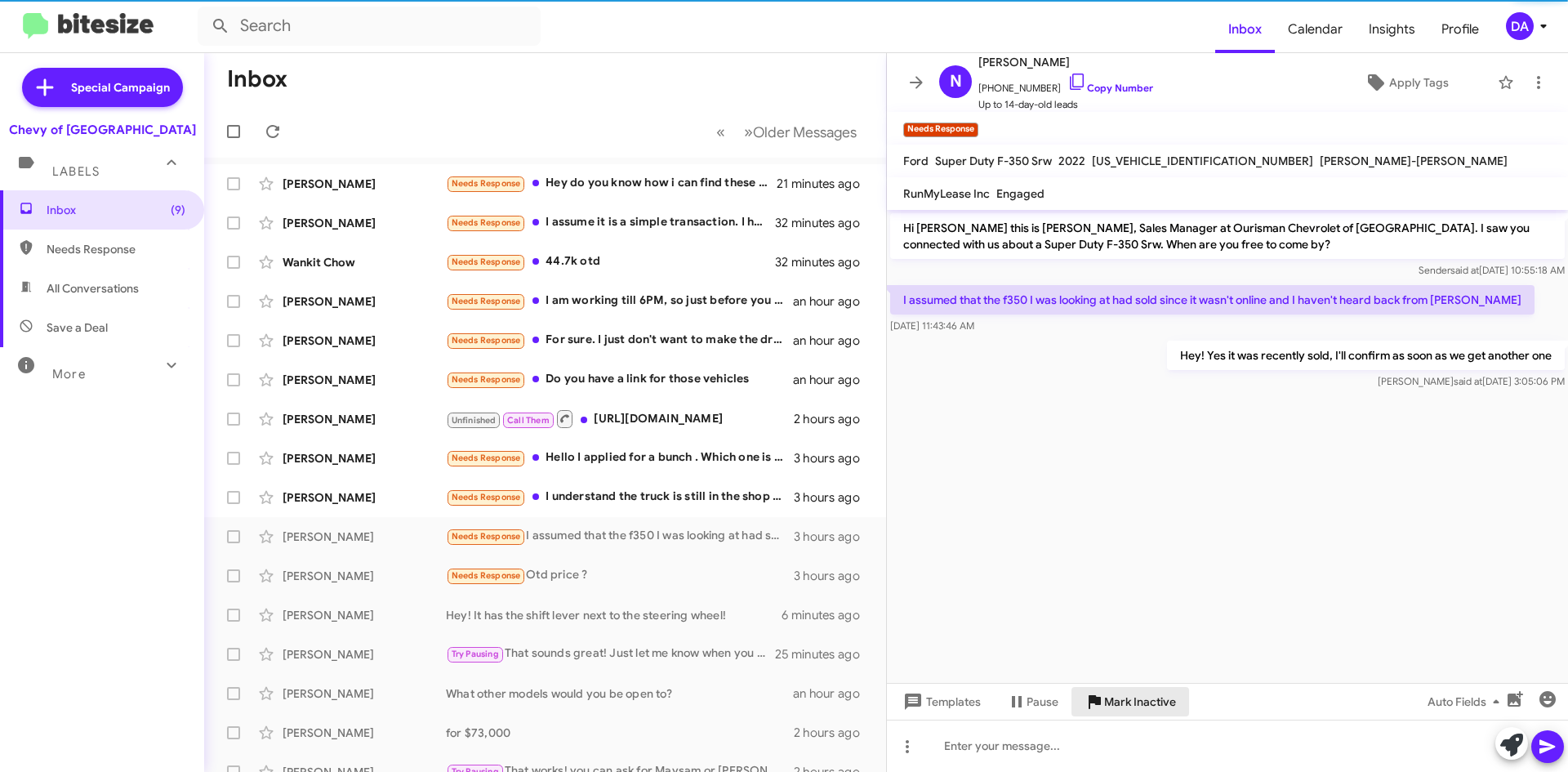
click at [1129, 714] on span "Mark Inactive" at bounding box center [1141, 702] width 72 height 29
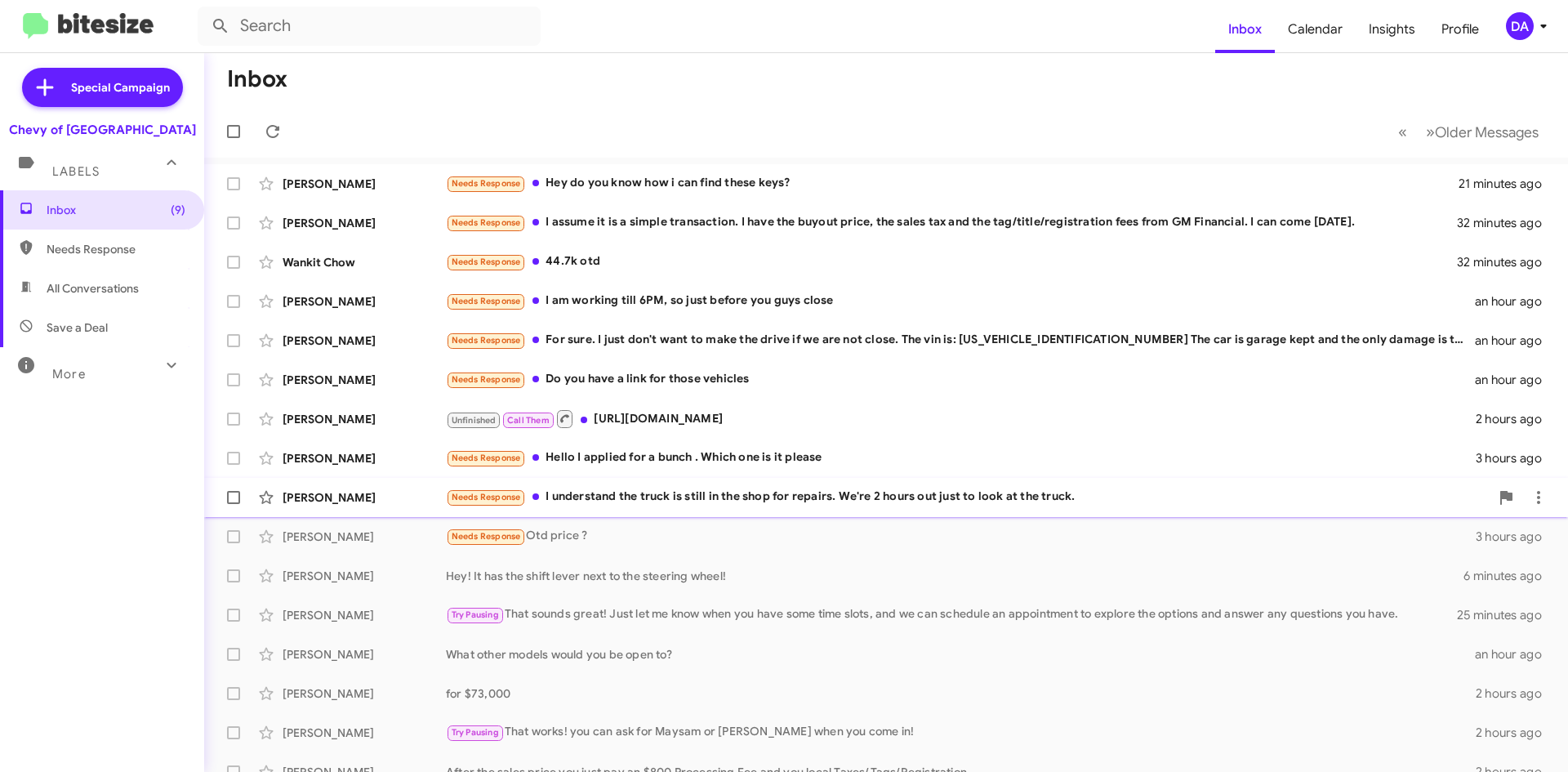
click at [608, 497] on div "Needs Response I understand the truck is still in the shop for repairs. We're 2…" at bounding box center [968, 497] width 1044 height 19
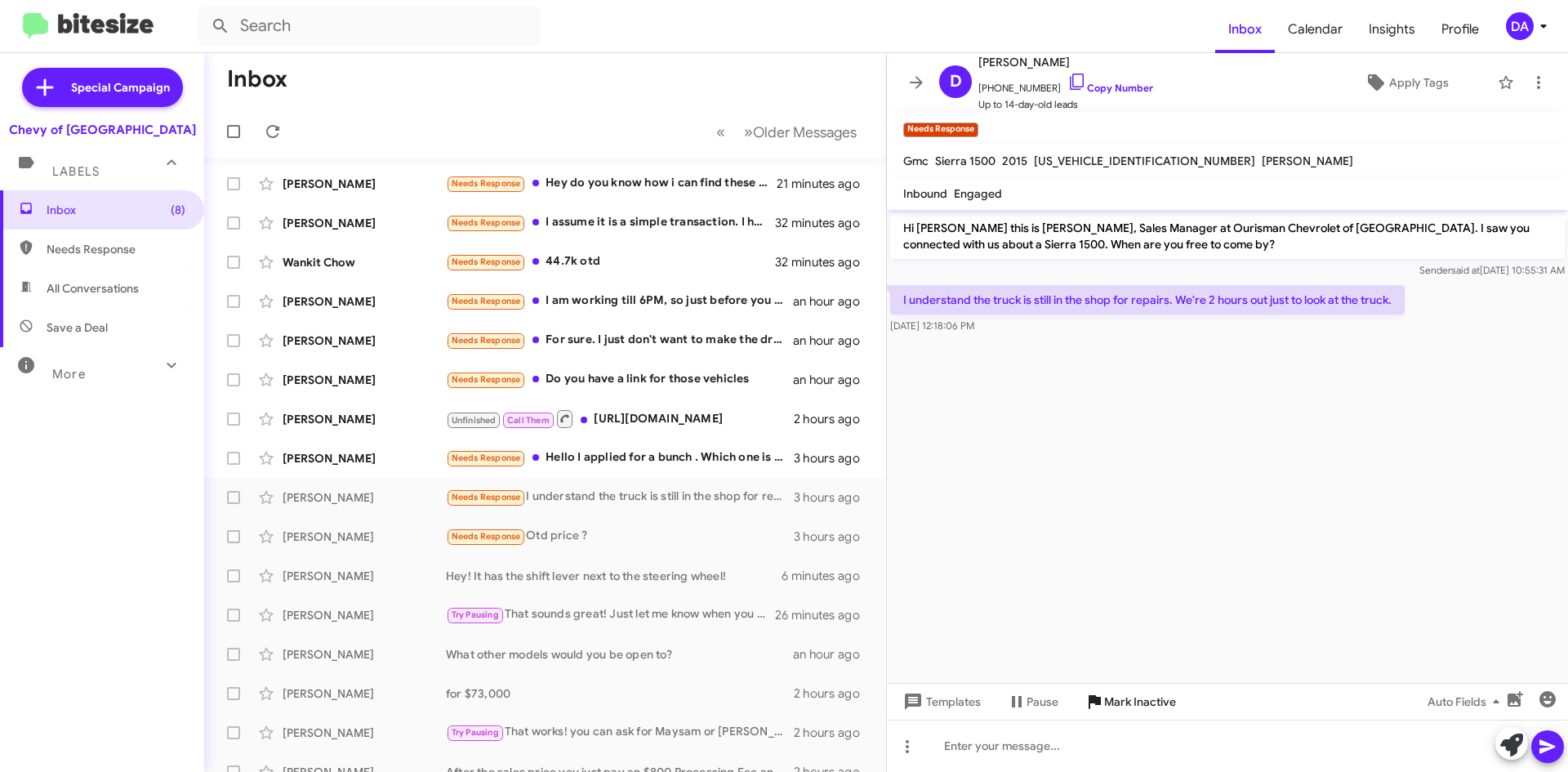
click at [1126, 700] on span "Mark Inactive" at bounding box center [1141, 702] width 72 height 29
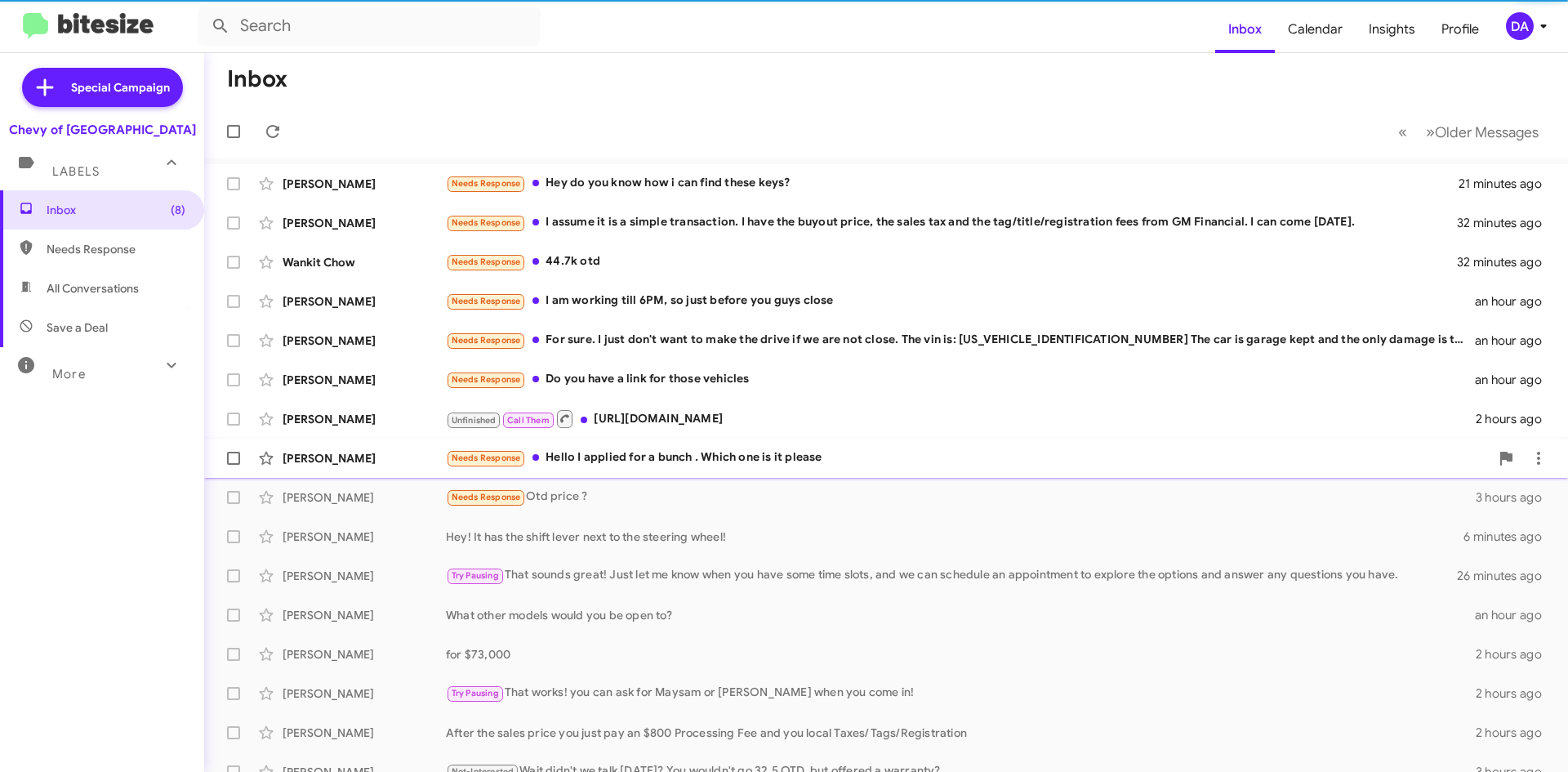
click at [662, 469] on div "[PERSON_NAME] Needs Response Hello I applied for a bunch . Which one is it plea…" at bounding box center [886, 458] width 1338 height 32
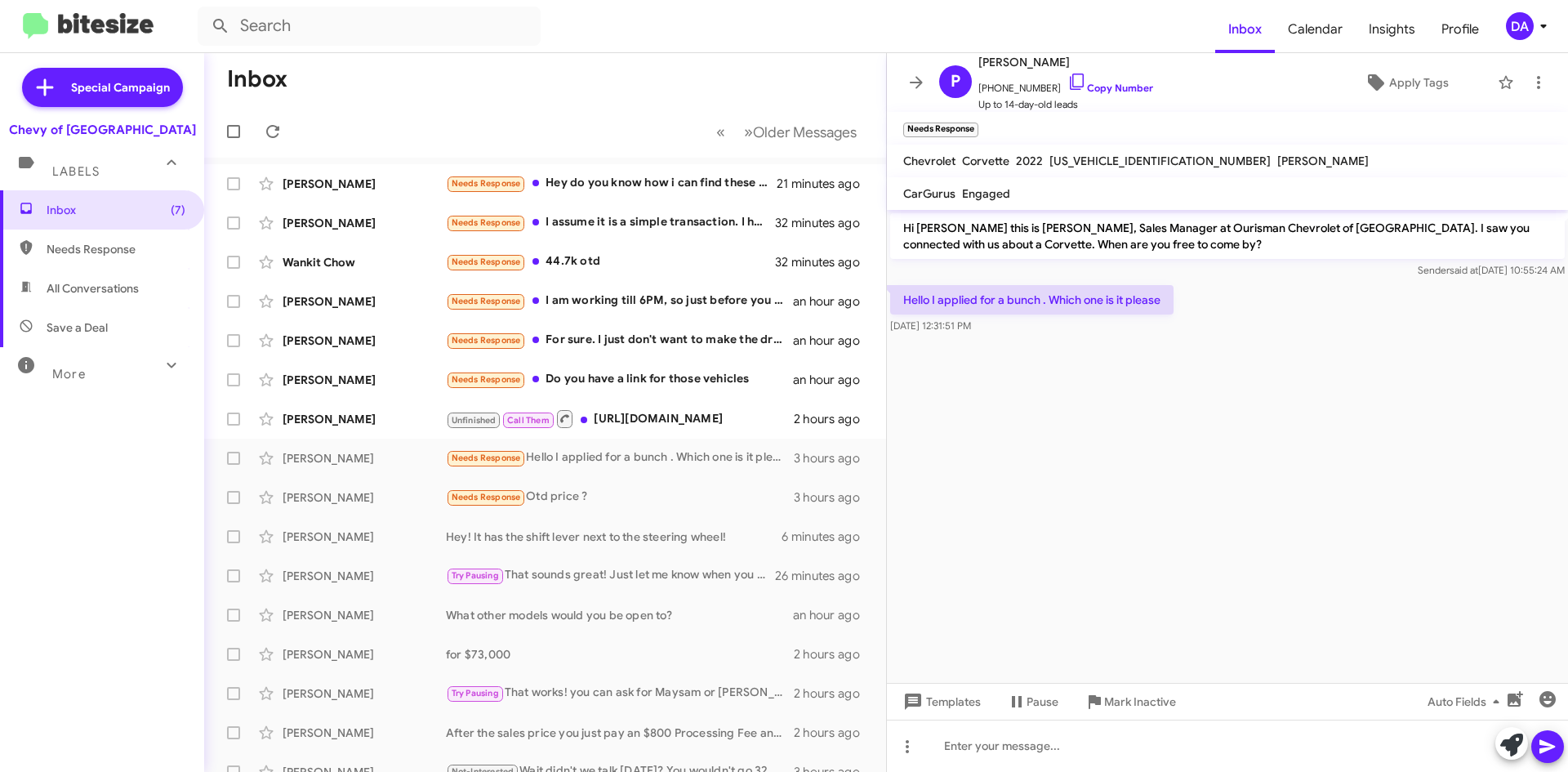
click at [1099, 161] on span "[US_VEHICLE_IDENTIFICATION_NUMBER]" at bounding box center [1160, 160] width 221 height 15
copy span "[US_VEHICLE_IDENTIFICATION_NUMBER]"
click at [1154, 699] on span "Mark Inactive" at bounding box center [1141, 702] width 72 height 29
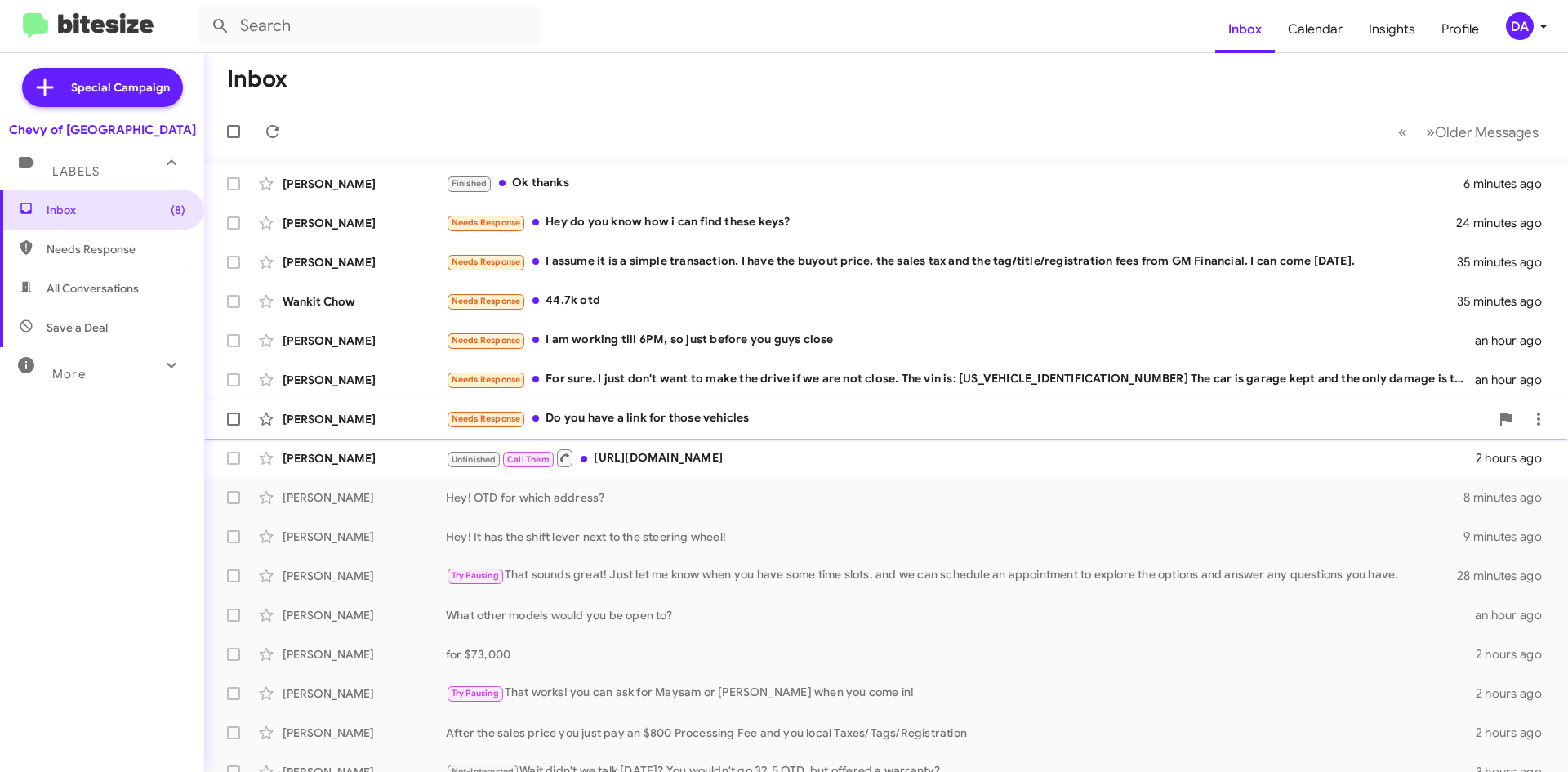
click at [665, 414] on div "Needs Response Do you have a link for those vehicles" at bounding box center [968, 418] width 1044 height 19
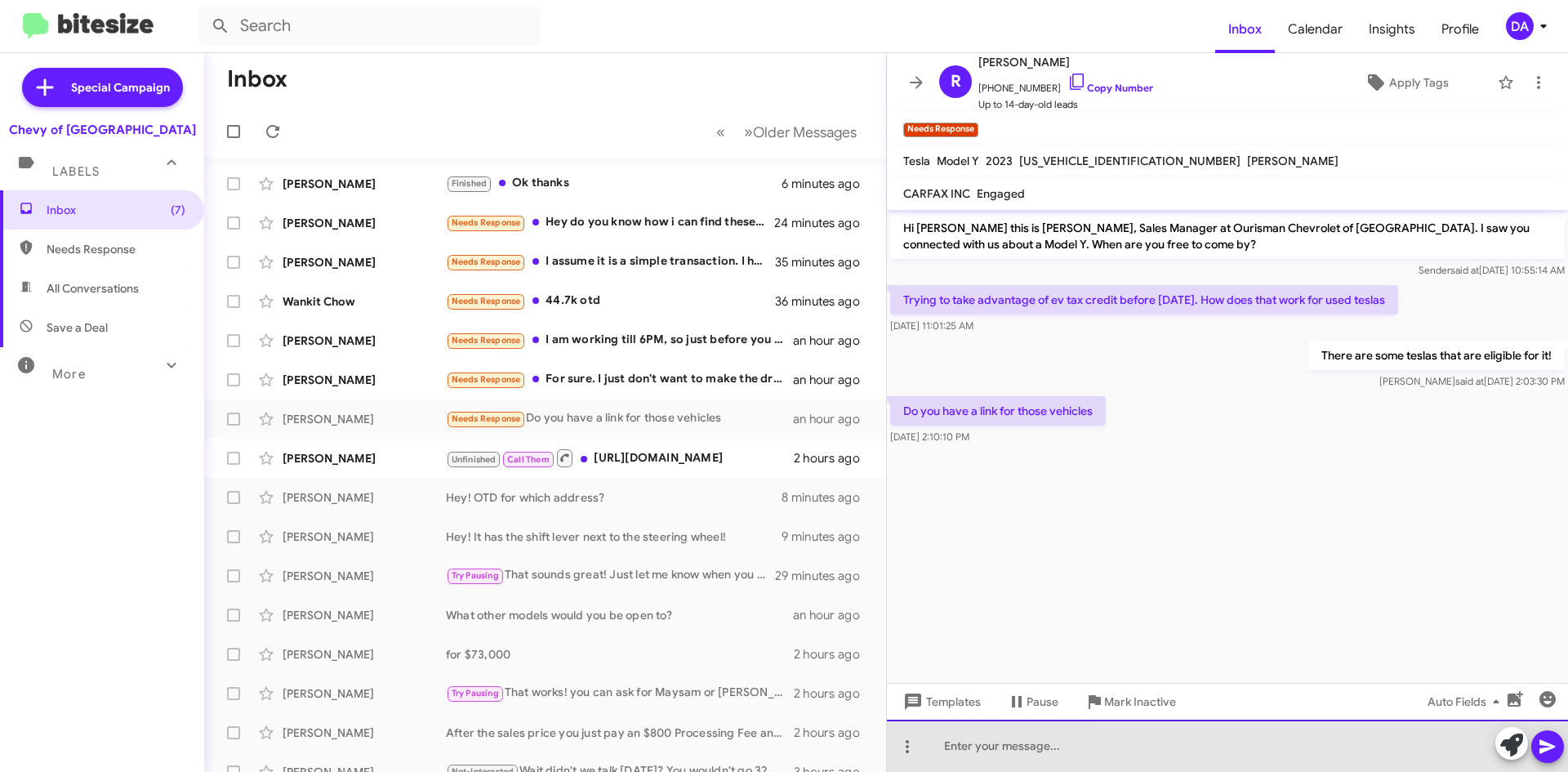
click at [1356, 754] on div at bounding box center [1227, 746] width 681 height 53
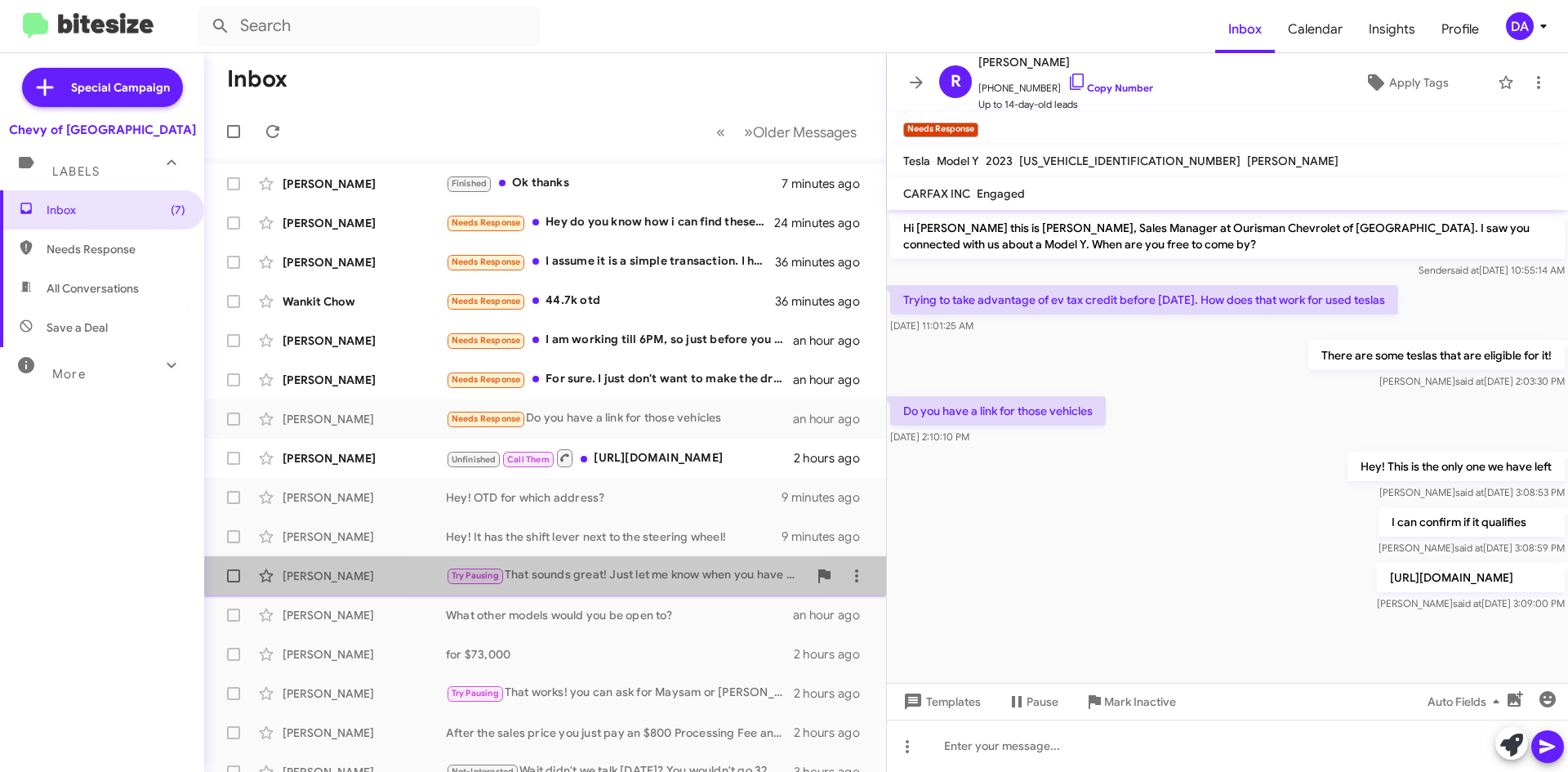
click at [594, 594] on span "[PERSON_NAME] Try Pausing That sounds great! Just let me know when you have som…" at bounding box center [544, 576] width 682 height 39
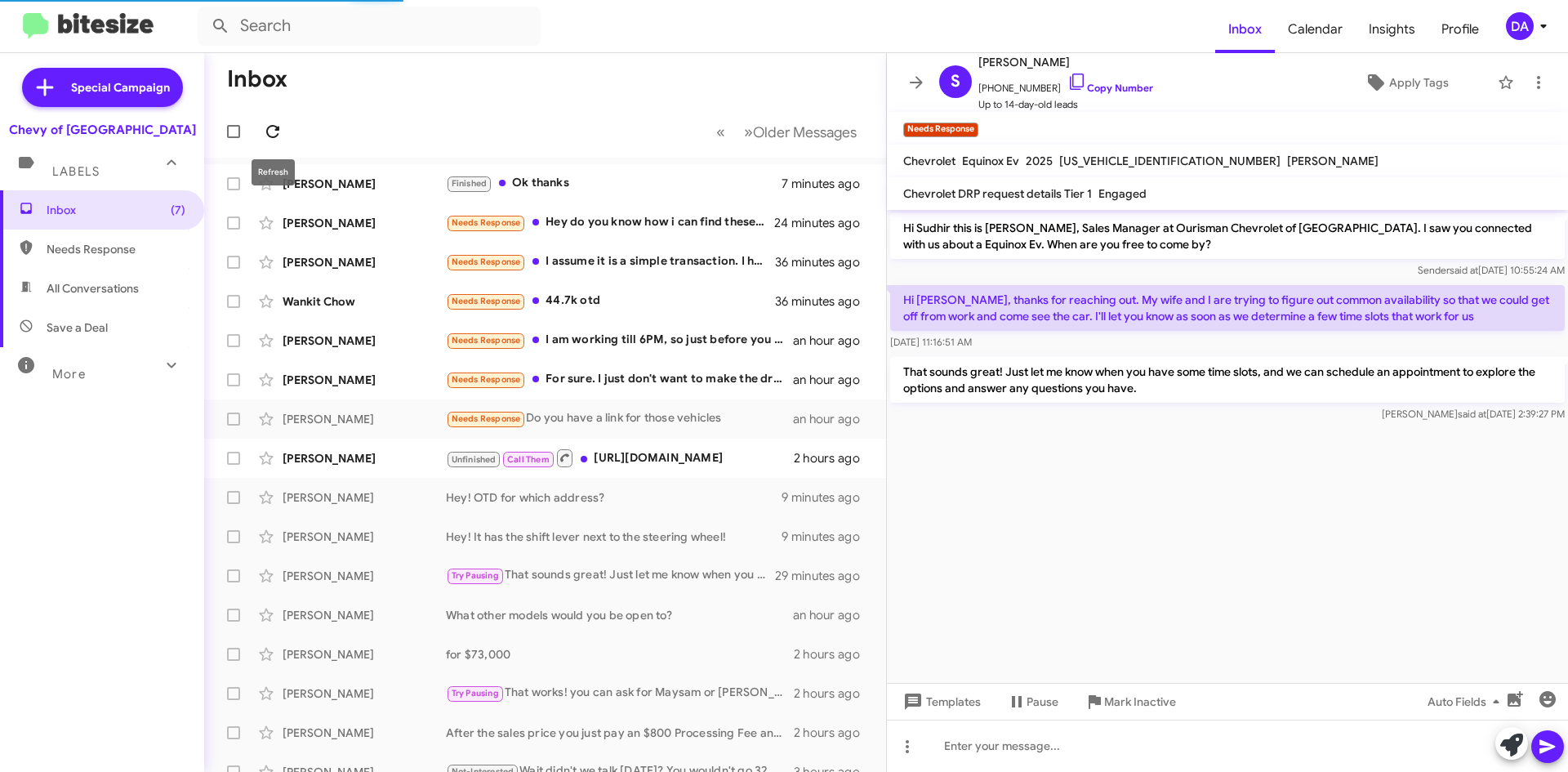
click at [280, 138] on icon at bounding box center [273, 132] width 20 height 20
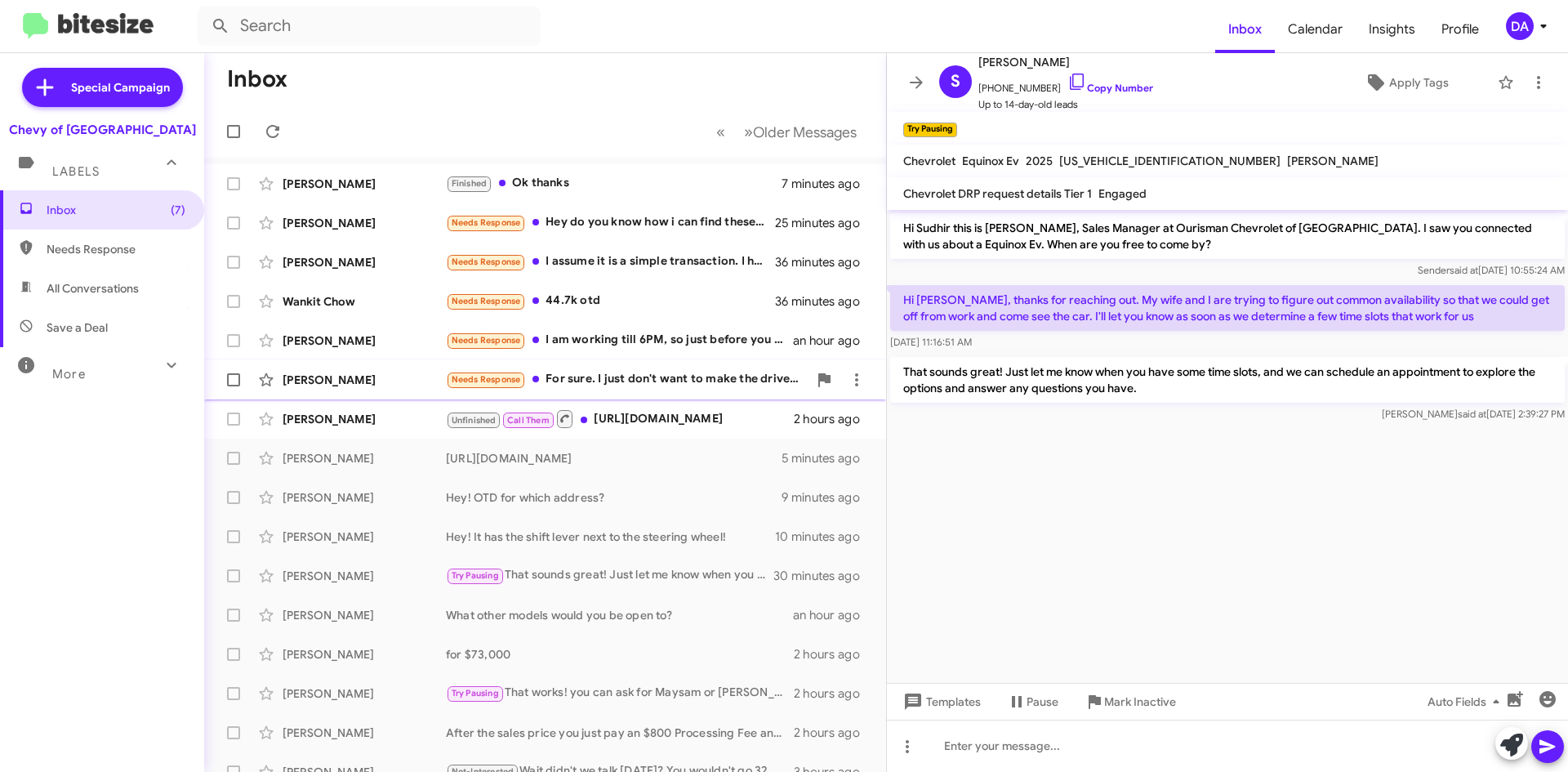
click at [610, 386] on div "Needs Response For sure. I just don't want to make the drive if we are not clos…" at bounding box center [626, 379] width 362 height 19
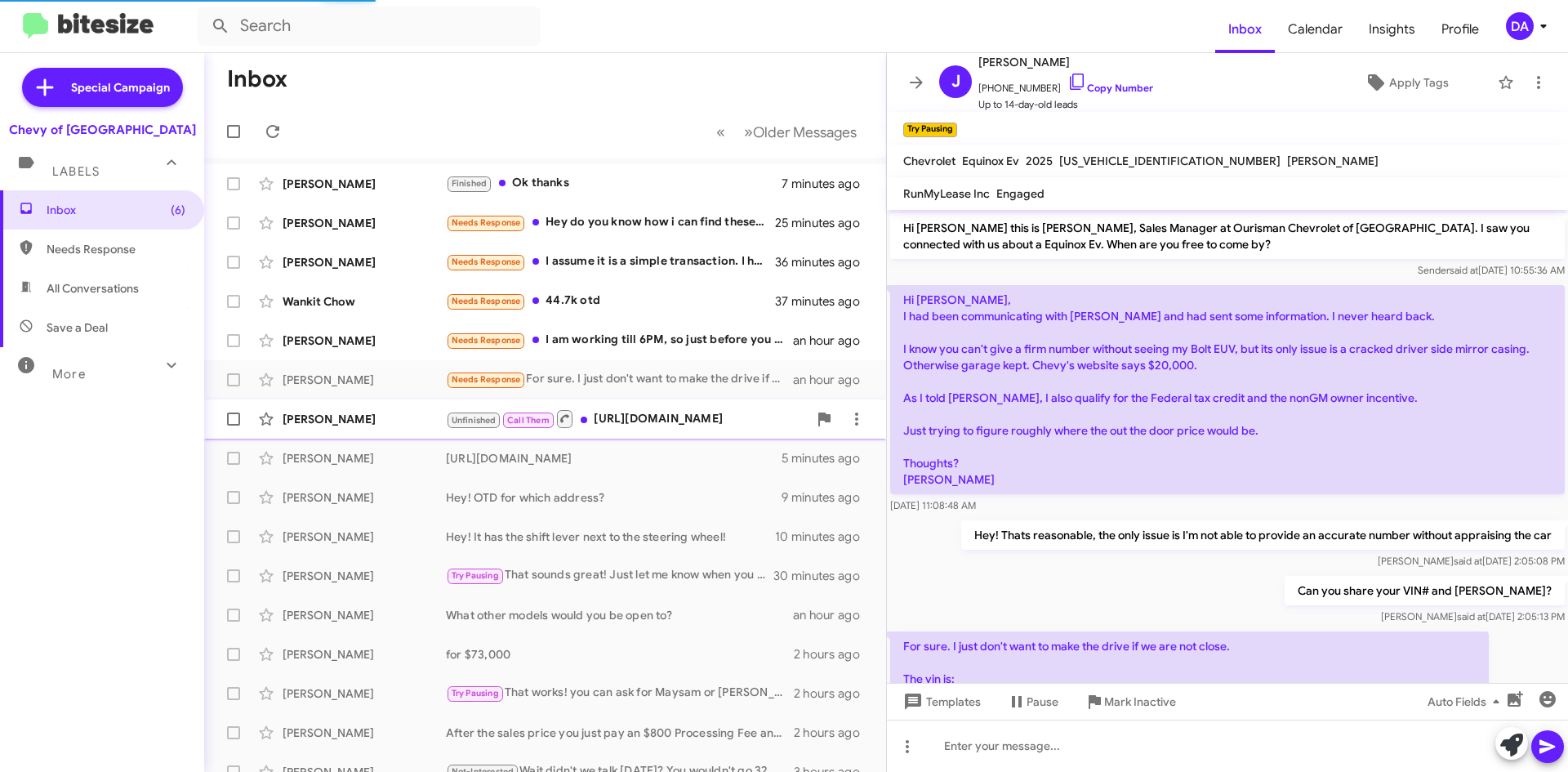
scroll to position [184, 0]
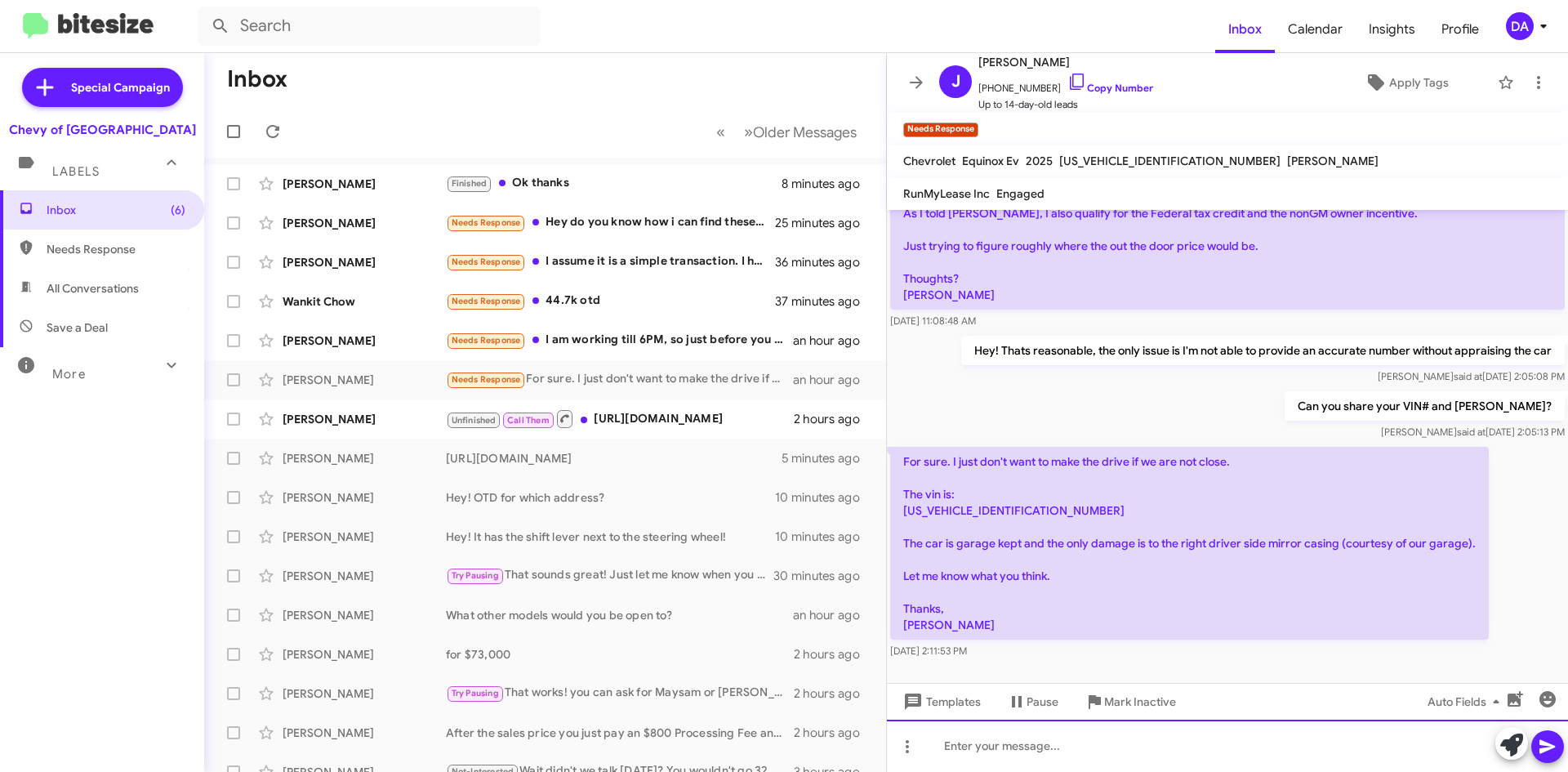
click at [1023, 725] on div at bounding box center [1227, 746] width 681 height 53
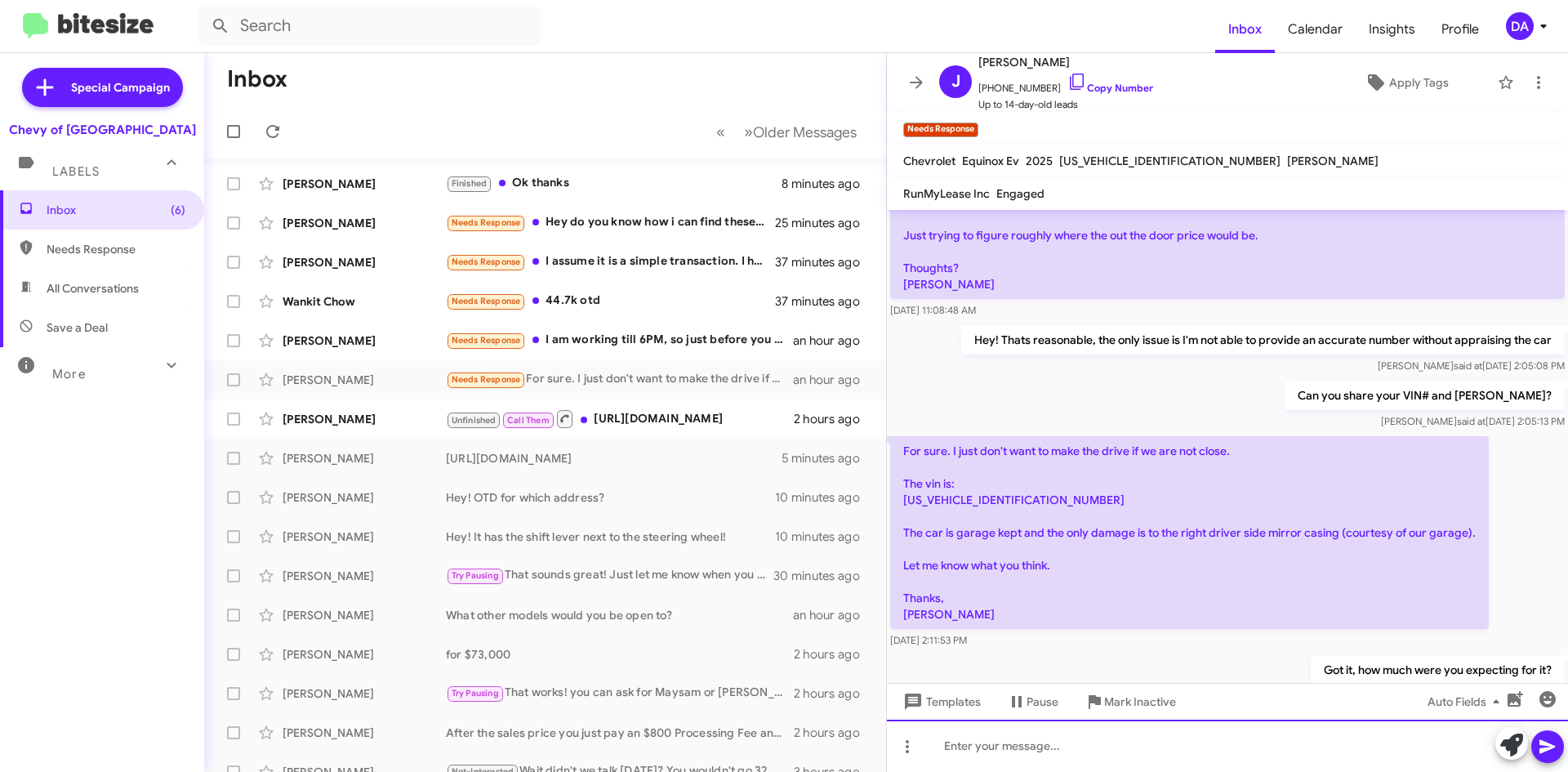
scroll to position [244, 0]
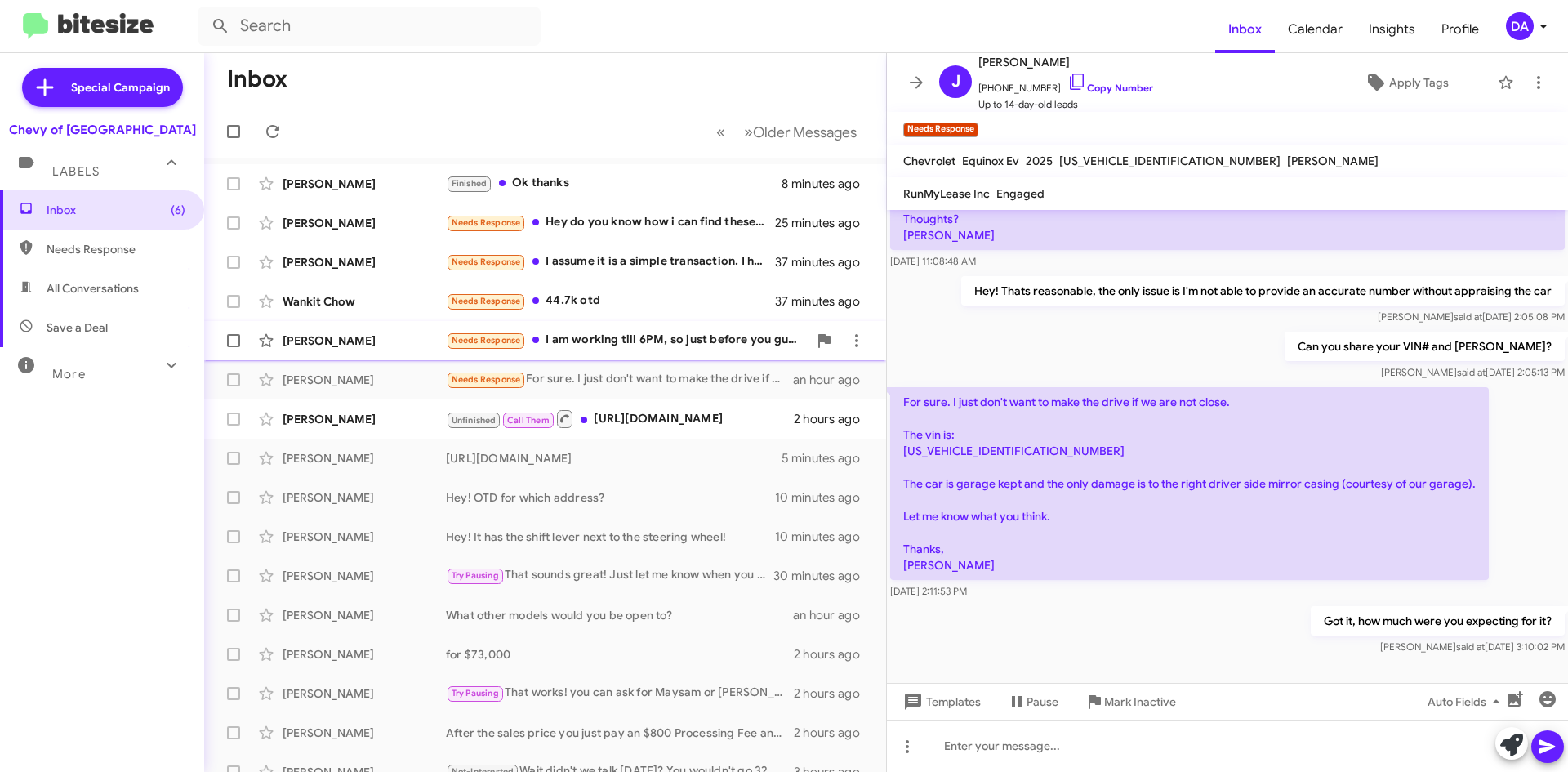
click at [694, 323] on span "[PERSON_NAME] Needs Response I am working till 6PM, so just before you guys clo…" at bounding box center [544, 341] width 682 height 39
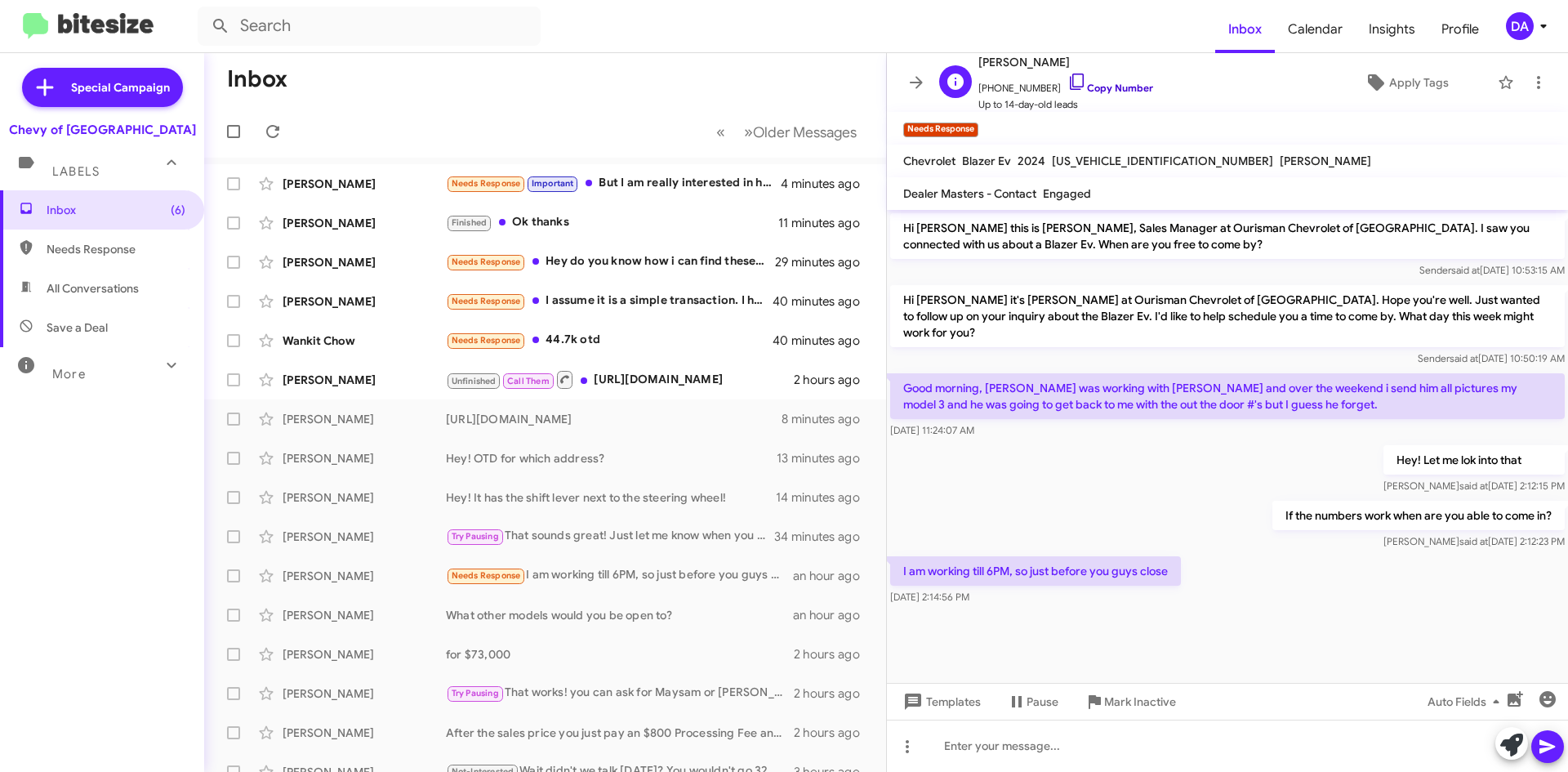
click at [1118, 88] on link "Copy Number" at bounding box center [1110, 88] width 86 height 13
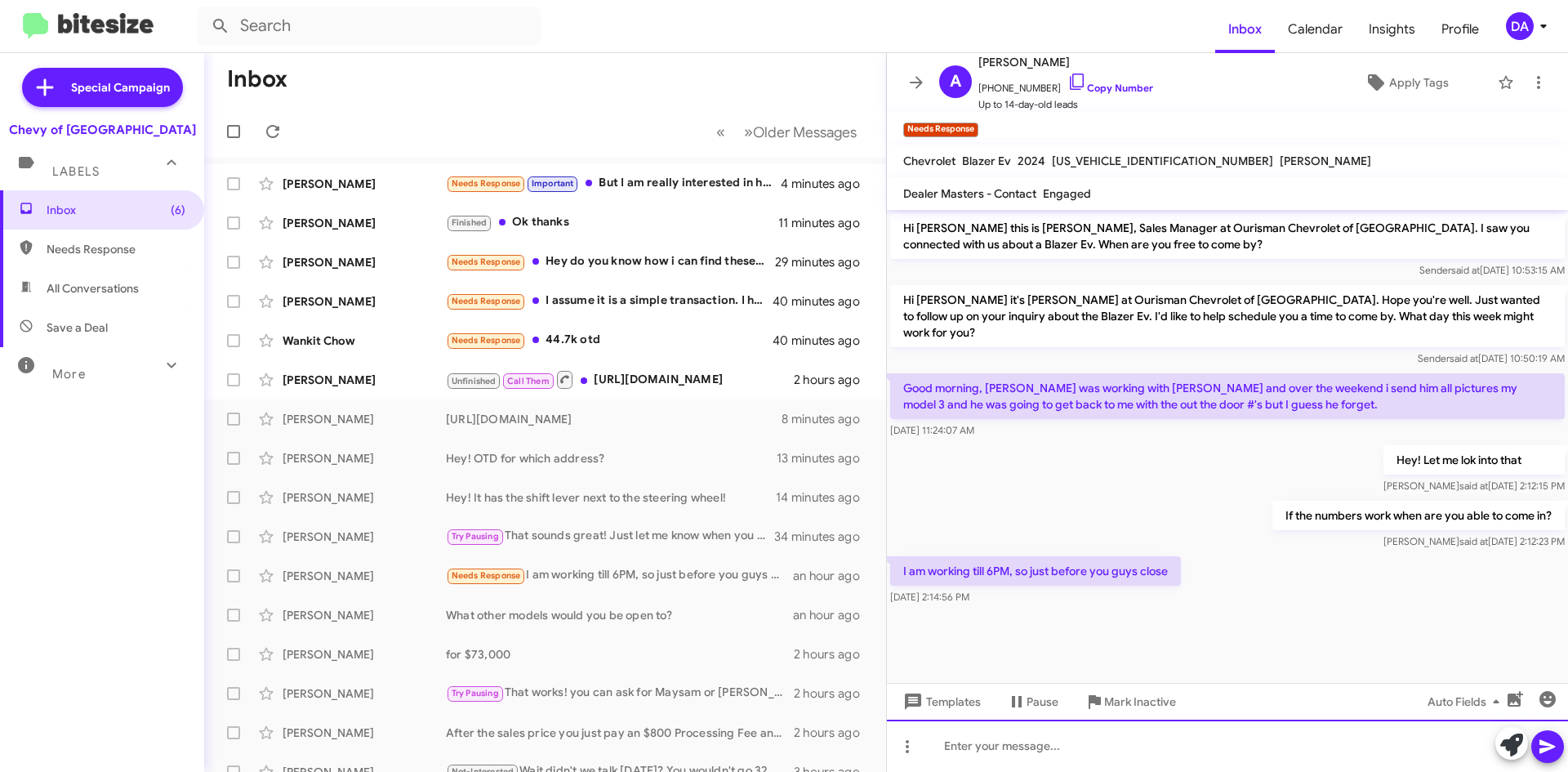
click at [1120, 752] on div at bounding box center [1227, 746] width 681 height 53
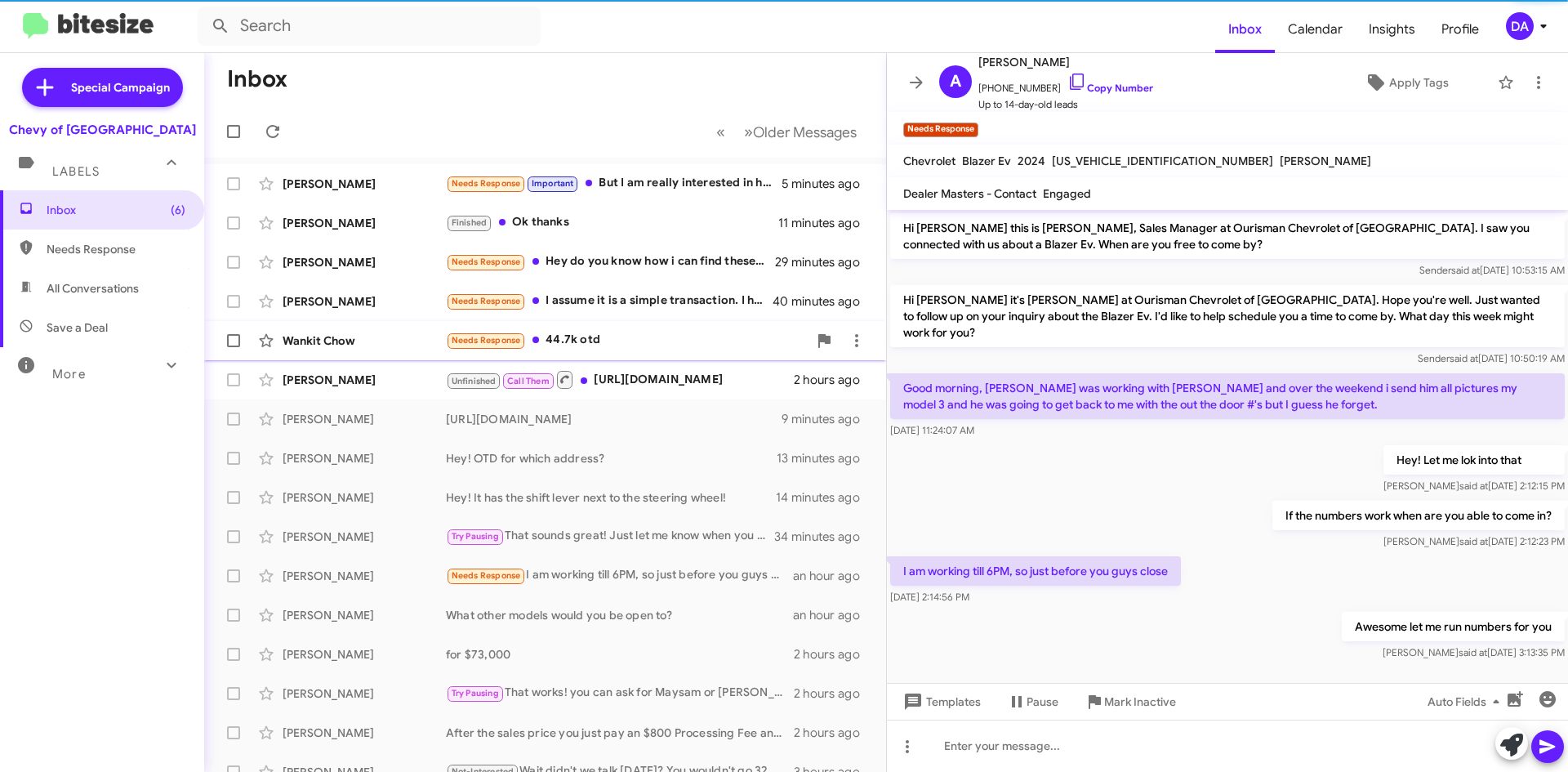
click at [624, 343] on div "Needs Response 44.7k otd" at bounding box center [626, 340] width 362 height 19
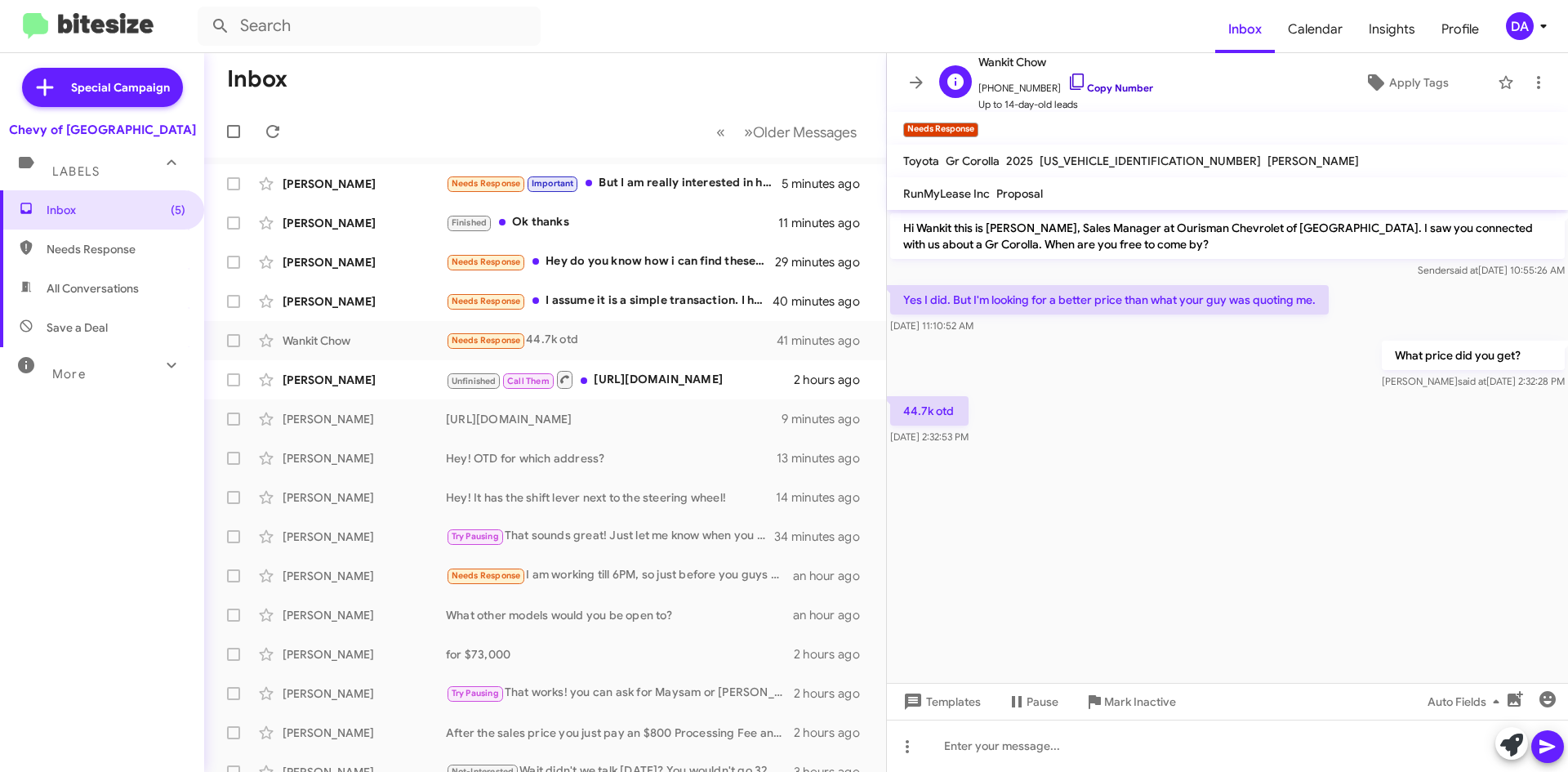
click at [1101, 88] on link "Copy Number" at bounding box center [1110, 88] width 86 height 13
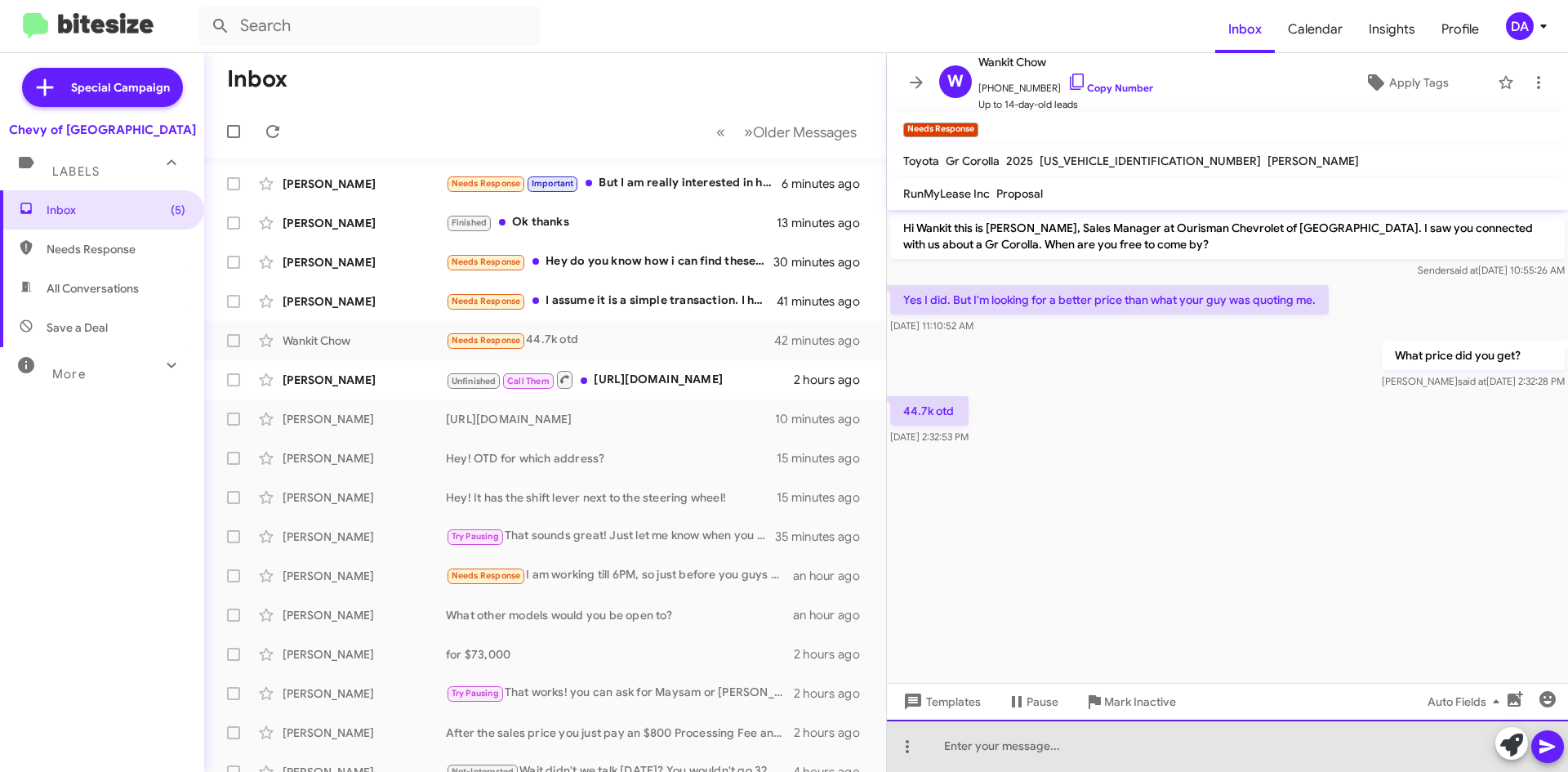
click at [1017, 751] on div at bounding box center [1227, 746] width 681 height 53
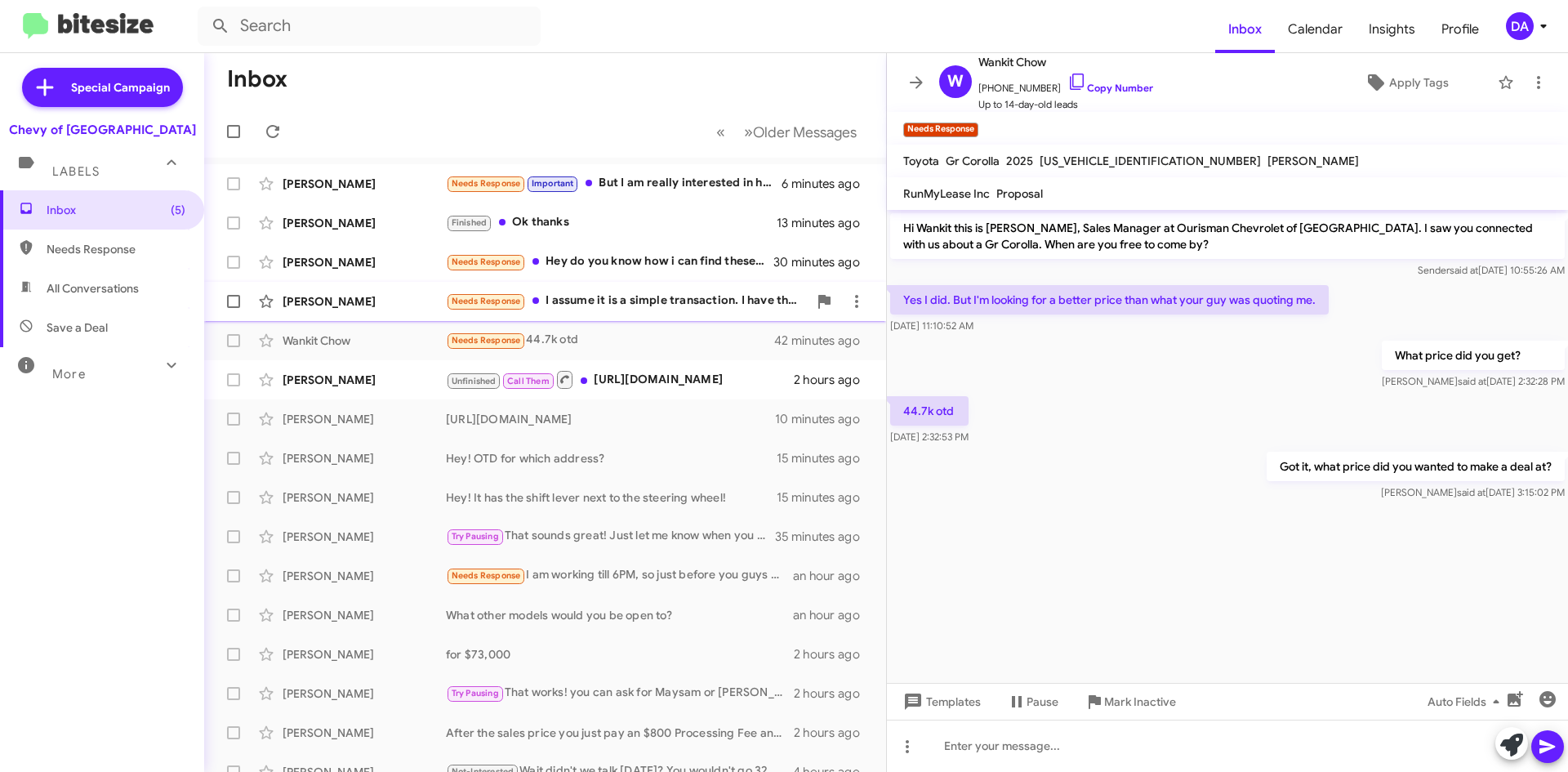
click at [634, 300] on div "Needs Response I assume it is a simple transaction. I have the buyout price, th…" at bounding box center [626, 301] width 362 height 19
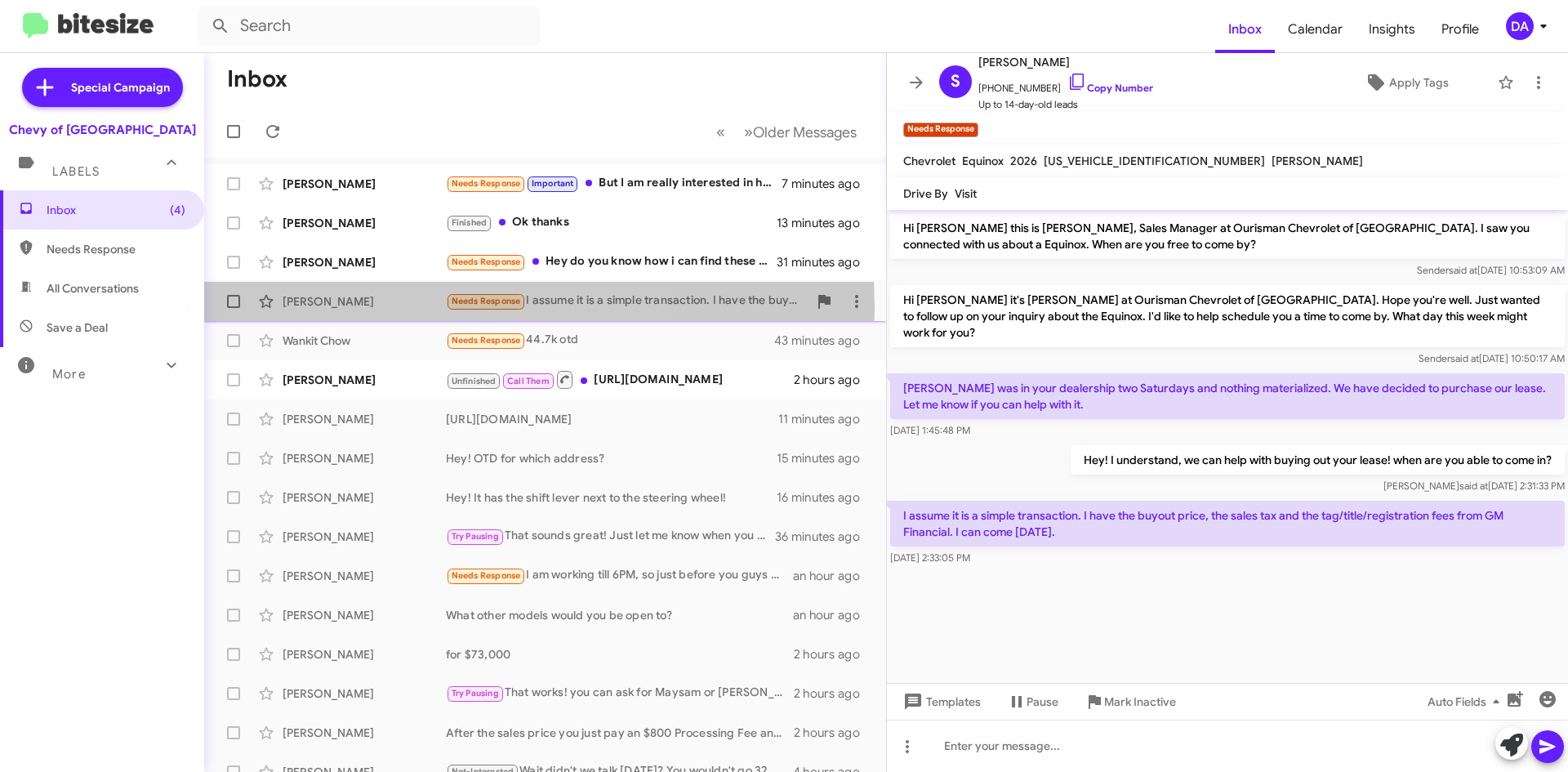
click at [354, 308] on div "[PERSON_NAME]" at bounding box center [364, 302] width 163 height 17
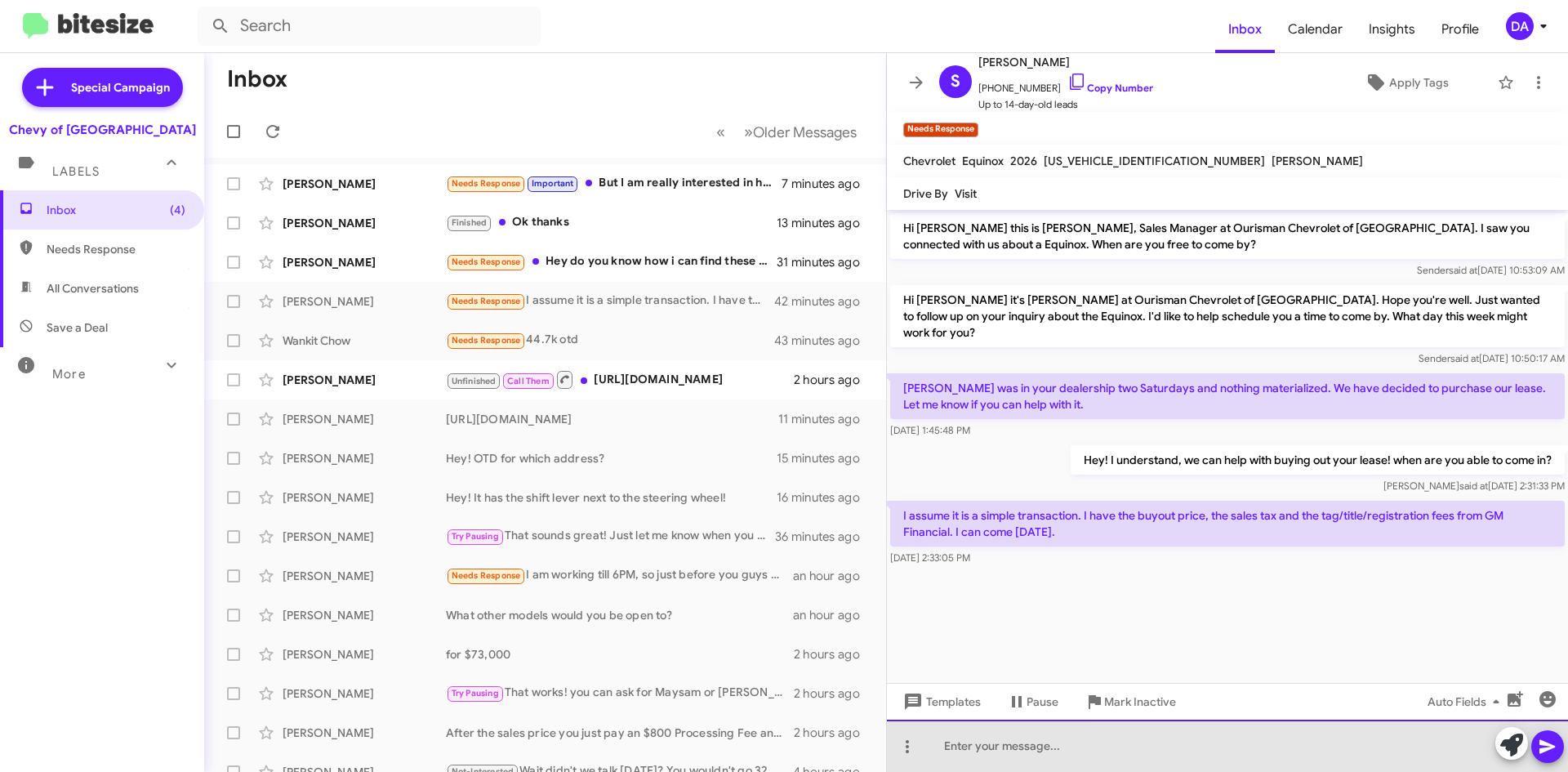
click at [1228, 734] on div at bounding box center [1227, 746] width 681 height 53
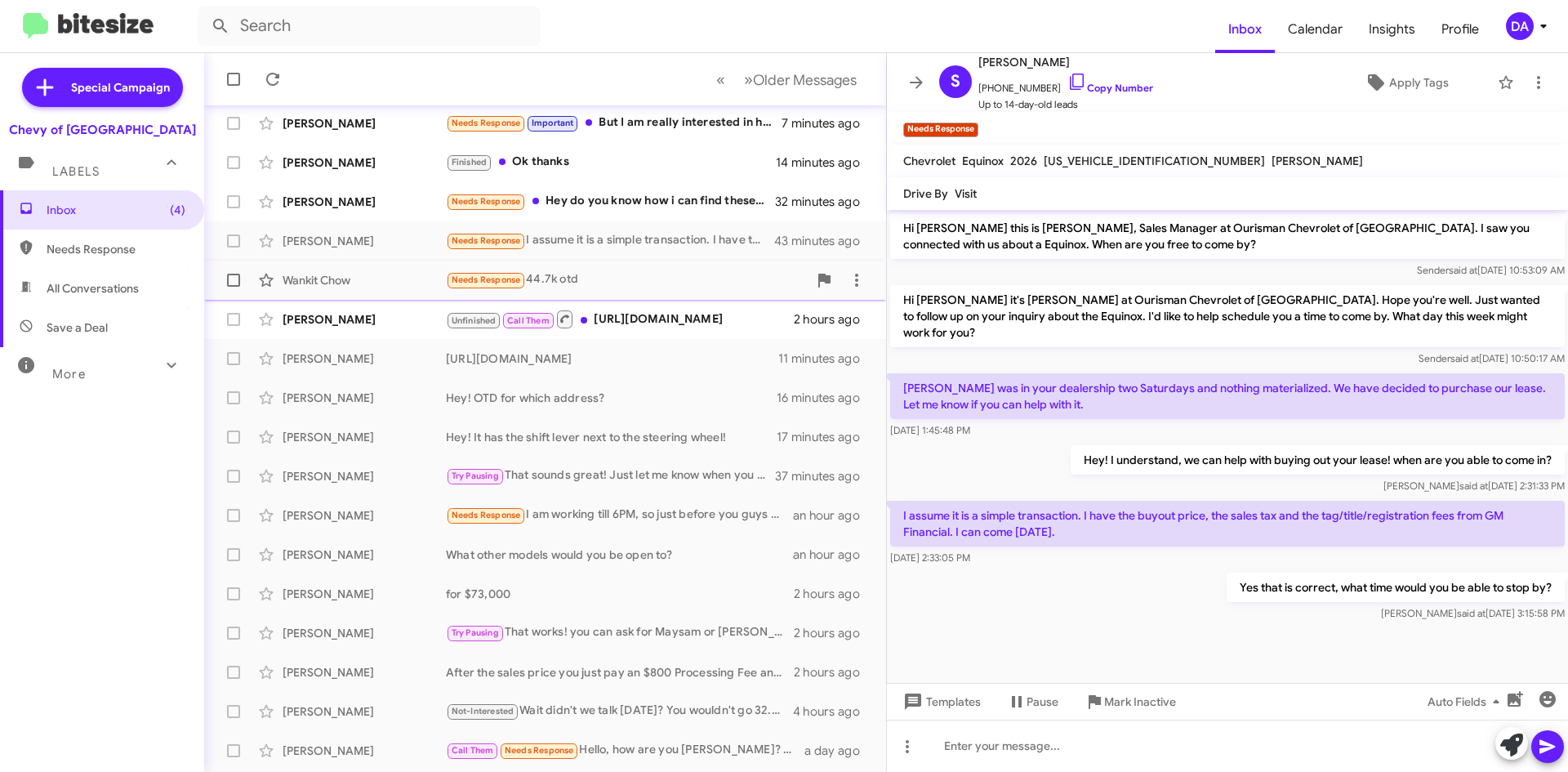
scroll to position [163, 0]
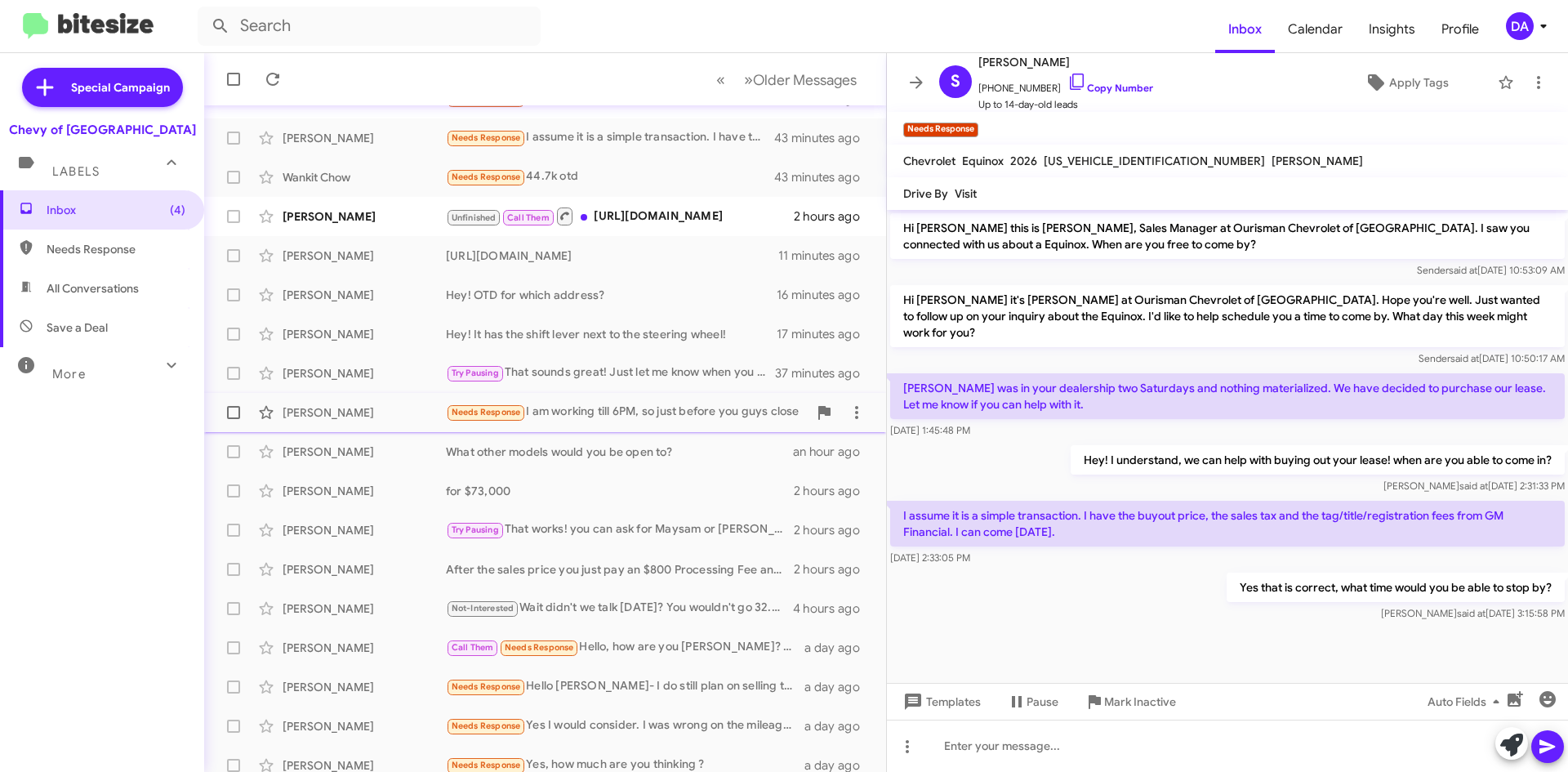
click at [377, 409] on div "[PERSON_NAME]" at bounding box center [364, 412] width 163 height 17
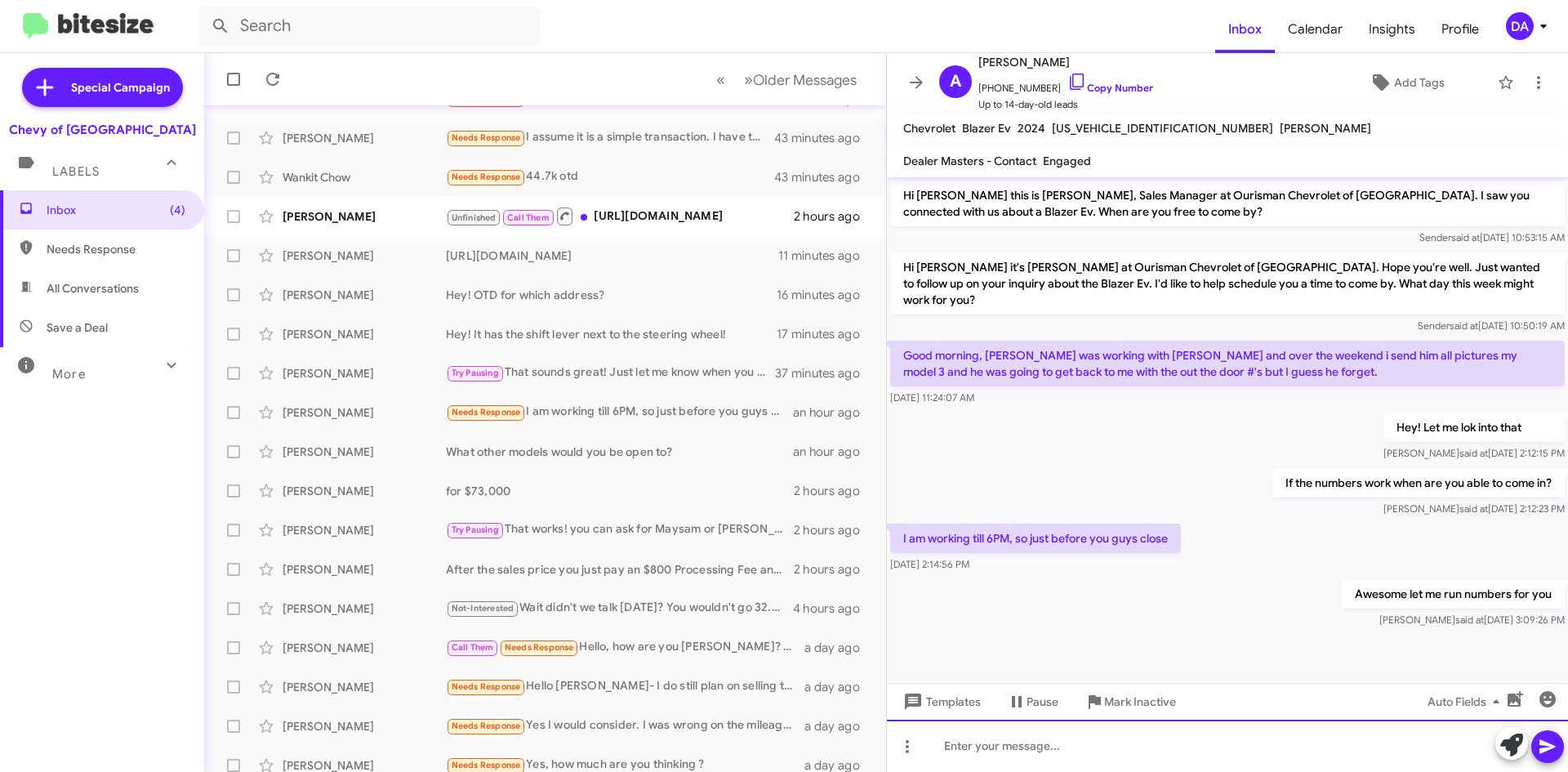
click at [1106, 758] on div at bounding box center [1227, 746] width 681 height 53
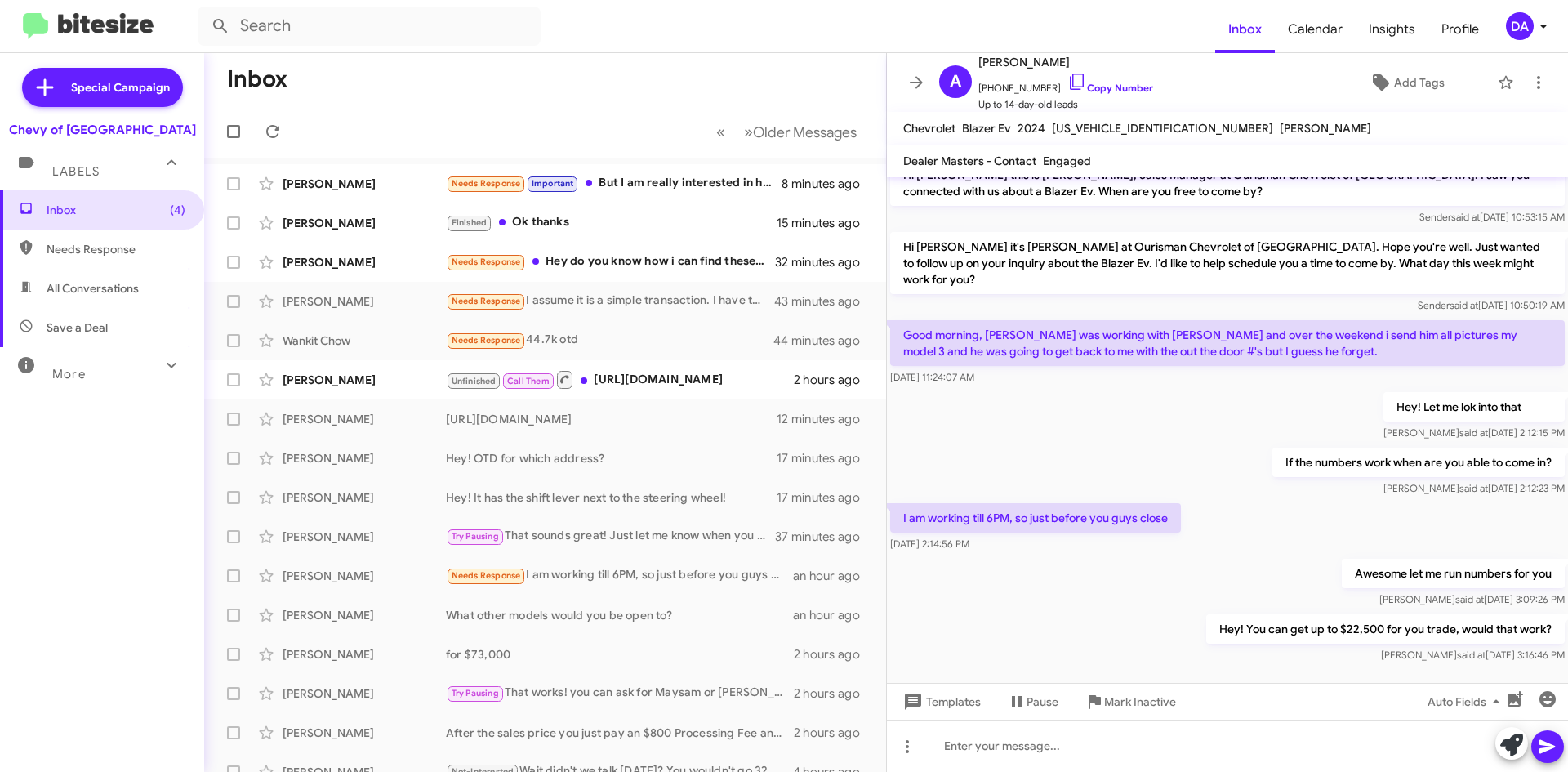
click at [250, 129] on div at bounding box center [237, 131] width 39 height 32
click at [268, 129] on icon at bounding box center [272, 131] width 13 height 13
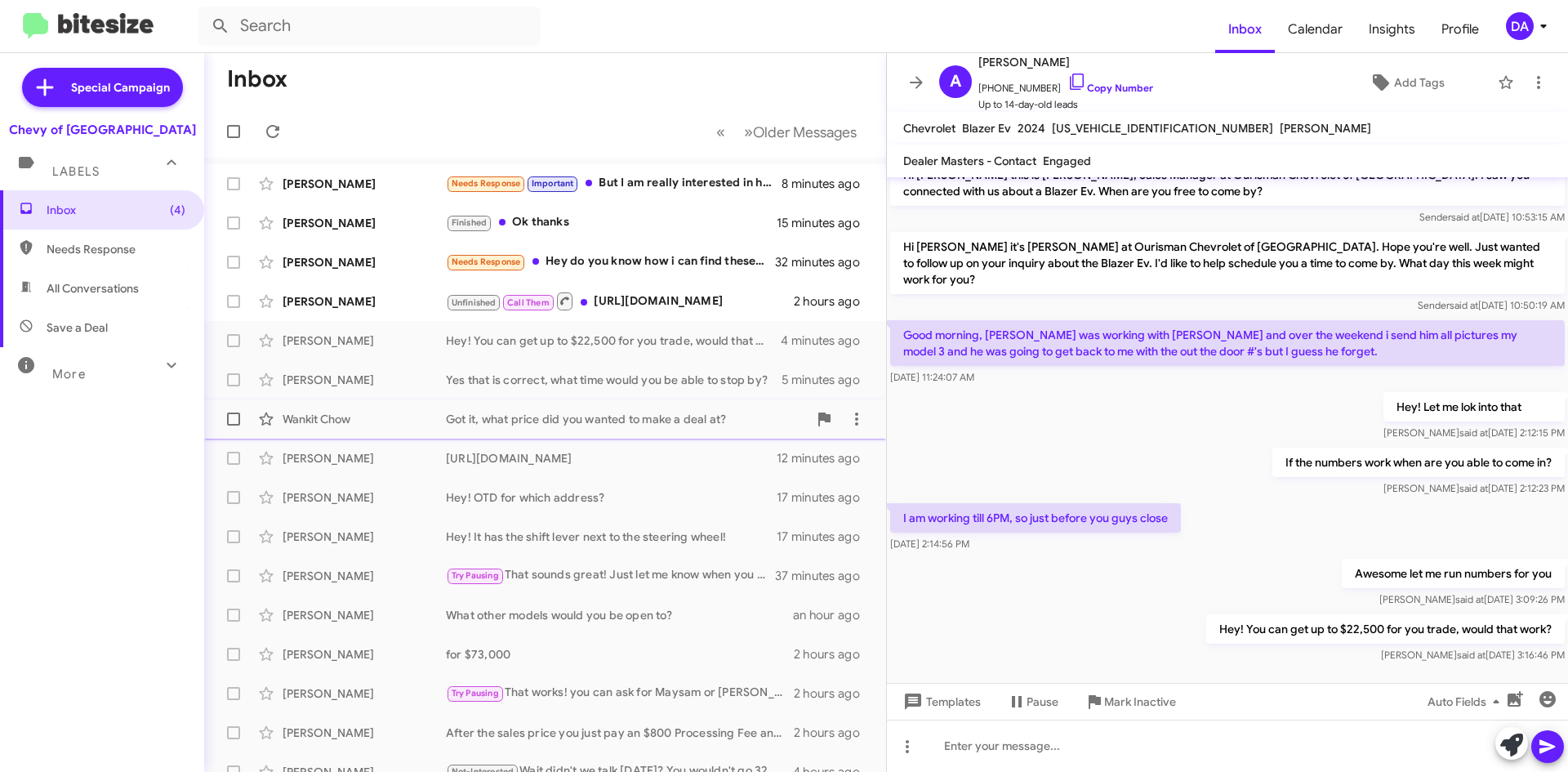
click at [614, 404] on div "Wankit Chow Got it, what price did you wanted to make a deal at? 6 minutes ago" at bounding box center [545, 419] width 656 height 32
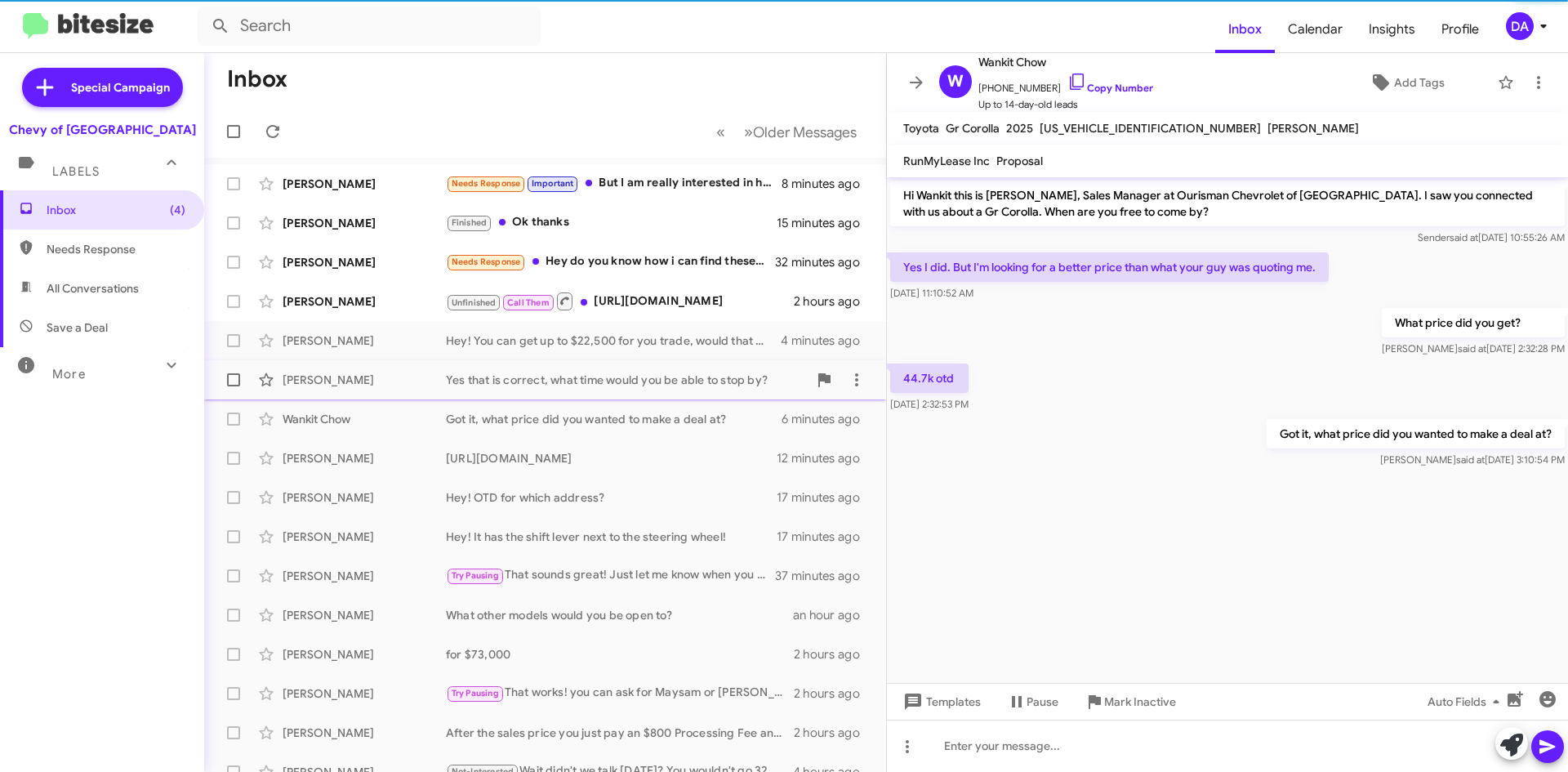
click at [623, 374] on div "Yes that is correct, what time would you be able to stop by?" at bounding box center [626, 380] width 362 height 17
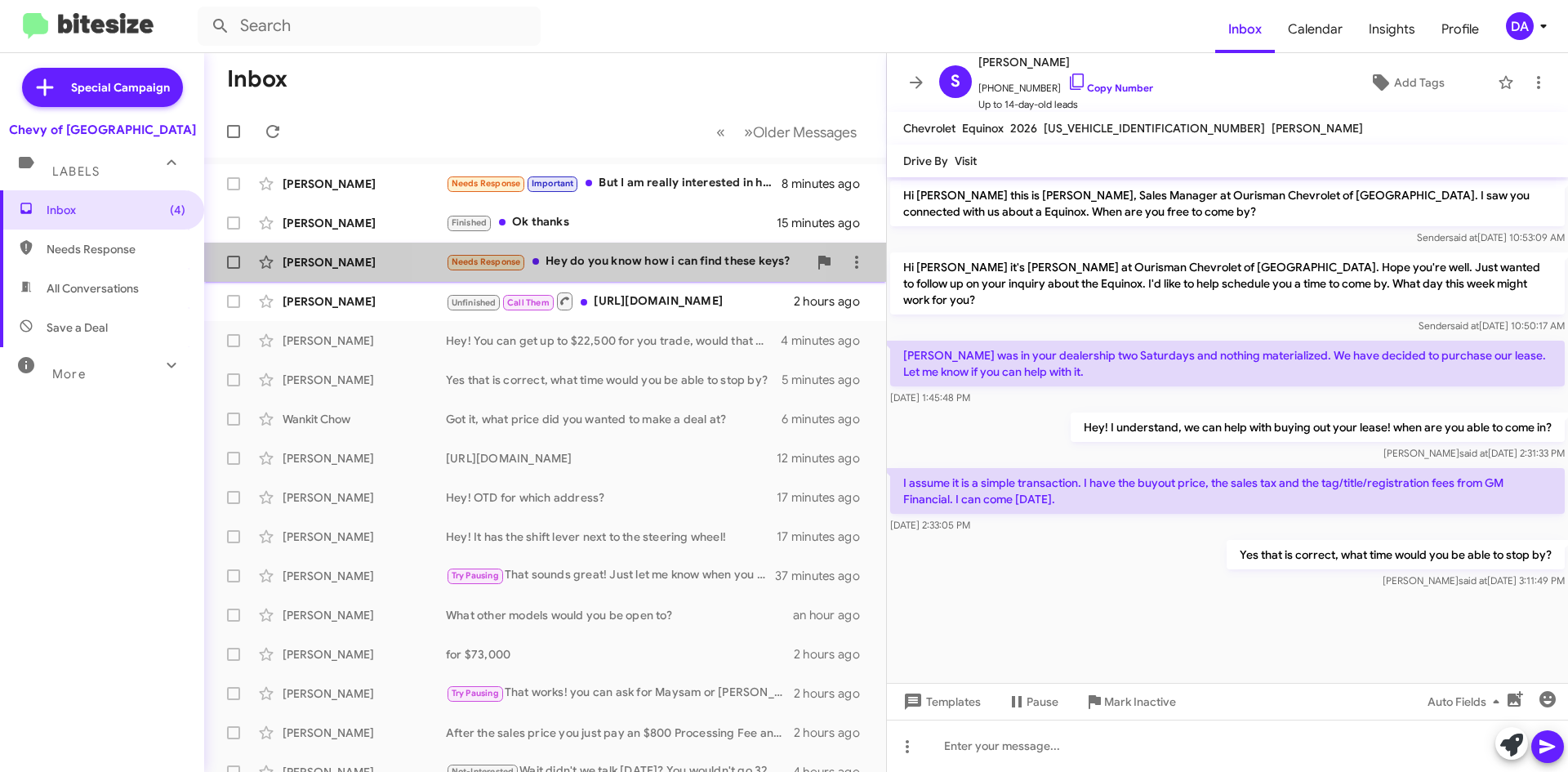
click at [600, 261] on div "Needs Response Hey do you know how i can find these keys?" at bounding box center [626, 262] width 362 height 19
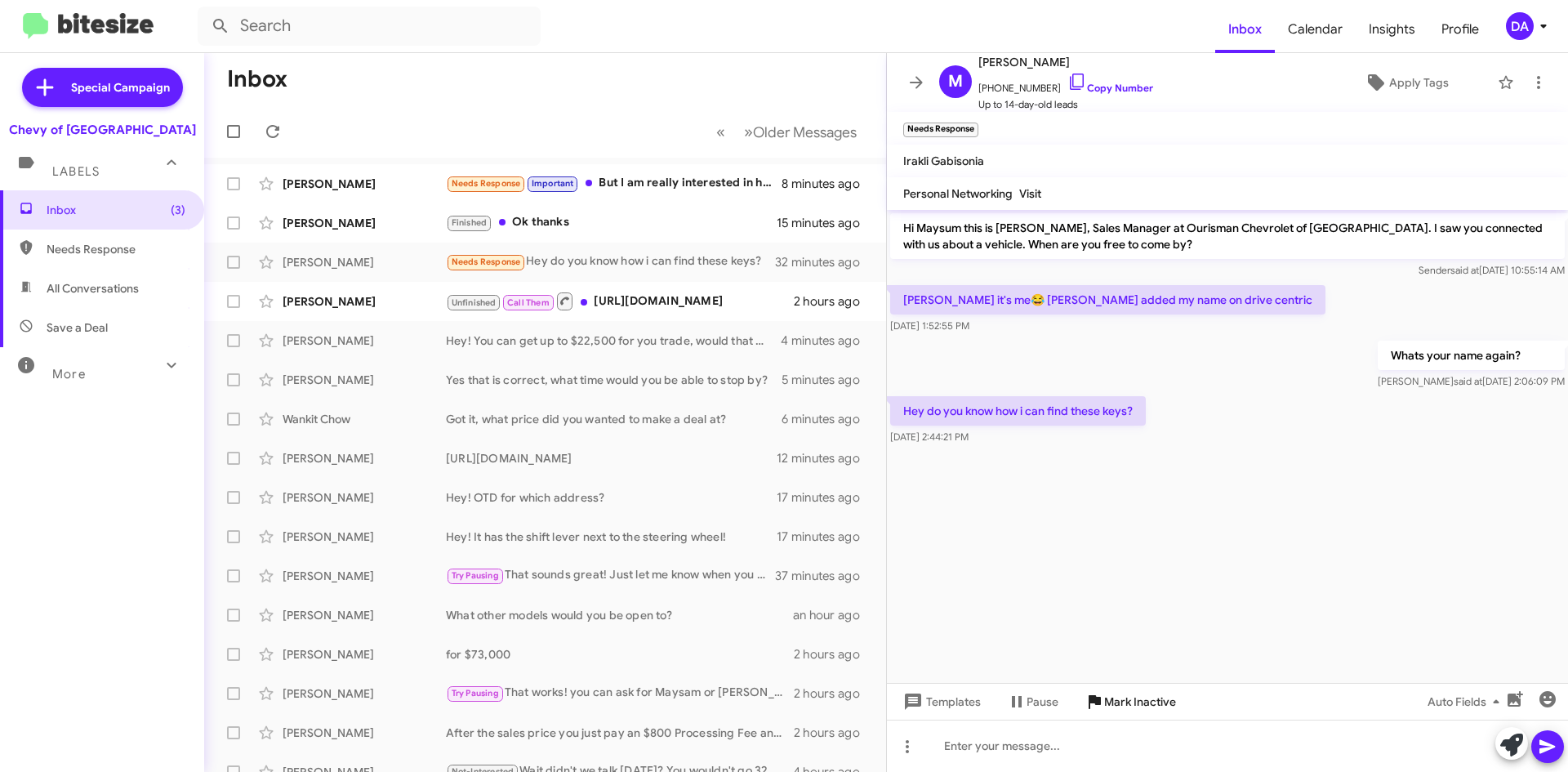
click at [1114, 695] on span "Mark Inactive" at bounding box center [1141, 702] width 72 height 29
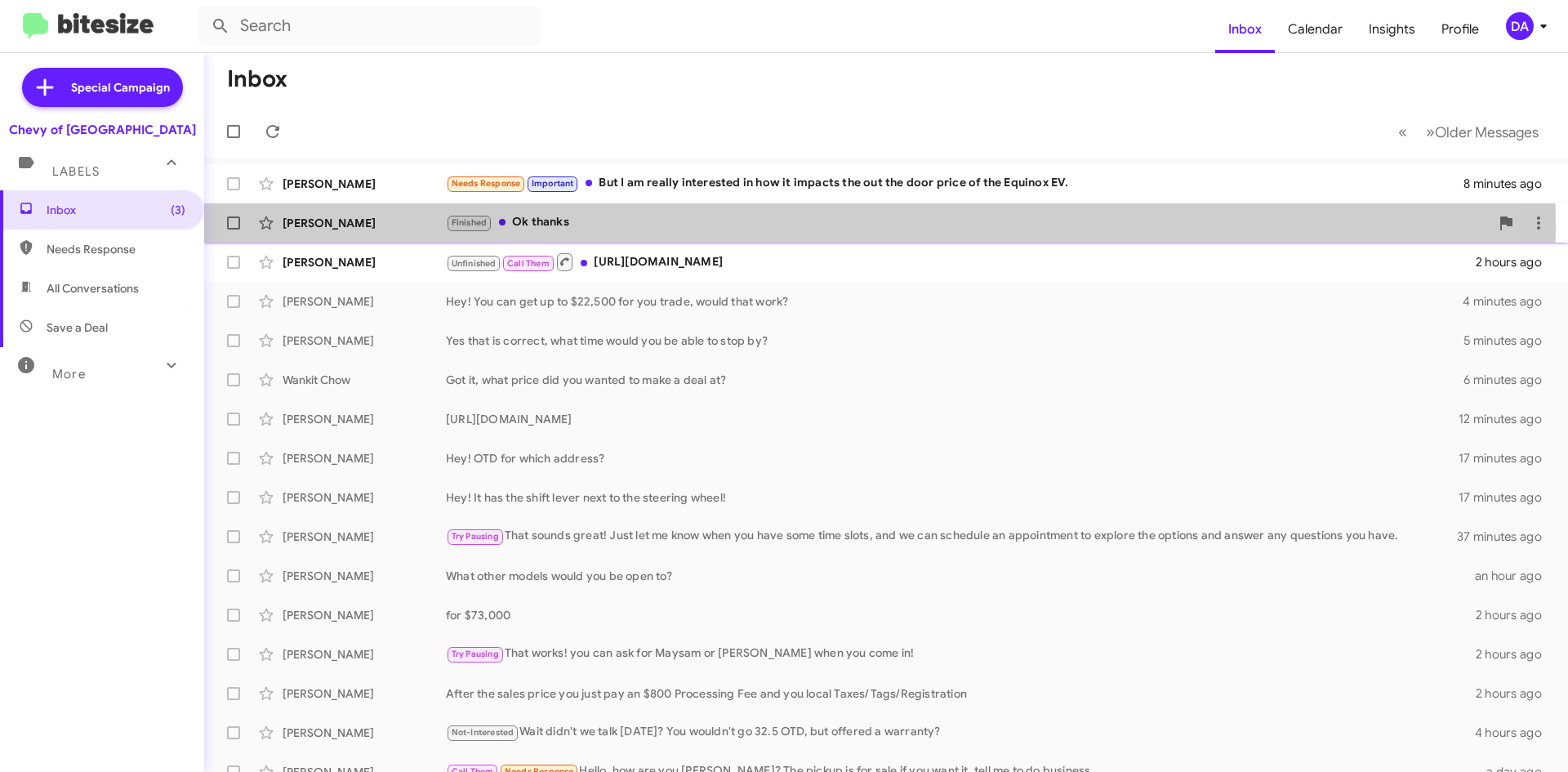
click at [604, 228] on div "Finished Ok thanks" at bounding box center [968, 222] width 1044 height 19
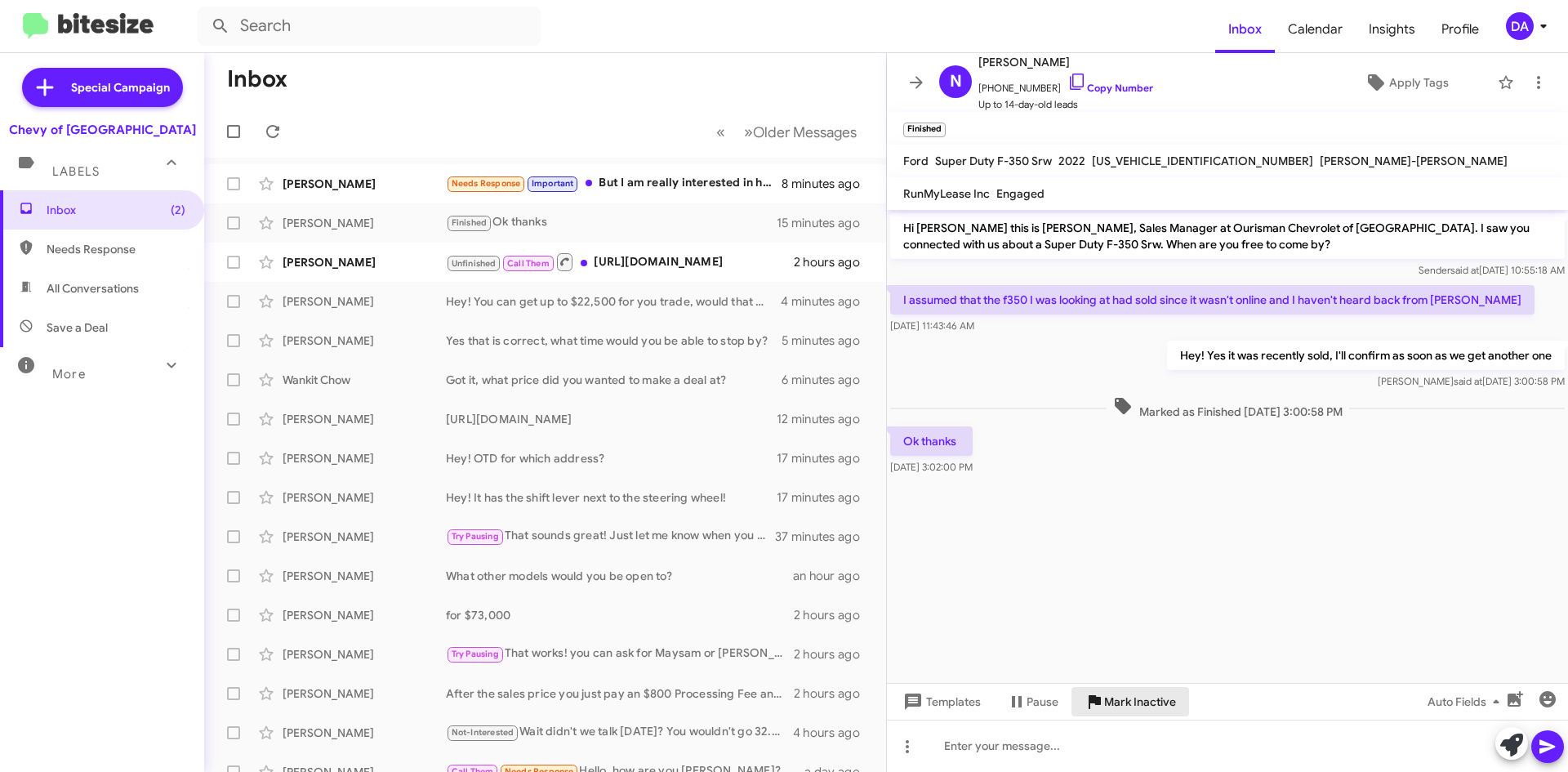
click at [1156, 693] on span "Mark Inactive" at bounding box center [1141, 702] width 72 height 29
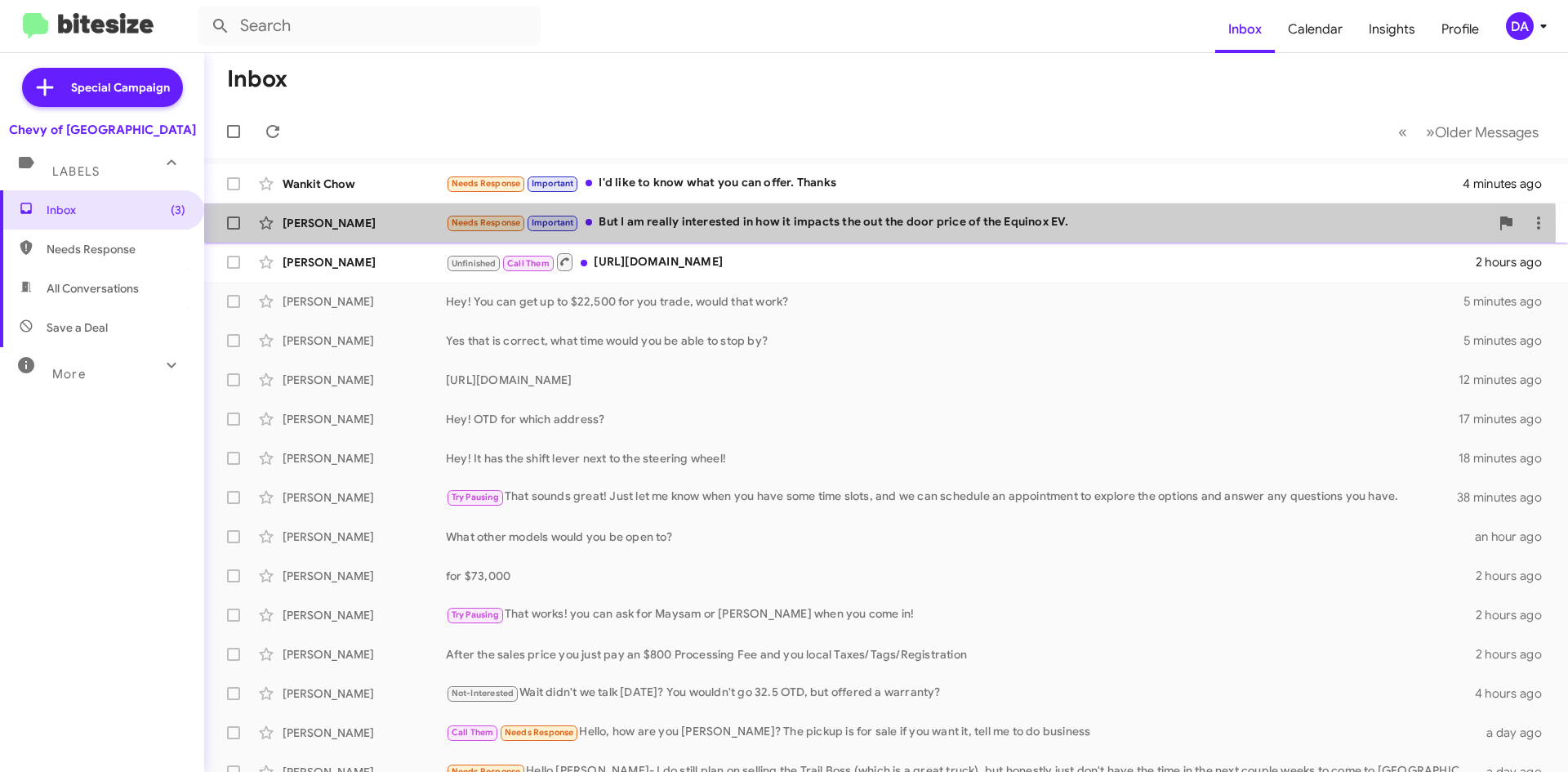
click at [695, 228] on div "Needs Response Important But I am really interested in how it impacts the out t…" at bounding box center [968, 222] width 1044 height 19
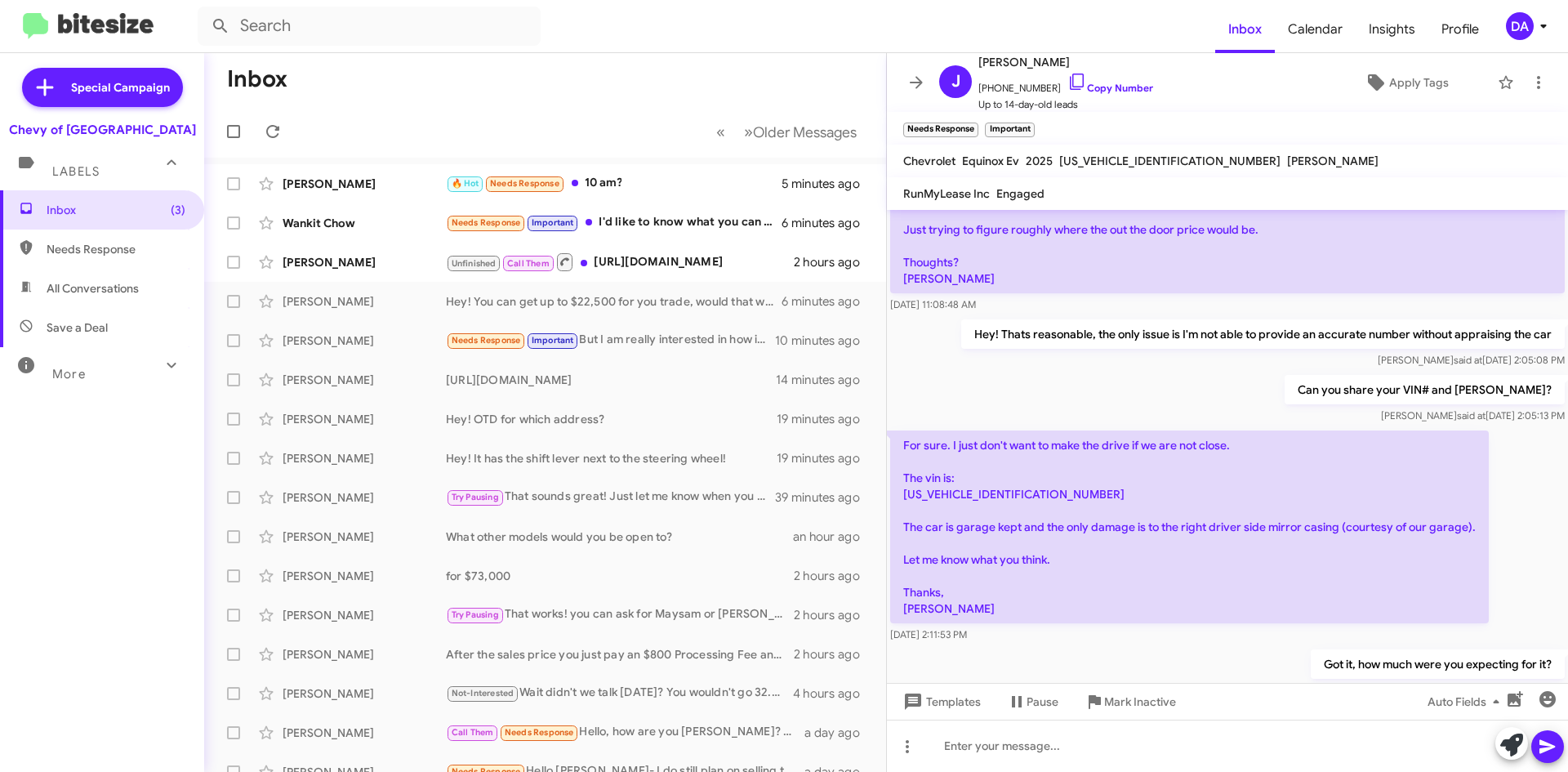
scroll to position [364, 0]
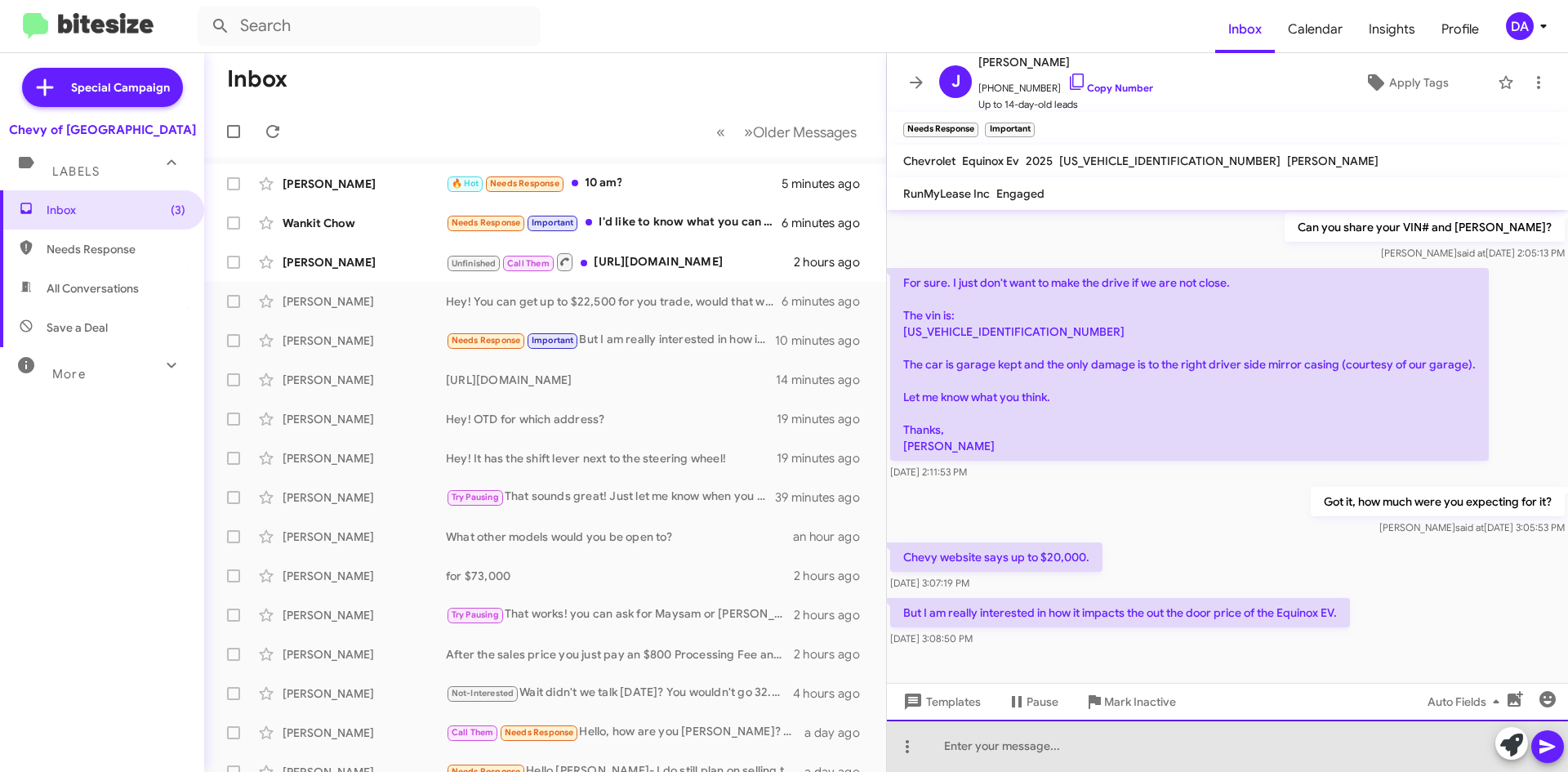
click at [1163, 750] on div at bounding box center [1227, 746] width 681 height 53
click at [1072, 760] on div "It would," at bounding box center [1227, 746] width 681 height 53
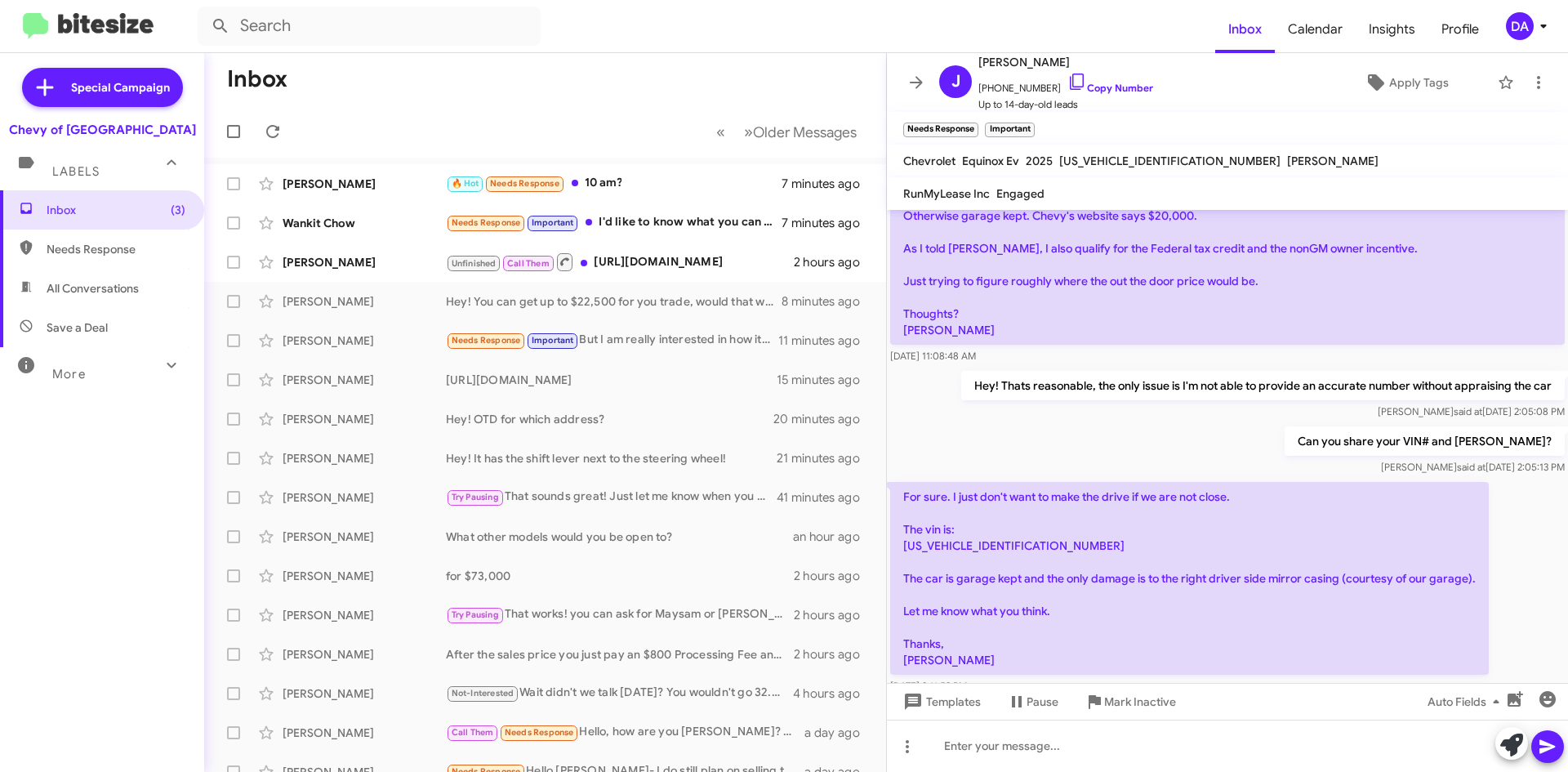
scroll to position [424, 0]
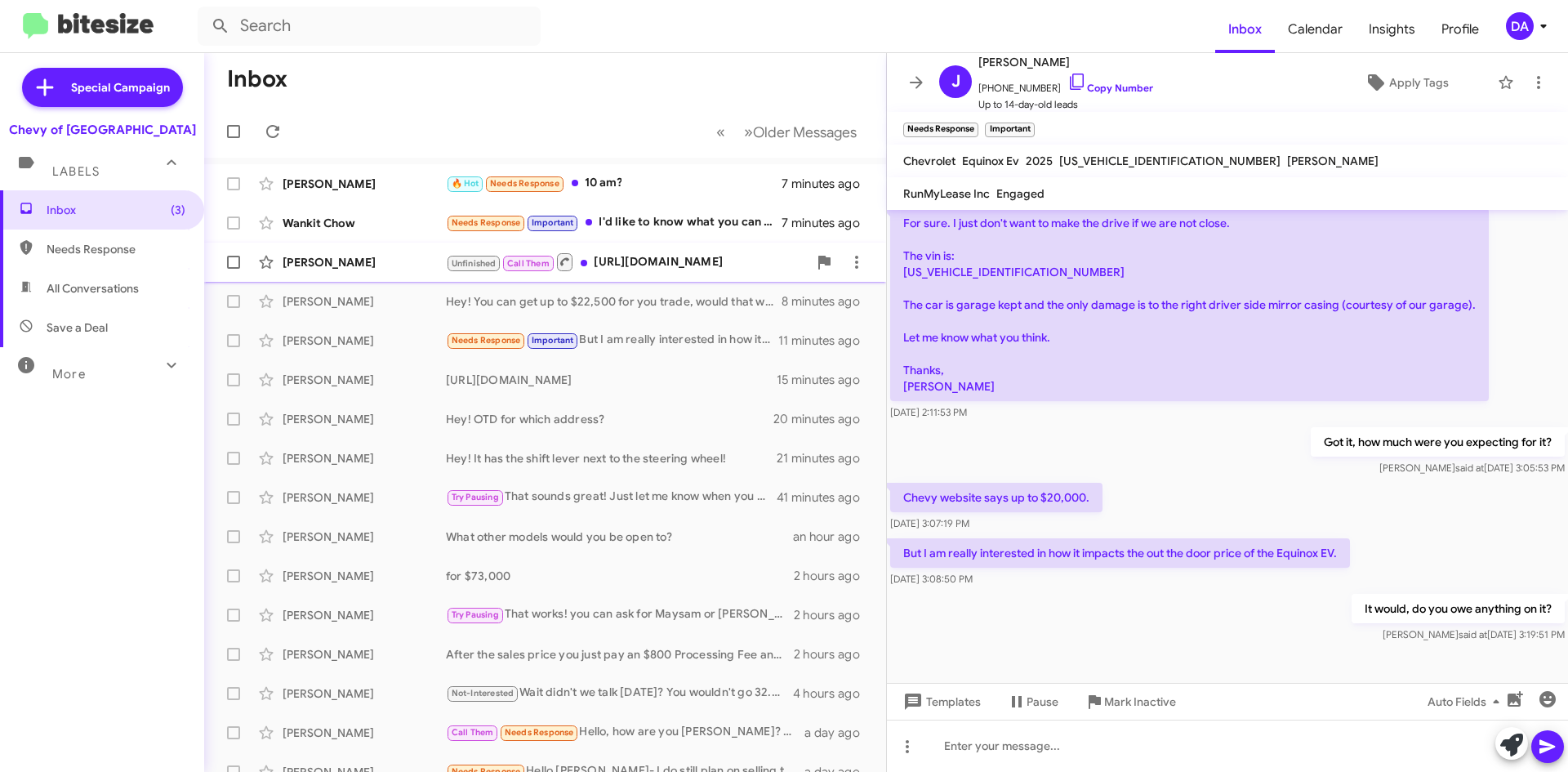
click at [651, 270] on div "Unfinished Call Them [URL][DOMAIN_NAME]" at bounding box center [626, 262] width 362 height 20
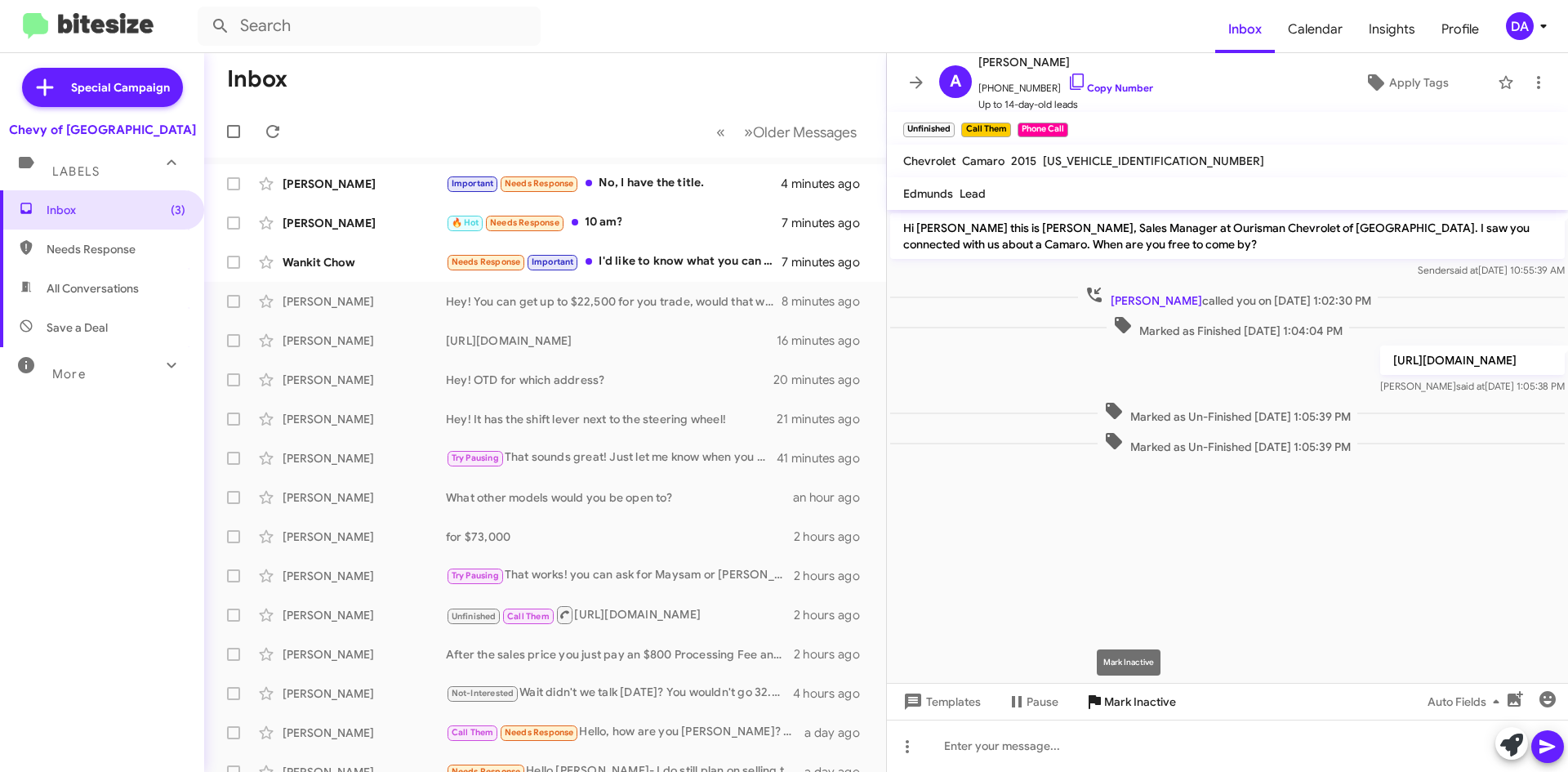
click at [1156, 699] on span "Mark Inactive" at bounding box center [1141, 702] width 72 height 29
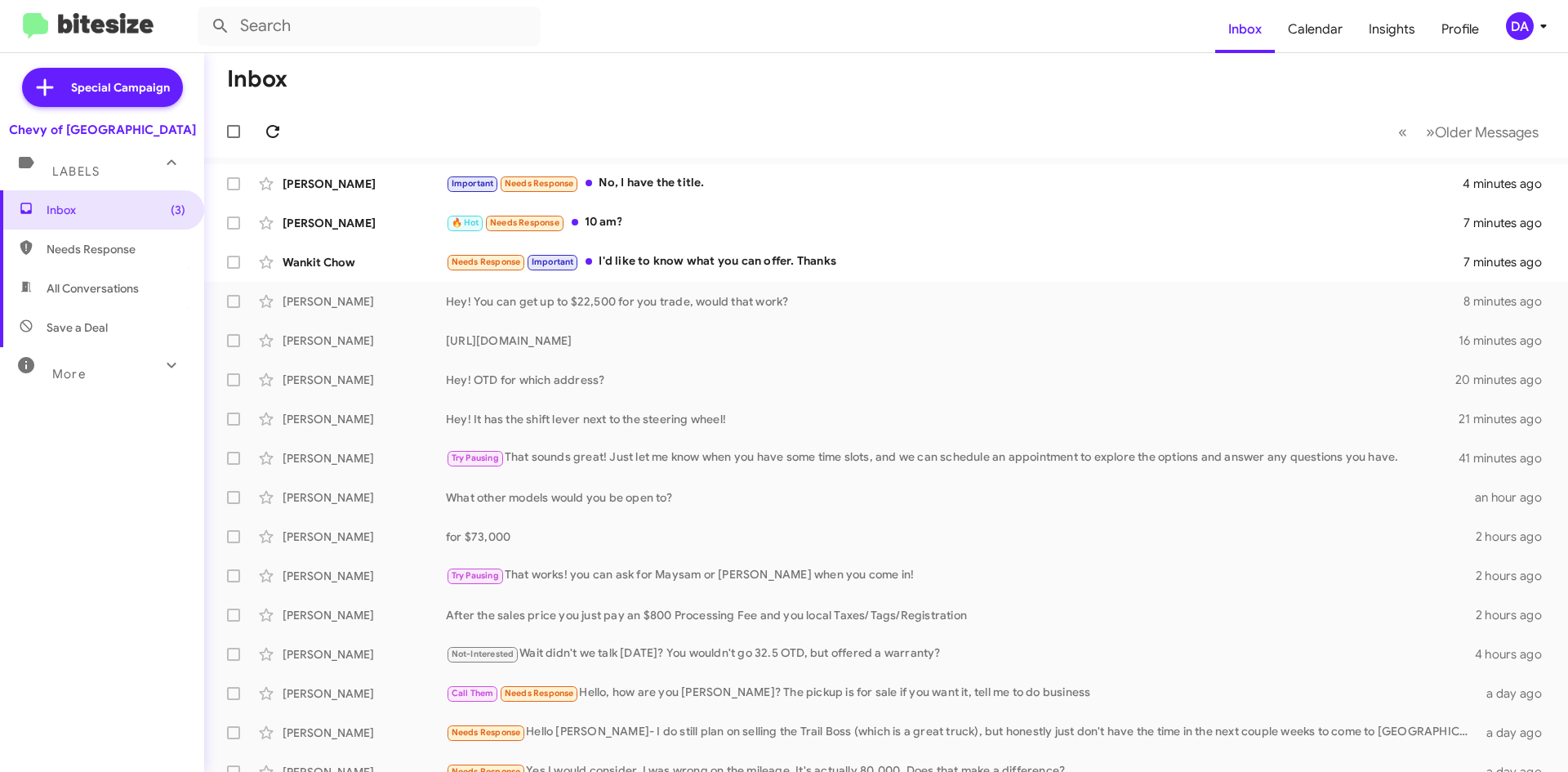
click at [268, 123] on icon at bounding box center [273, 132] width 20 height 20
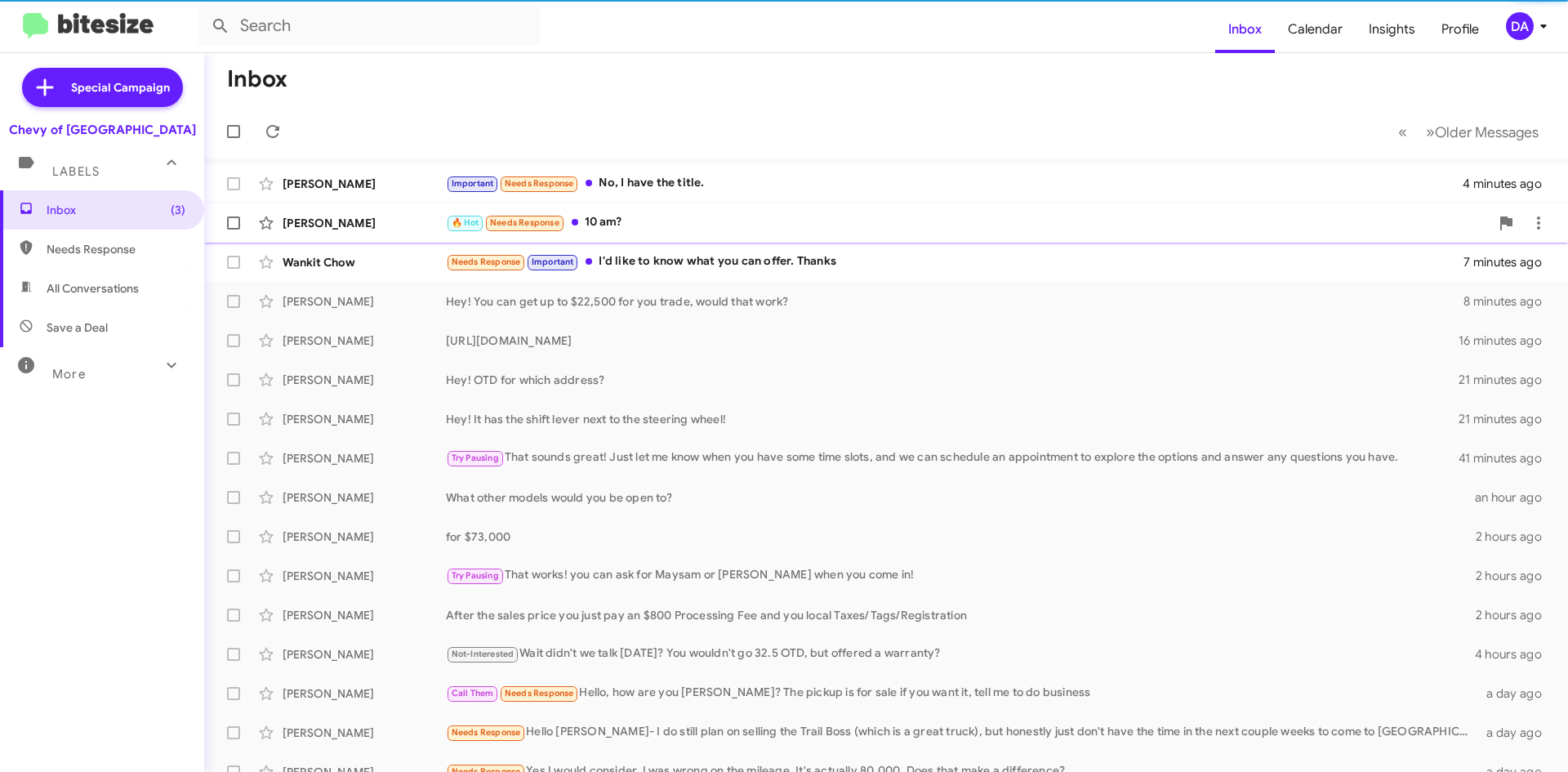
click at [668, 228] on div "🔥 Hot Needs Response 10 am?" at bounding box center [968, 222] width 1044 height 19
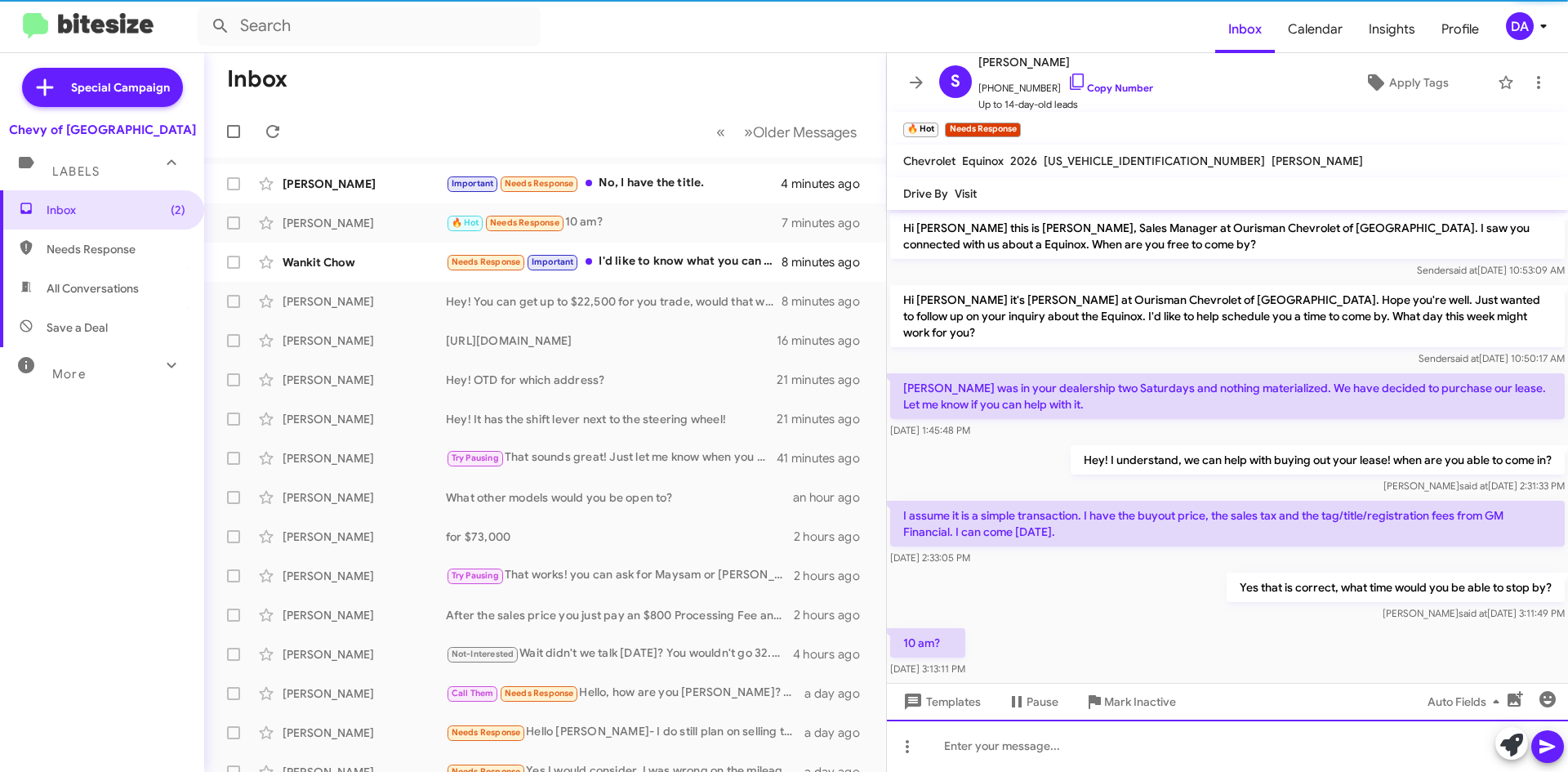
click at [1097, 721] on div at bounding box center [1227, 746] width 681 height 53
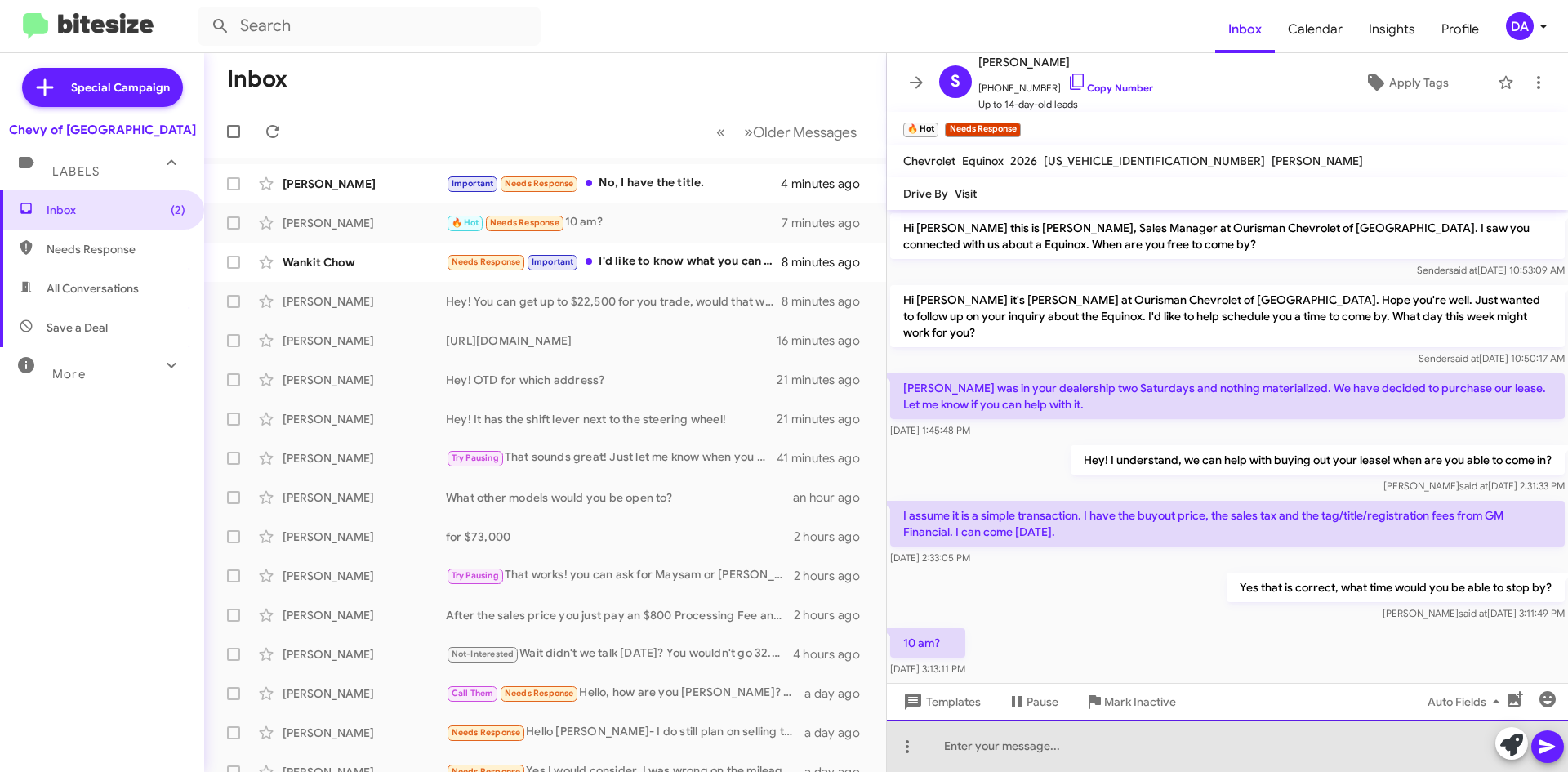
click at [1094, 738] on div at bounding box center [1227, 746] width 681 height 53
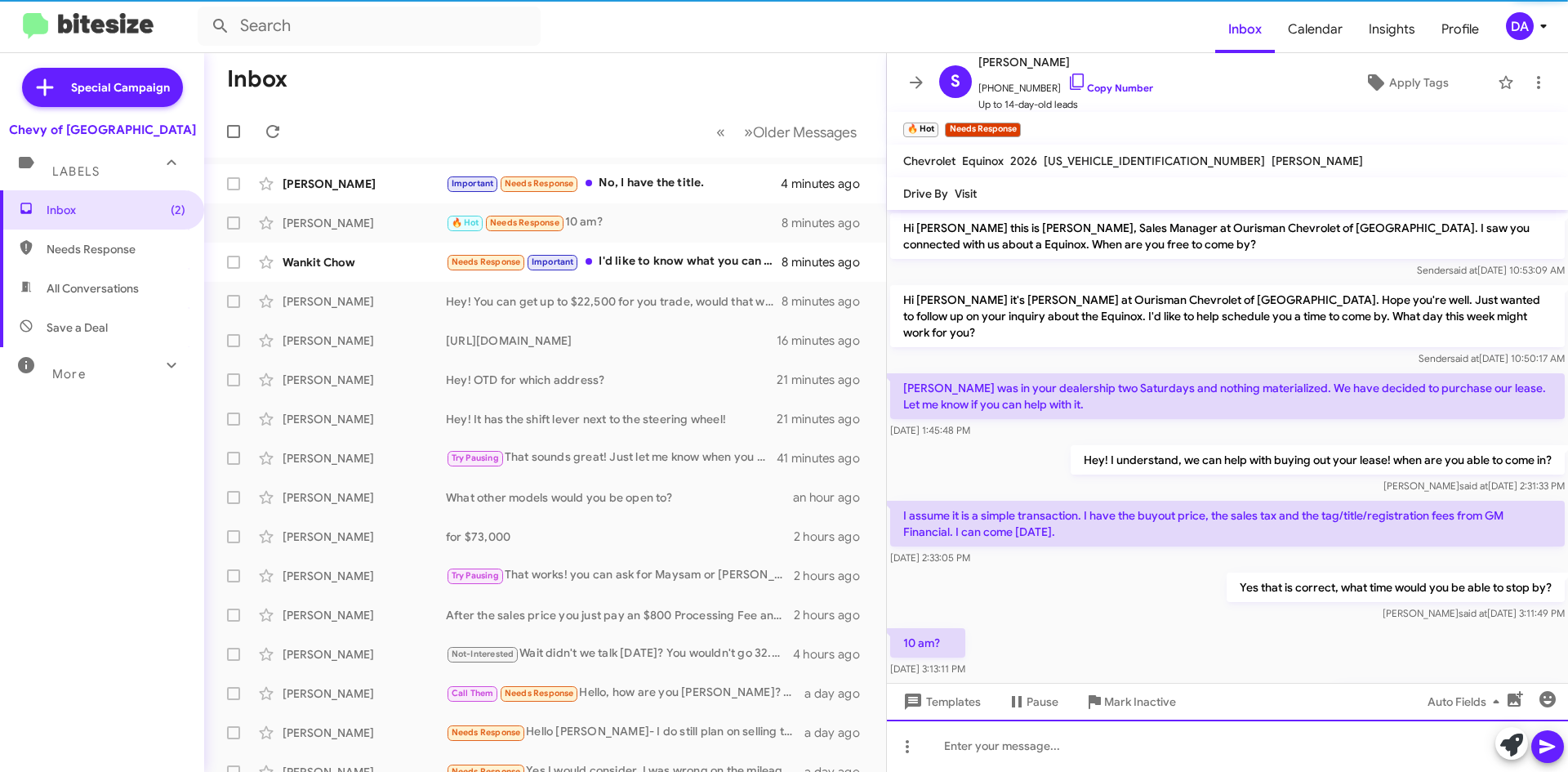
scroll to position [69, 0]
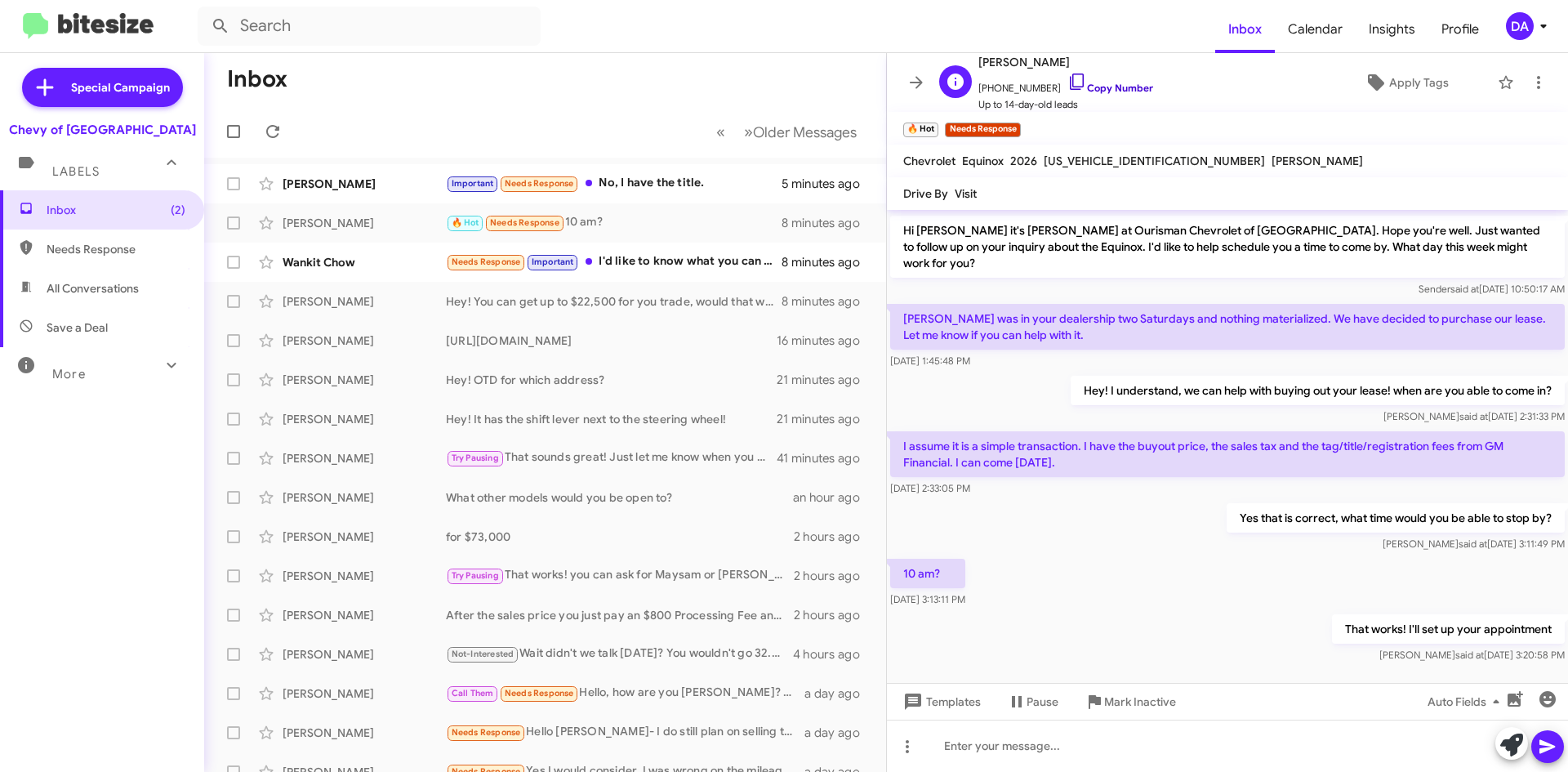
click at [1112, 85] on link "Copy Number" at bounding box center [1110, 88] width 86 height 13
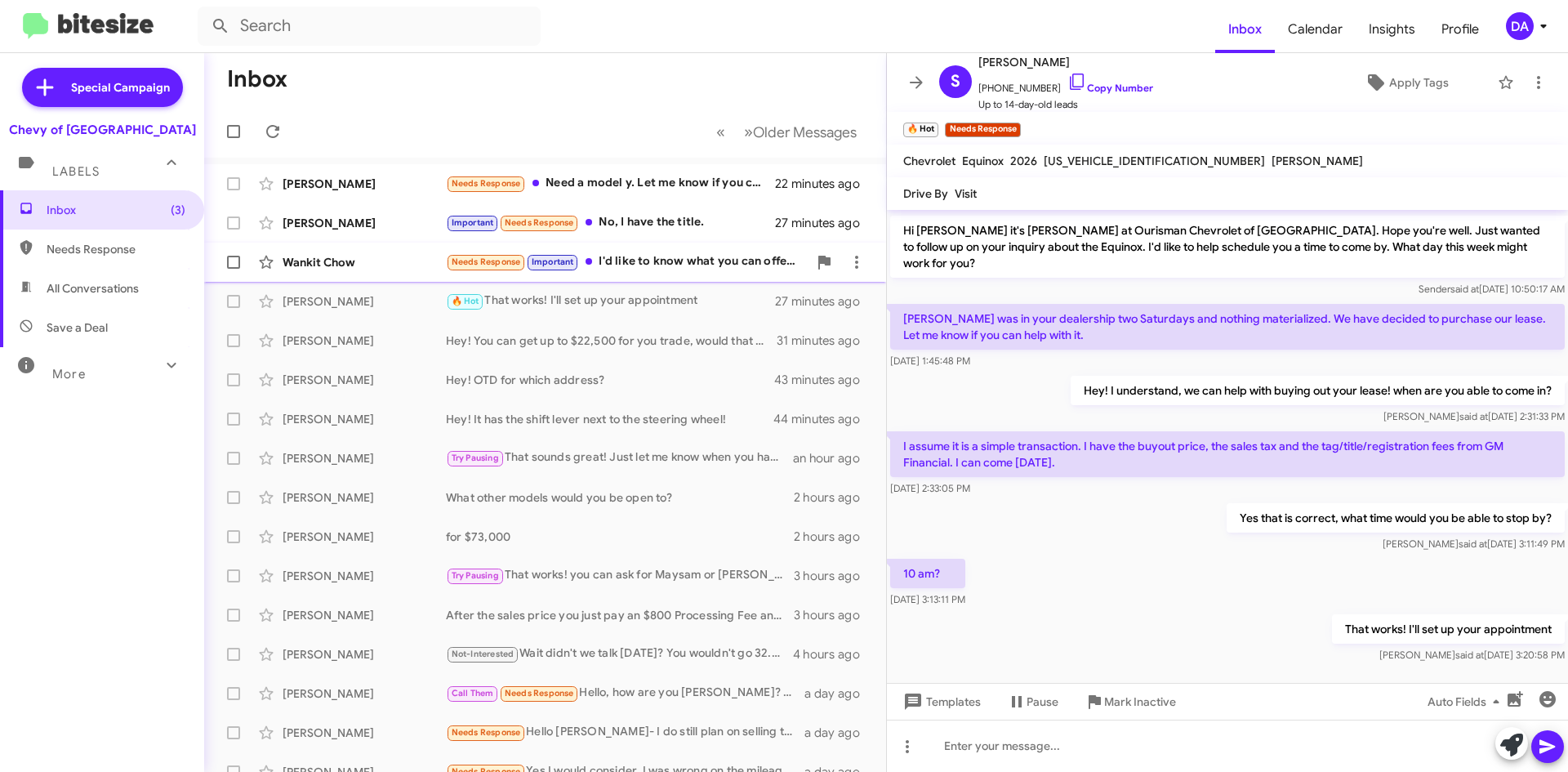
click at [662, 273] on div "Wankit Chow Needs Response Important I'd like to know what you can offer. Thank…" at bounding box center [545, 262] width 656 height 32
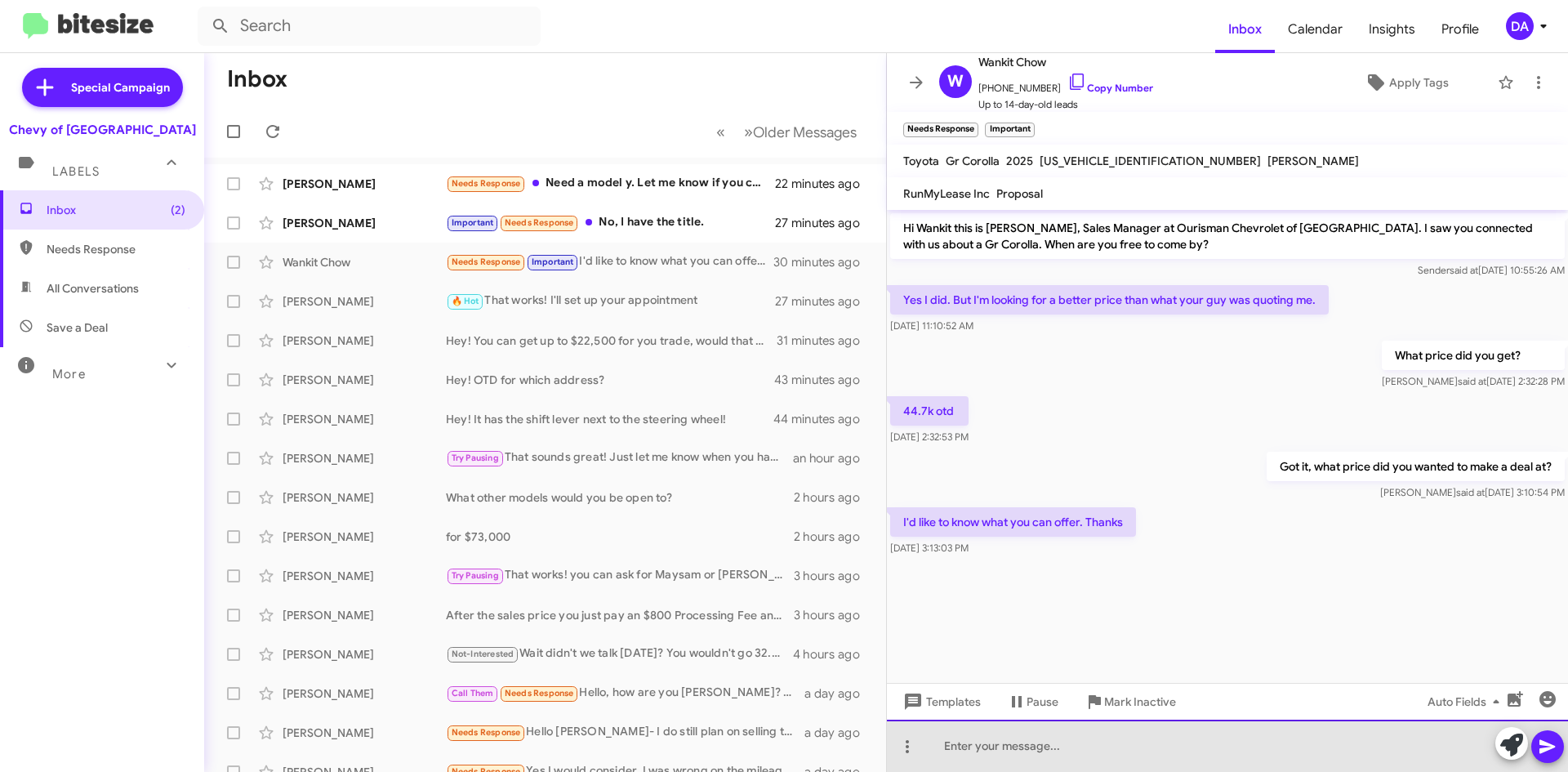
click at [1051, 734] on div at bounding box center [1227, 746] width 681 height 53
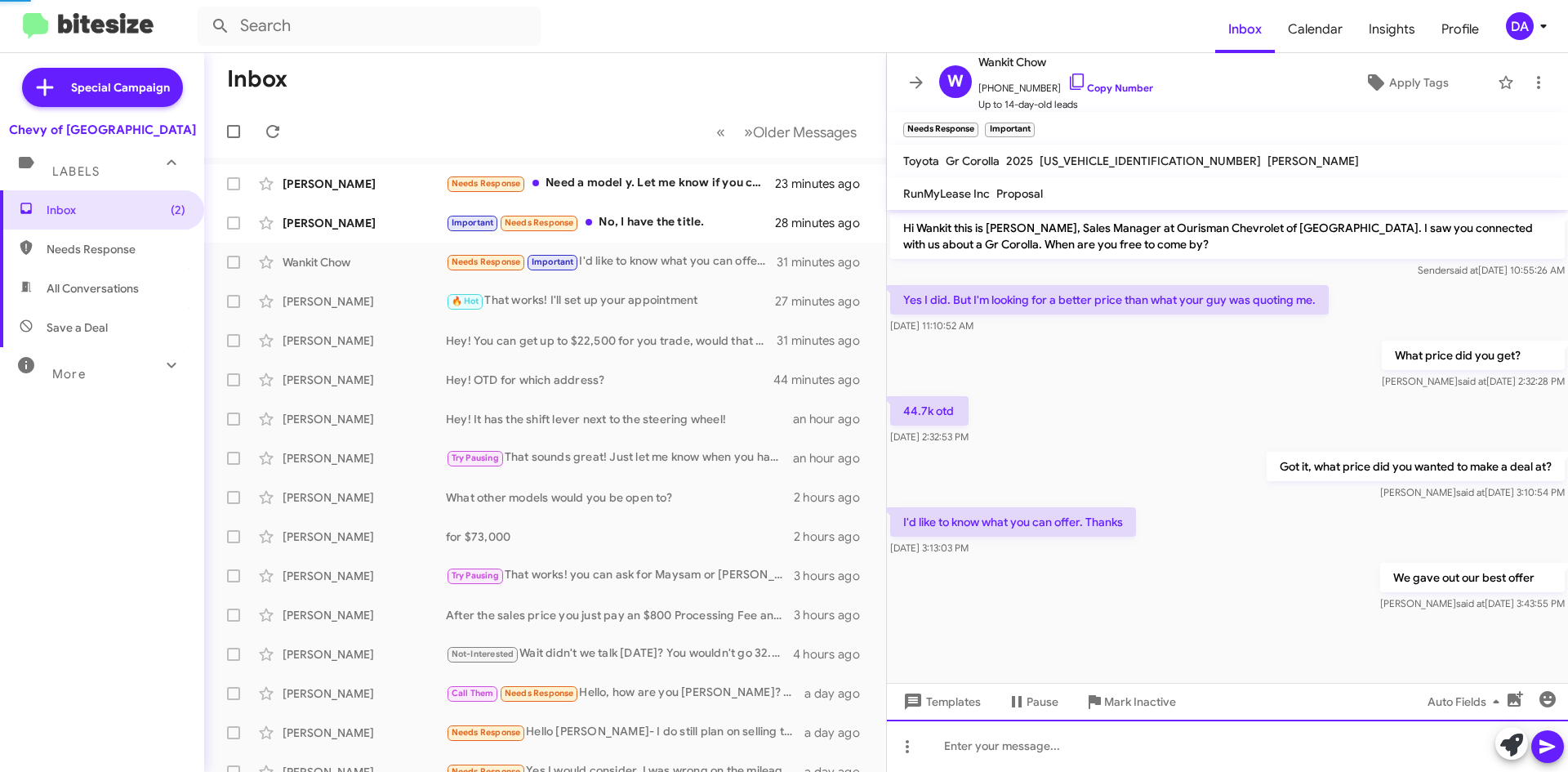
scroll to position [20, 0]
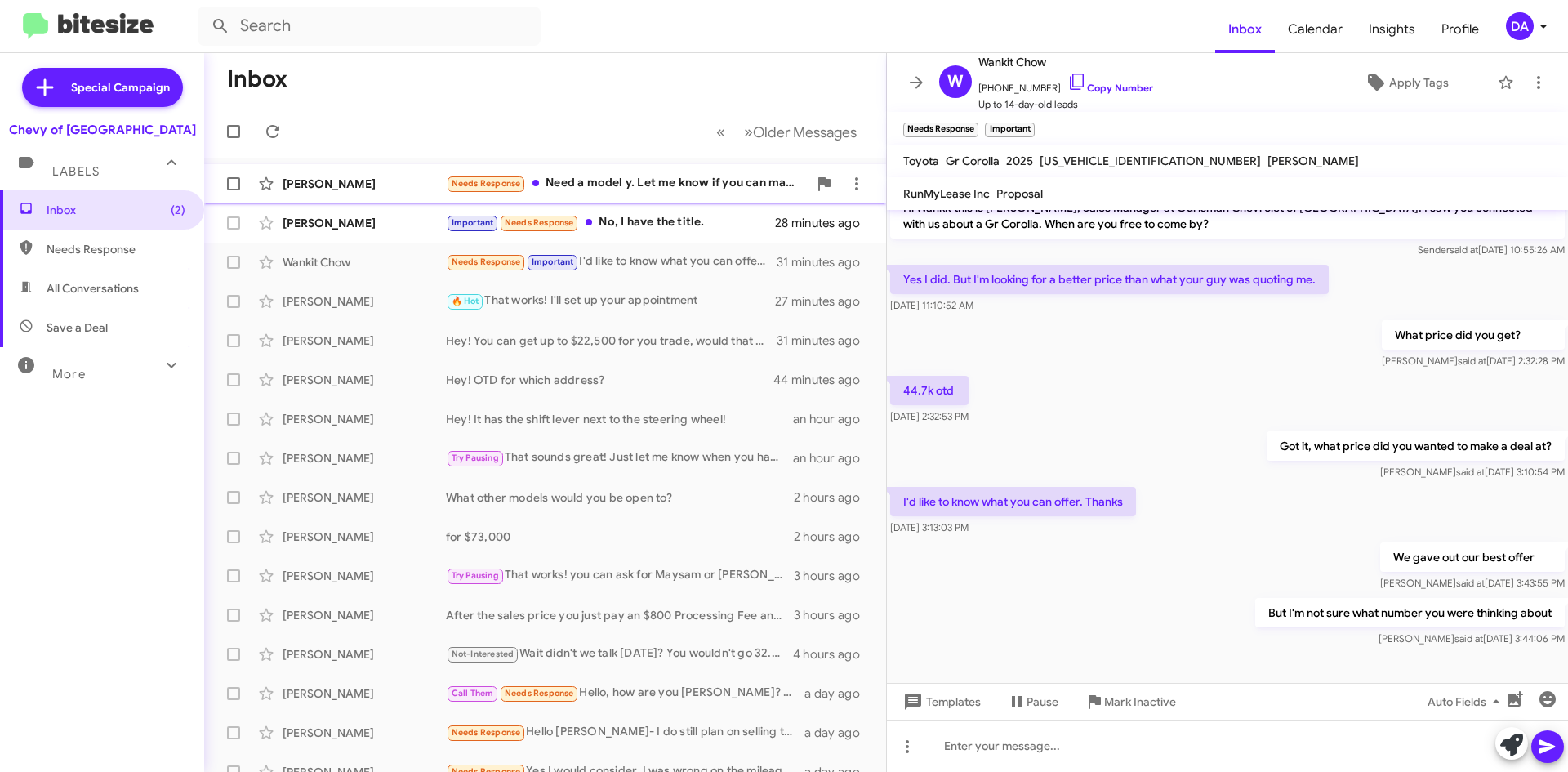
click at [664, 195] on div "[PERSON_NAME] Needs Response Need a model y. Let me know if you can make anythi…" at bounding box center [545, 183] width 656 height 32
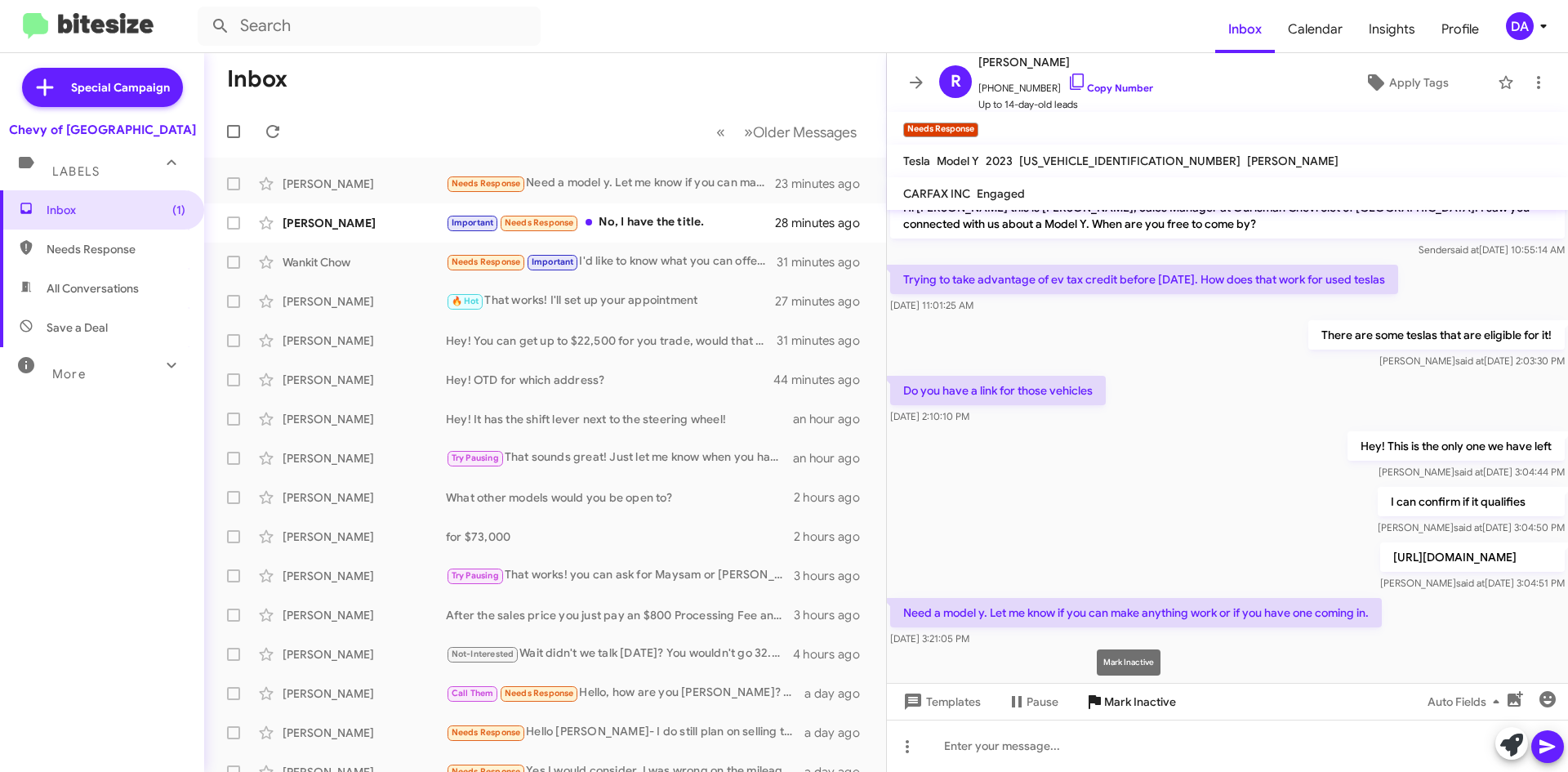
click at [1156, 714] on span "Mark Inactive" at bounding box center [1141, 702] width 72 height 29
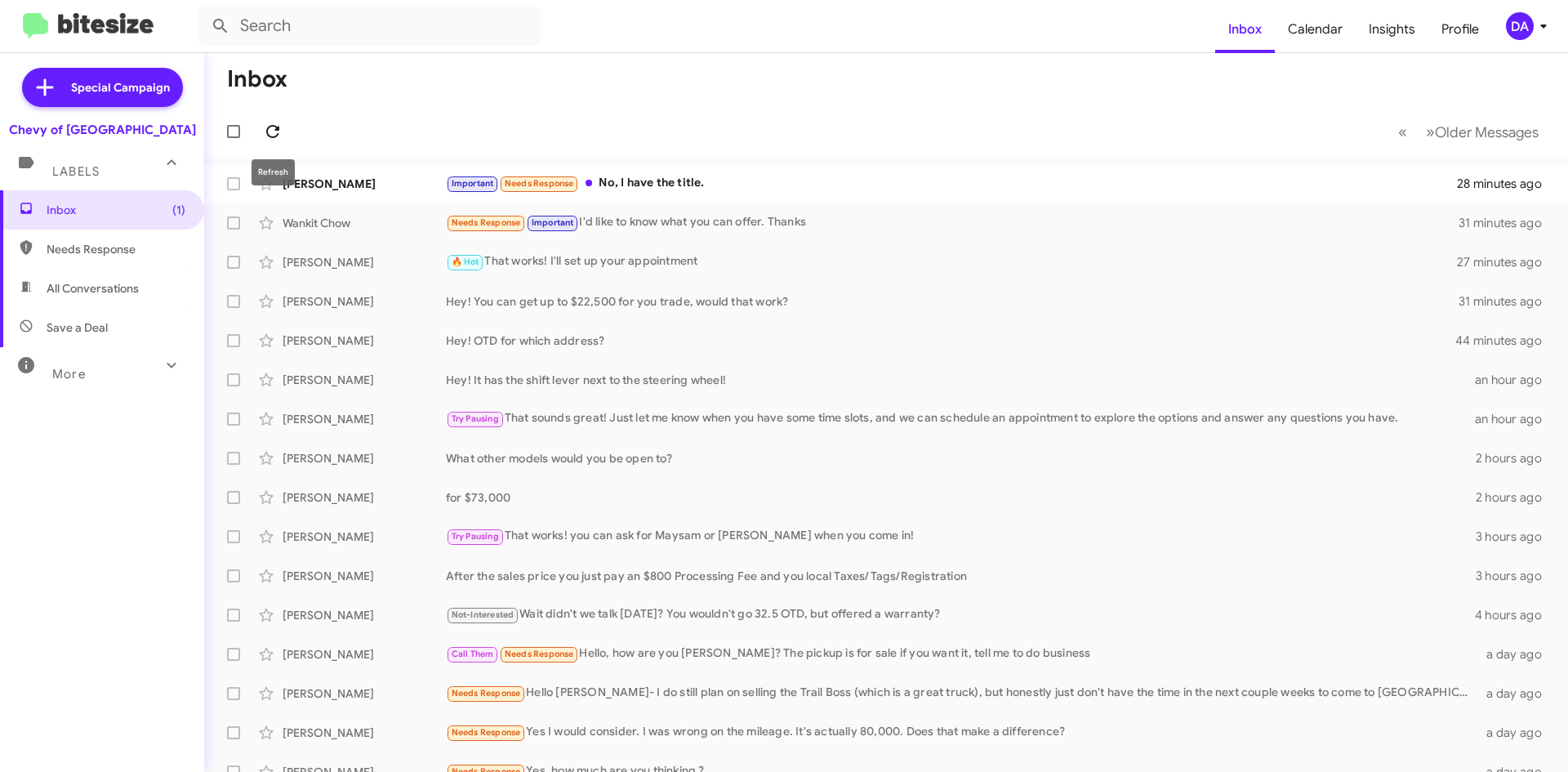
click at [269, 134] on icon at bounding box center [273, 132] width 20 height 20
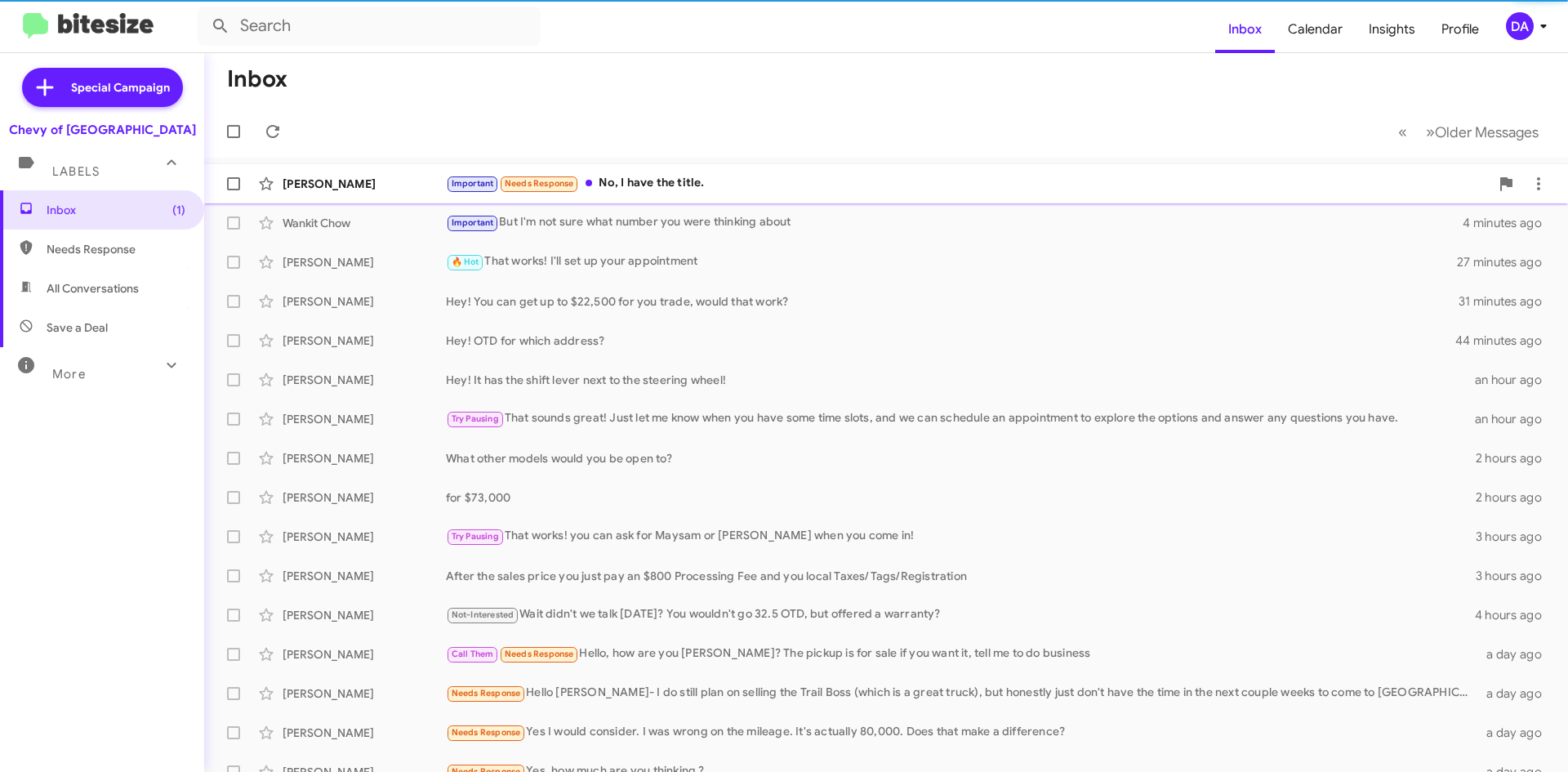
click at [693, 183] on div "Important Needs Response No, I have the title." at bounding box center [968, 183] width 1044 height 19
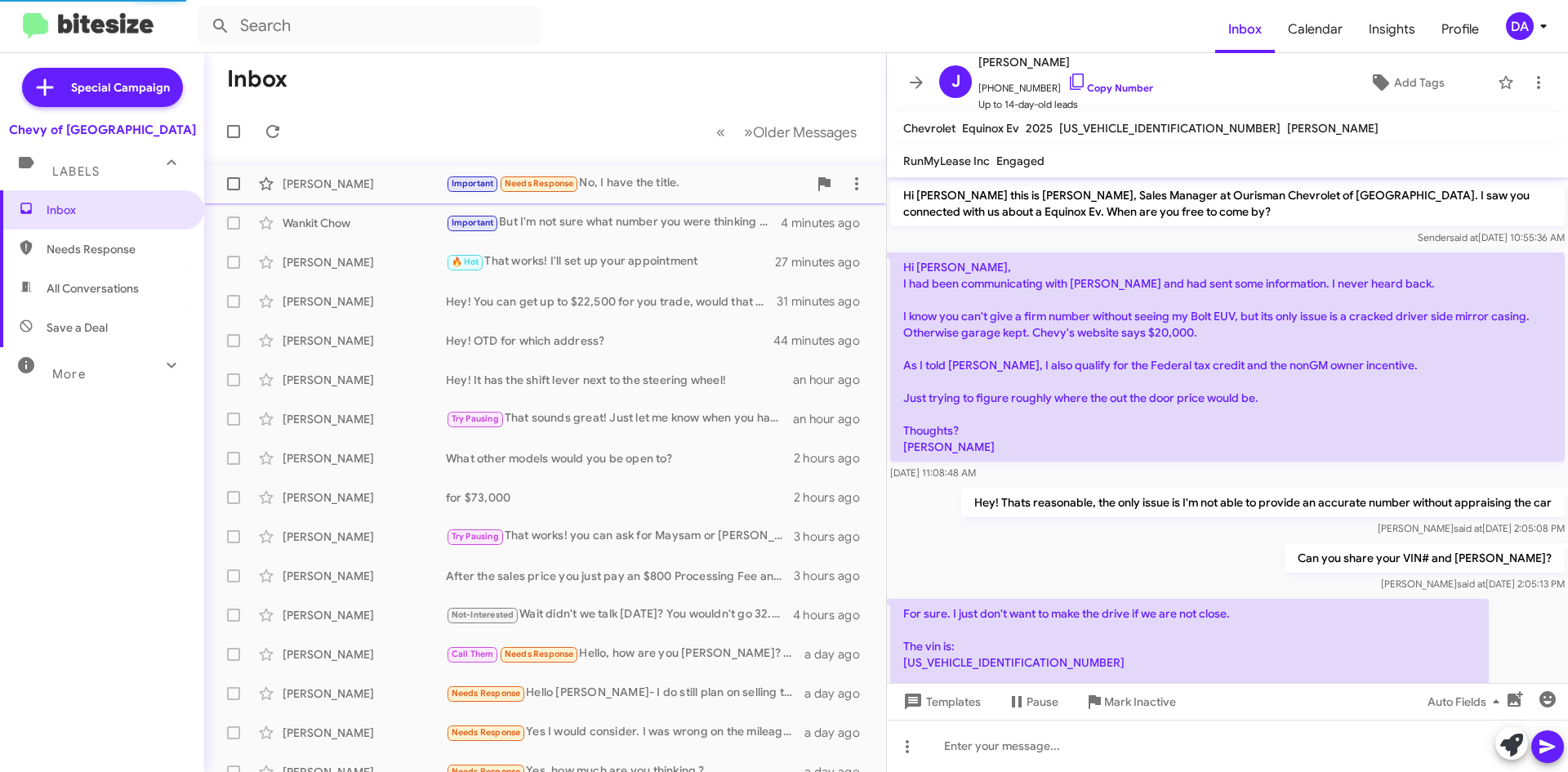
scroll to position [450, 0]
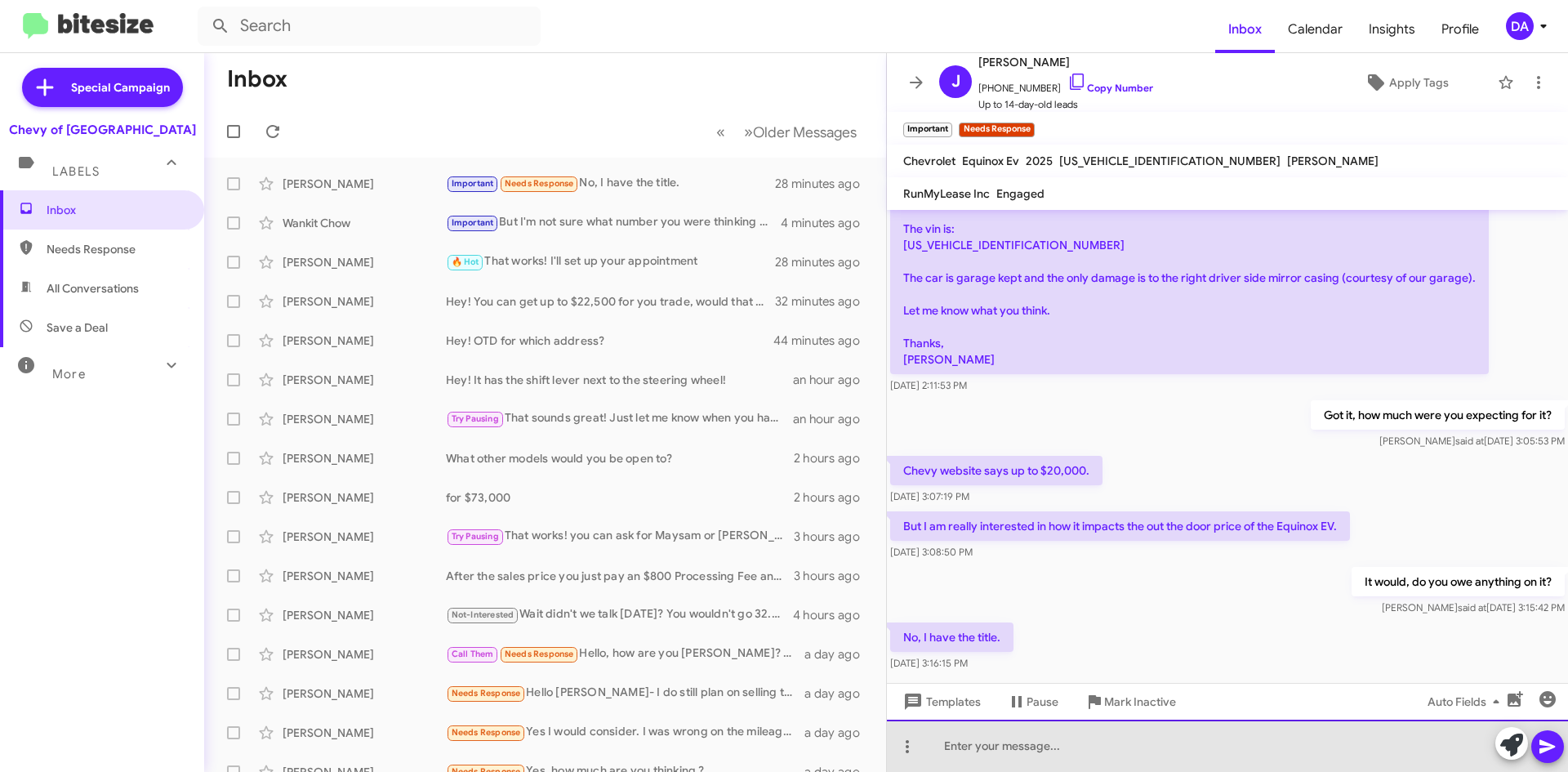
click at [1057, 750] on div at bounding box center [1227, 746] width 681 height 53
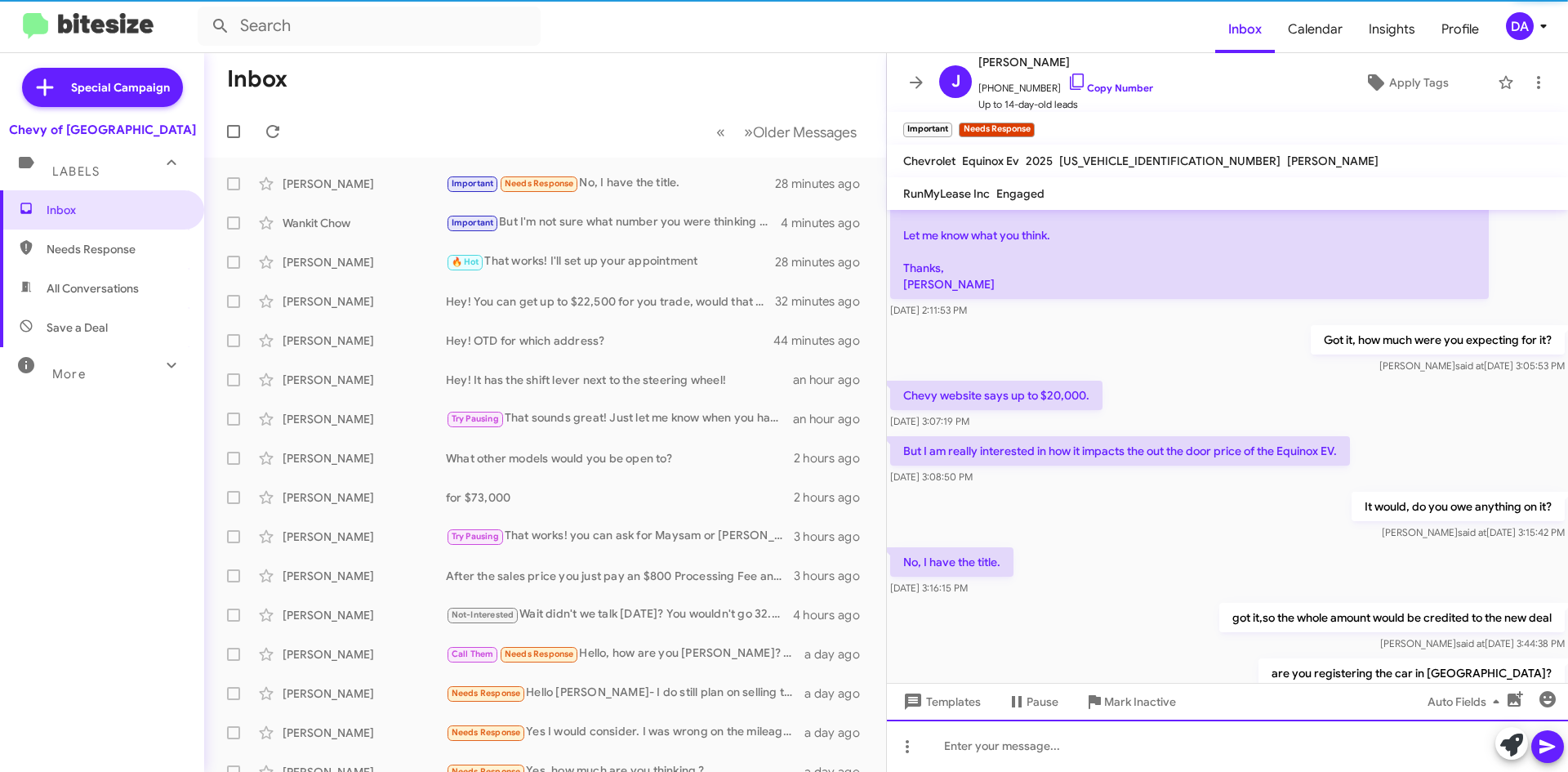
scroll to position [602, 0]
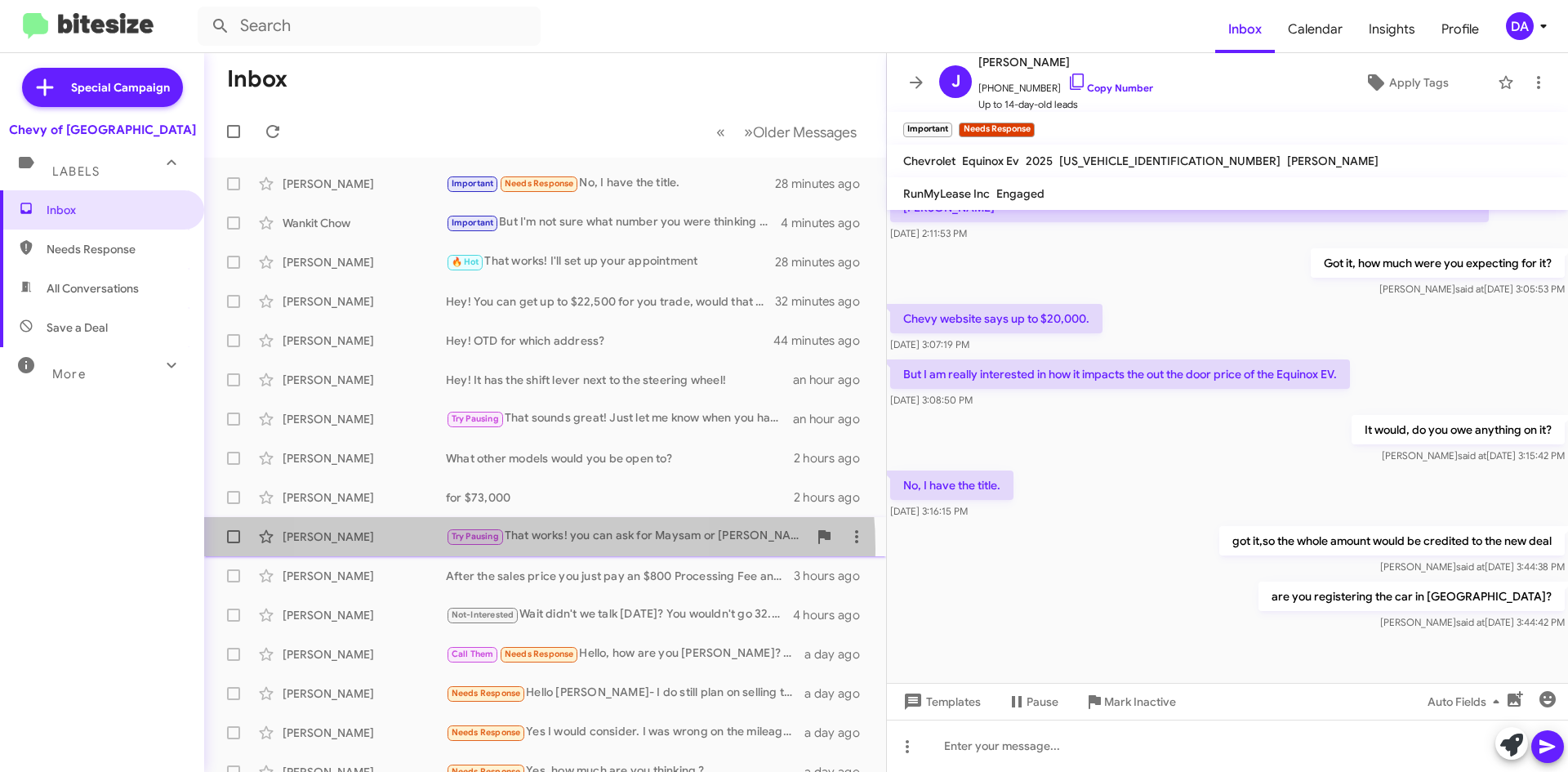
click at [480, 549] on div "[PERSON_NAME] Try Pausing That works! you can ask for Maysam or [PERSON_NAME] w…" at bounding box center [545, 536] width 656 height 32
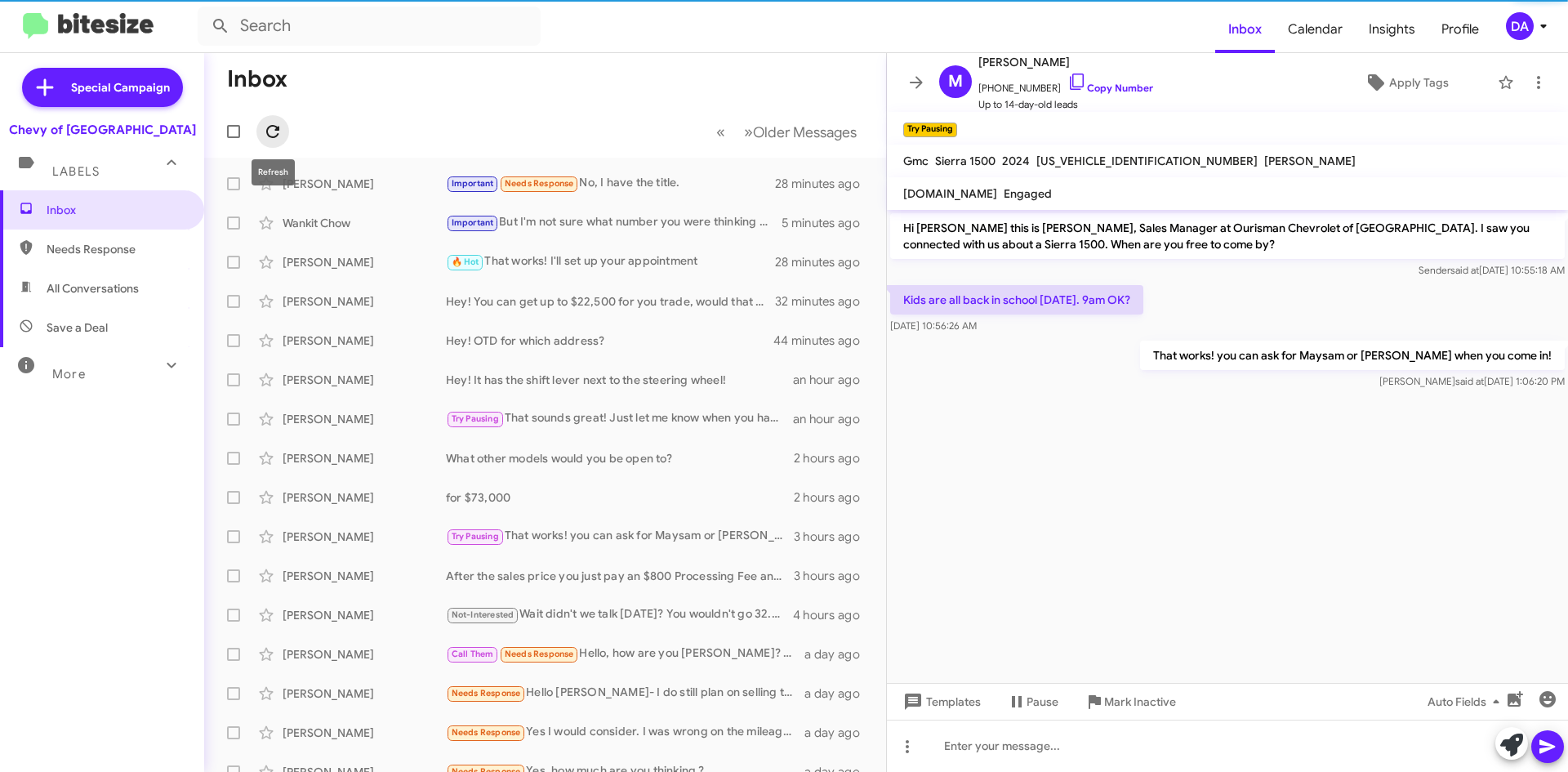
click at [268, 138] on icon at bounding box center [273, 132] width 20 height 20
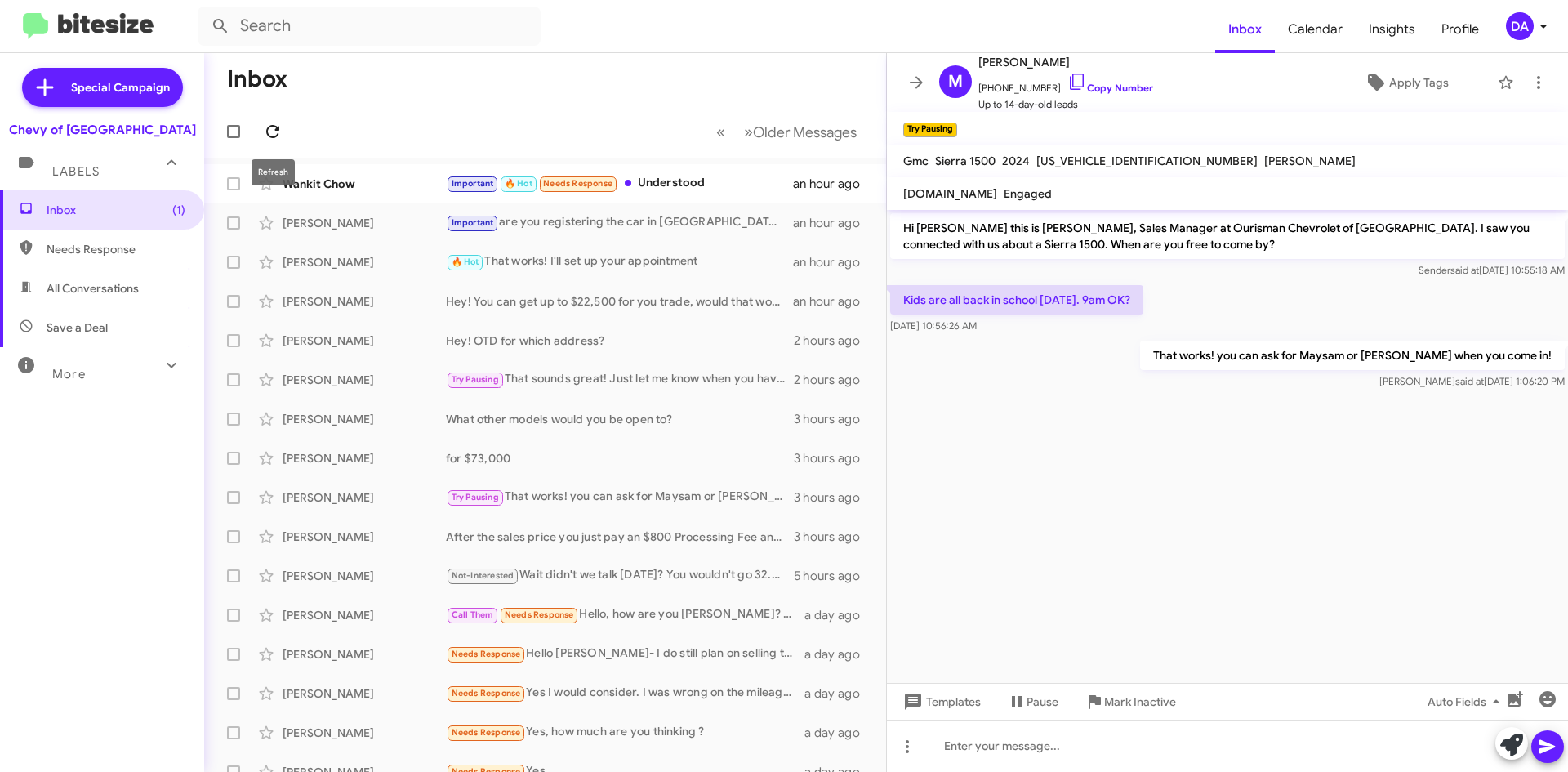
click at [277, 122] on icon at bounding box center [273, 132] width 20 height 20
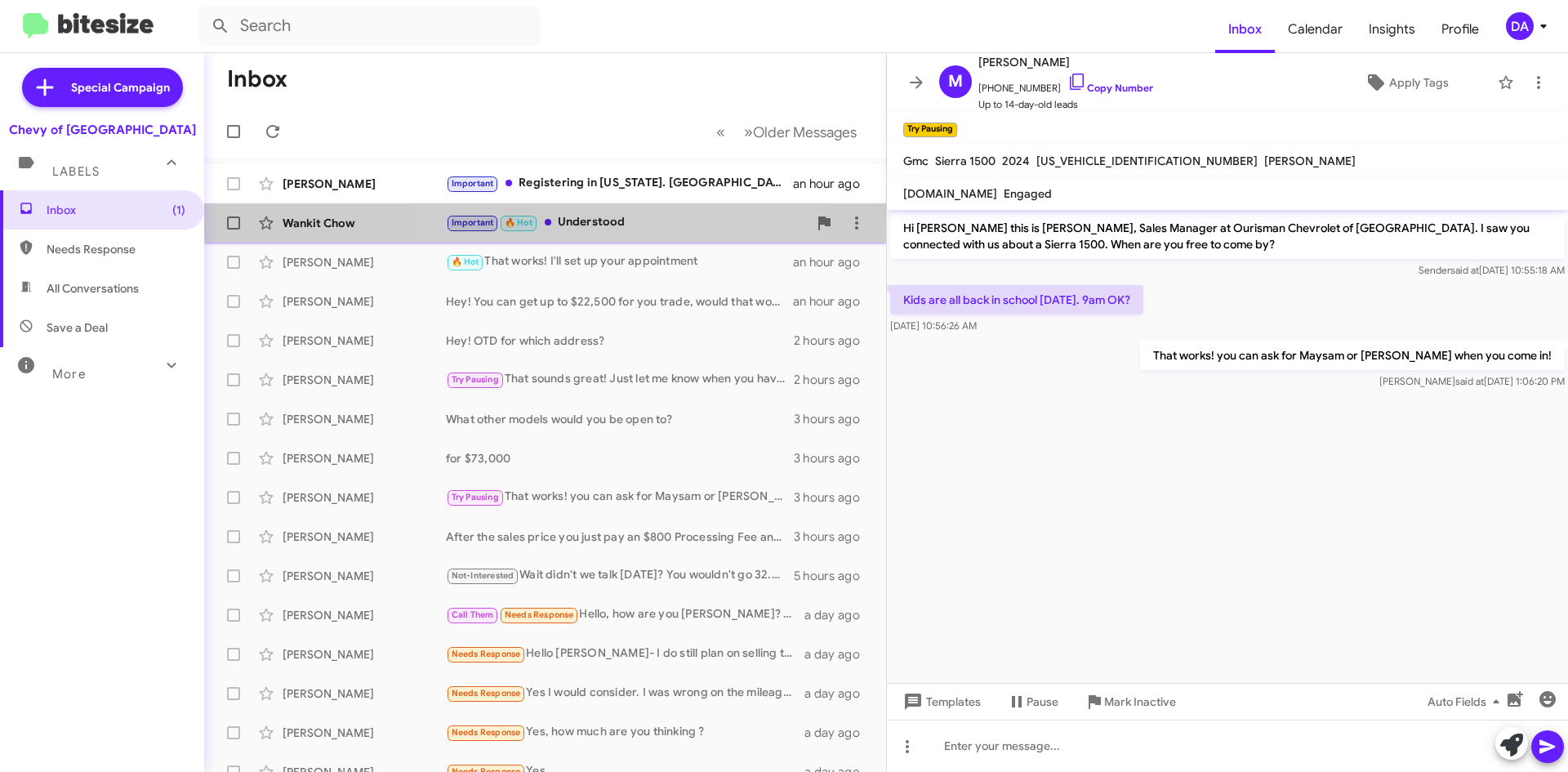
click at [568, 214] on div "Important 🔥 Hot Understood" at bounding box center [626, 222] width 362 height 19
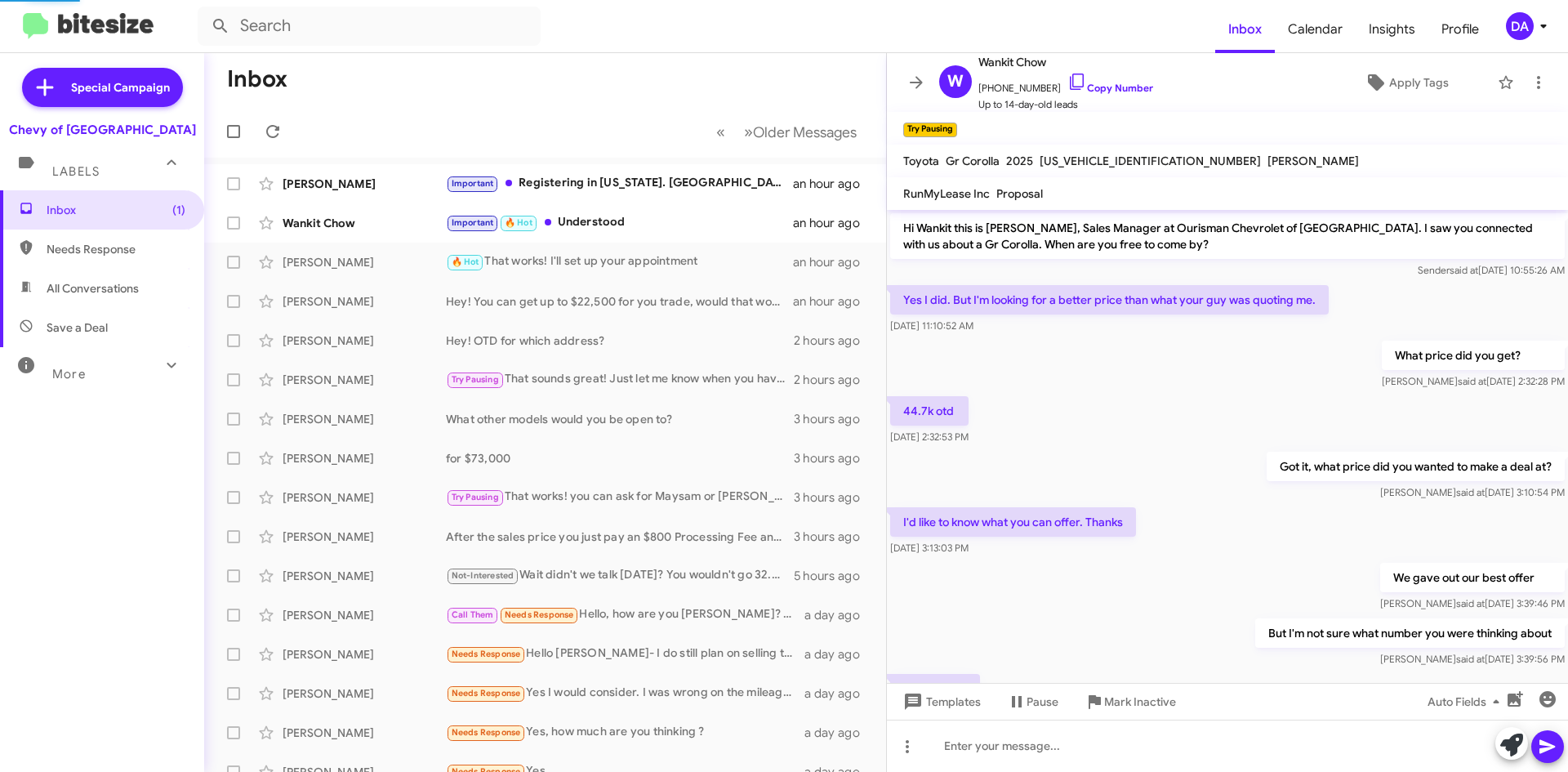
scroll to position [80, 0]
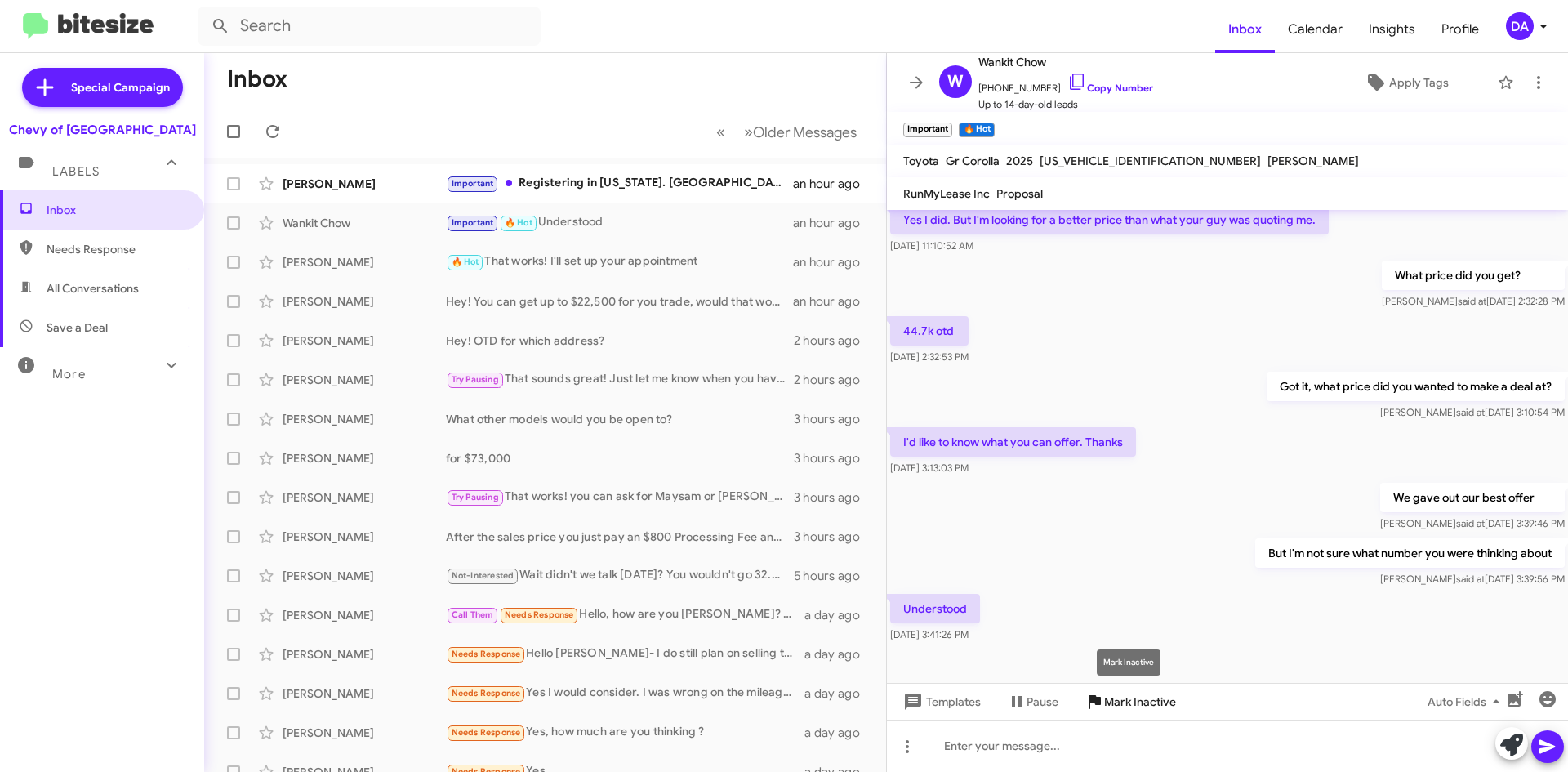
click at [1140, 706] on span "Mark Inactive" at bounding box center [1141, 702] width 72 height 29
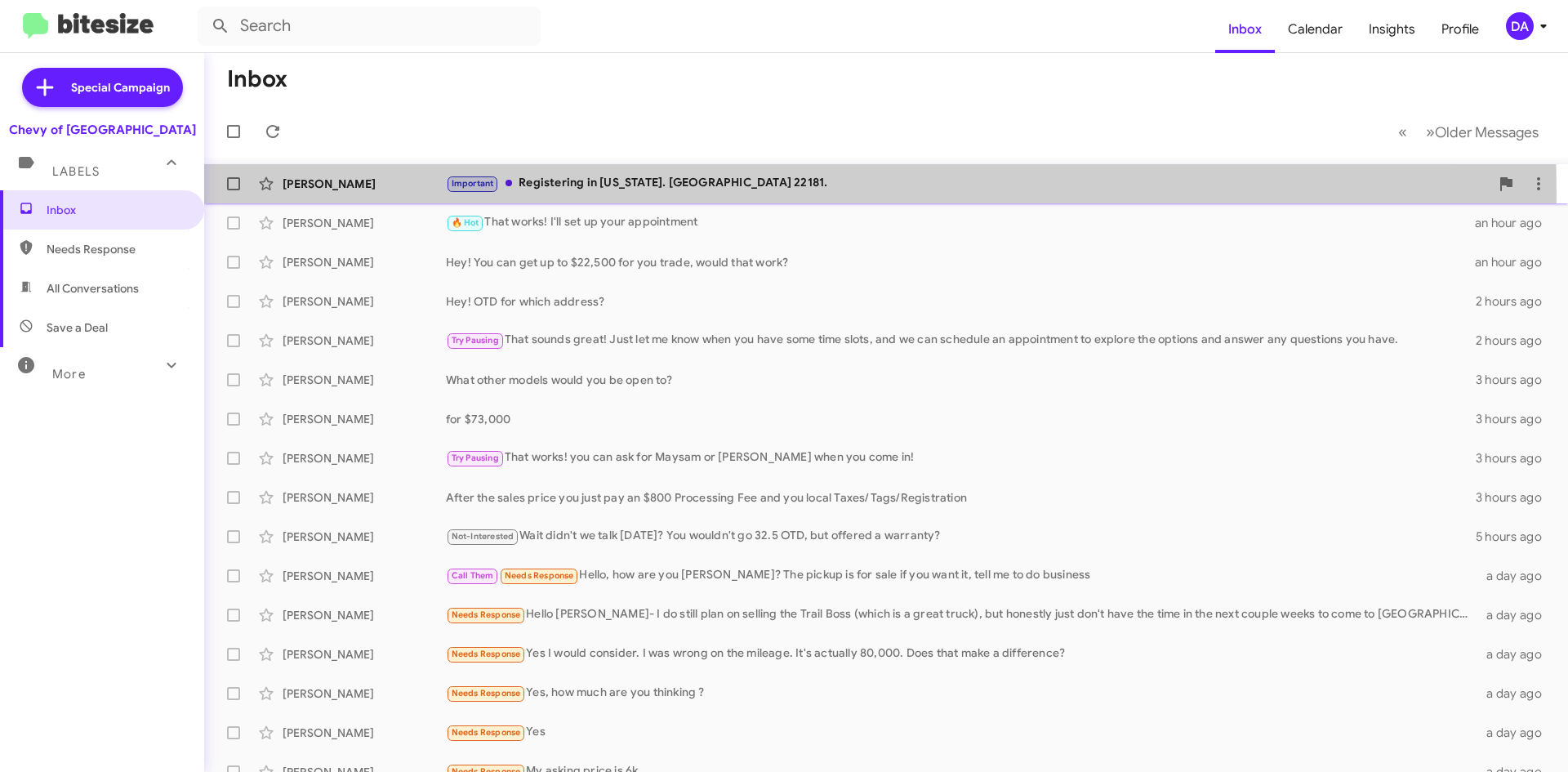
click at [674, 193] on div "[PERSON_NAME] Important Registering in [US_STATE]. [GEOGRAPHIC_DATA] 22181. an …" at bounding box center [886, 183] width 1338 height 32
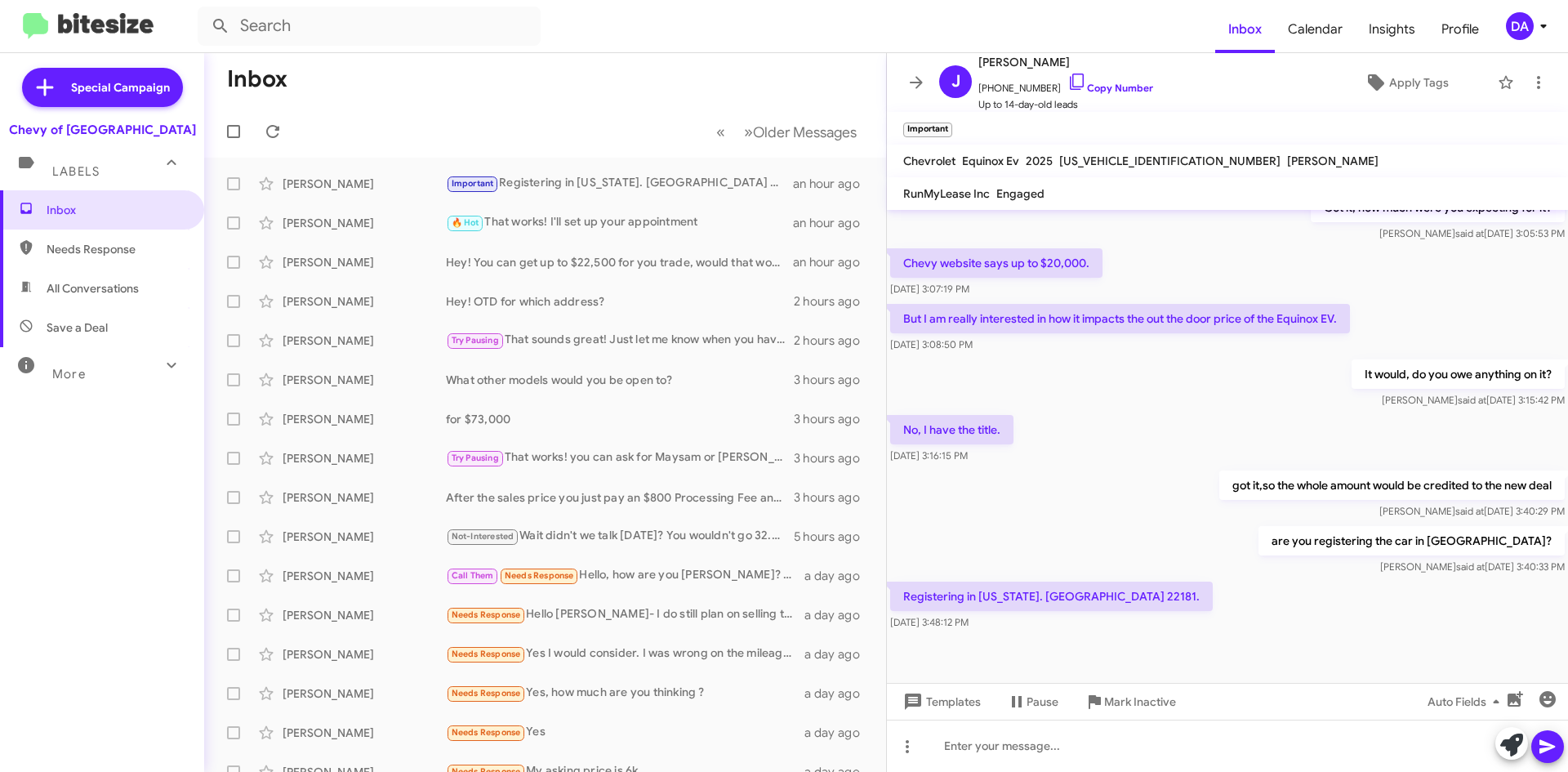
scroll to position [662, 0]
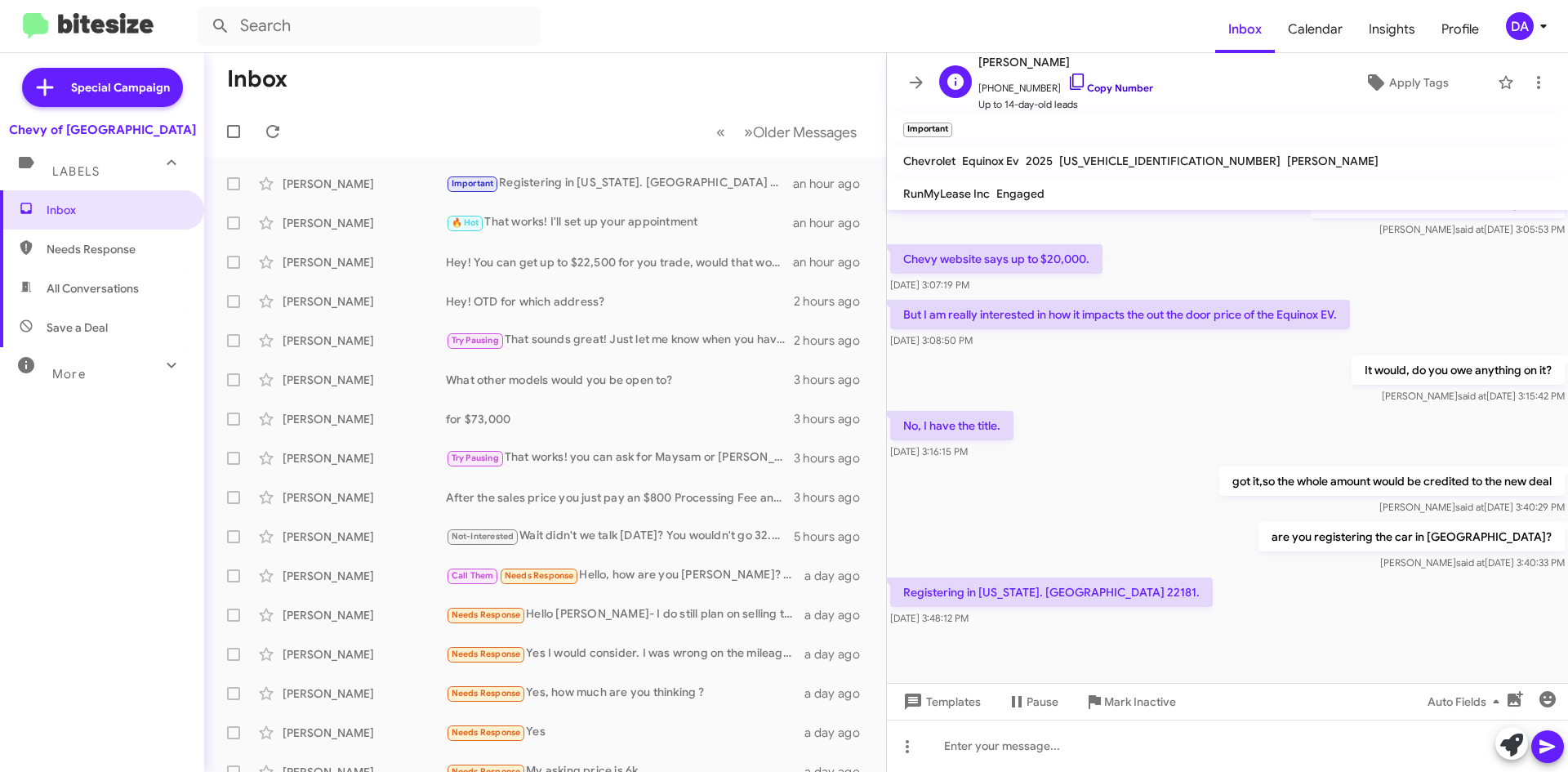
click at [1092, 89] on link "Copy Number" at bounding box center [1110, 88] width 86 height 13
